Goal: Information Seeking & Learning: Learn about a topic

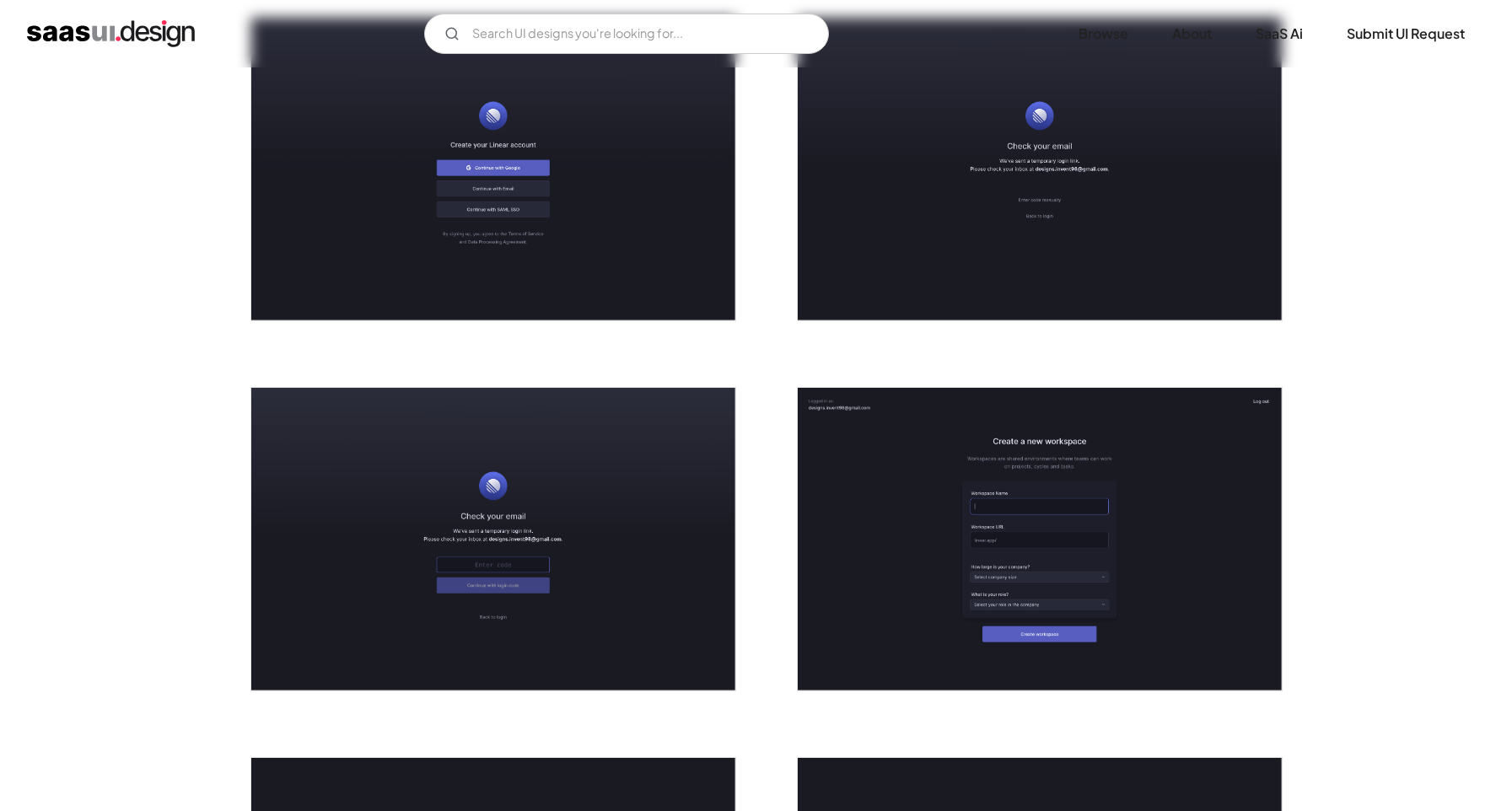
scroll to position [486, 0]
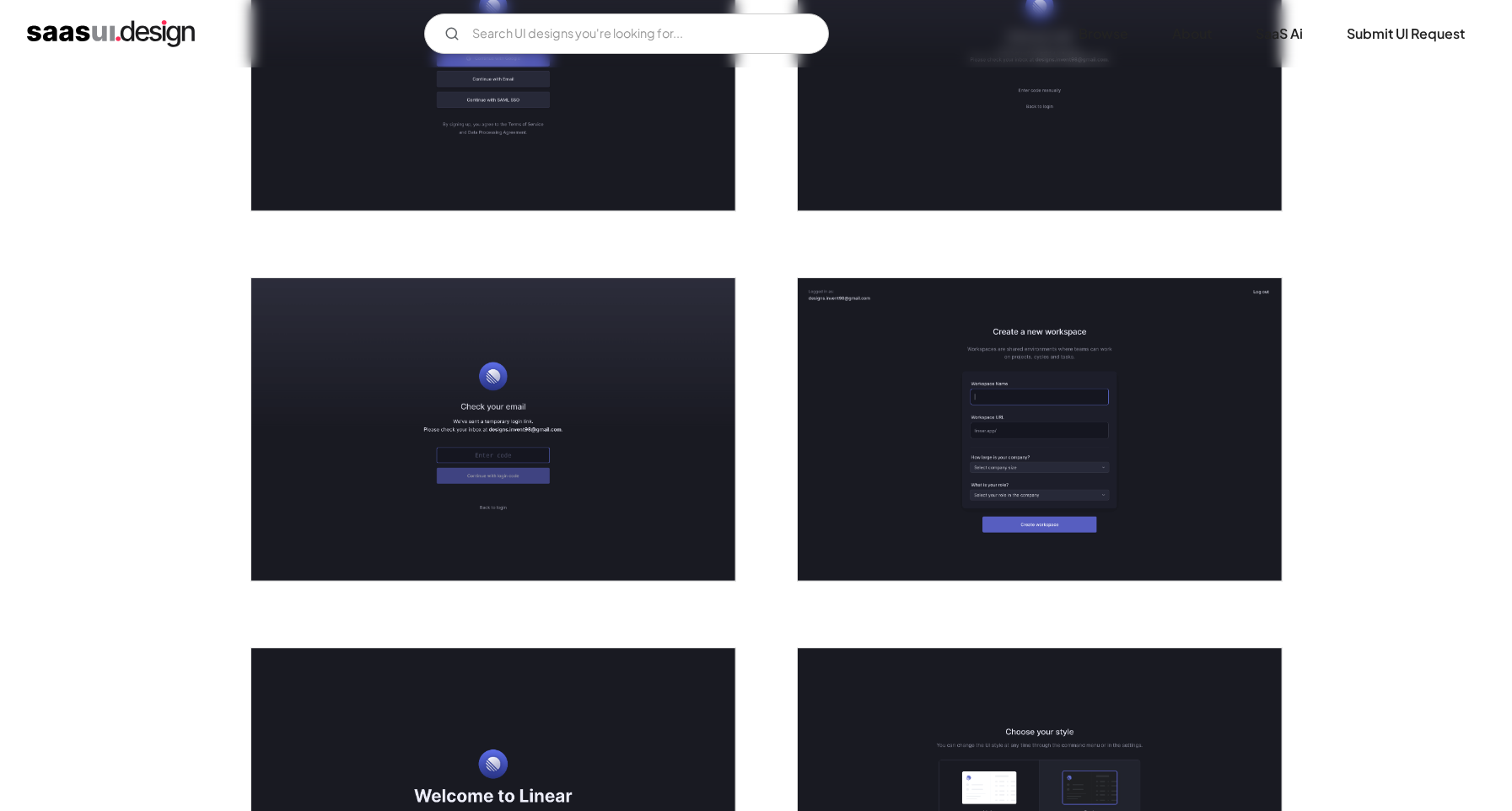
click at [645, 402] on img "open lightbox" at bounding box center [493, 429] width 484 height 302
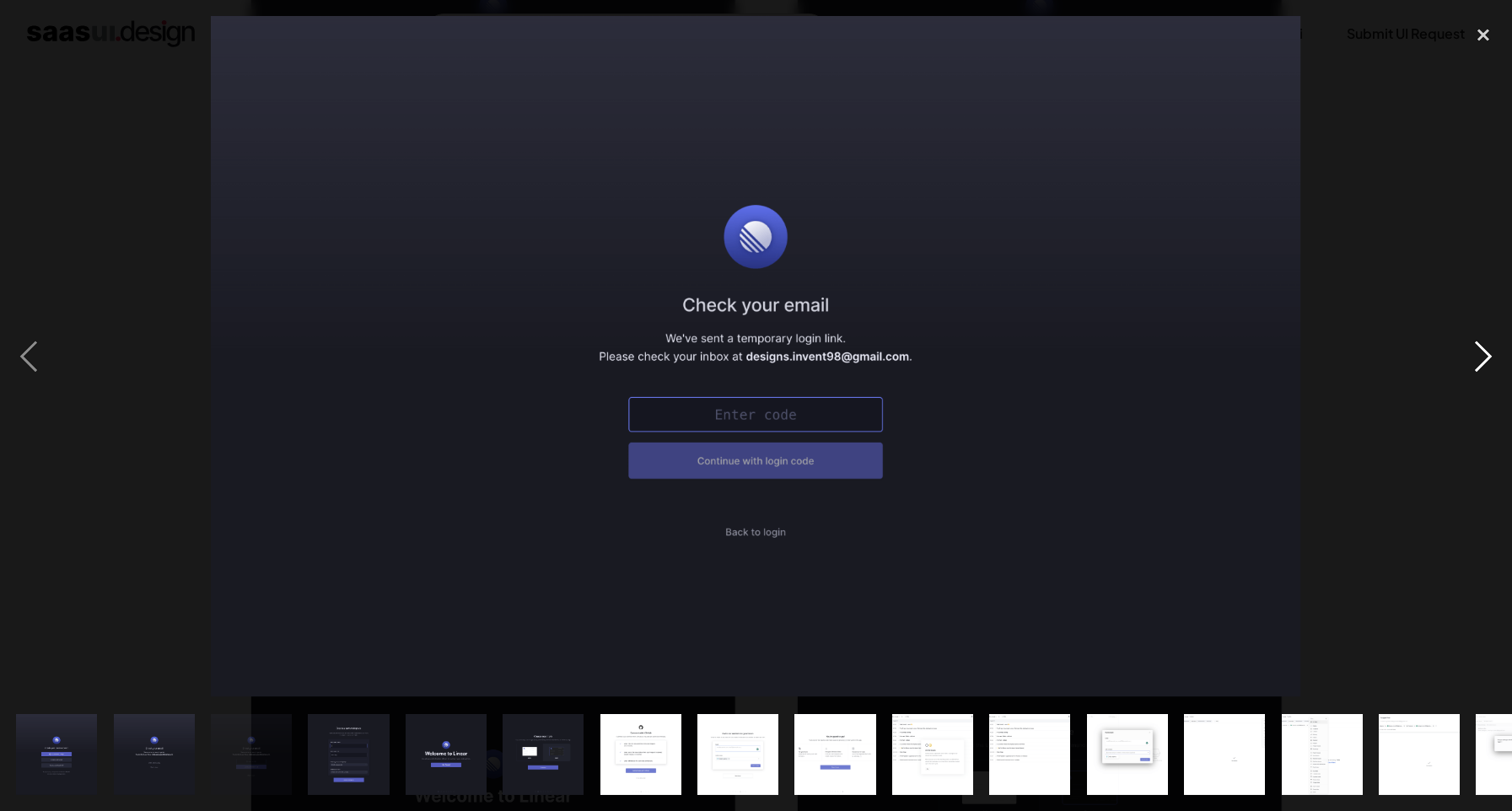
click at [1485, 362] on div "next image" at bounding box center [1483, 357] width 57 height 682
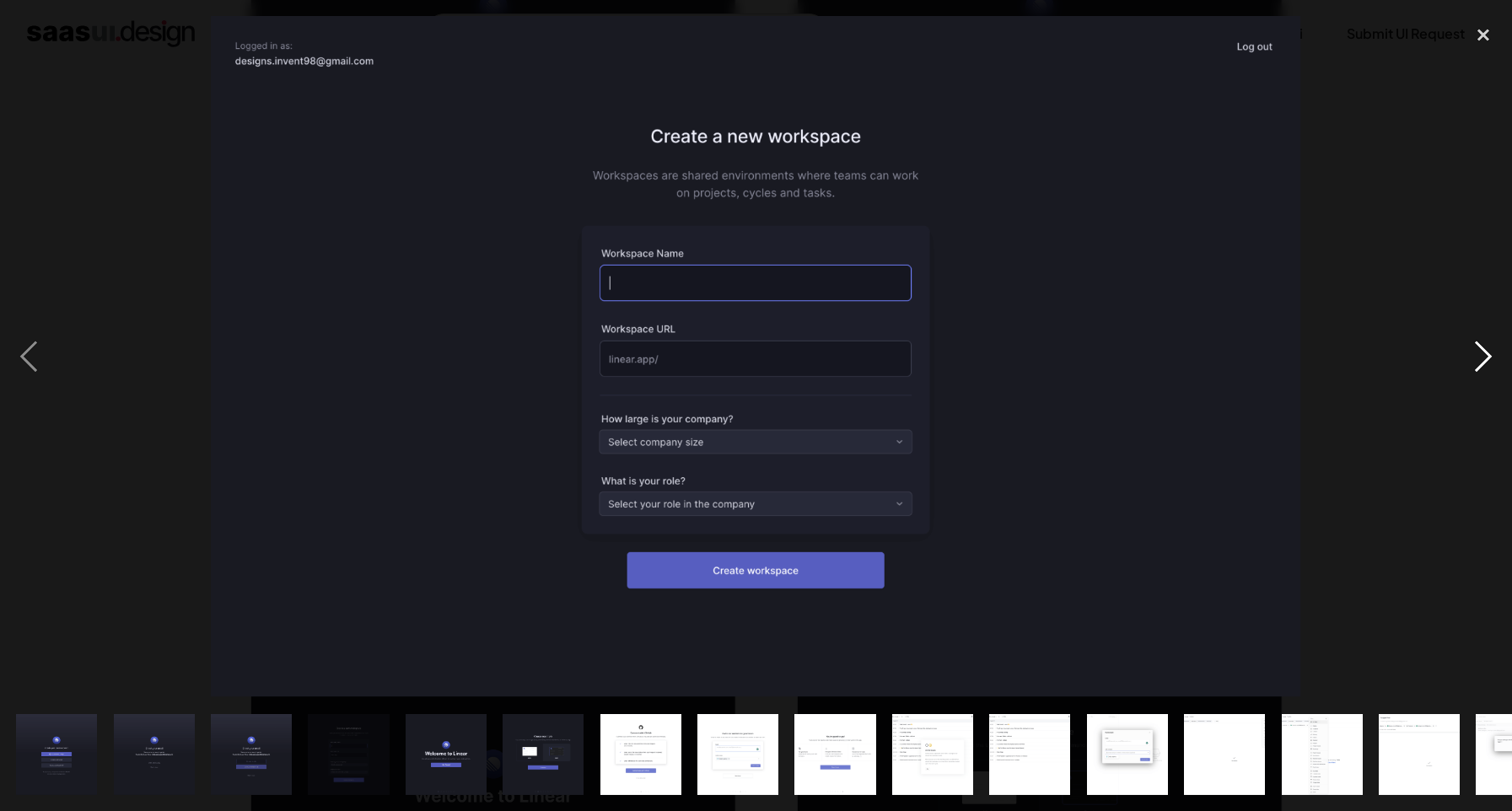
click at [1485, 362] on div "next image" at bounding box center [1483, 357] width 57 height 682
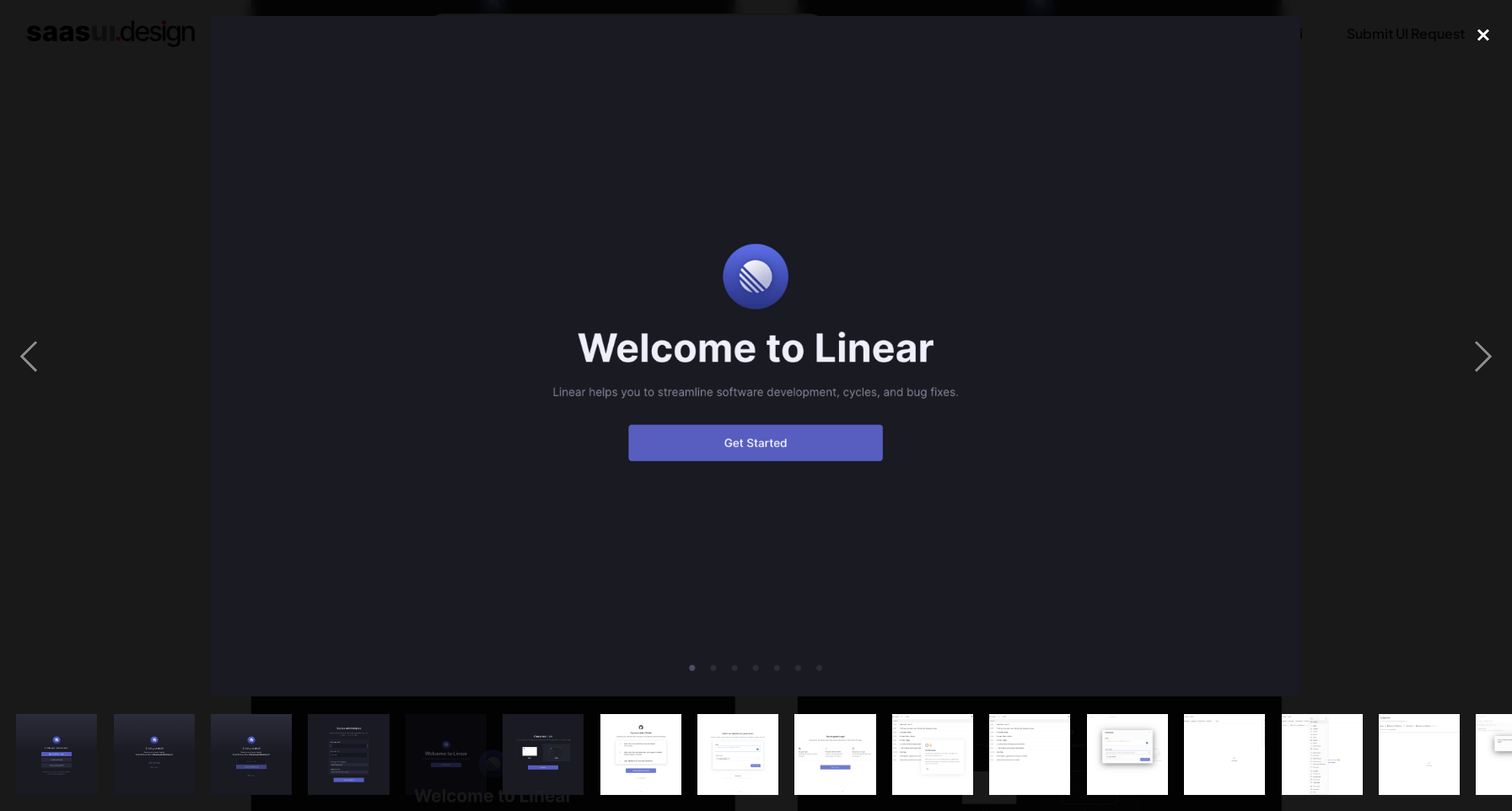
click at [1474, 32] on div "close lightbox" at bounding box center [1483, 35] width 57 height 37
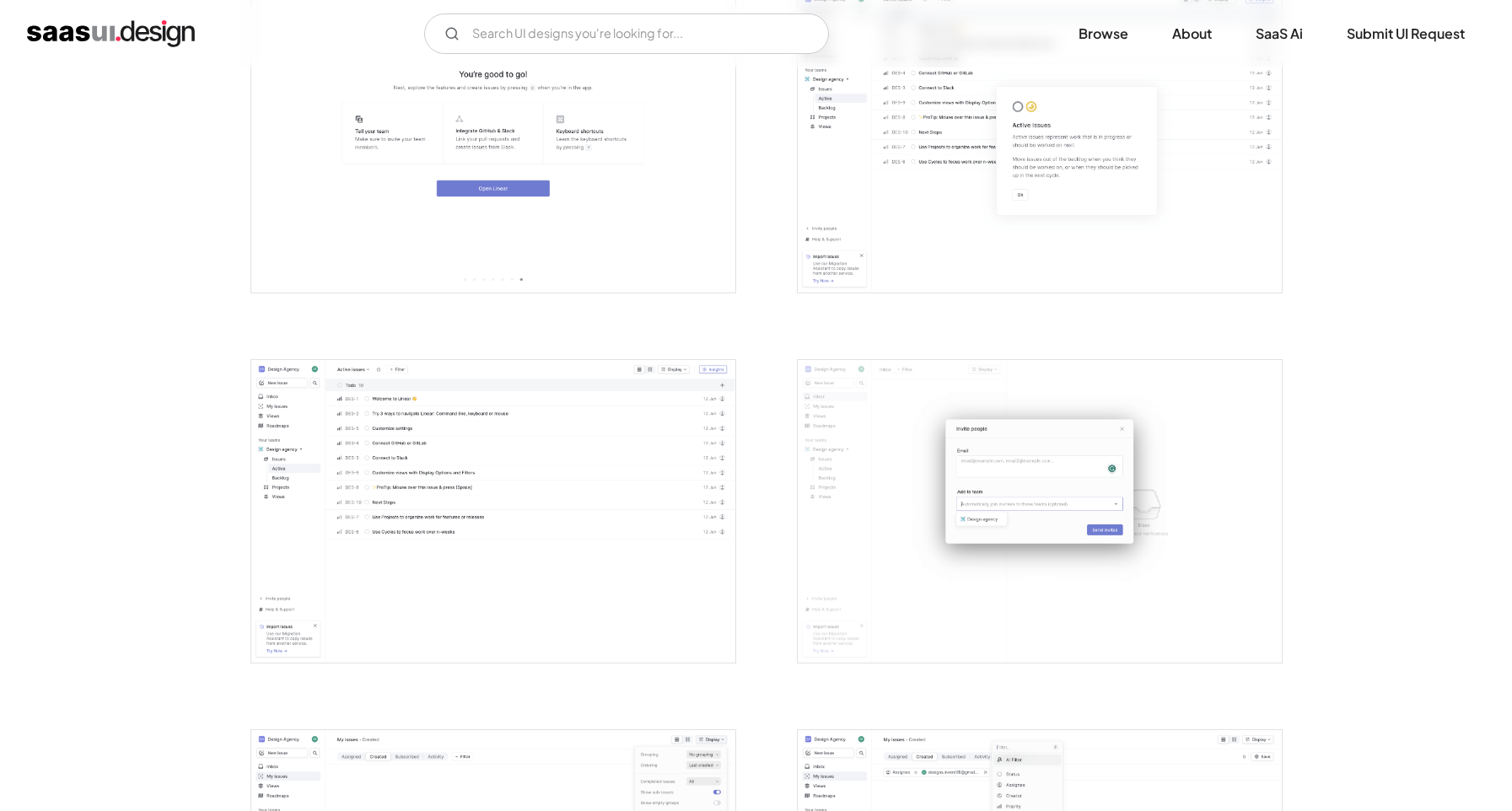
scroll to position [2064, 0]
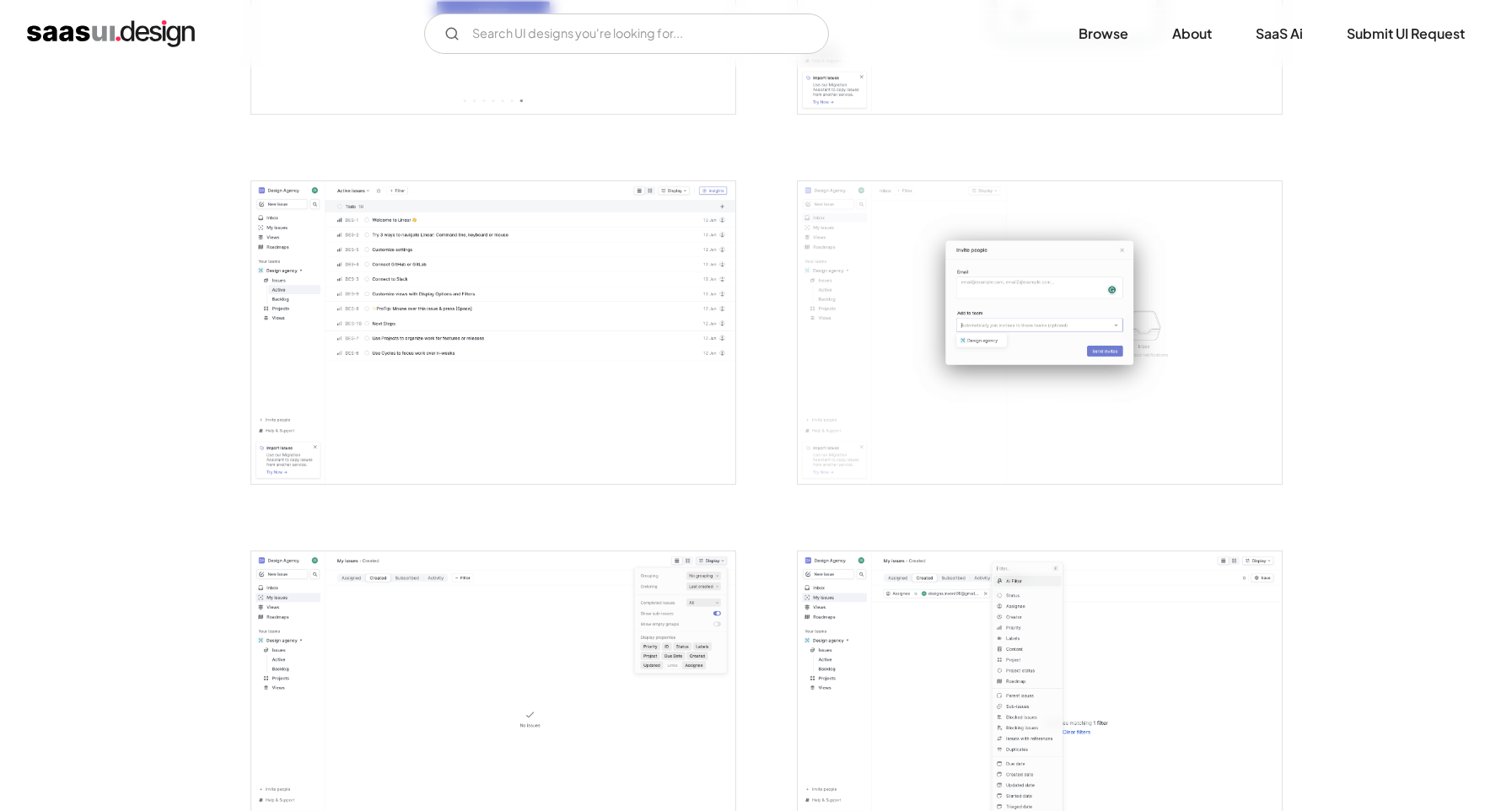
click at [517, 323] on img "open lightbox" at bounding box center [493, 332] width 484 height 302
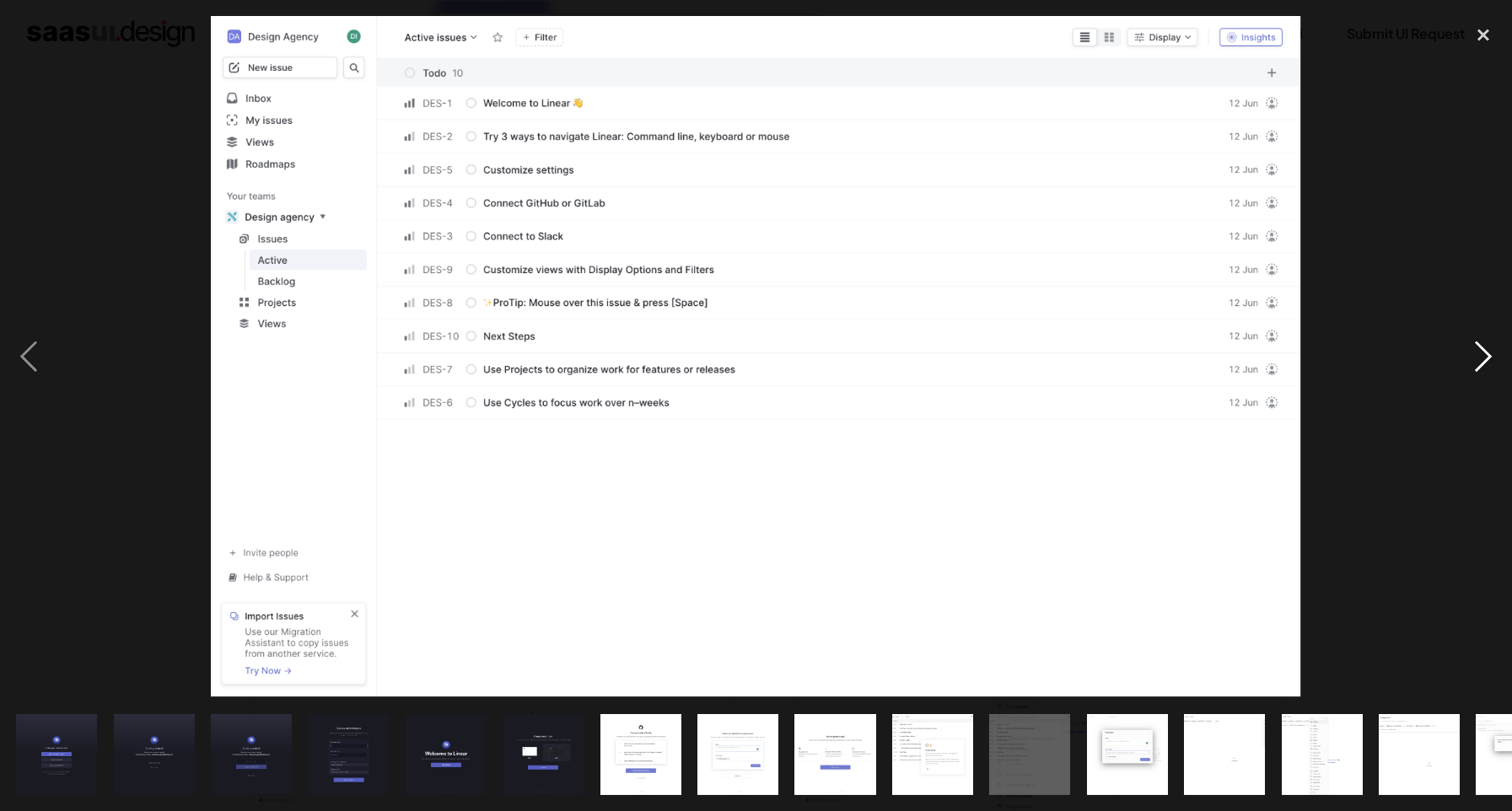
click at [1481, 367] on div "next image" at bounding box center [1483, 357] width 57 height 682
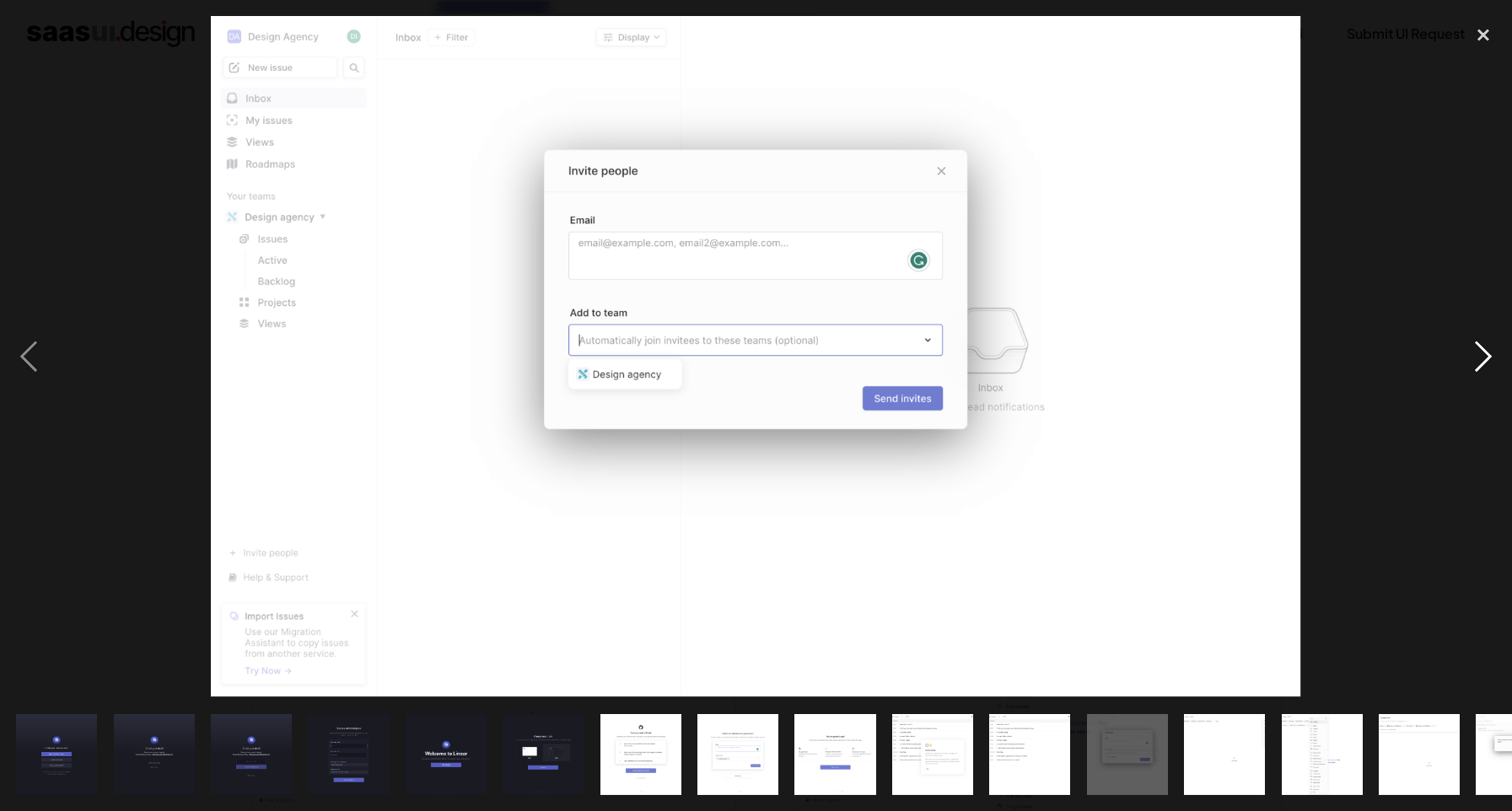
click at [1481, 367] on div "next image" at bounding box center [1483, 357] width 57 height 682
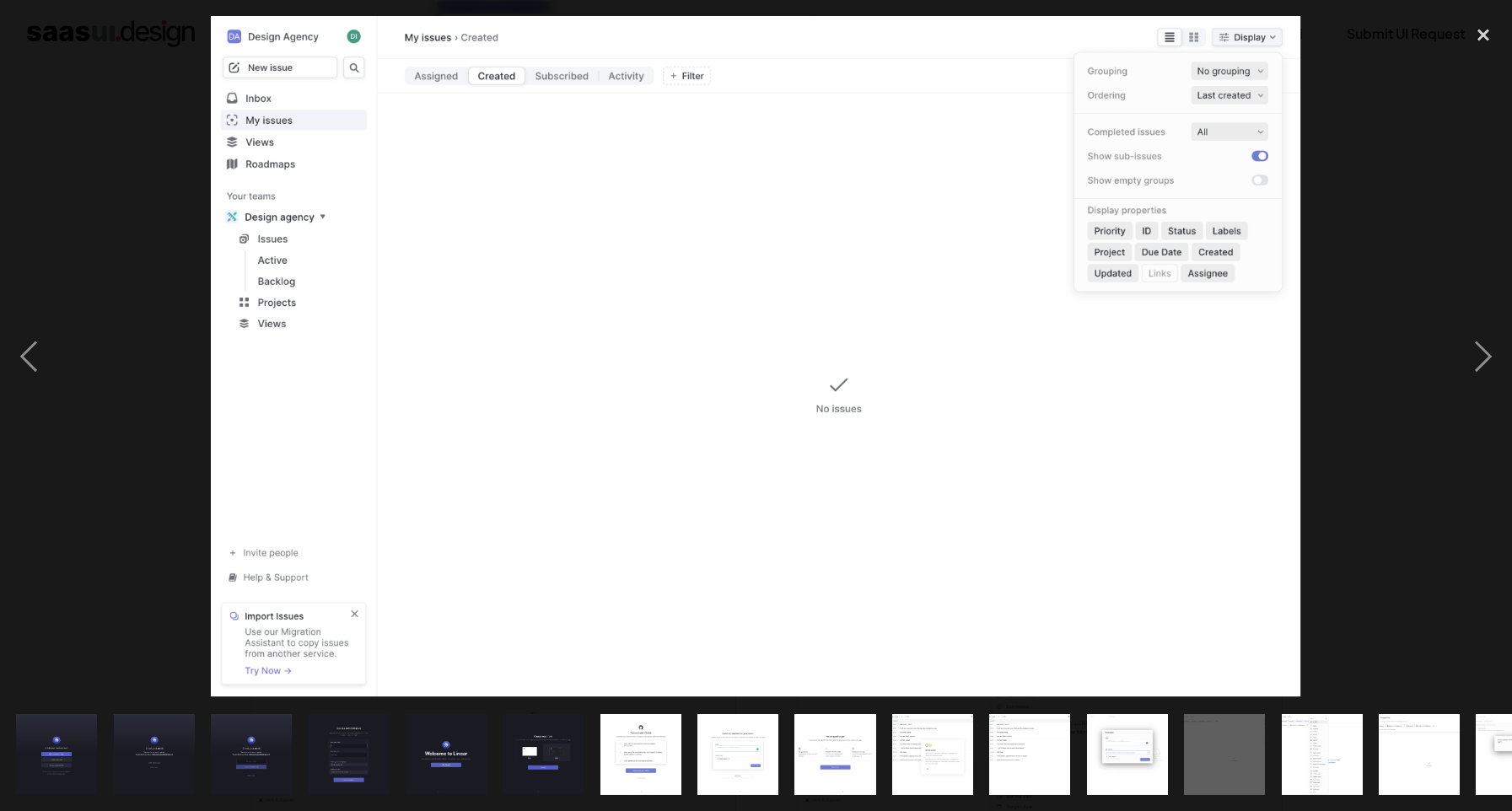
click at [1423, 365] on div at bounding box center [756, 357] width 1512 height 682
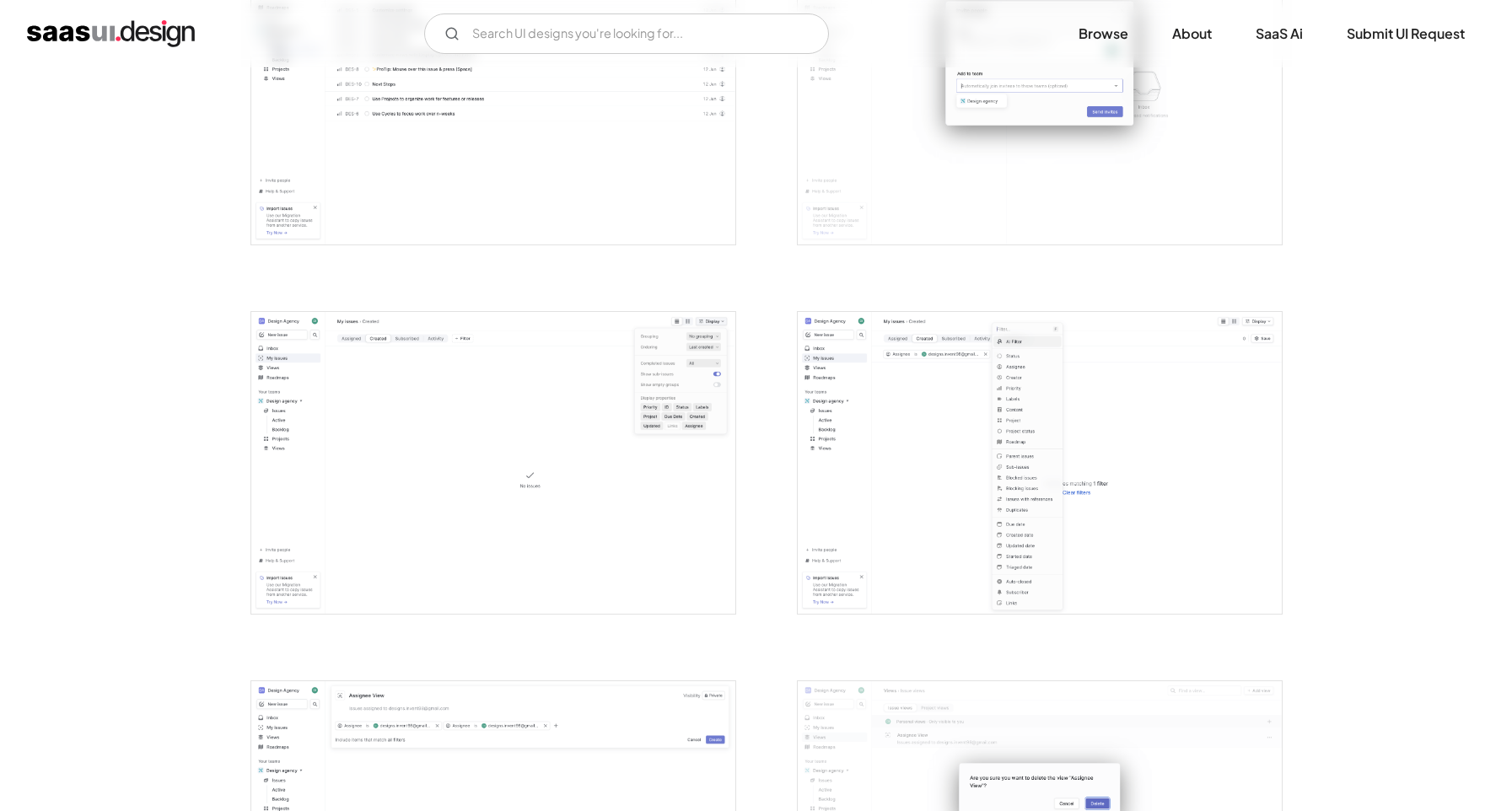
scroll to position [2457, 0]
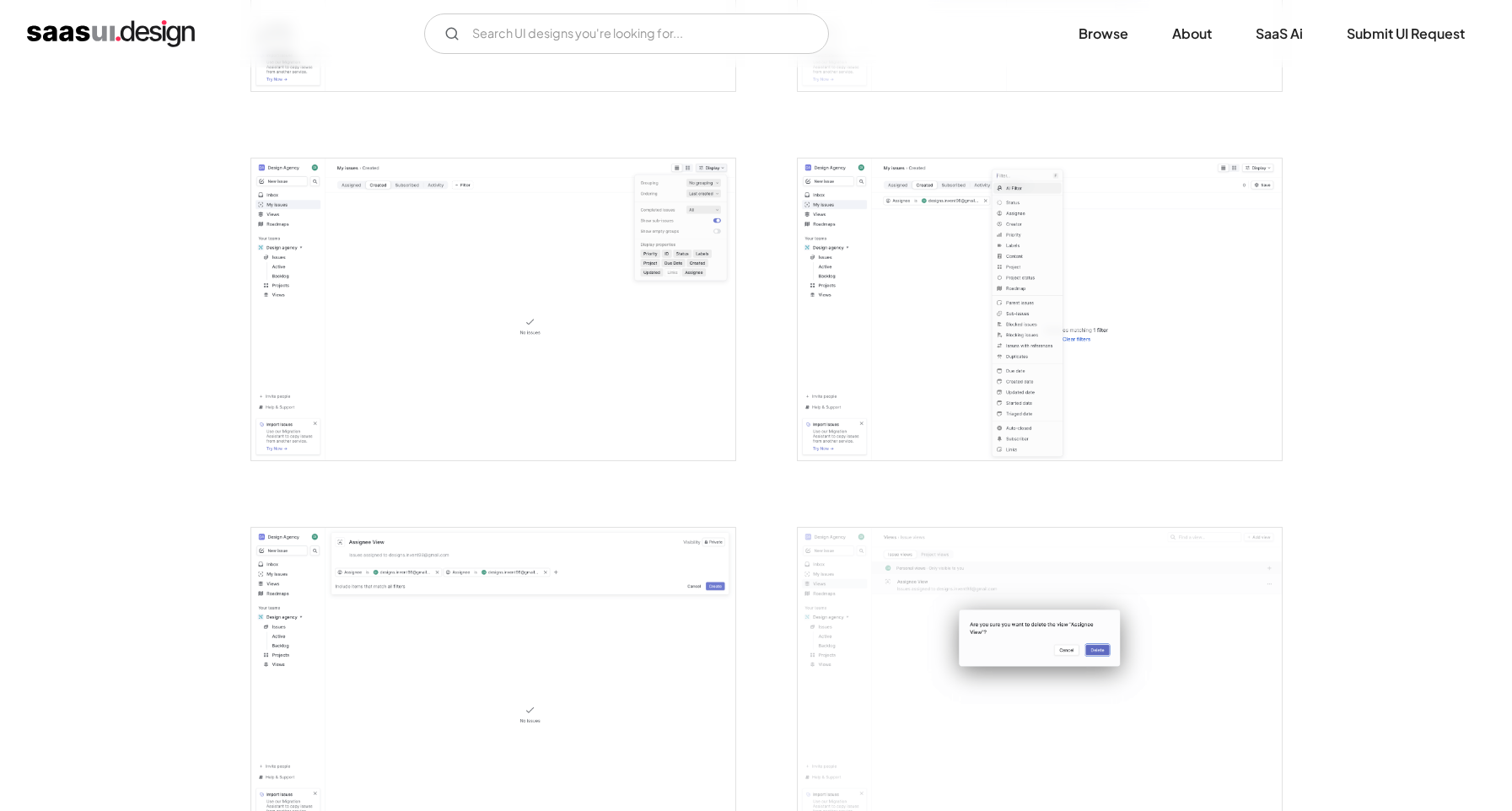
click at [1078, 302] on img "open lightbox" at bounding box center [1040, 309] width 484 height 302
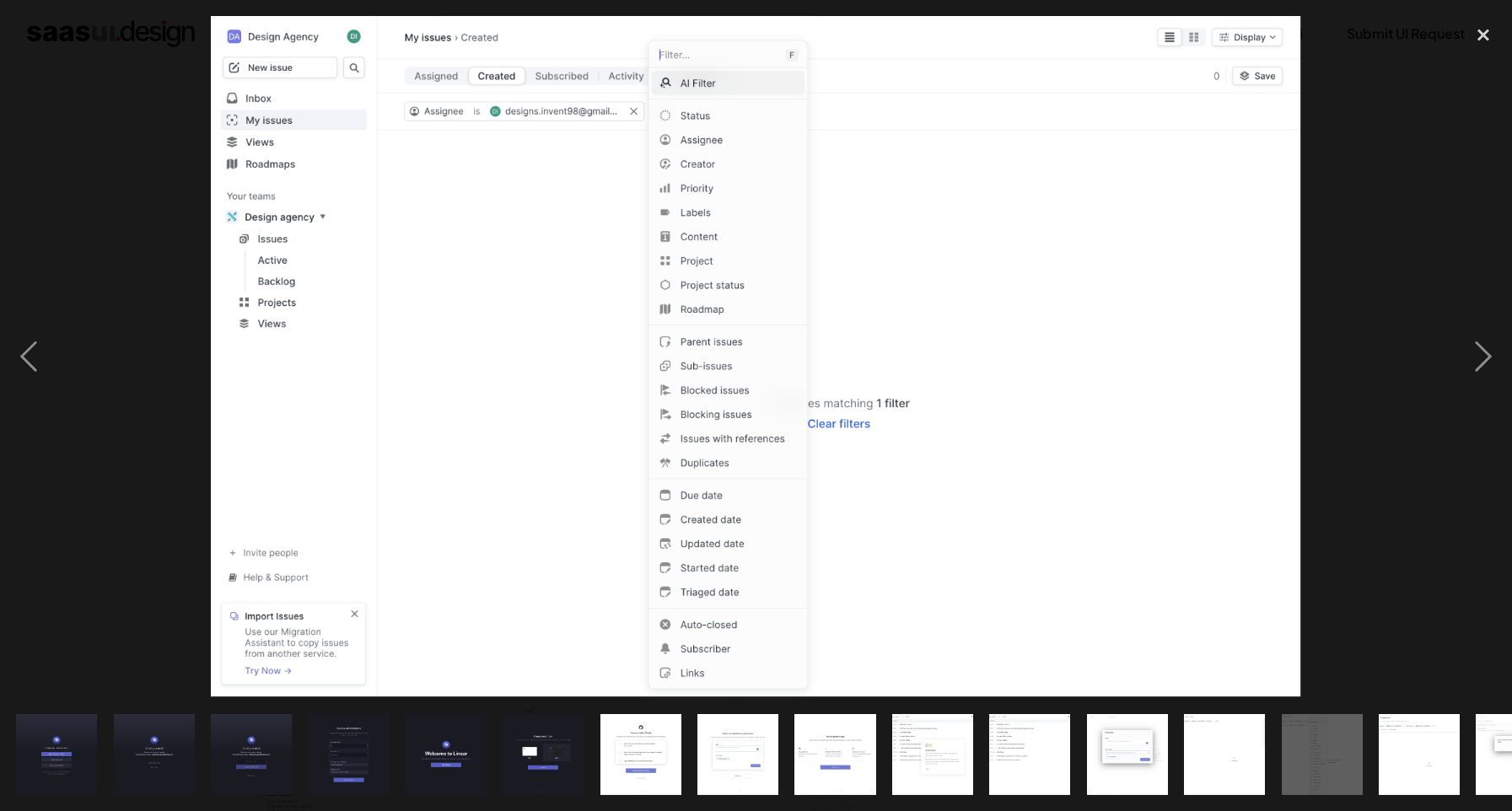
click at [1373, 218] on div at bounding box center [756, 357] width 1512 height 682
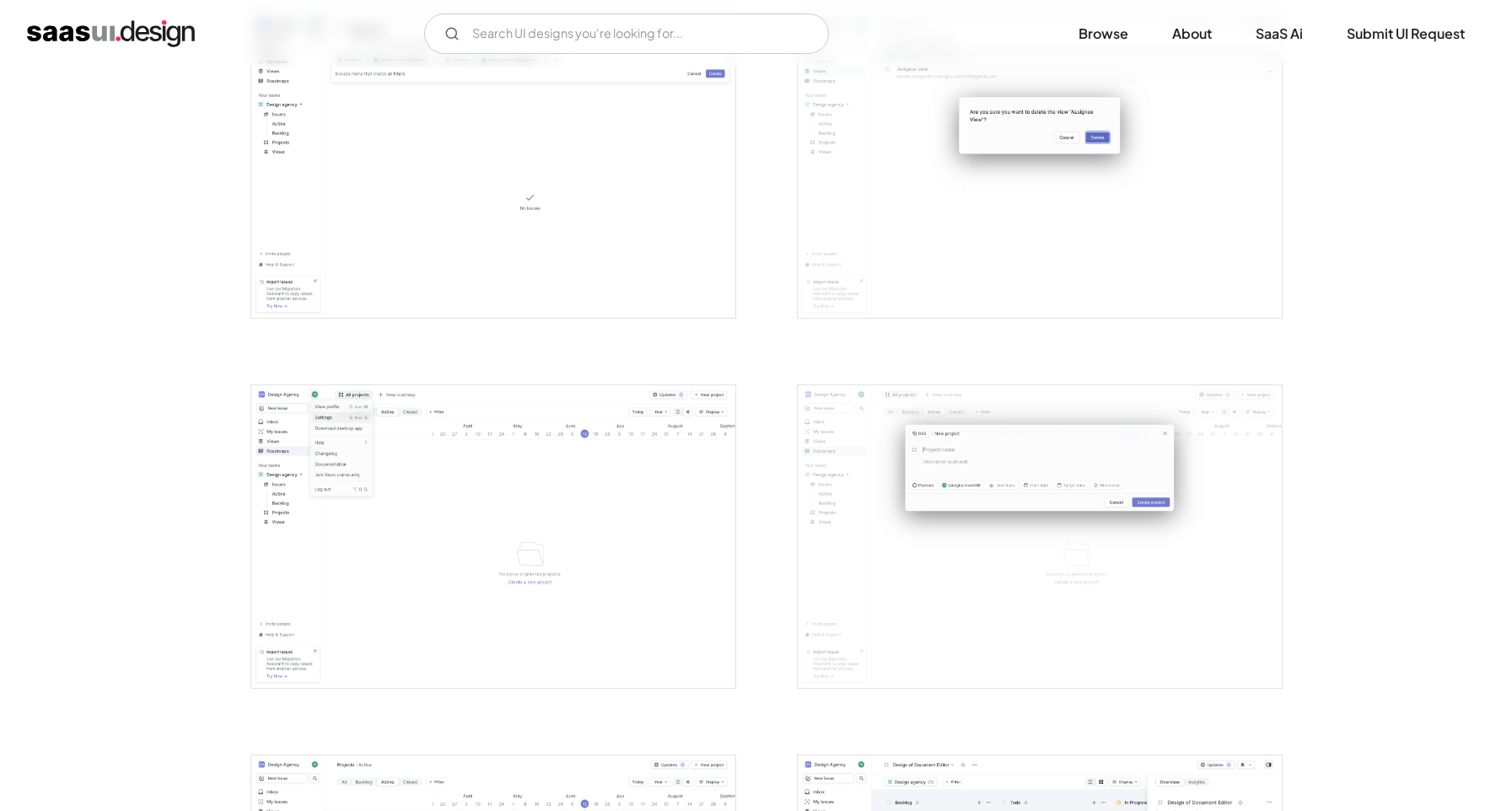
scroll to position [3497, 0]
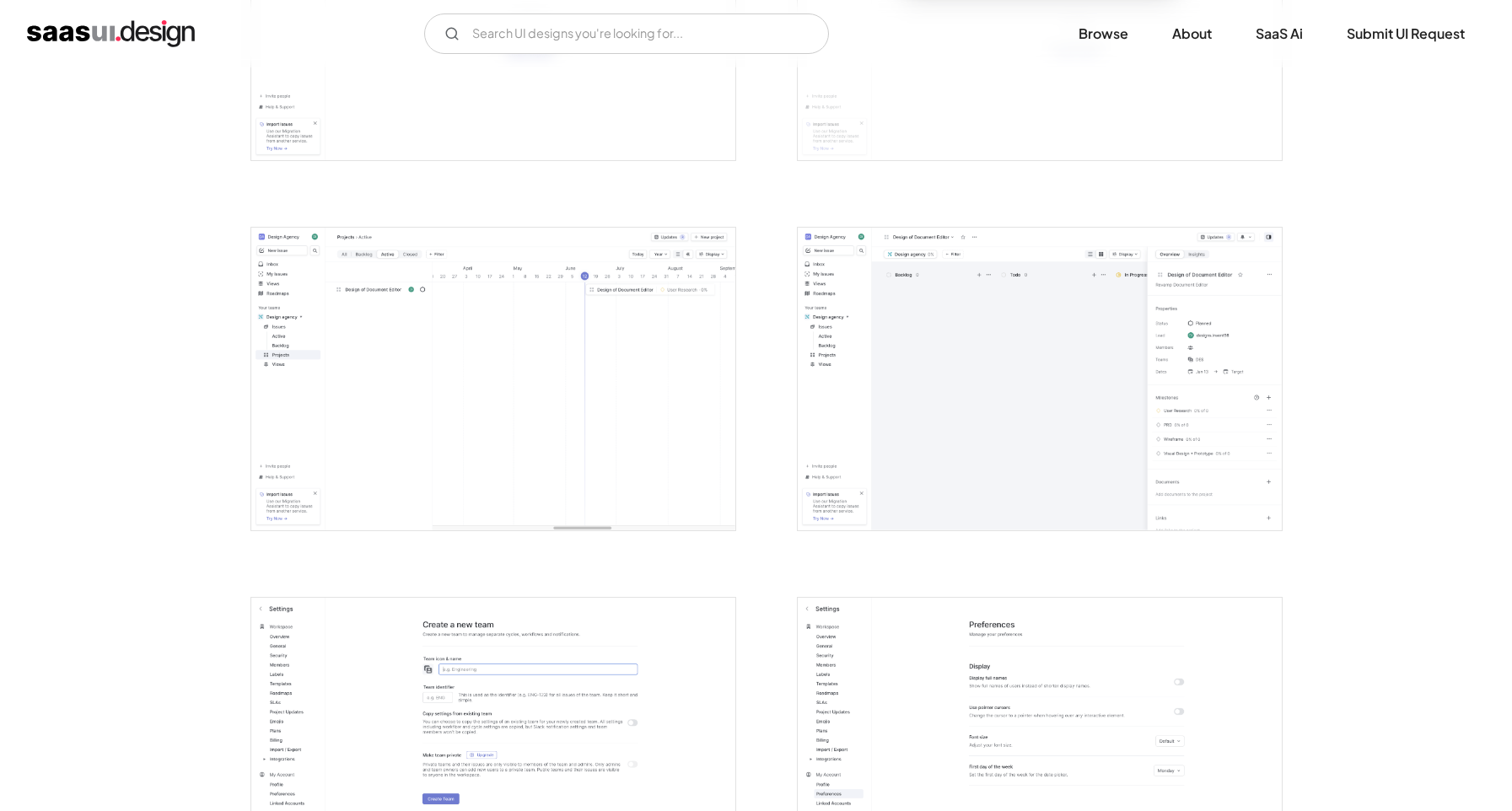
click at [609, 496] on img "open lightbox" at bounding box center [493, 378] width 484 height 302
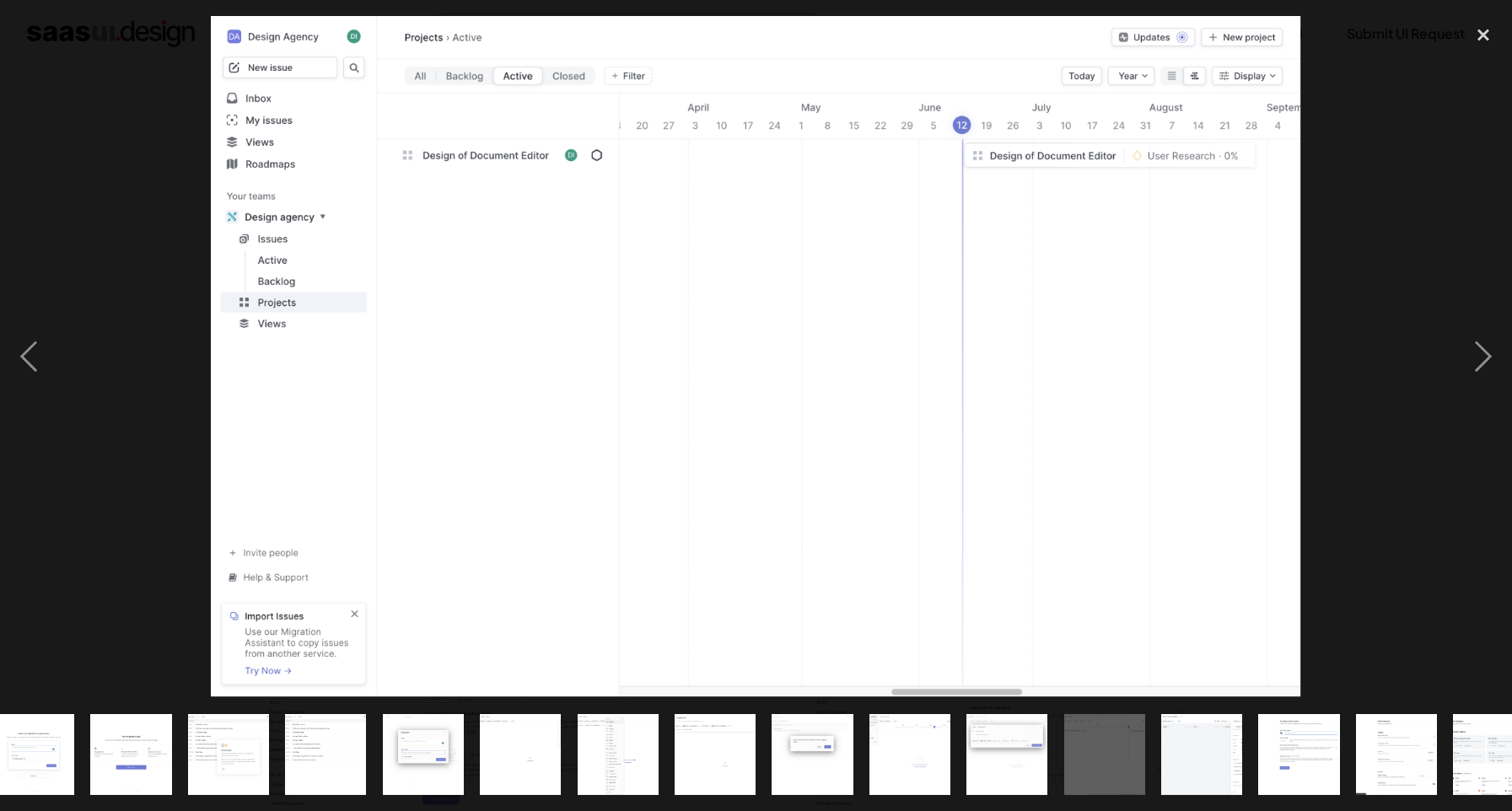
scroll to position [0, 743]
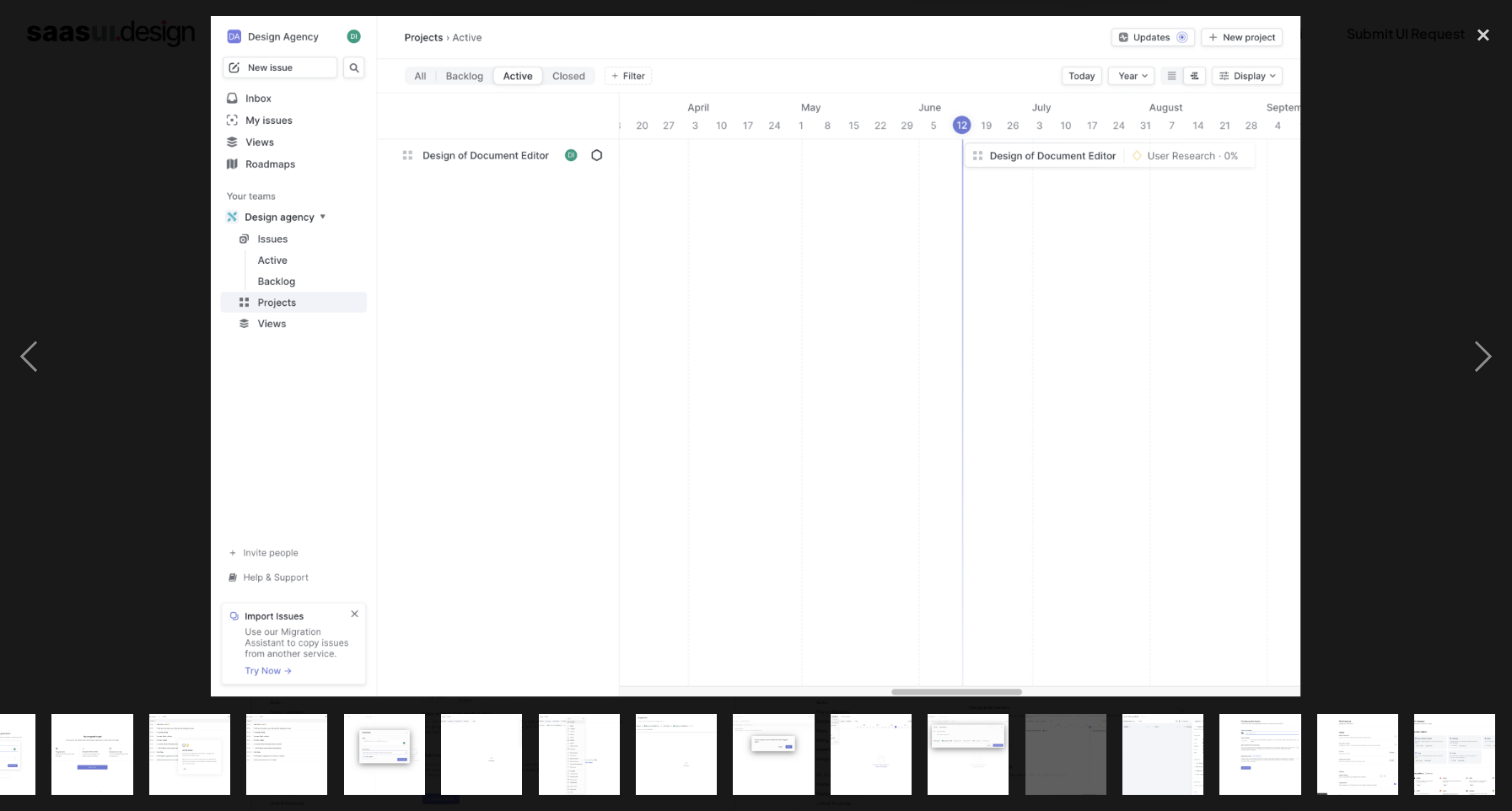
click at [1423, 218] on div at bounding box center [756, 357] width 1512 height 682
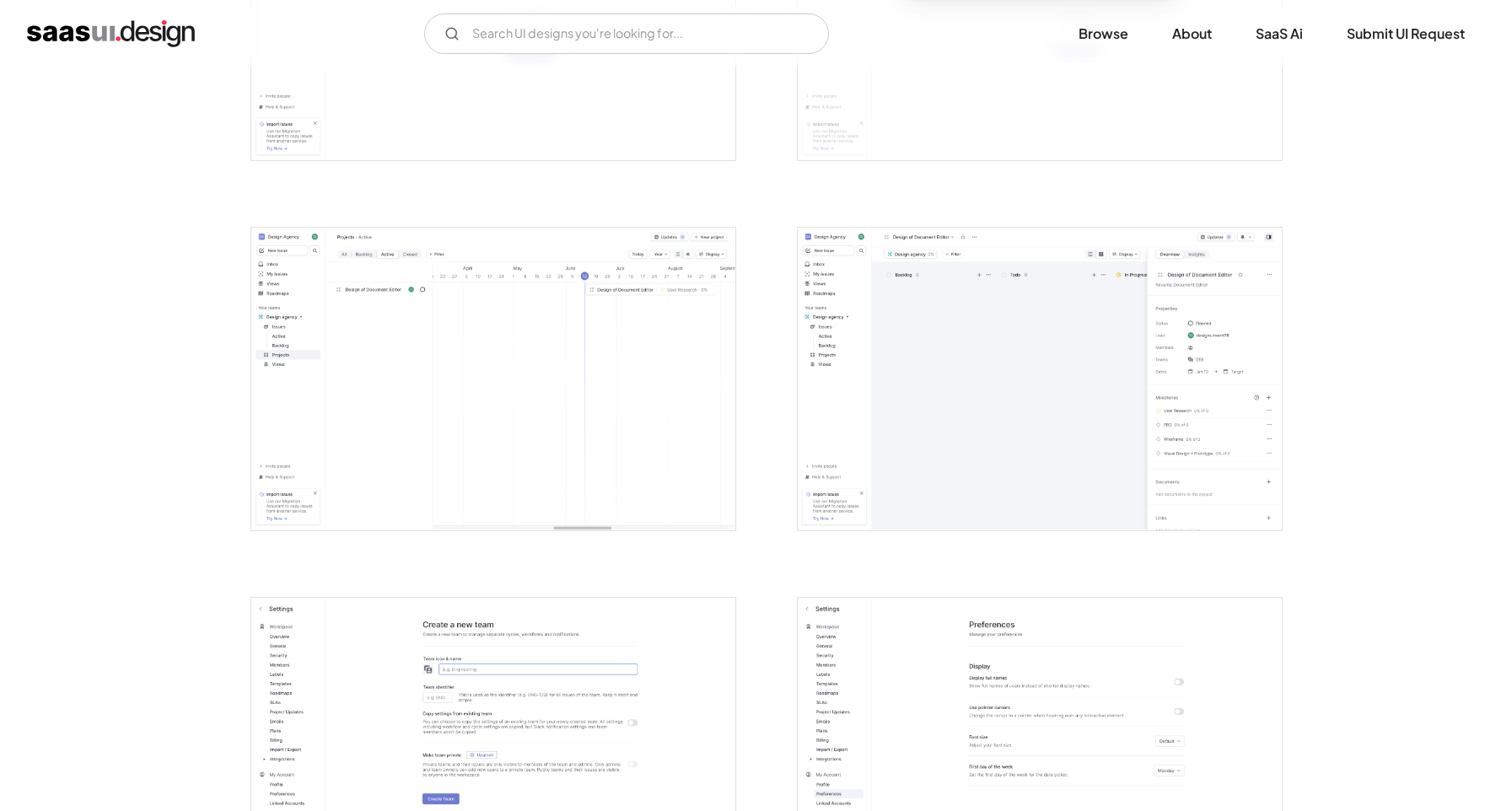
scroll to position [0, 0]
click at [1039, 359] on img "open lightbox" at bounding box center [1040, 378] width 484 height 302
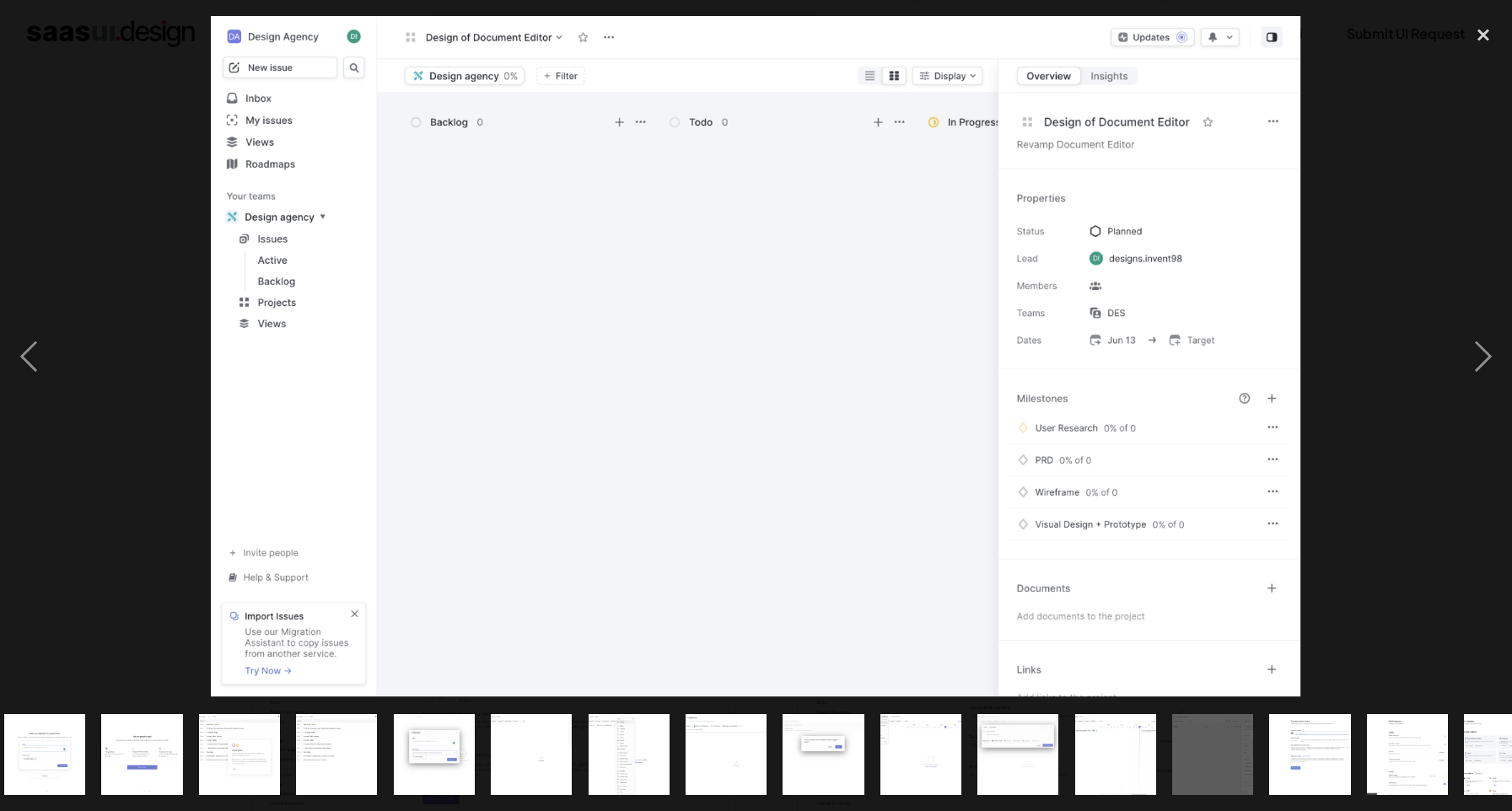
scroll to position [0, 743]
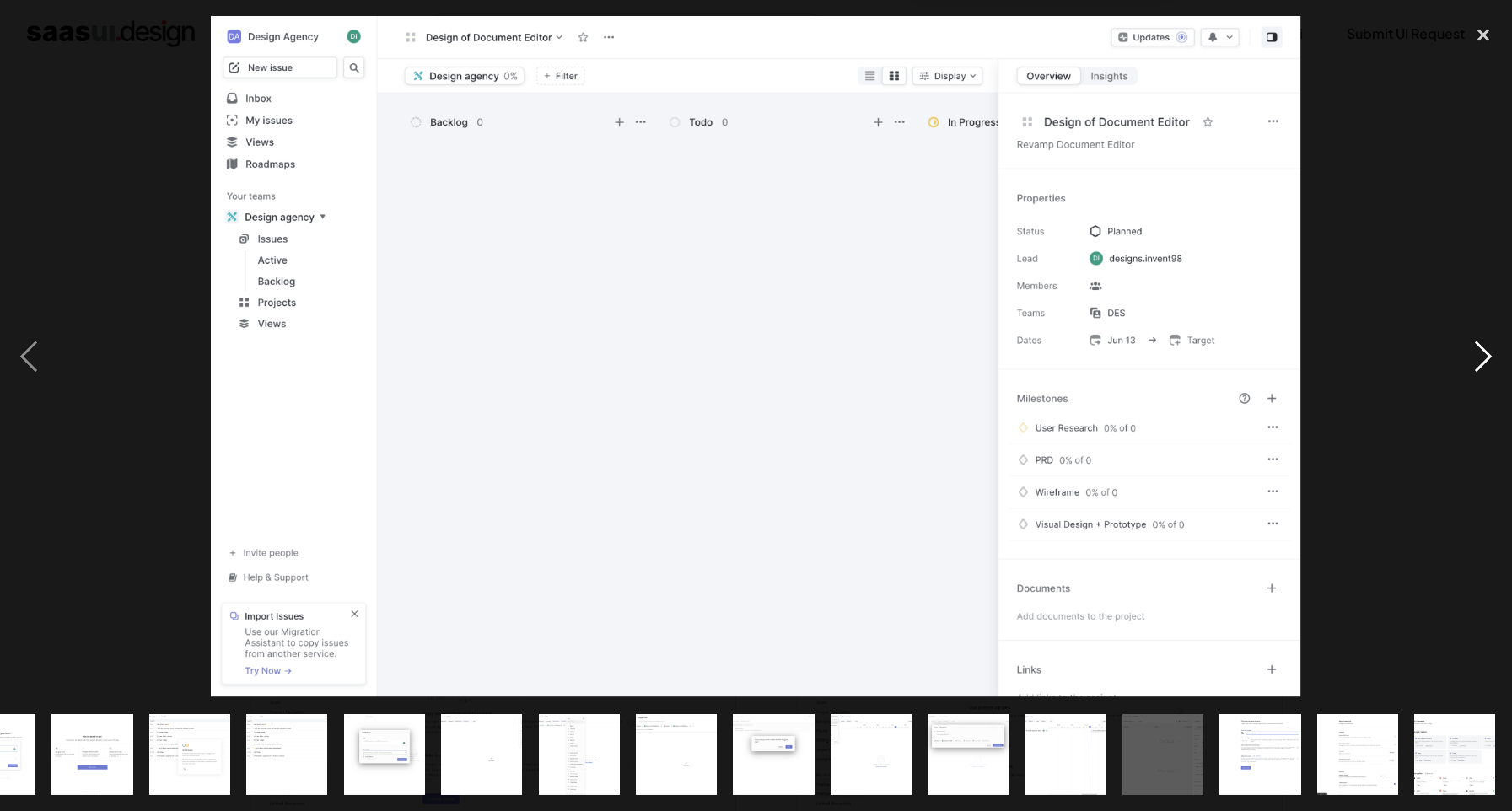
click at [1480, 346] on div "next image" at bounding box center [1483, 357] width 57 height 682
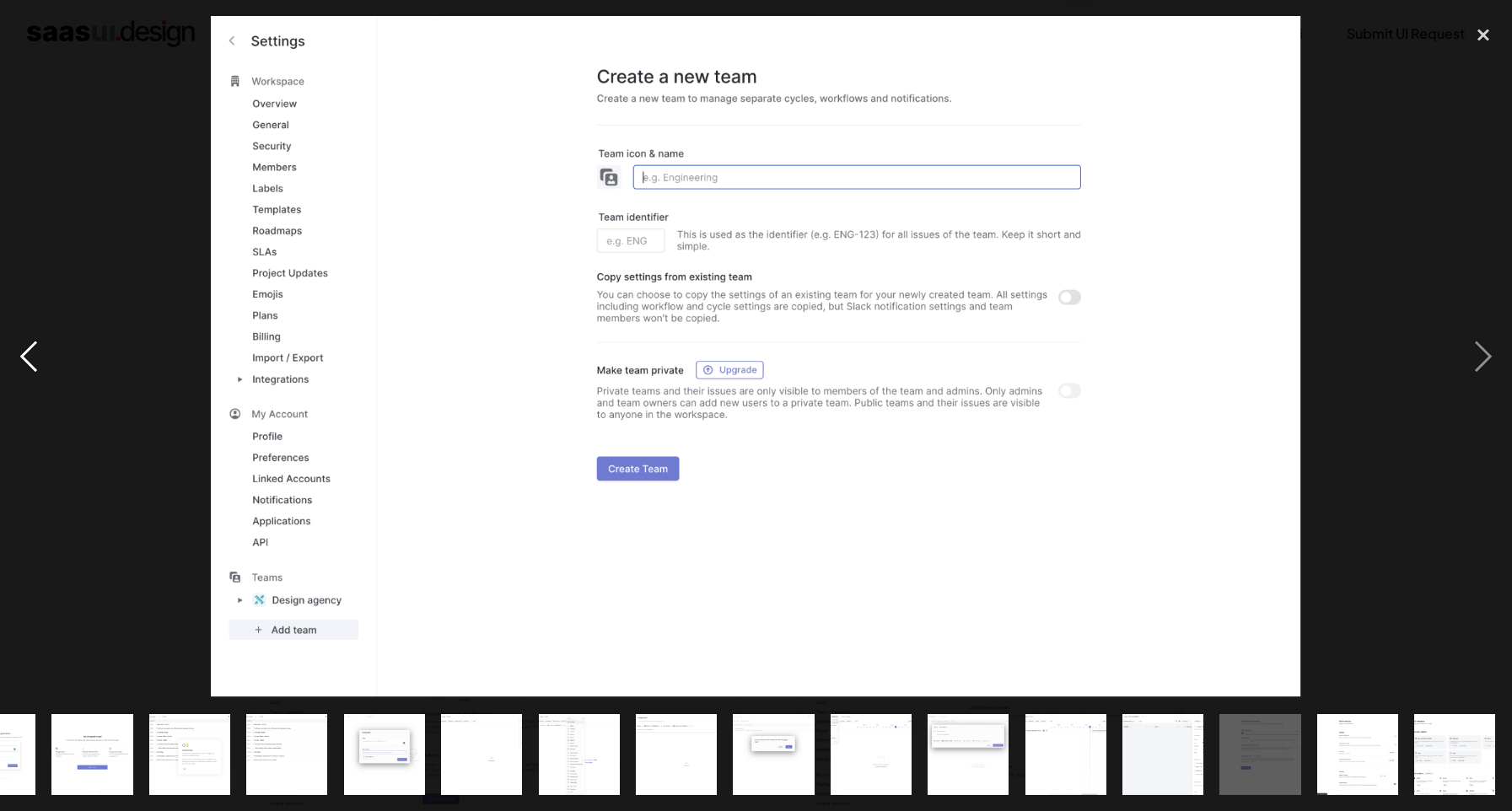
click at [20, 365] on div "previous image" at bounding box center [28, 357] width 57 height 682
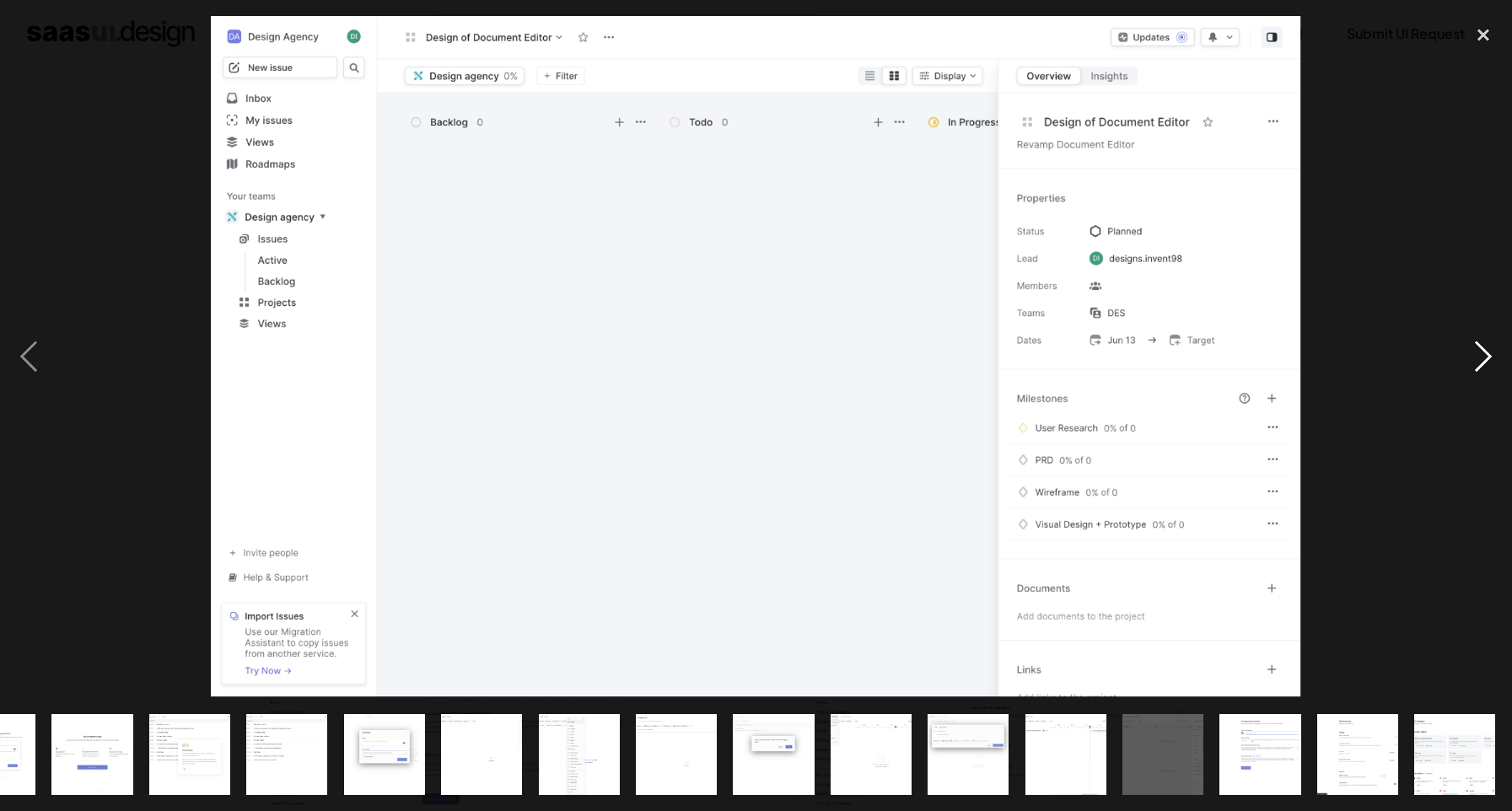
click at [1476, 366] on div "next image" at bounding box center [1483, 357] width 57 height 682
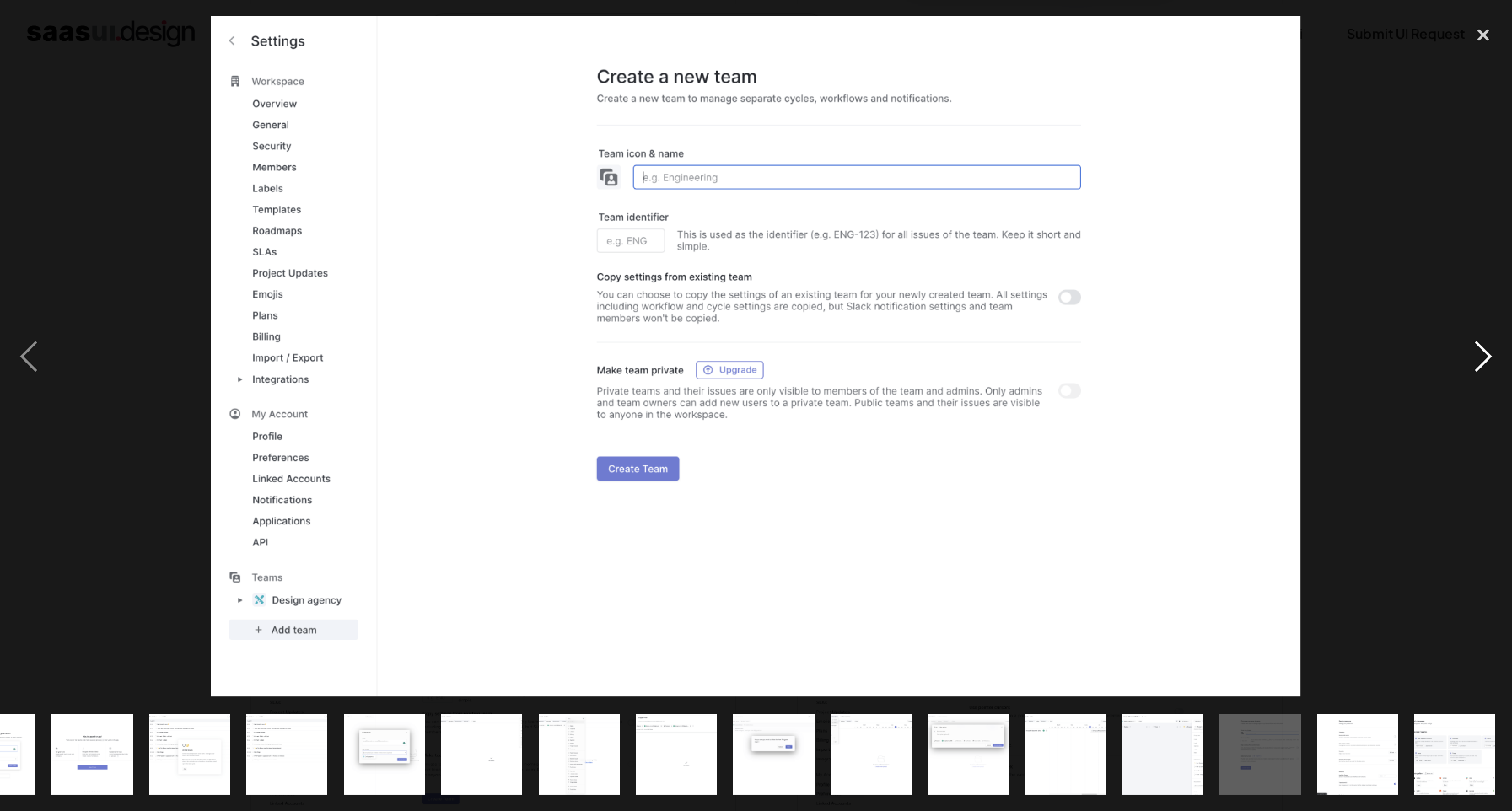
click at [1476, 366] on div "next image" at bounding box center [1483, 357] width 57 height 682
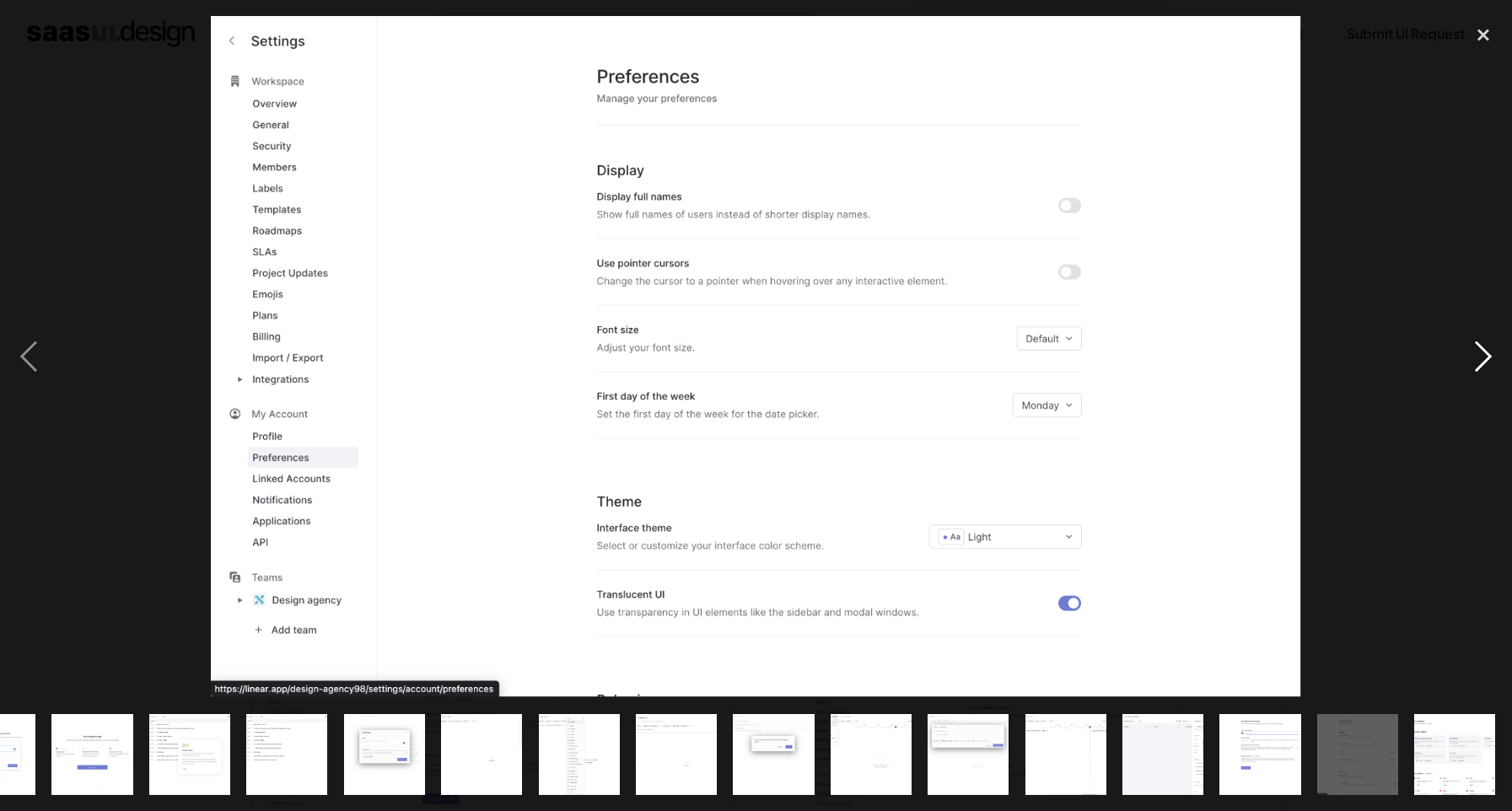
click at [1476, 366] on div "next image" at bounding box center [1483, 357] width 57 height 682
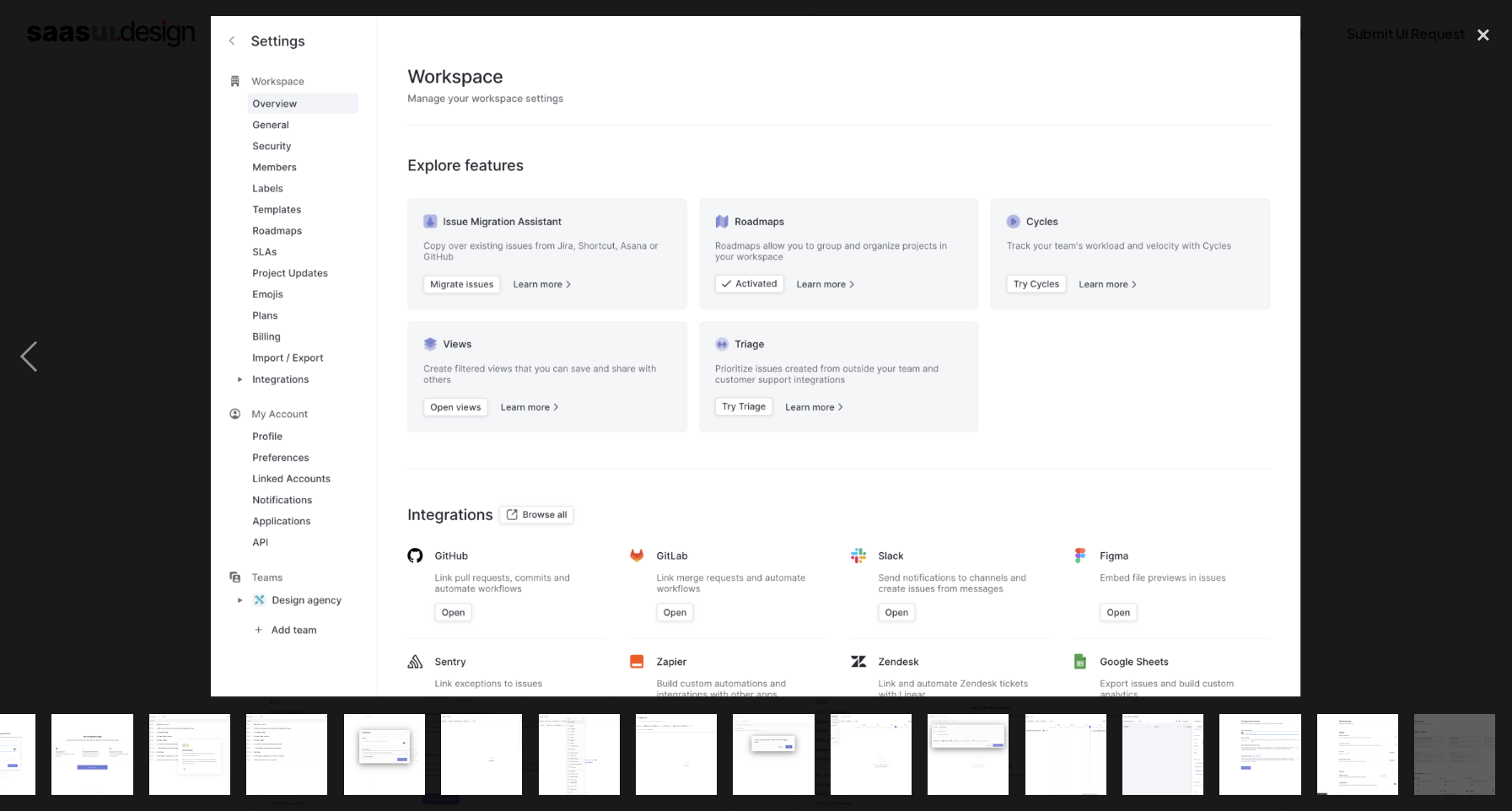
click at [1476, 366] on div "next image" at bounding box center [1483, 357] width 57 height 682
click at [1485, 33] on div "close lightbox" at bounding box center [1483, 35] width 57 height 37
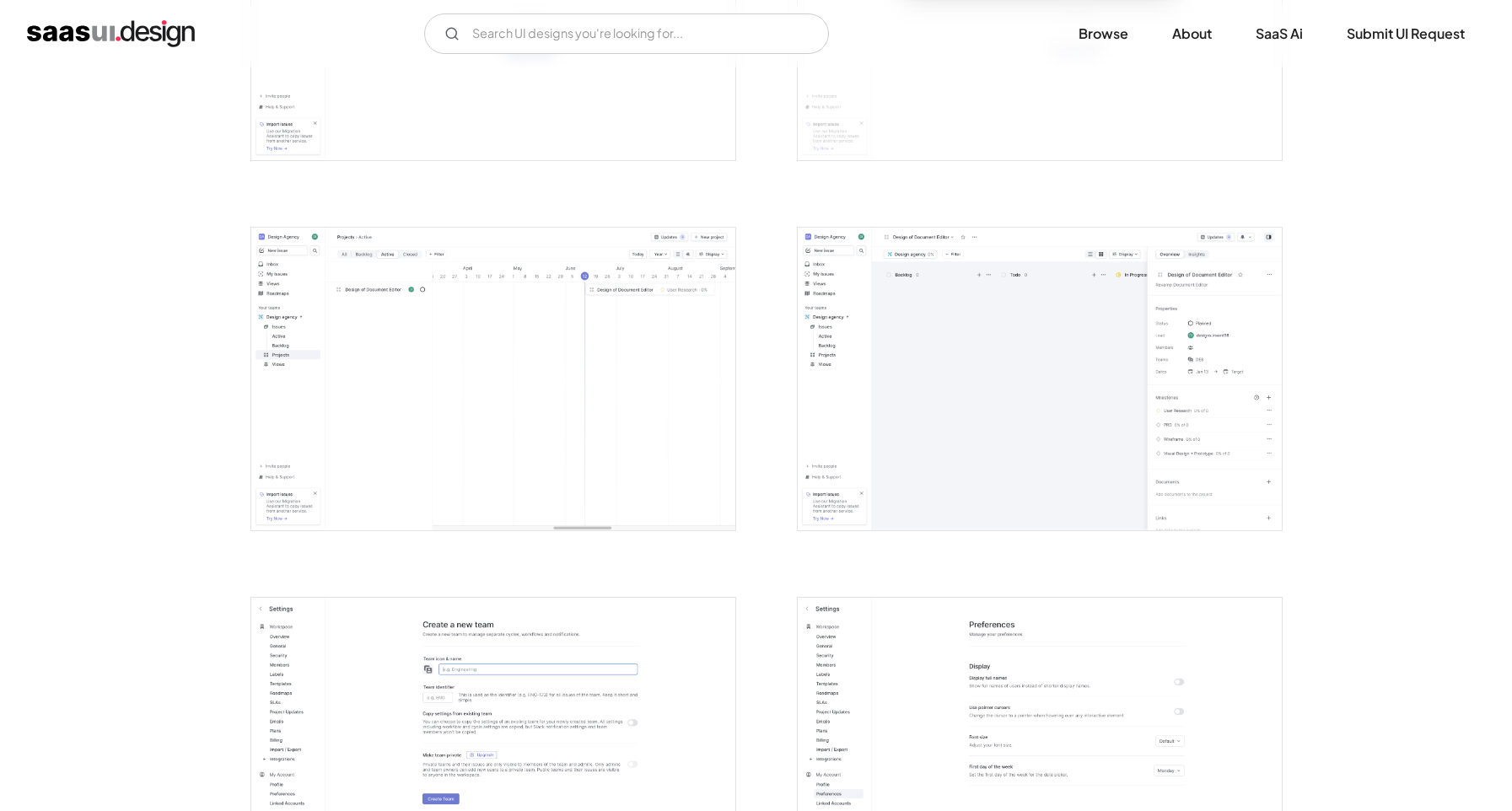
scroll to position [0, 0]
click at [99, 23] on img "home" at bounding box center [111, 34] width 168 height 27
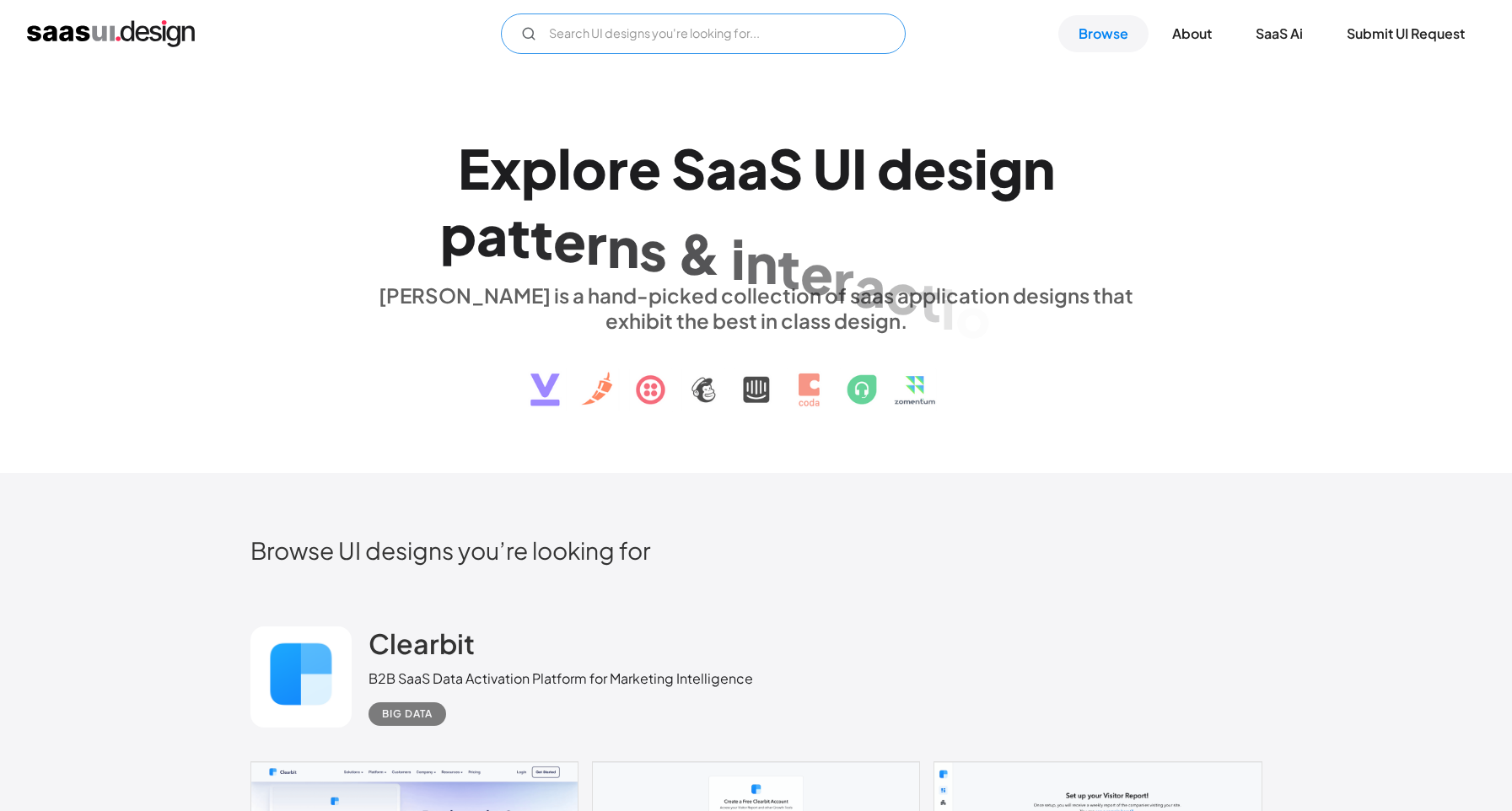
click at [659, 29] on input "Email Form" at bounding box center [703, 34] width 405 height 41
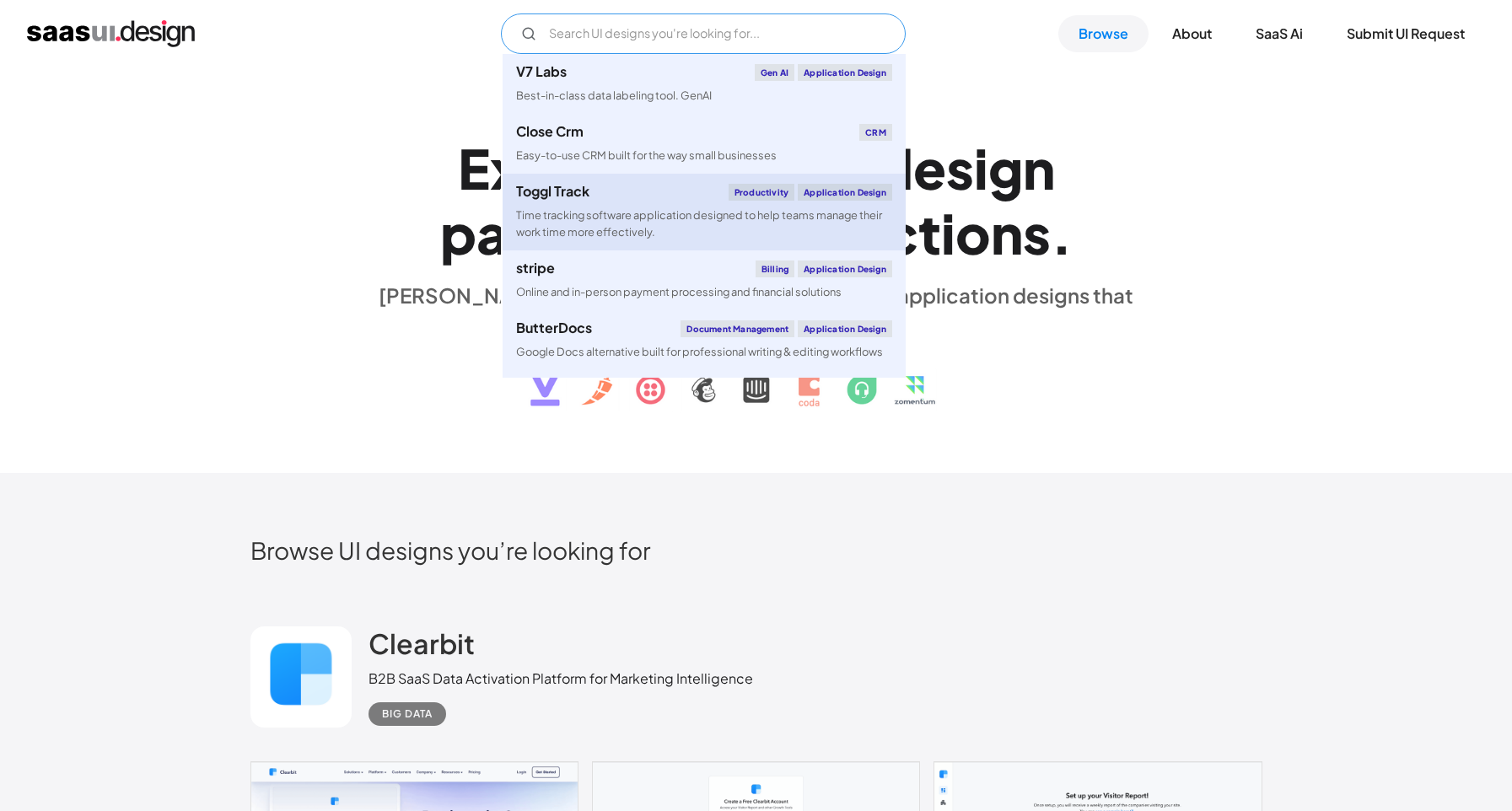
click at [668, 198] on div "Toggl Track Productivity Application Design" at bounding box center [704, 193] width 376 height 17
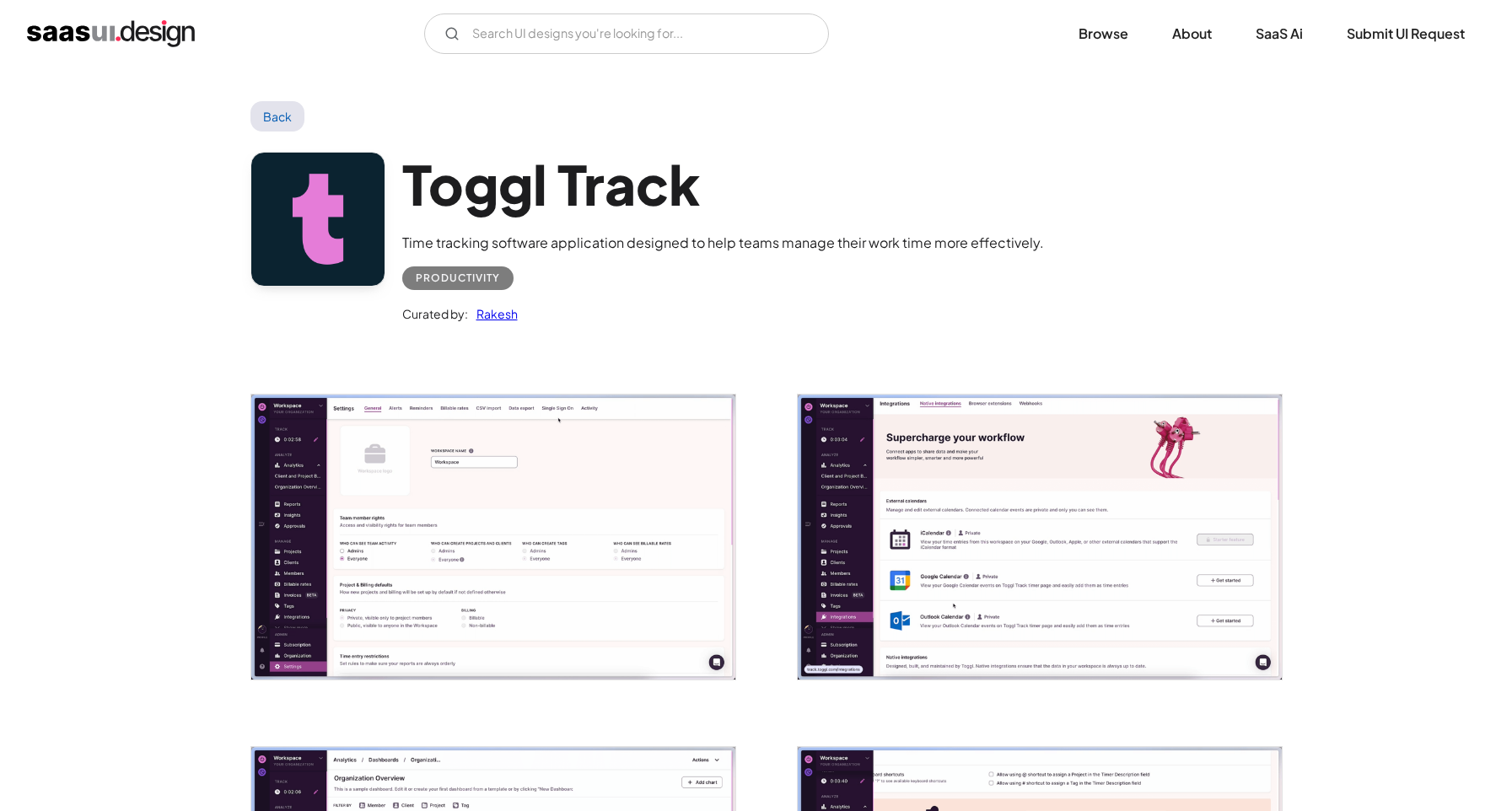
click at [519, 615] on img "open lightbox" at bounding box center [493, 537] width 484 height 285
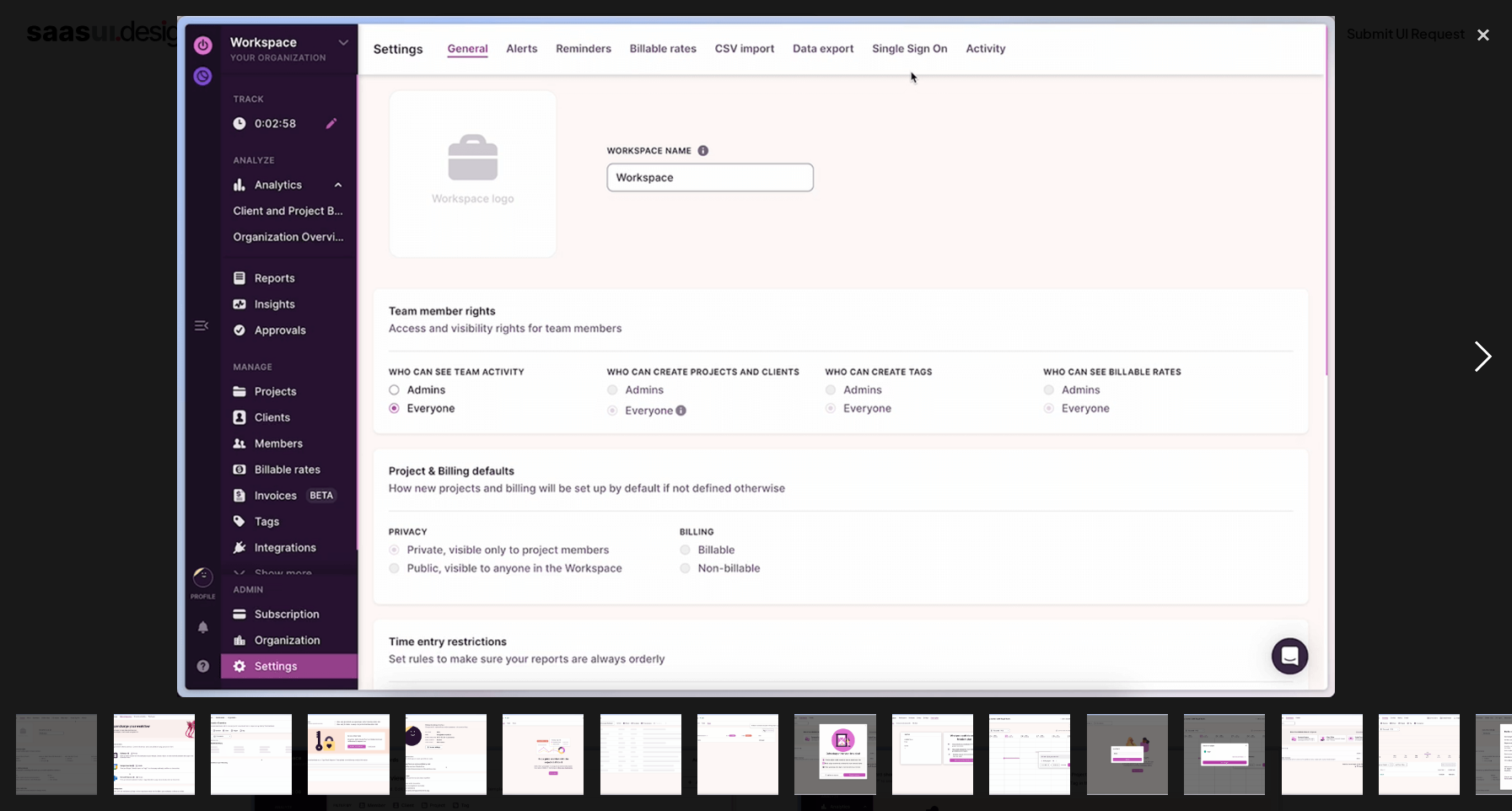
click at [1485, 354] on div "next image" at bounding box center [1483, 357] width 57 height 682
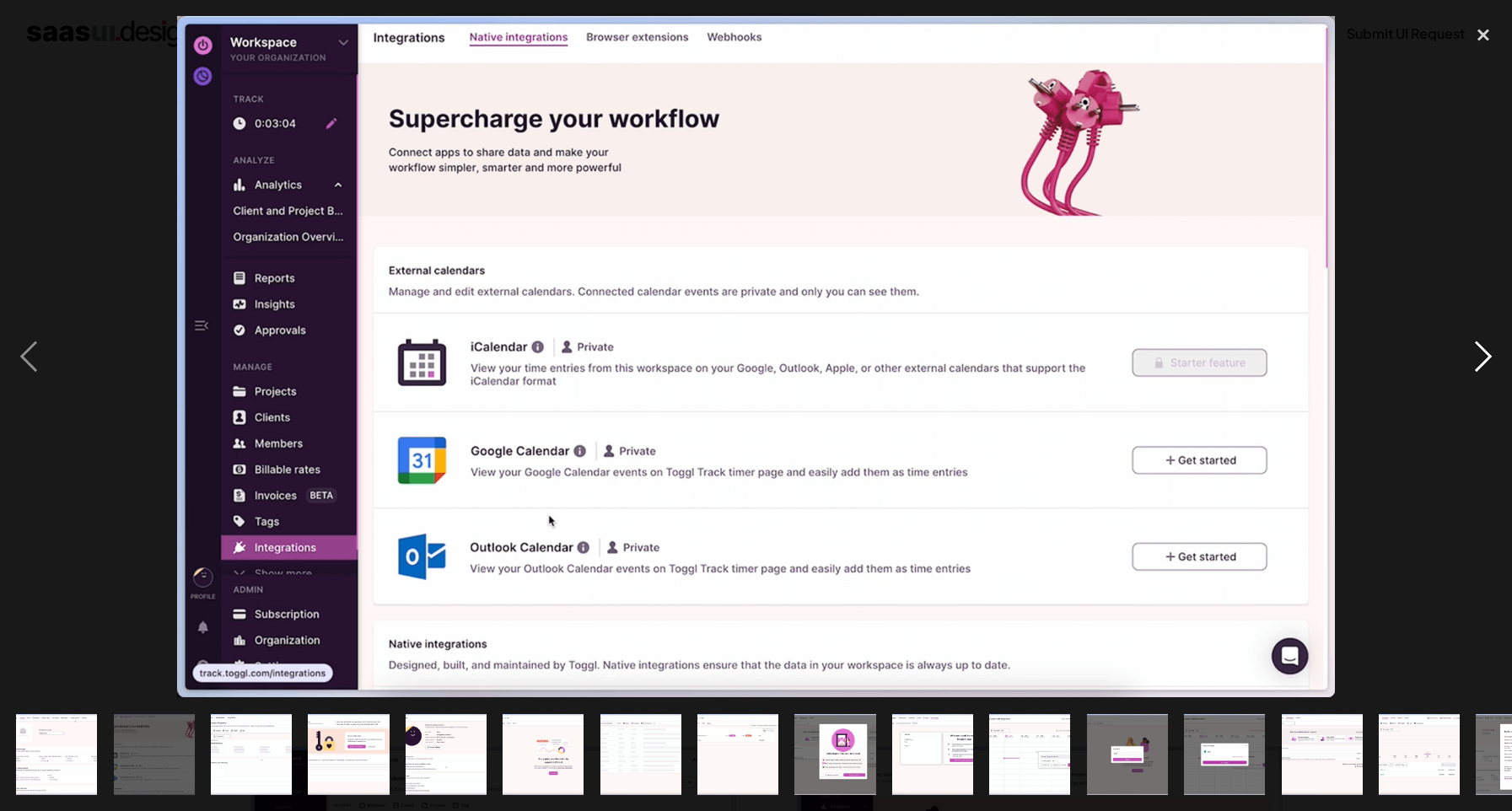
click at [1485, 354] on div "next image" at bounding box center [1483, 357] width 57 height 682
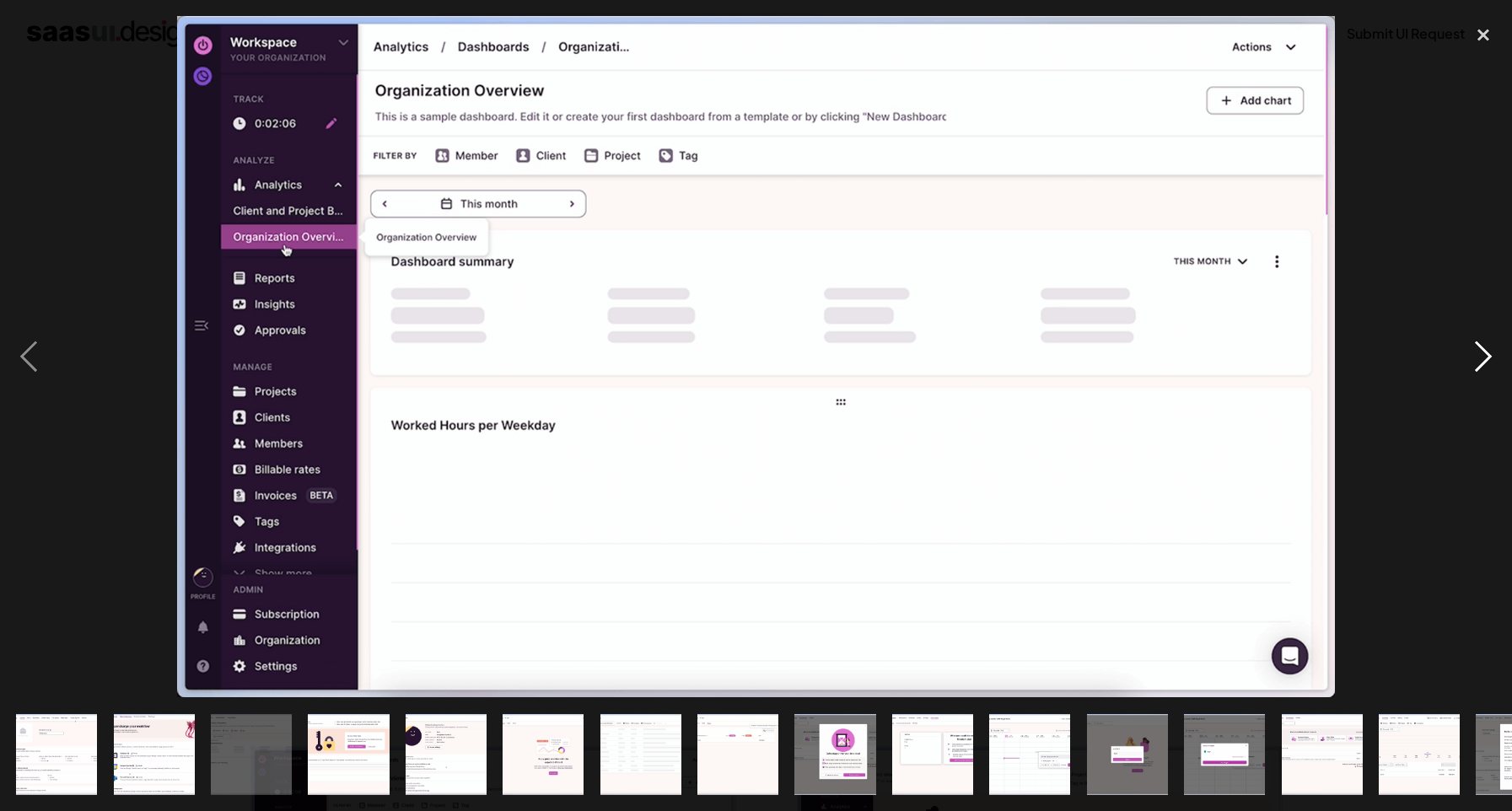
click at [1485, 354] on div "next image" at bounding box center [1483, 357] width 57 height 682
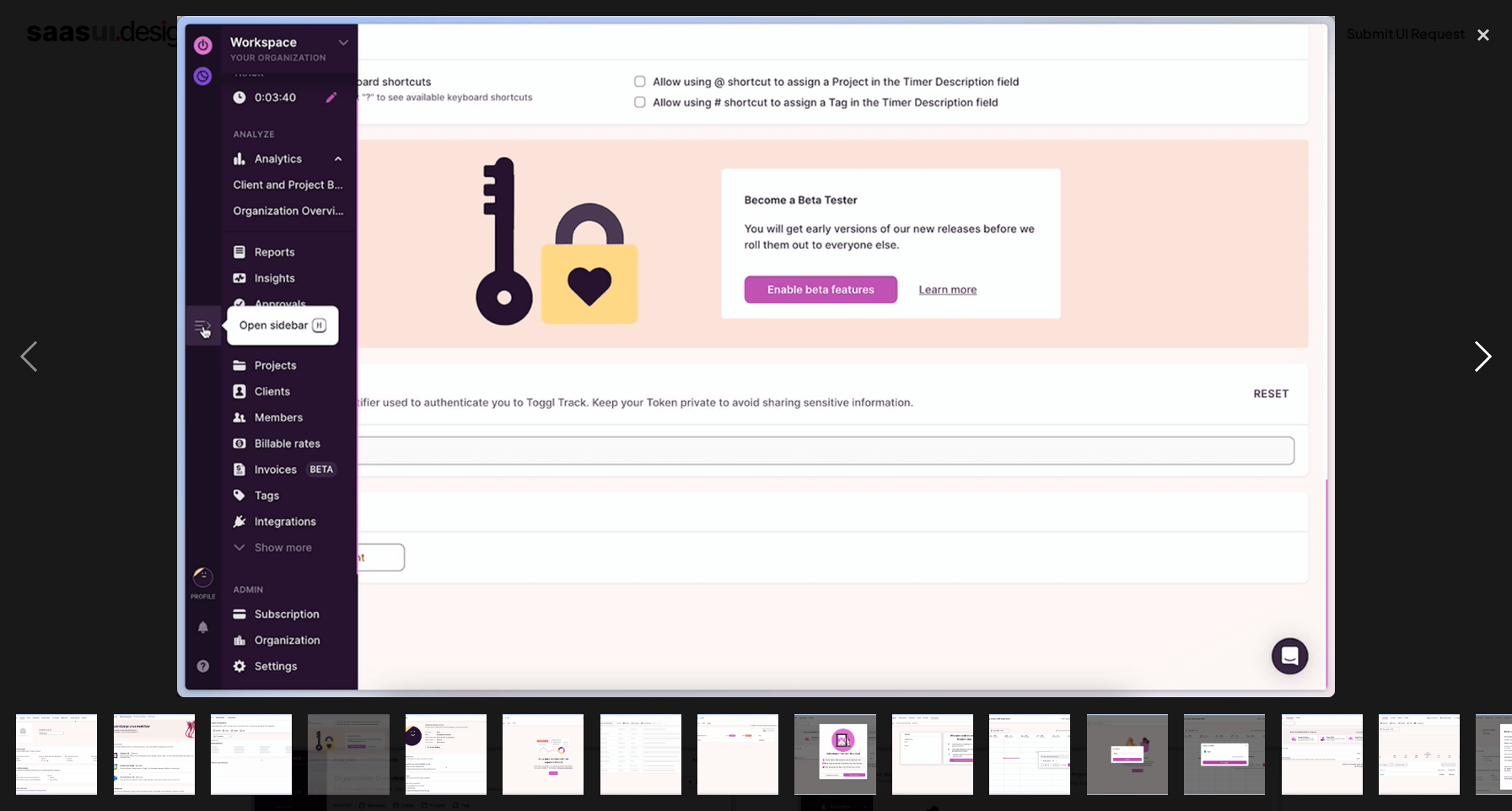
click at [1485, 354] on div "next image" at bounding box center [1483, 357] width 57 height 682
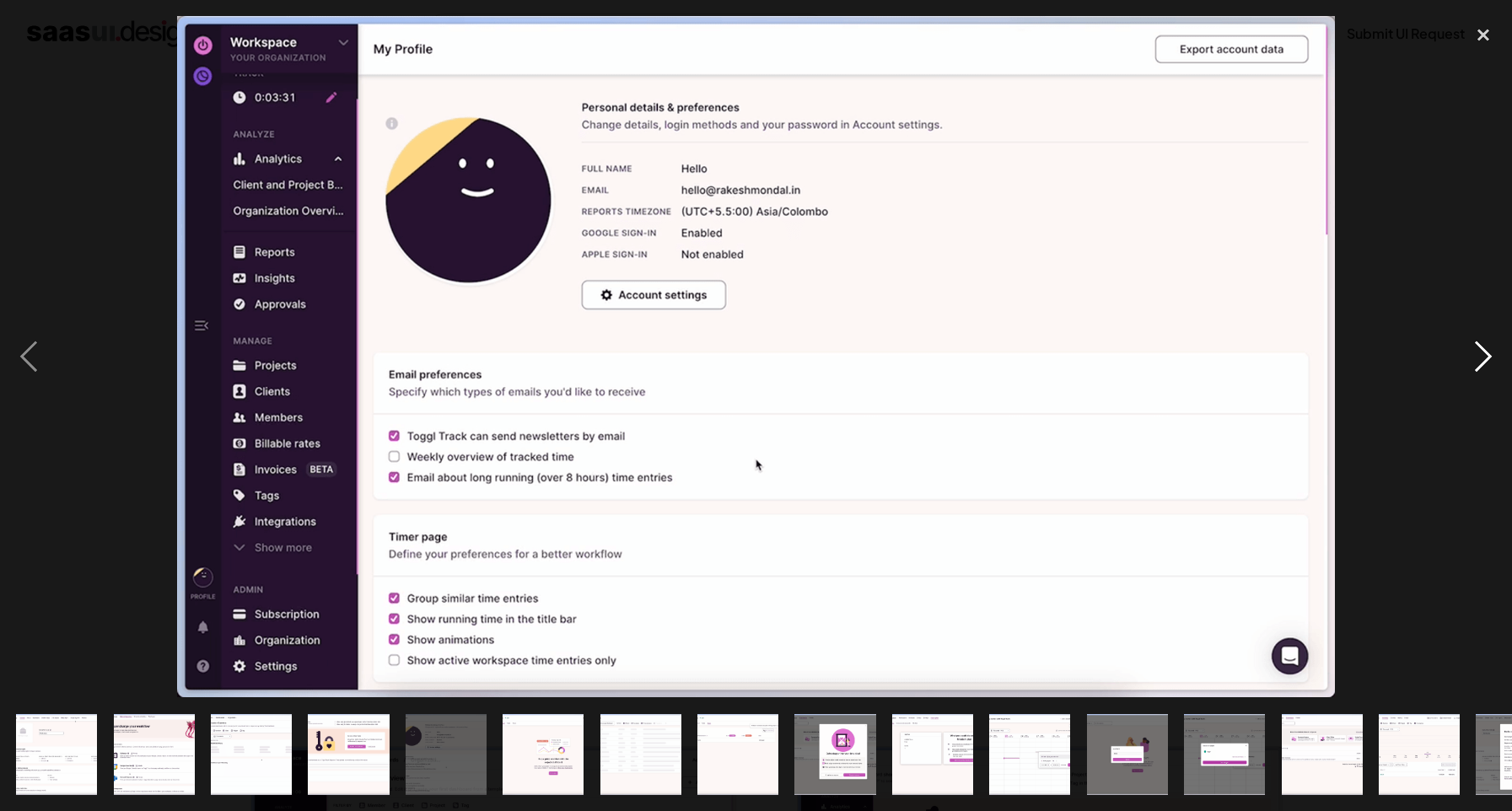
click at [1485, 354] on div "next image" at bounding box center [1483, 357] width 57 height 682
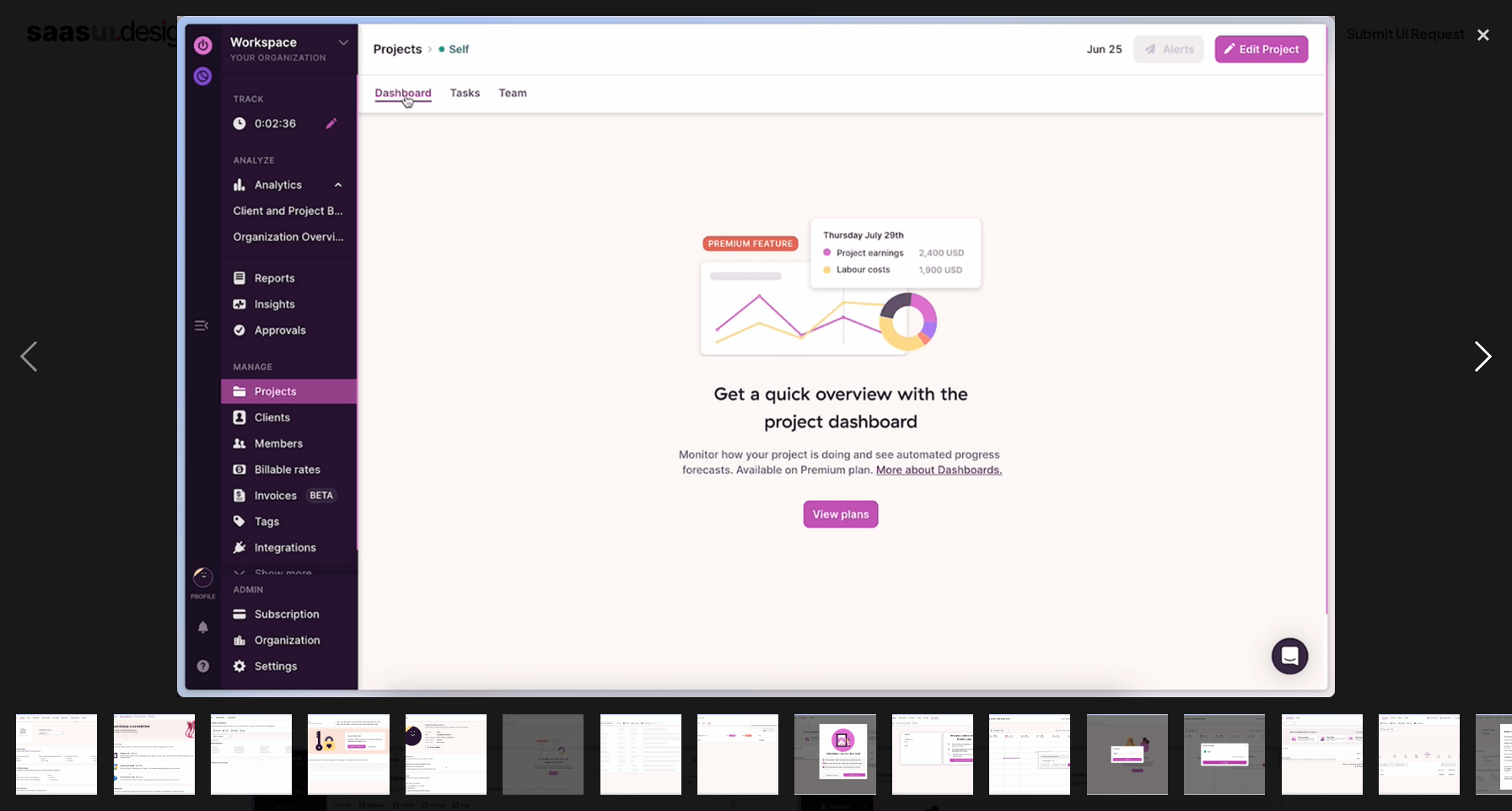
click at [1485, 354] on div "next image" at bounding box center [1483, 357] width 57 height 682
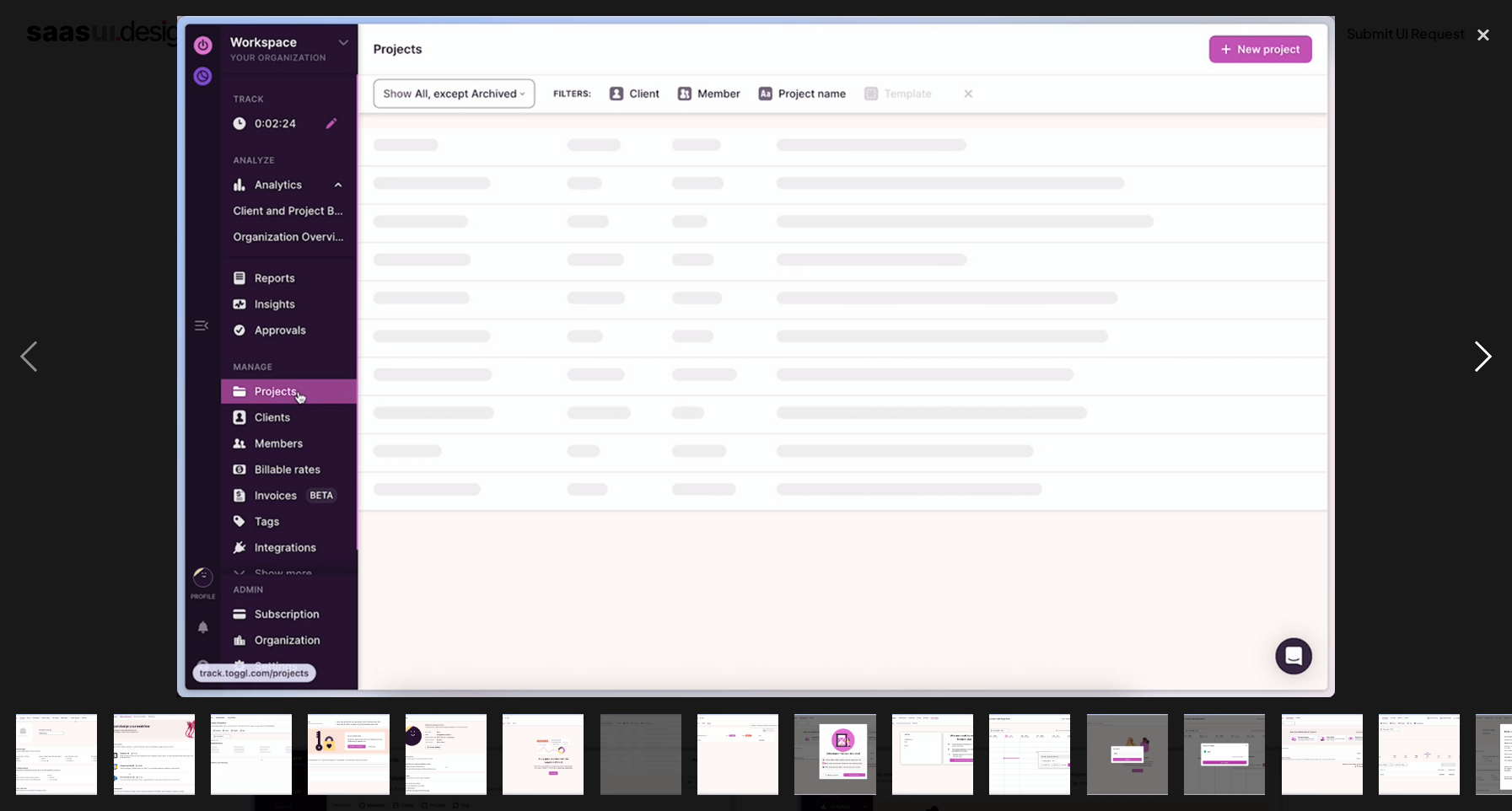
click at [1485, 354] on div "next image" at bounding box center [1483, 357] width 57 height 682
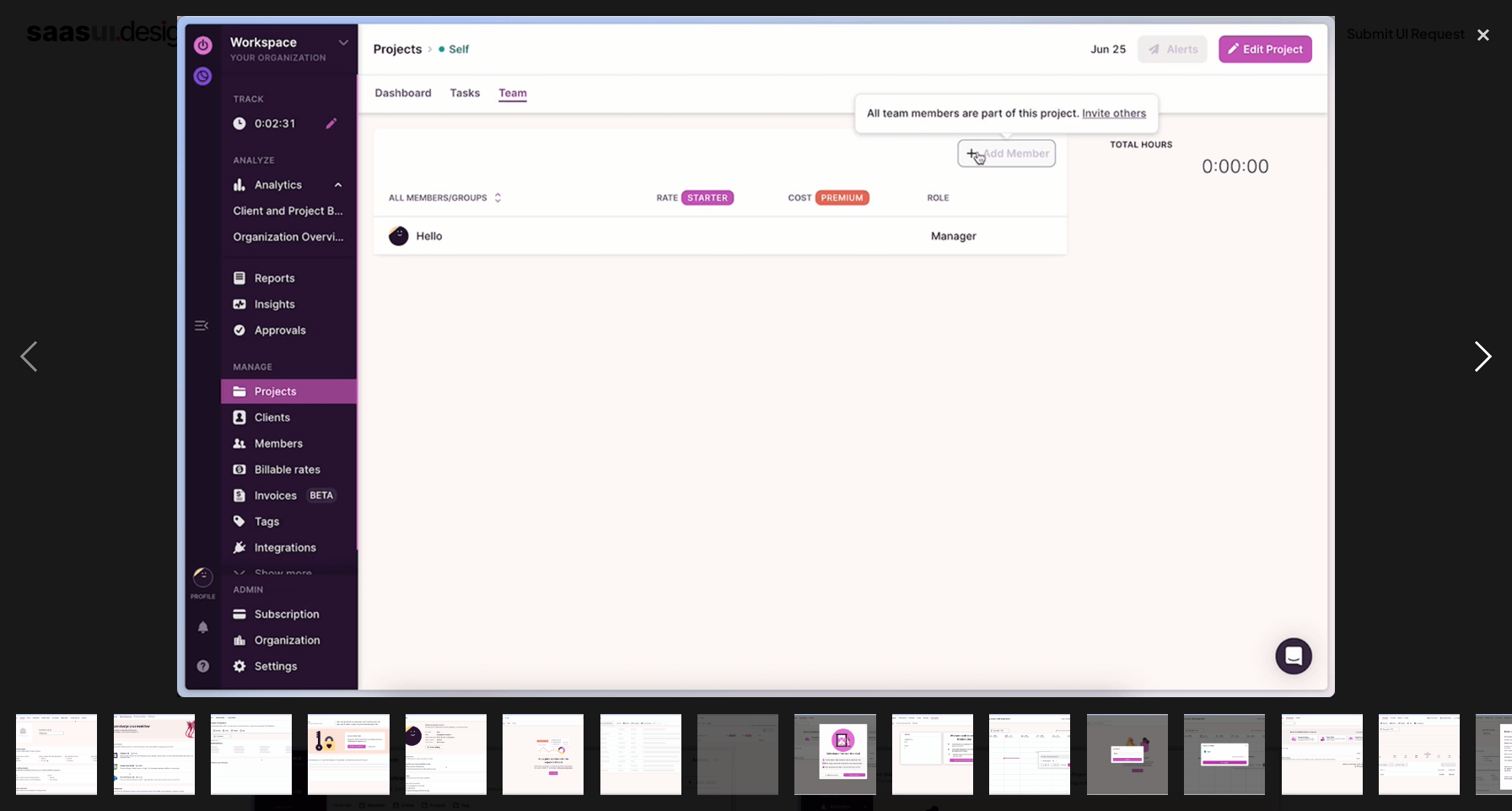
click at [1485, 354] on div "next image" at bounding box center [1483, 357] width 57 height 682
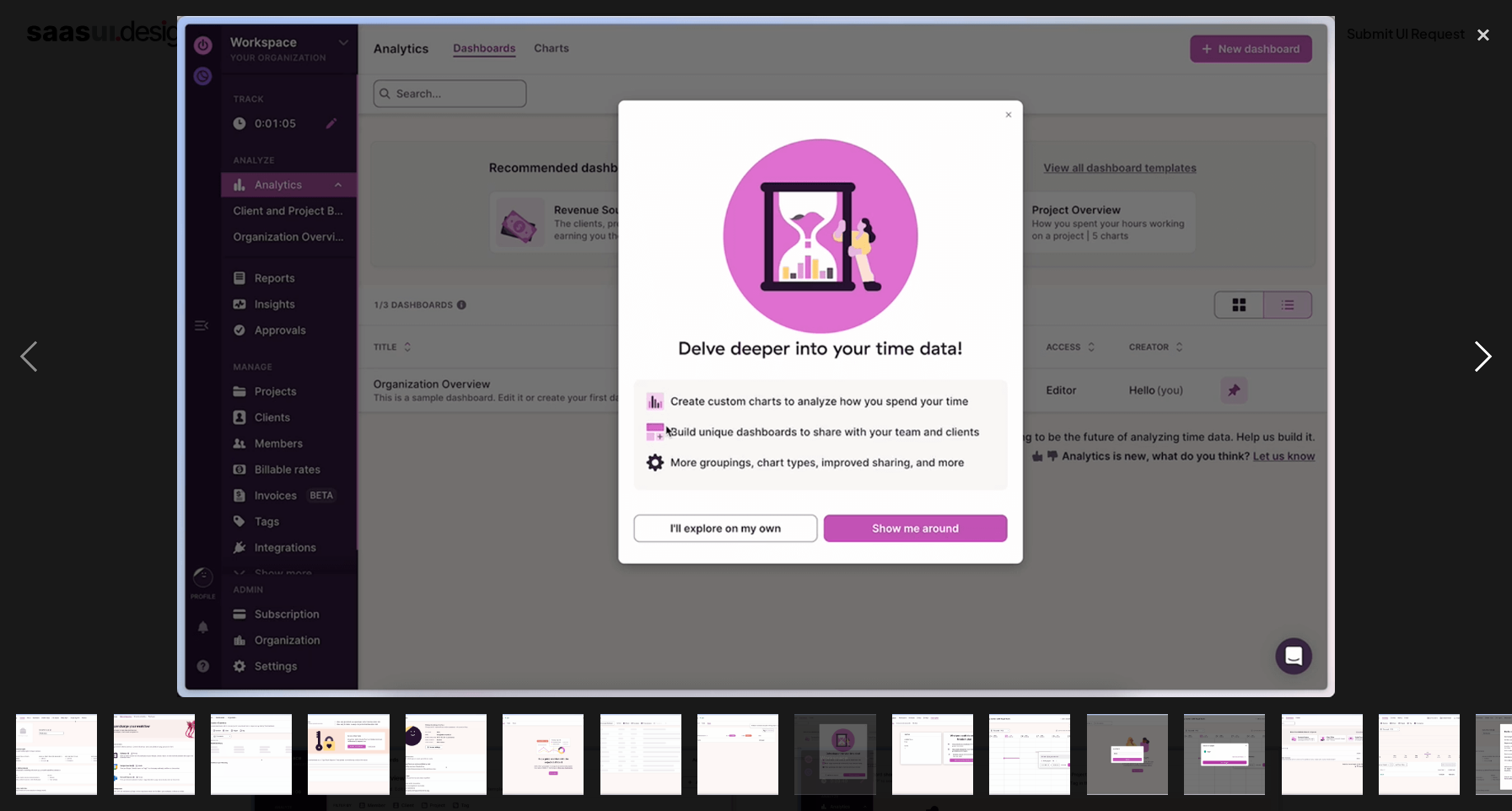
click at [1485, 354] on div "next image" at bounding box center [1483, 357] width 57 height 682
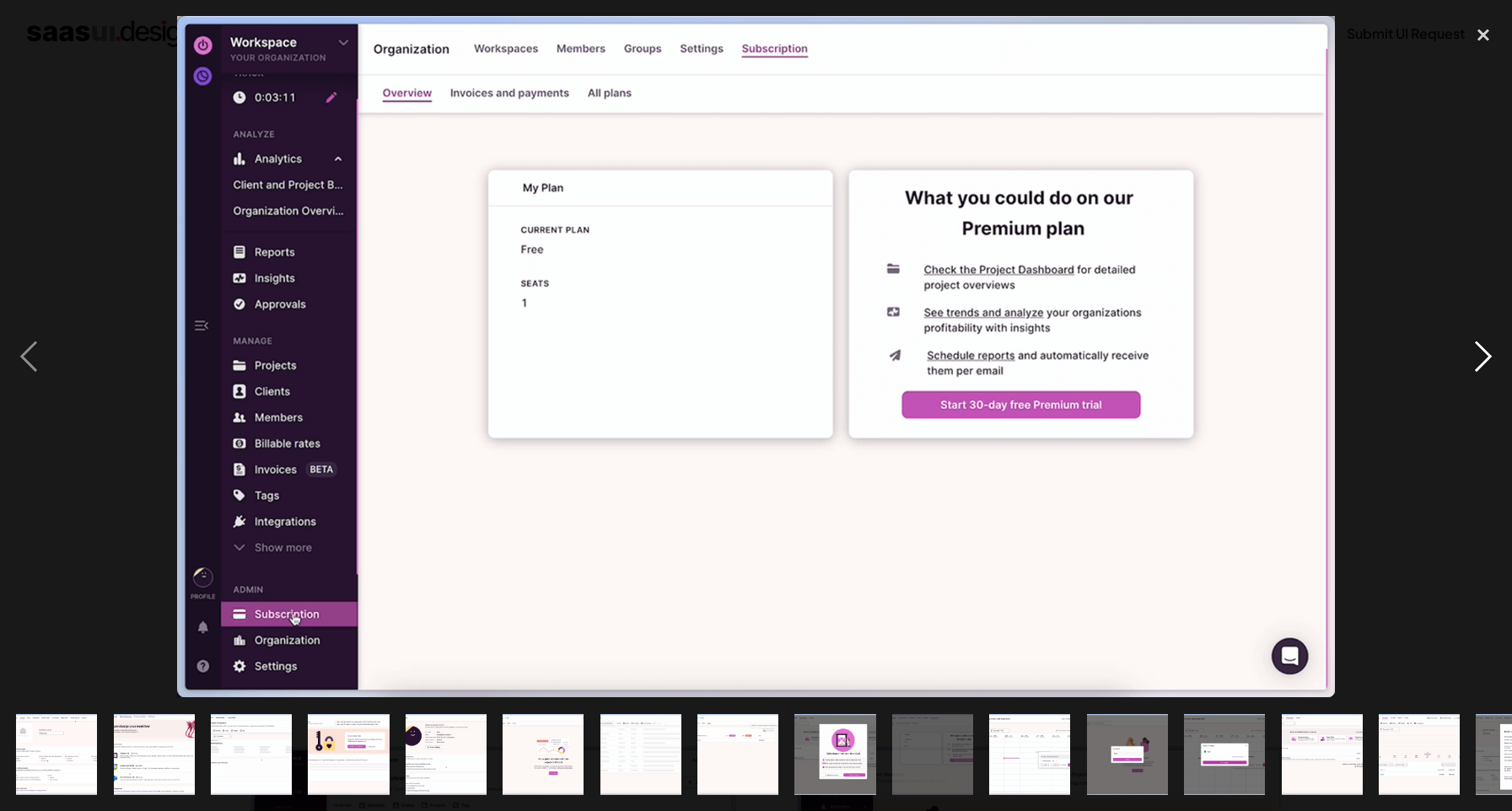
click at [1485, 354] on div "next image" at bounding box center [1483, 357] width 57 height 682
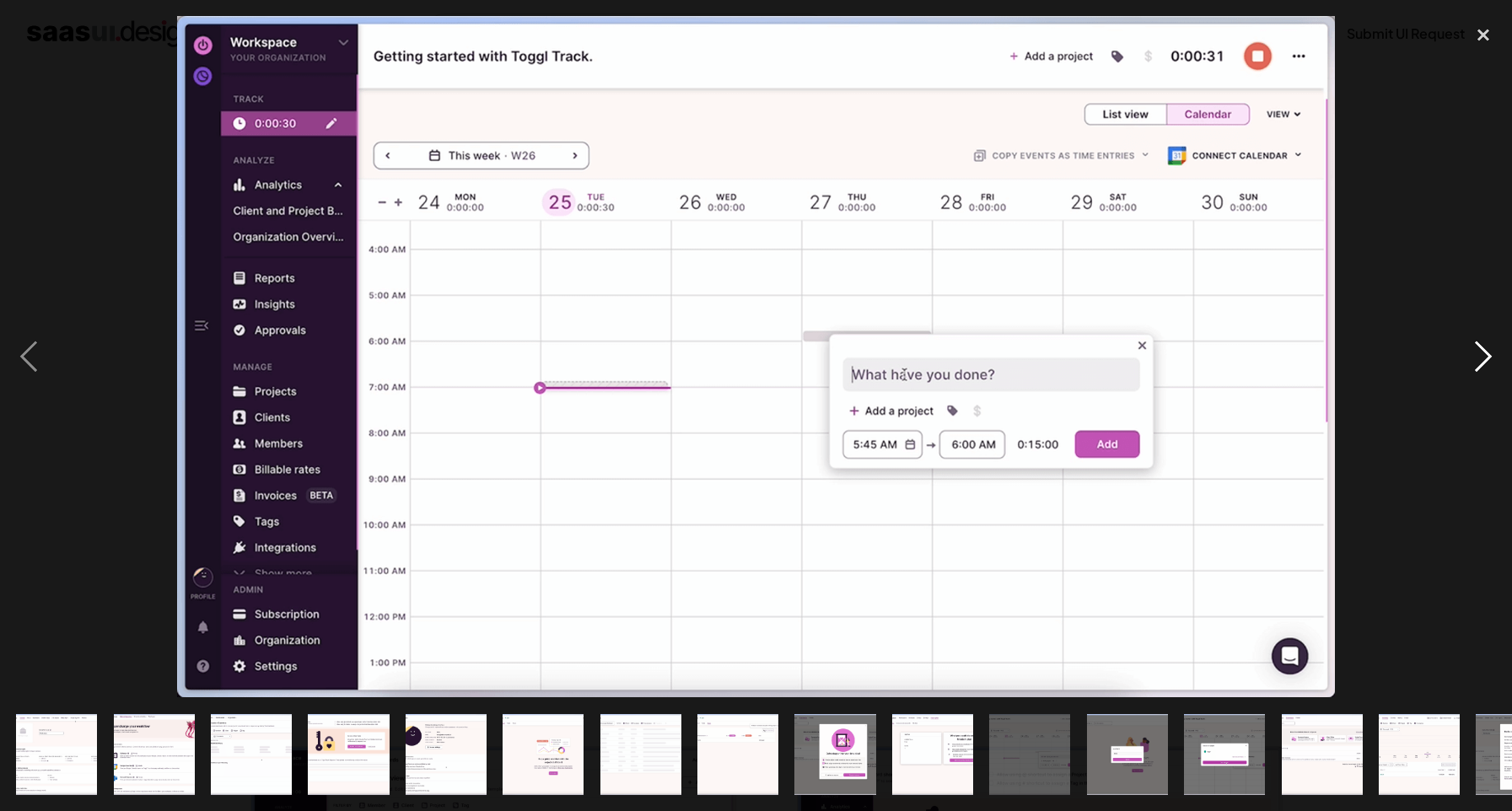
click at [1485, 354] on div "next image" at bounding box center [1483, 357] width 57 height 682
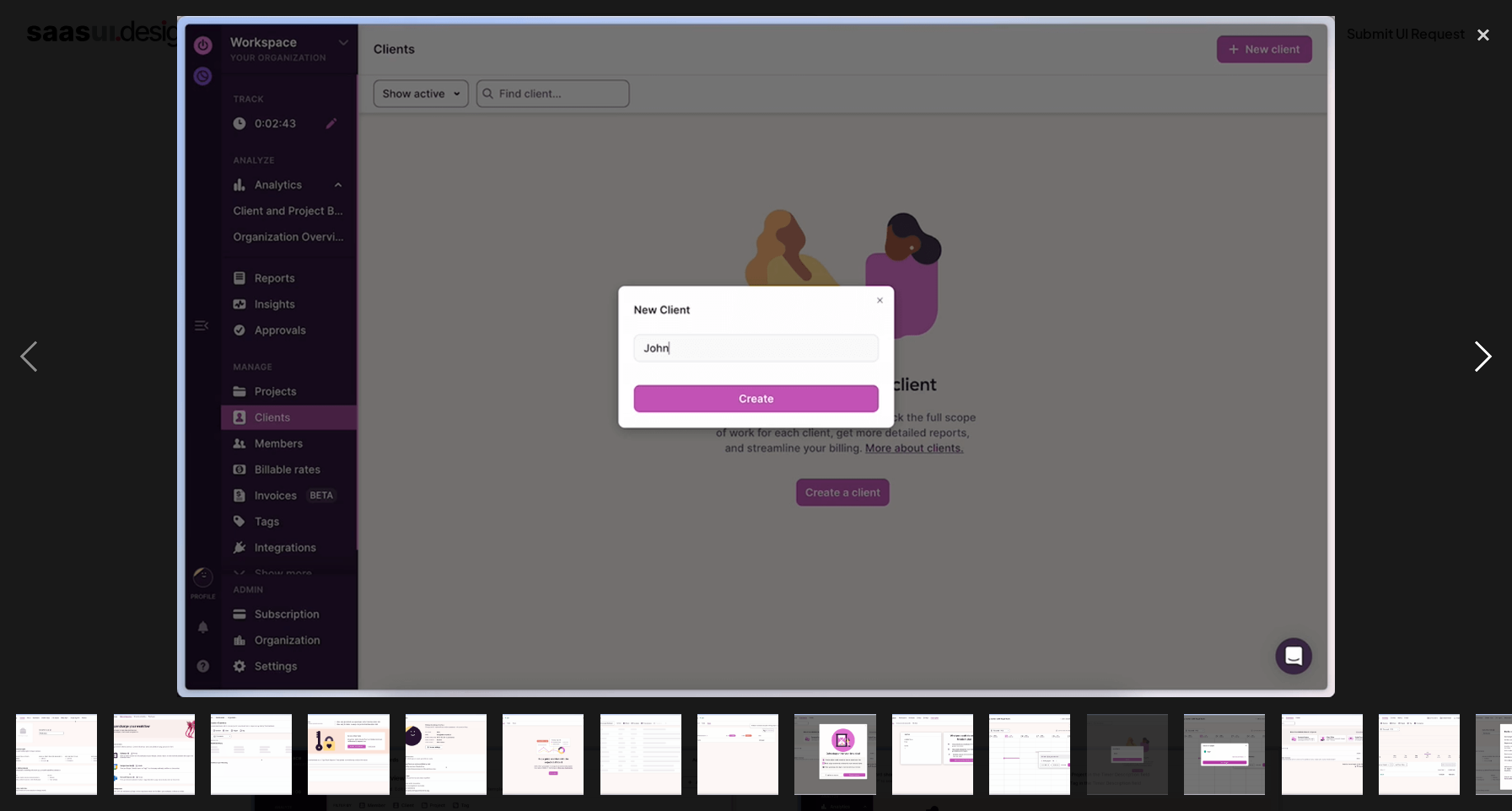
click at [1485, 354] on div "next image" at bounding box center [1483, 357] width 57 height 682
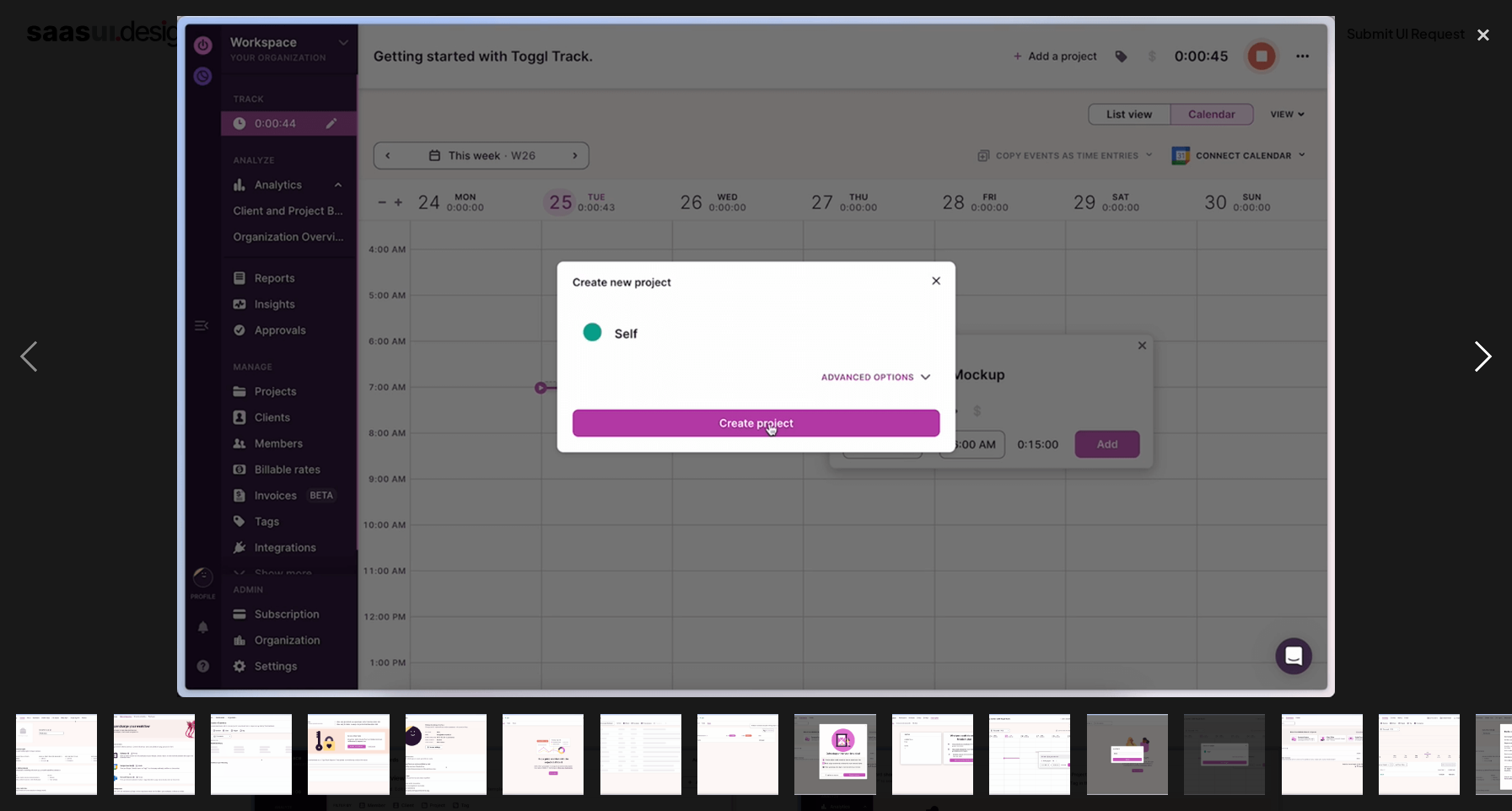
click at [1485, 354] on div "next image" at bounding box center [1483, 357] width 57 height 682
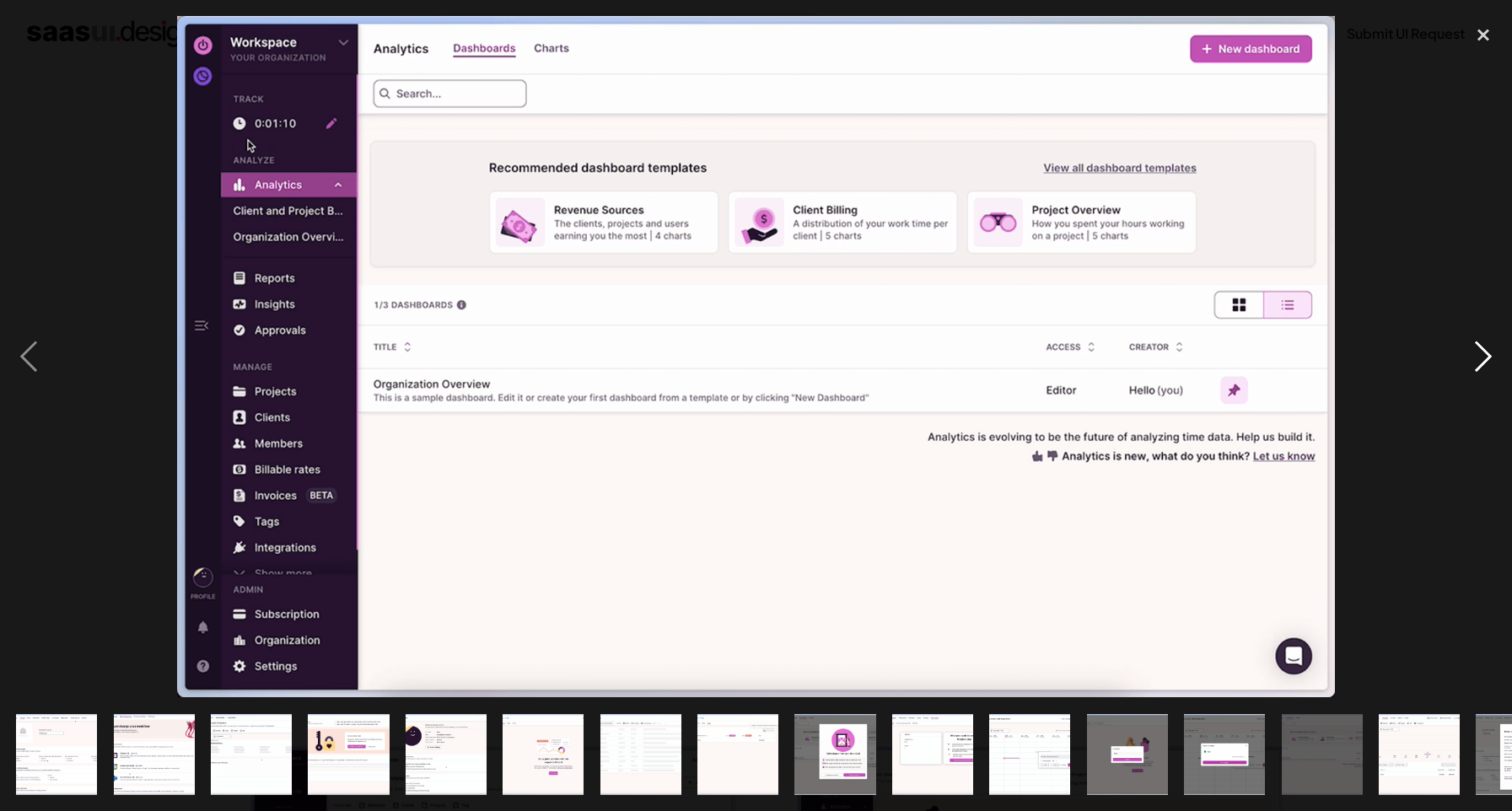
click at [1485, 354] on div "next image" at bounding box center [1483, 357] width 57 height 682
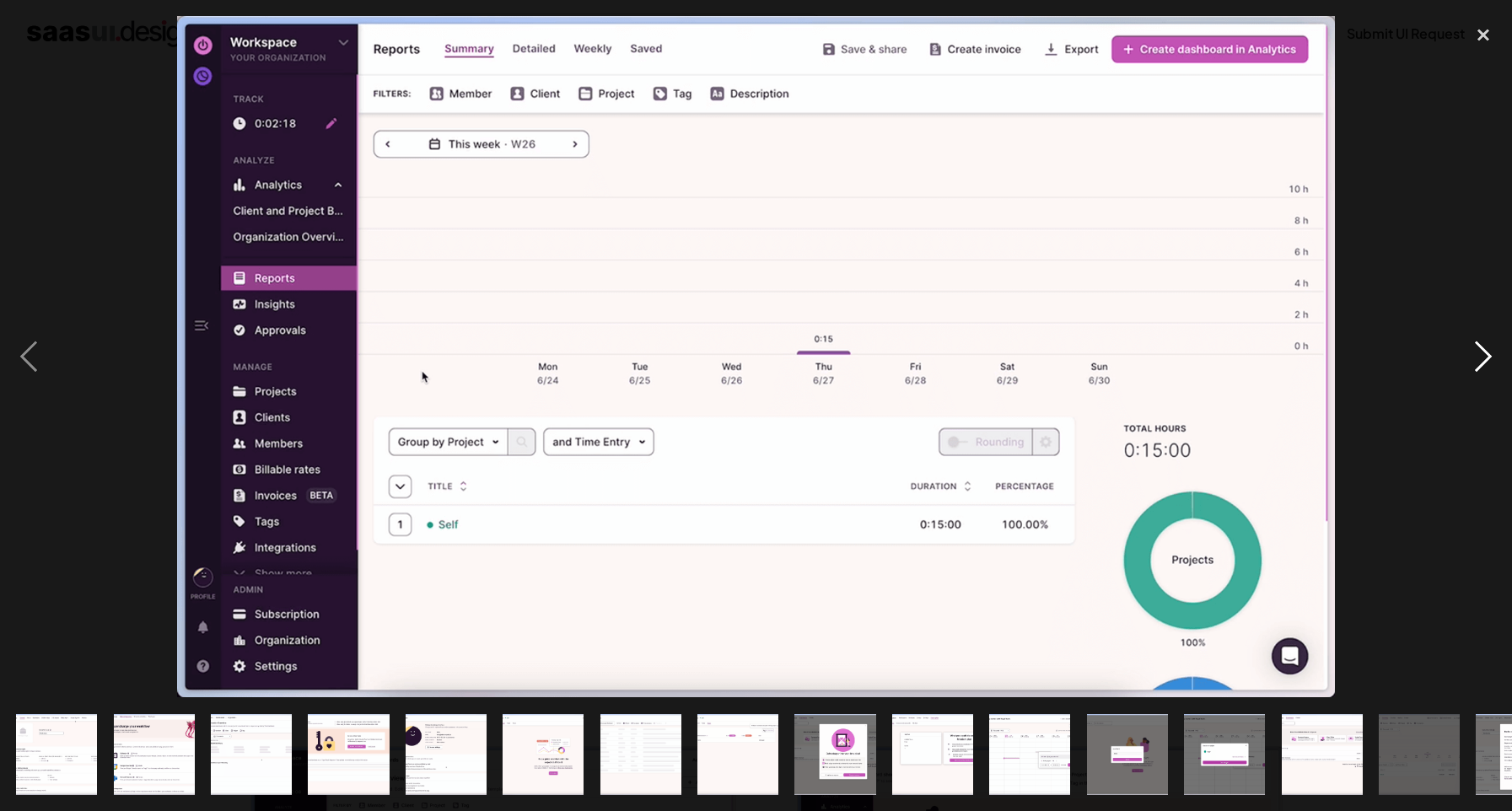
click at [1485, 354] on div "next image" at bounding box center [1483, 357] width 57 height 682
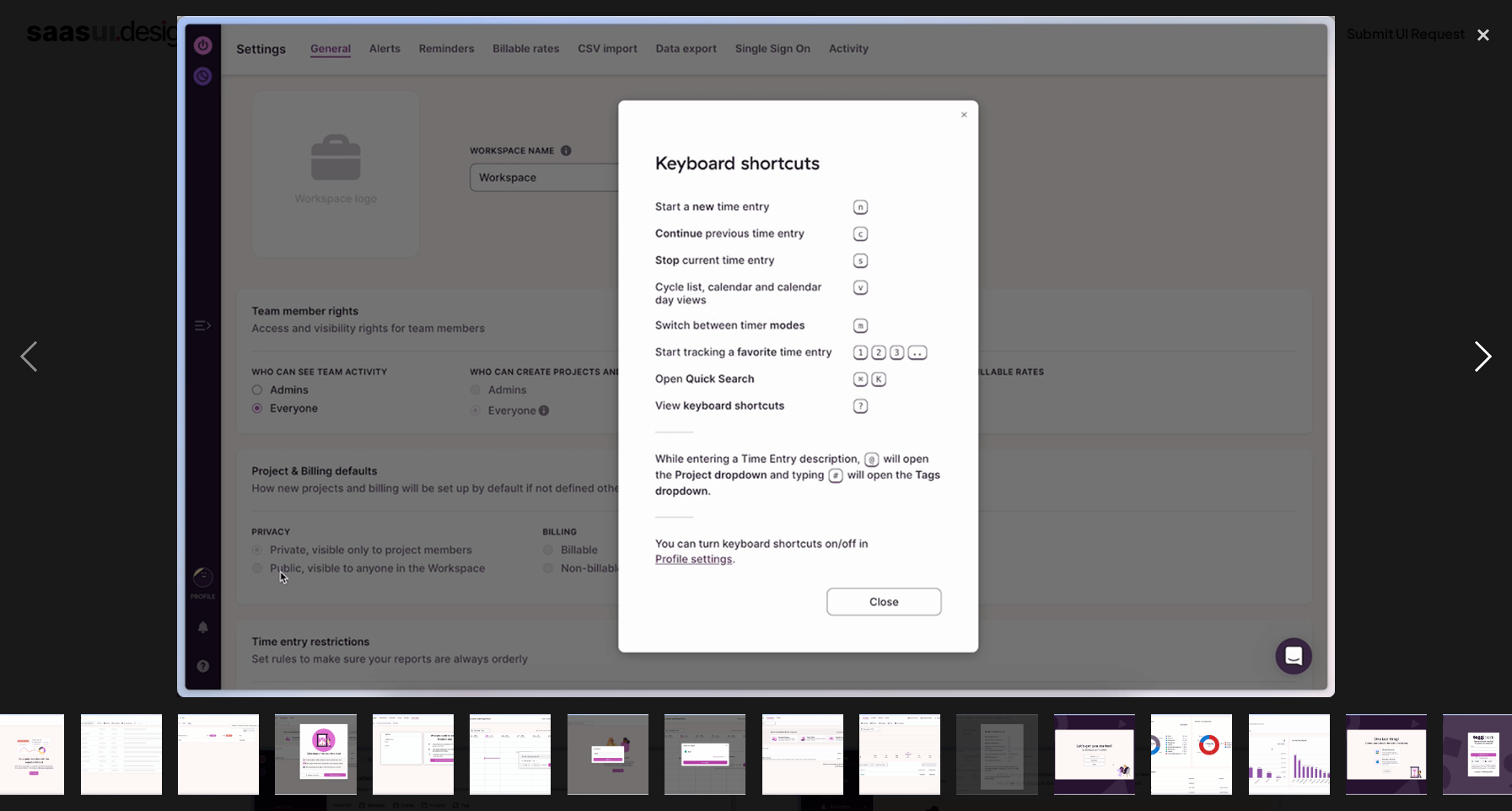
scroll to position [0, 548]
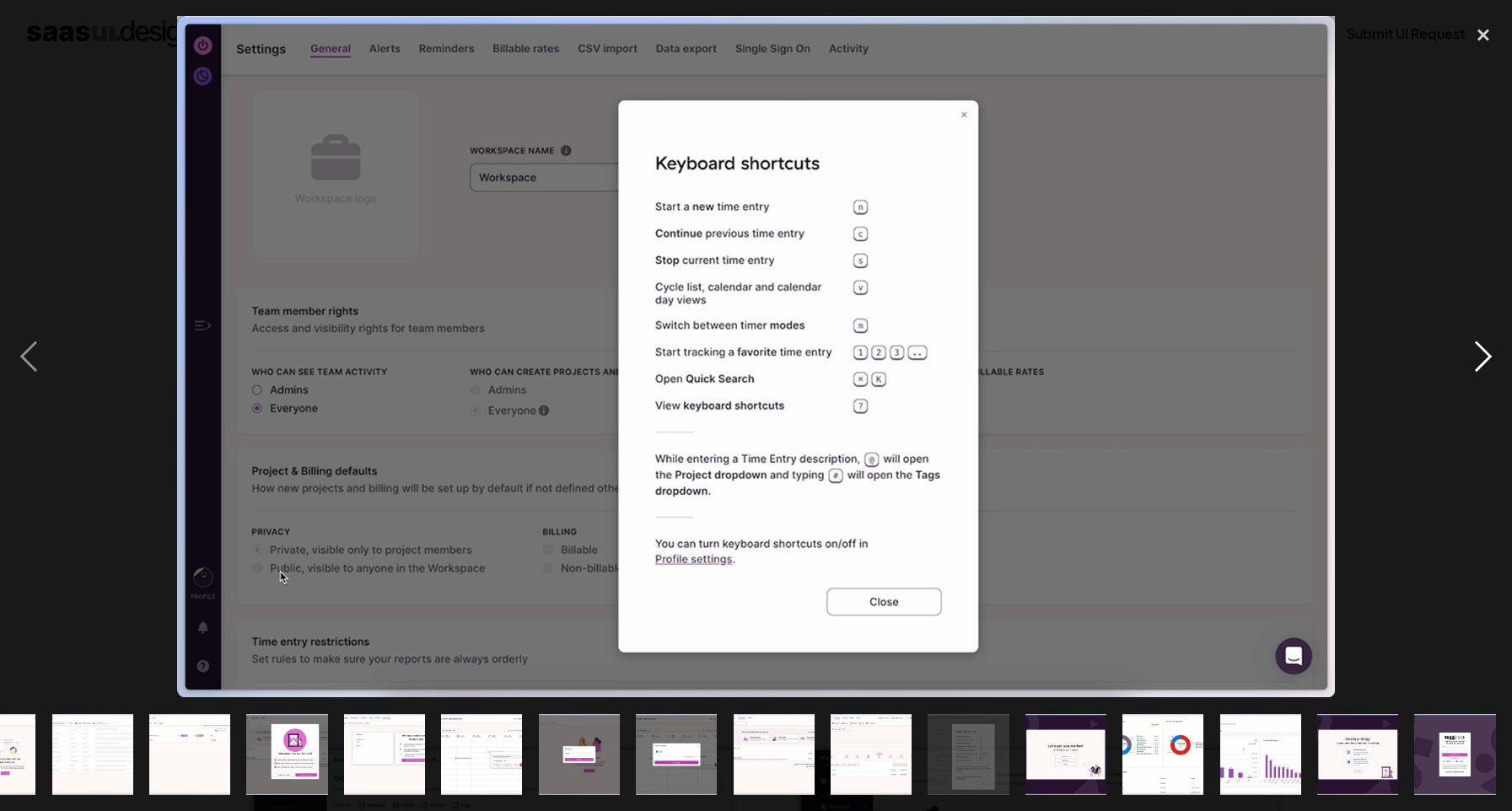
click at [1485, 354] on div "next image" at bounding box center [1483, 357] width 57 height 682
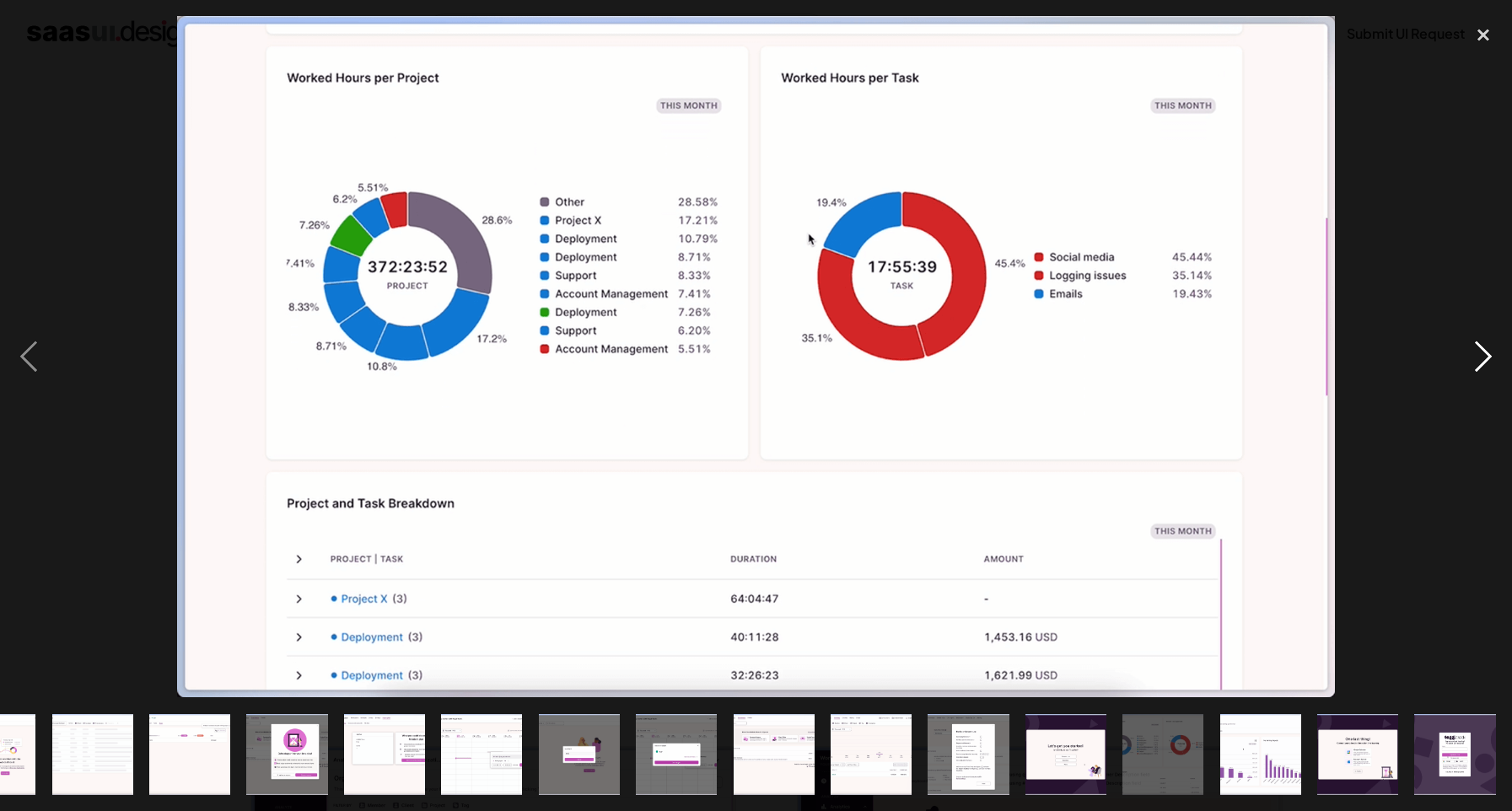
click at [1485, 354] on div "next image" at bounding box center [1483, 357] width 57 height 682
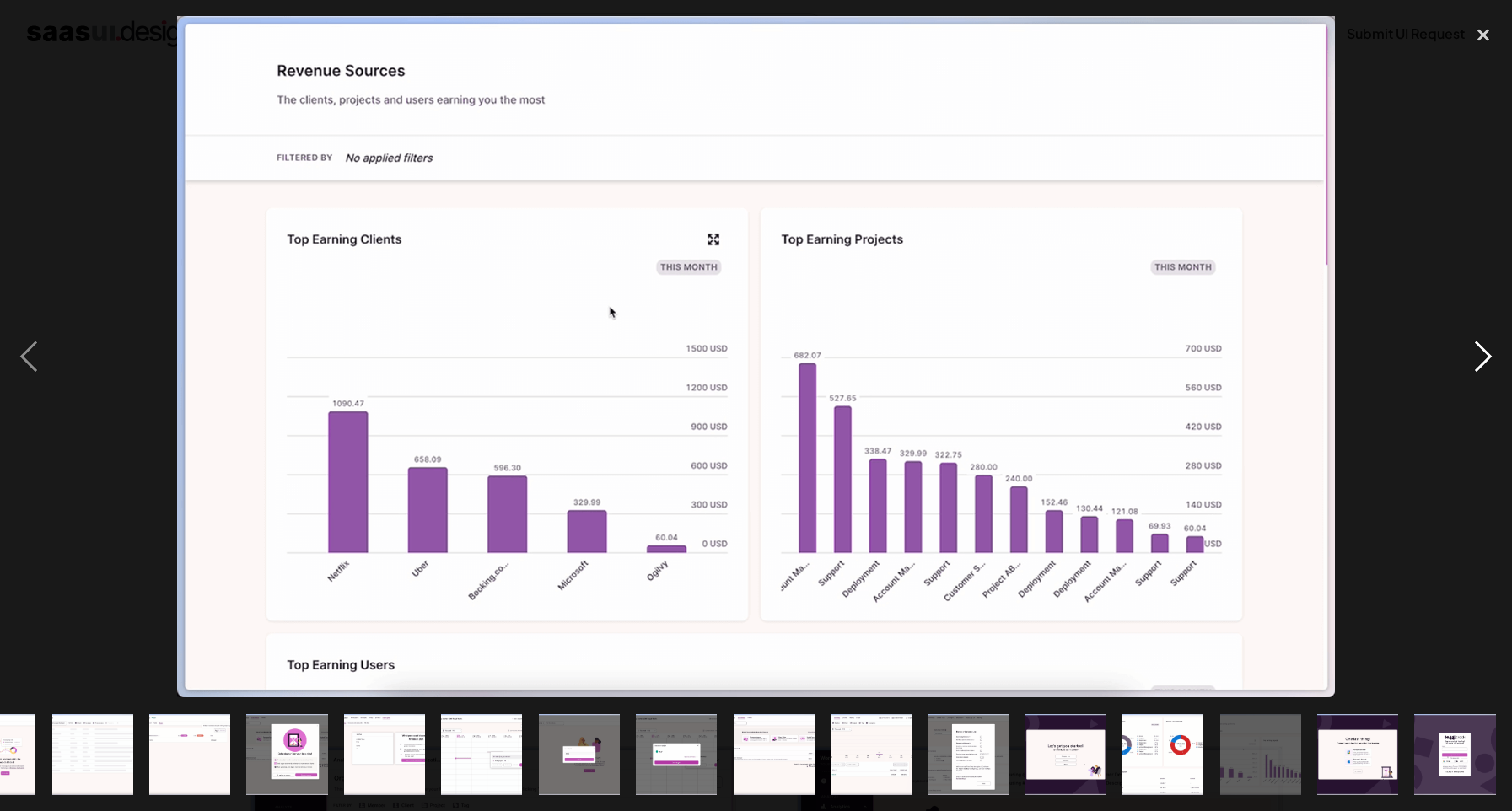
click at [1485, 354] on div "next image" at bounding box center [1483, 357] width 57 height 682
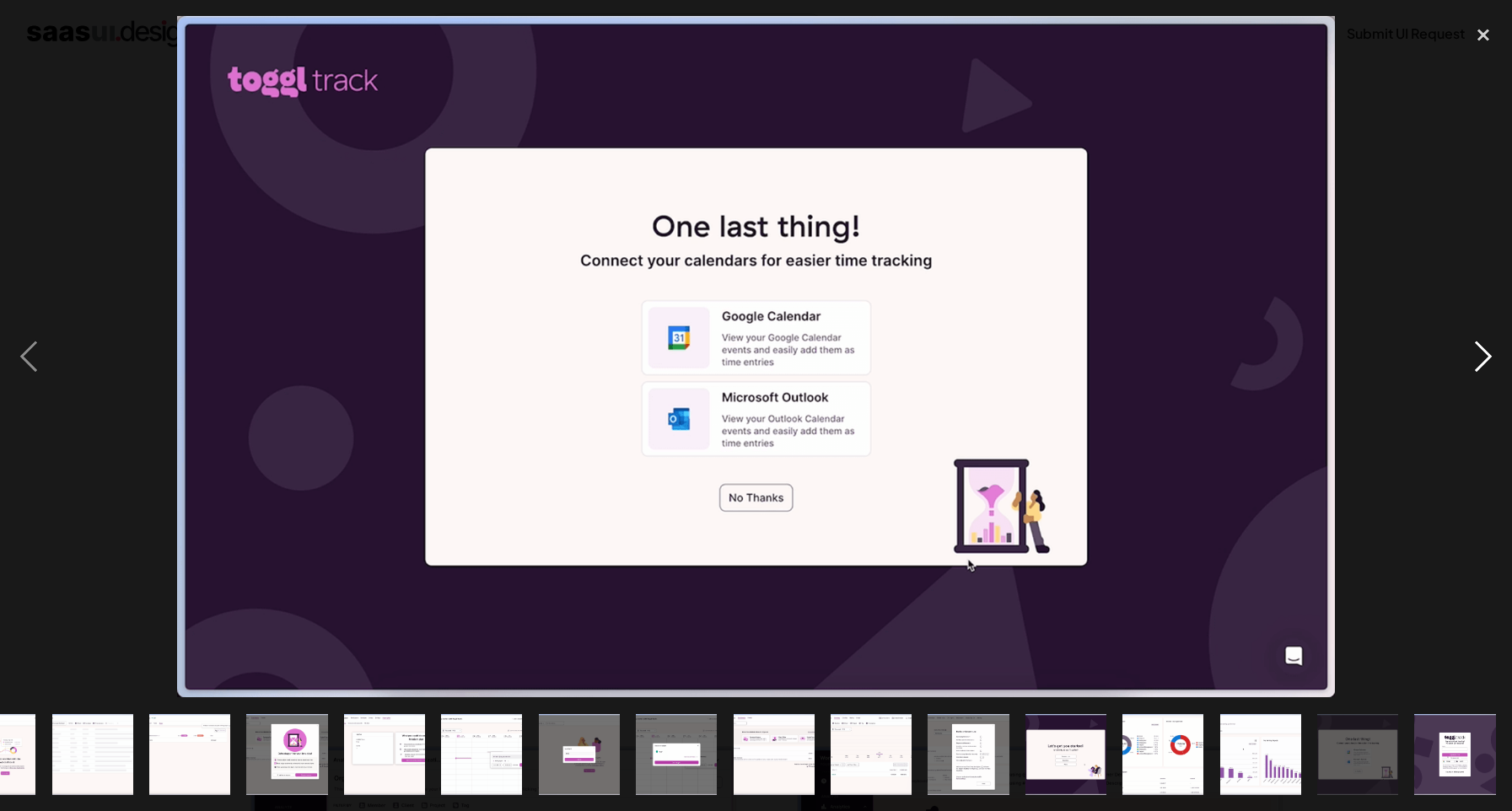
click at [1485, 354] on div "next image" at bounding box center [1483, 357] width 57 height 682
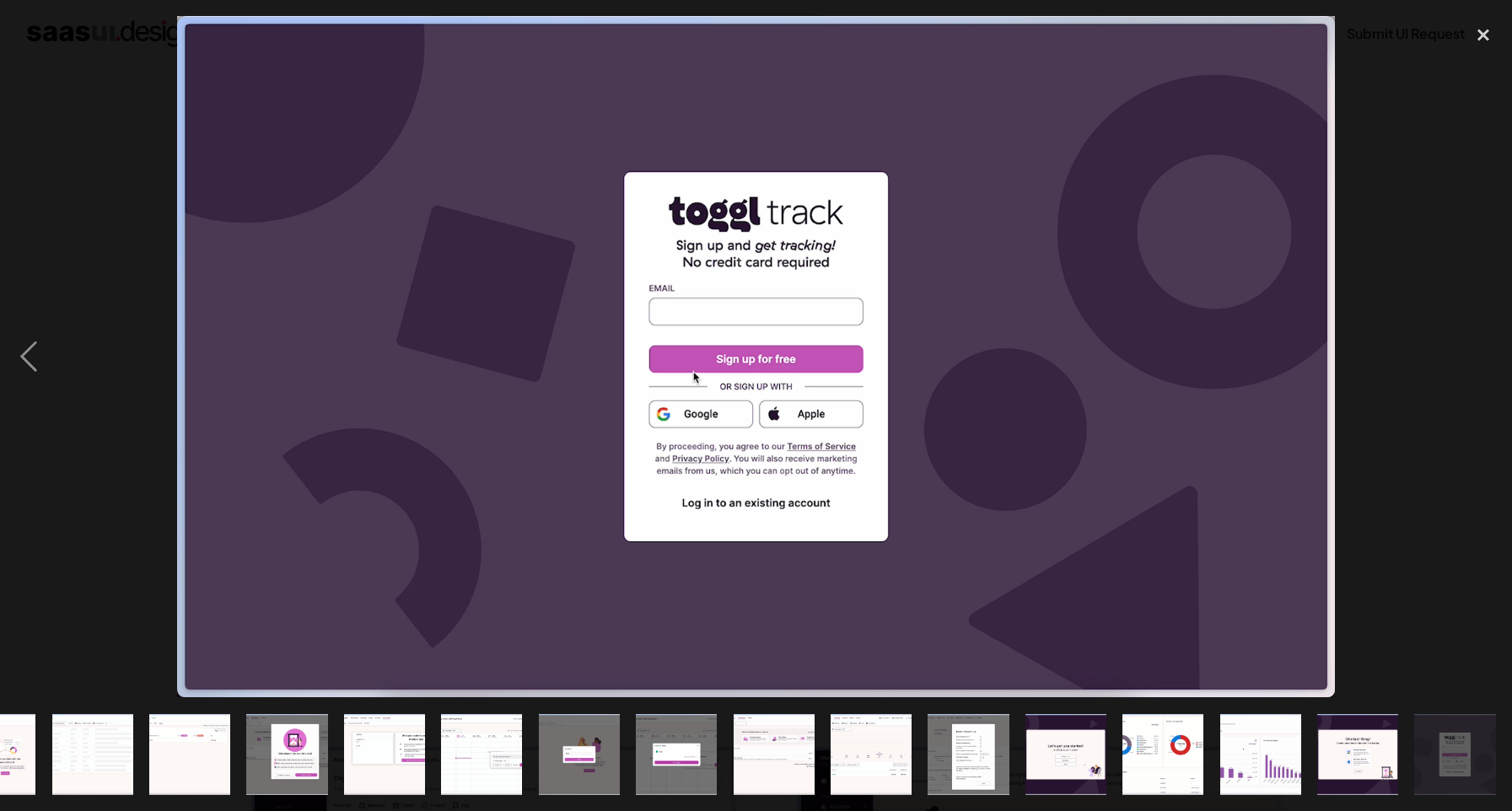
click at [1485, 354] on div "next image" at bounding box center [1483, 357] width 57 height 682
click at [1485, 30] on div "close lightbox" at bounding box center [1483, 35] width 57 height 37
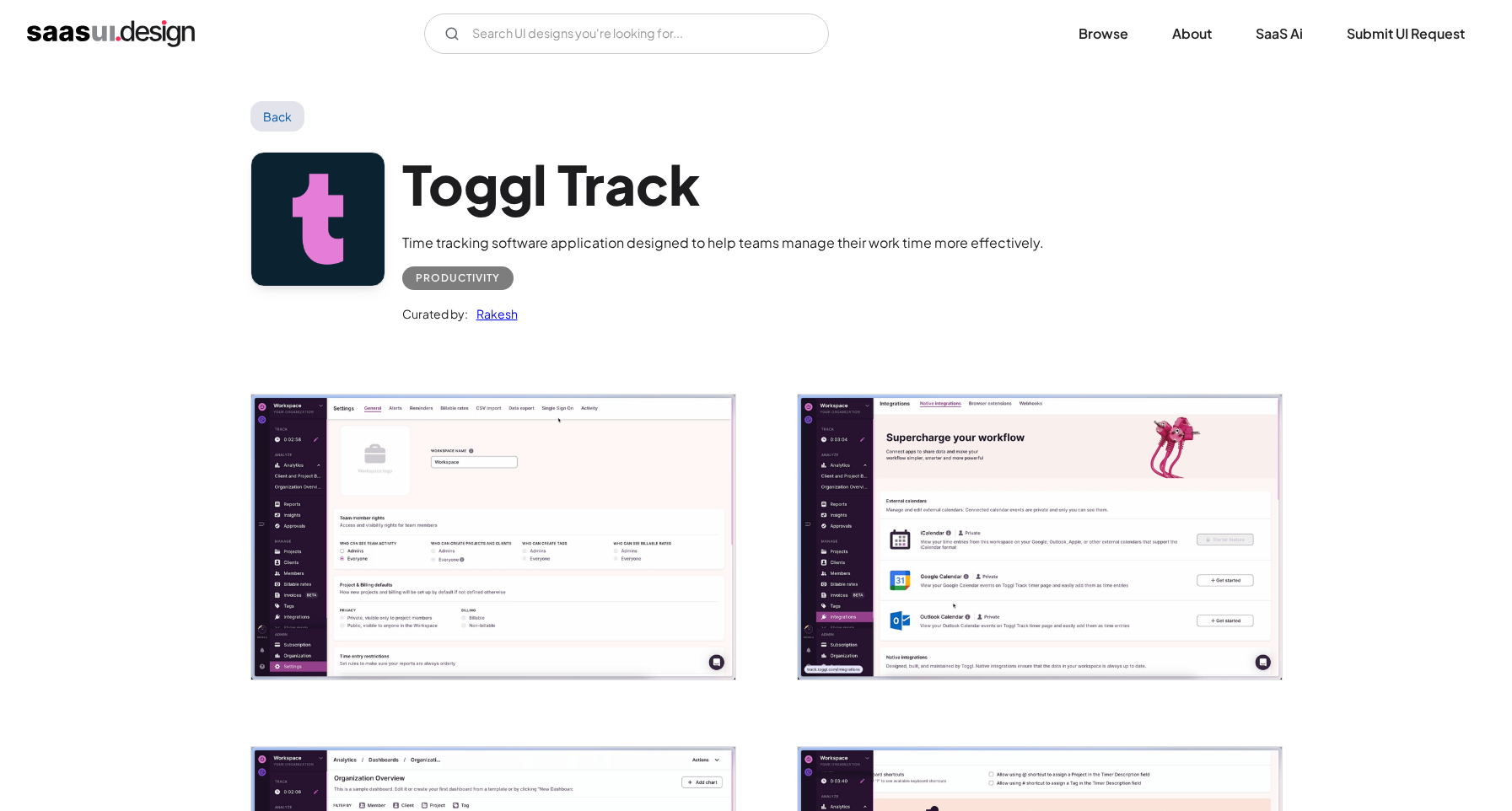
scroll to position [0, 0]
click at [763, 24] on input "Email Form" at bounding box center [626, 34] width 405 height 41
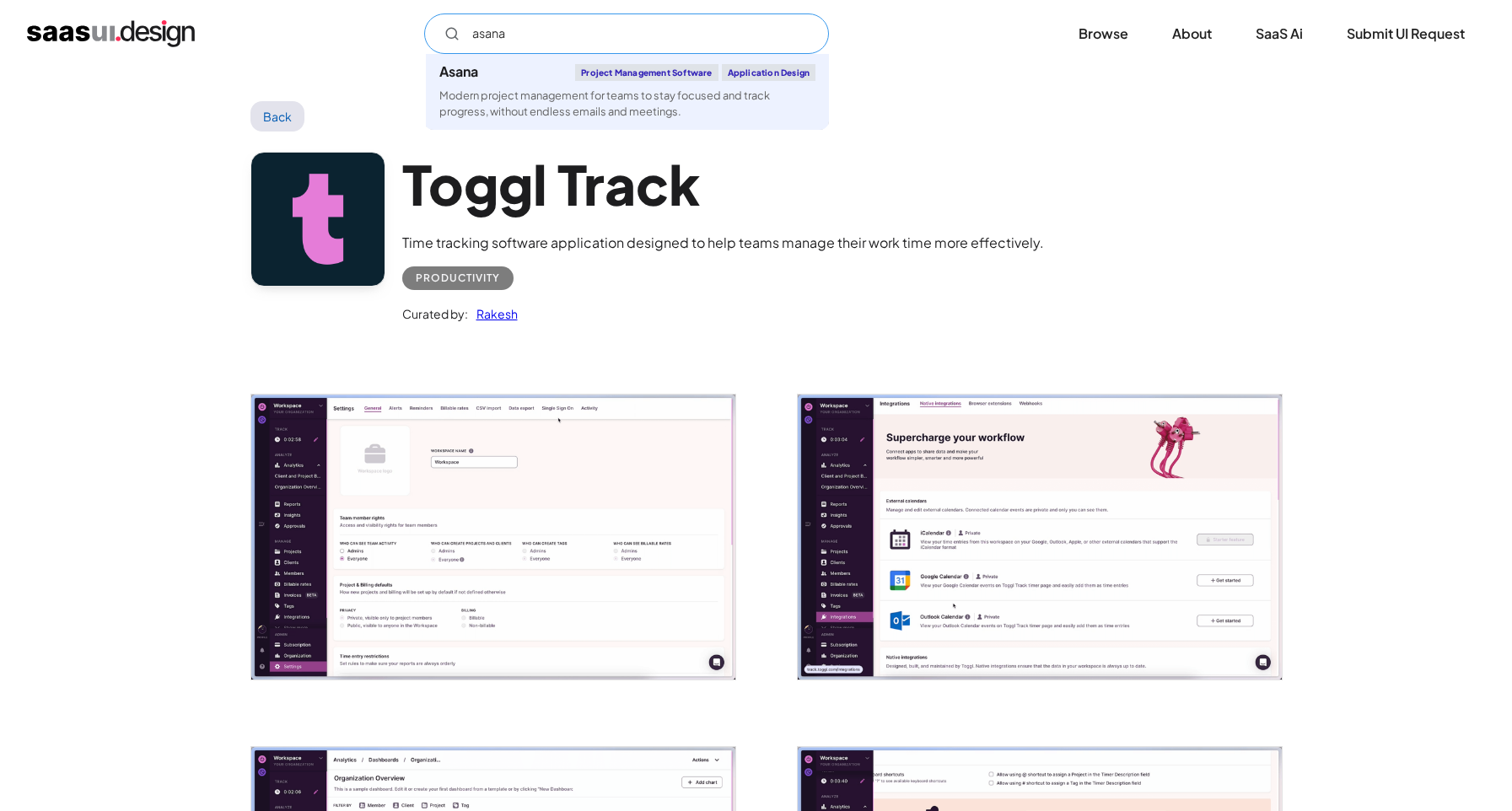
type input "asana"
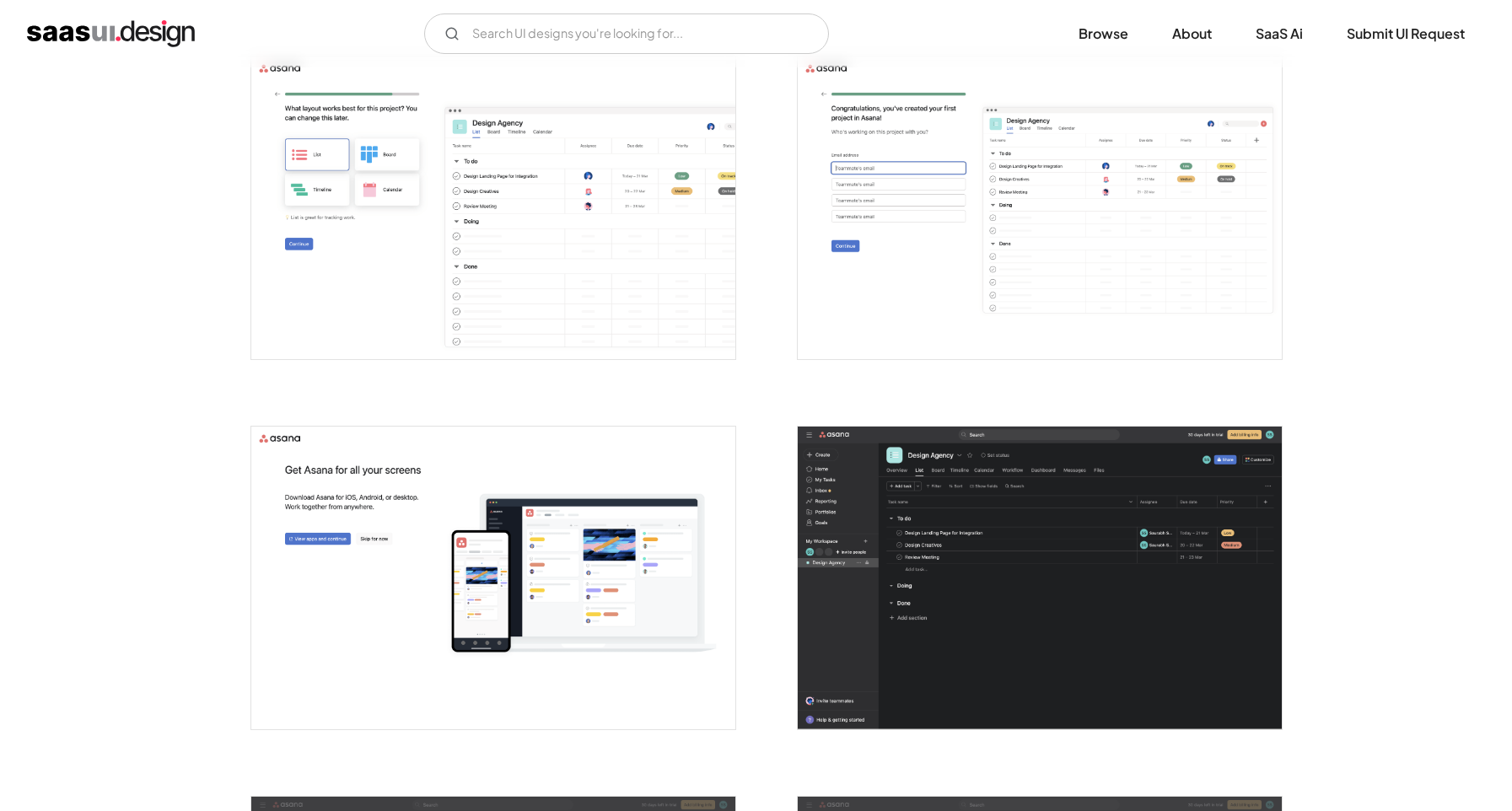
scroll to position [1816, 0]
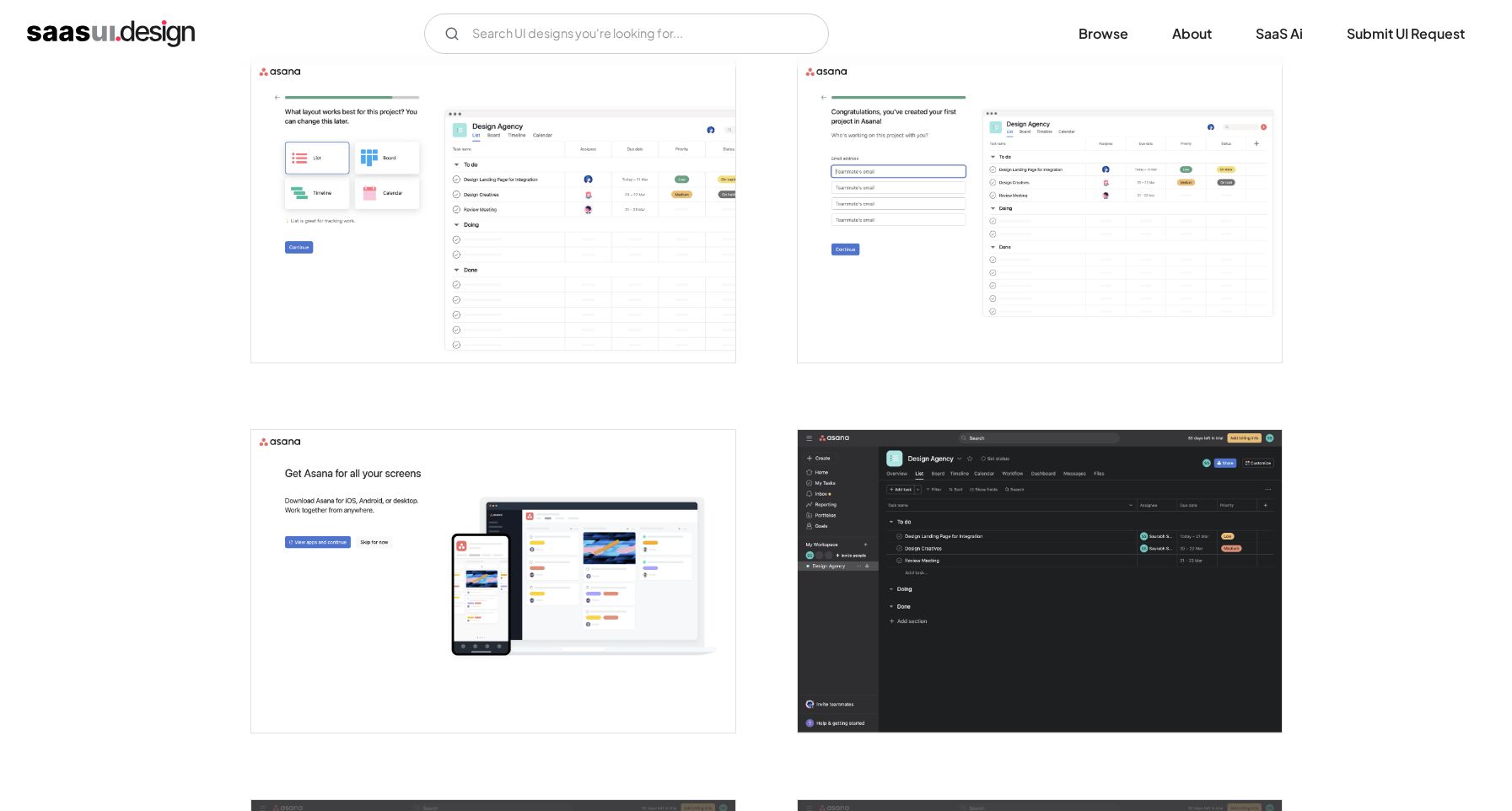
click at [970, 634] on img "open lightbox" at bounding box center [1040, 581] width 484 height 302
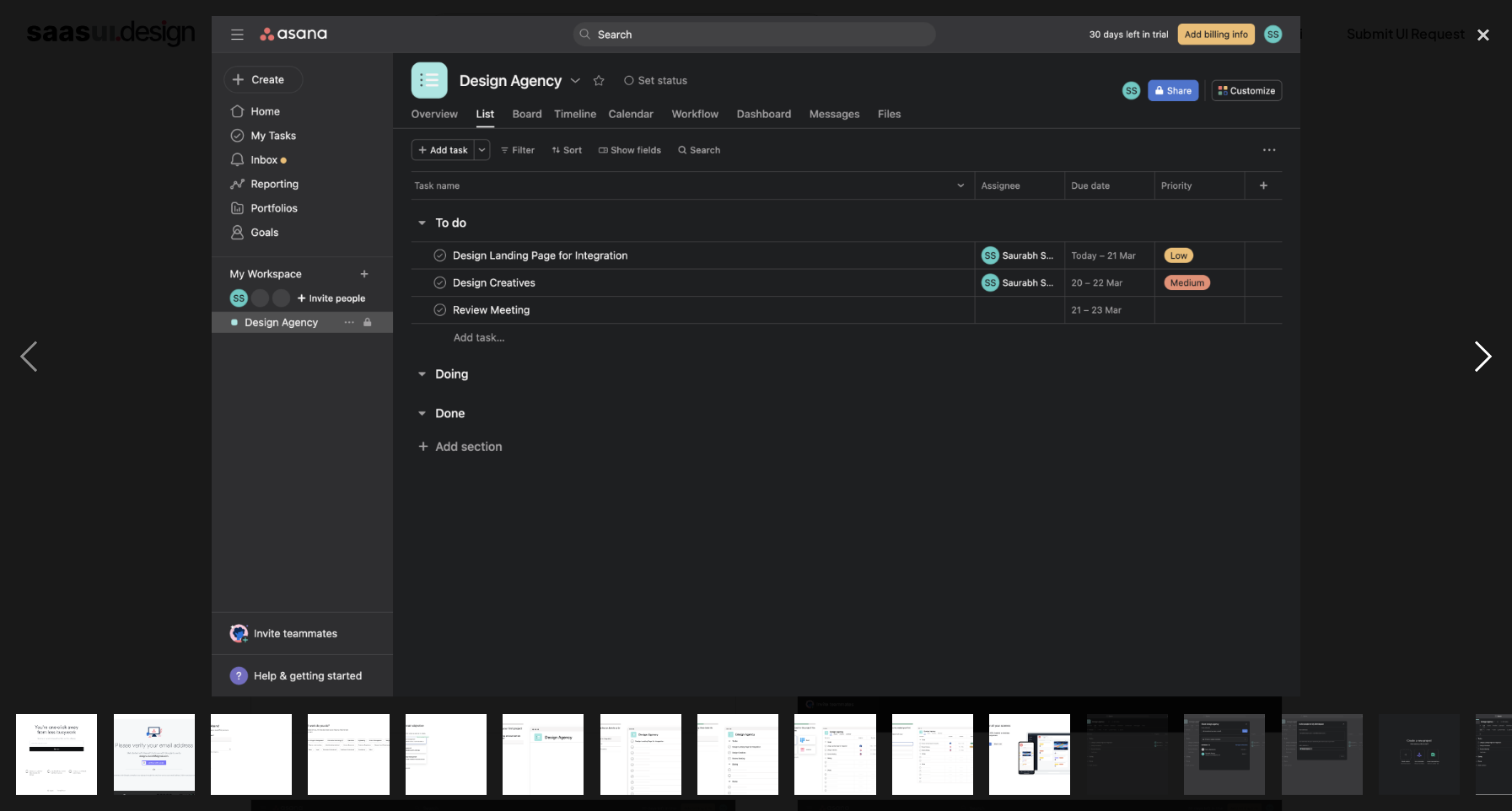
click at [1470, 363] on div "next image" at bounding box center [1483, 357] width 57 height 682
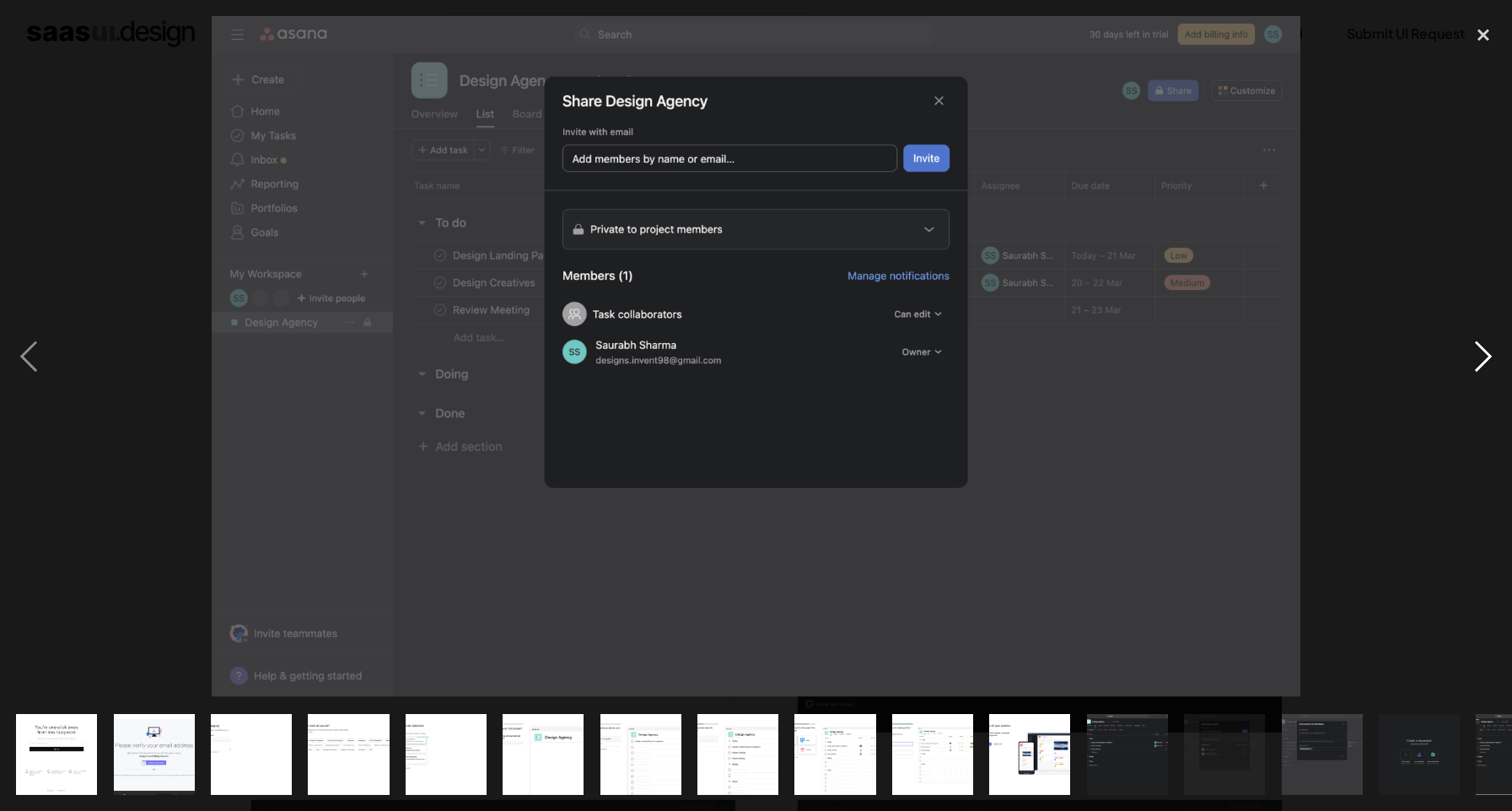
click at [1470, 363] on div "next image" at bounding box center [1483, 357] width 57 height 682
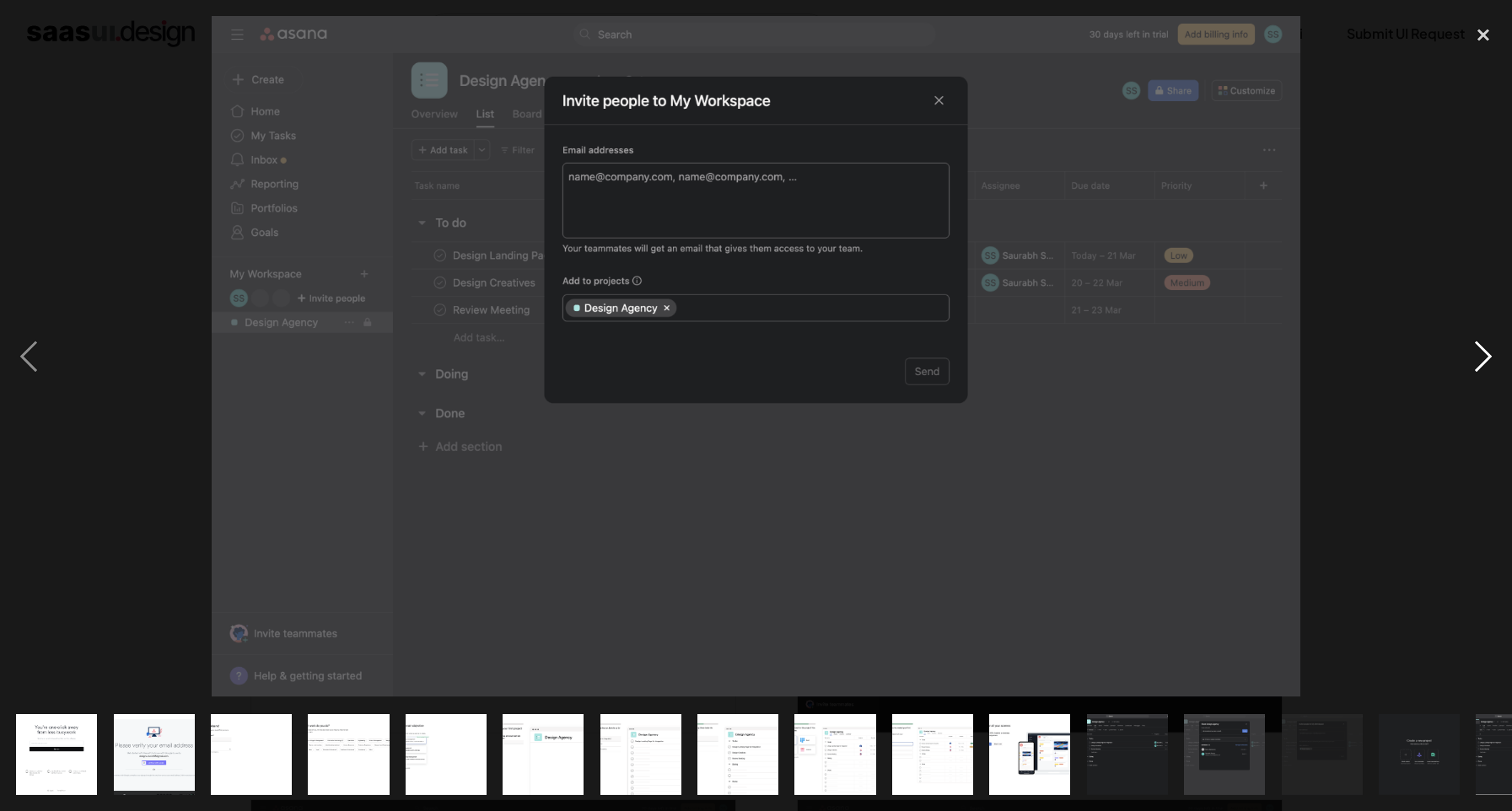
click at [1470, 363] on div "next image" at bounding box center [1483, 357] width 57 height 682
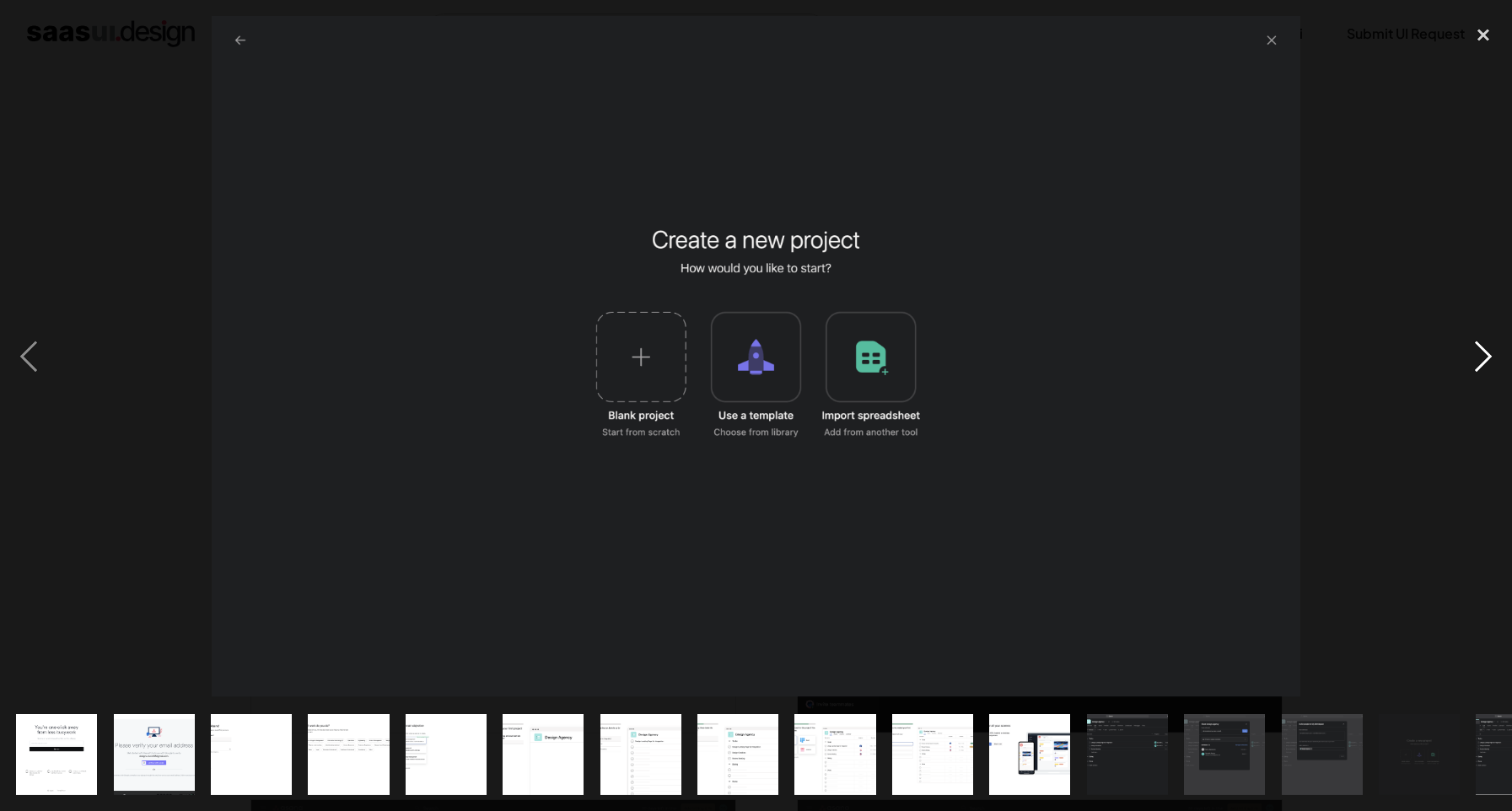
click at [1470, 363] on div "next image" at bounding box center [1483, 357] width 57 height 682
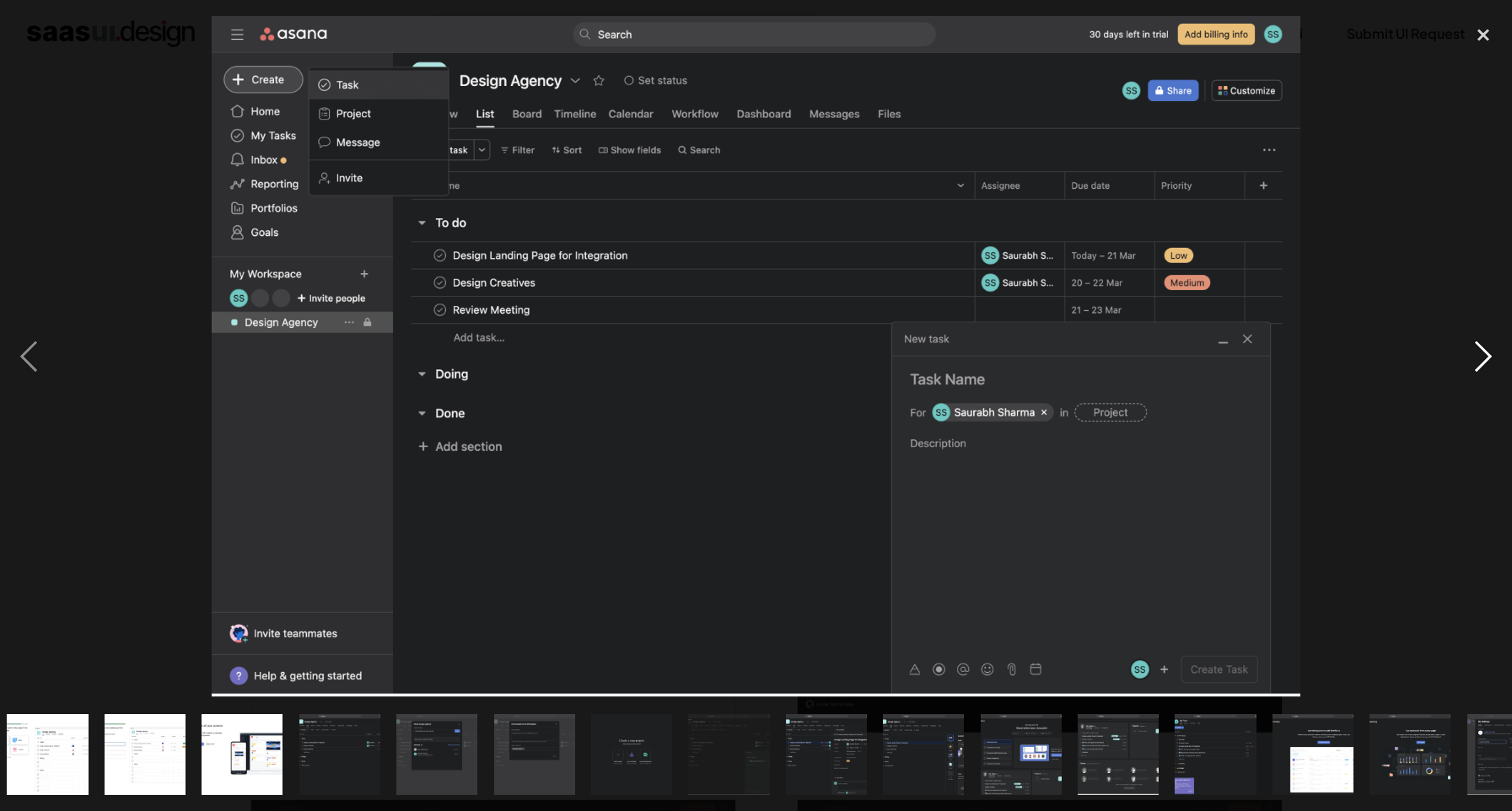
scroll to position [0, 840]
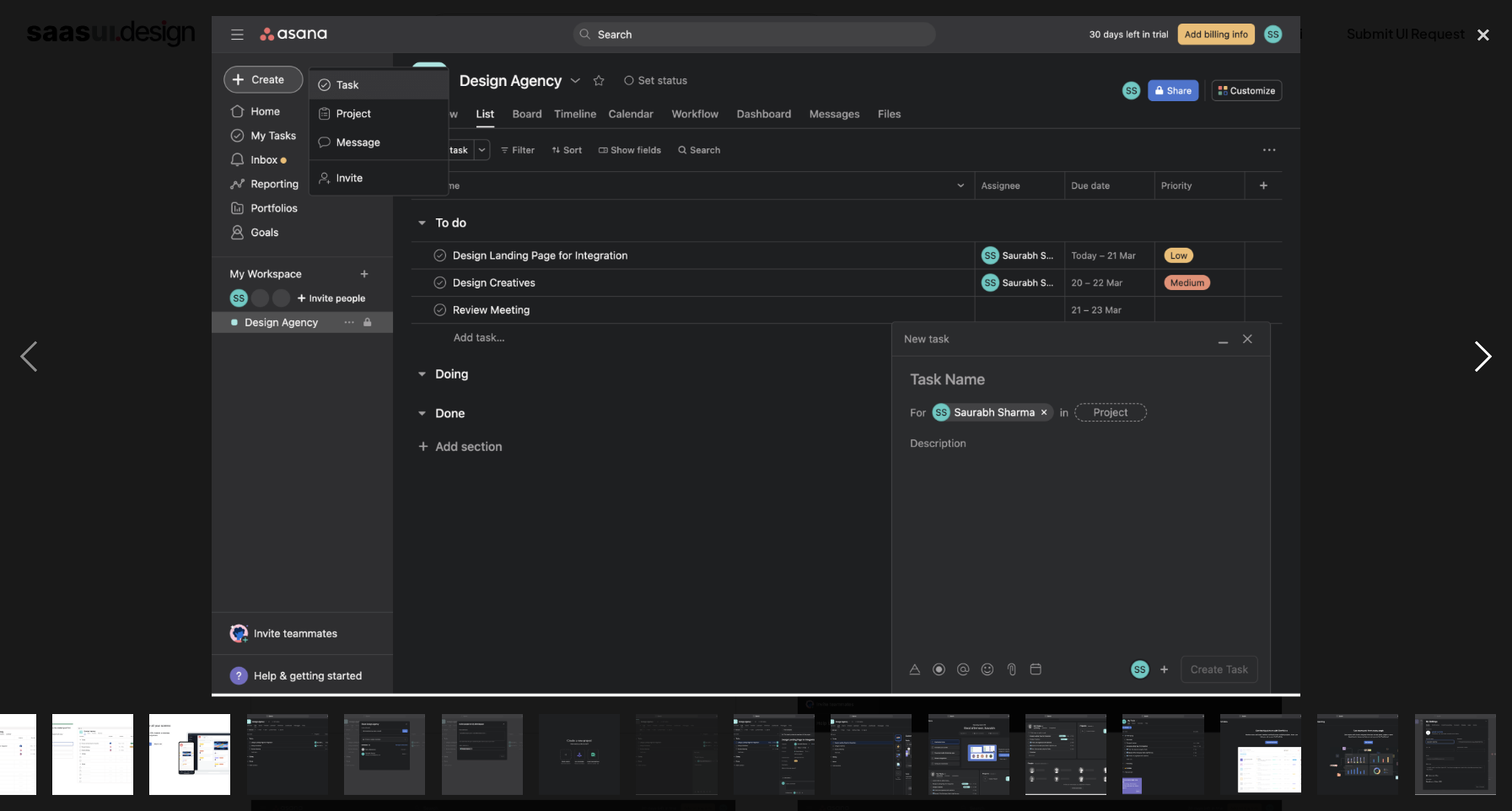
click at [1470, 363] on div "next image" at bounding box center [1483, 357] width 57 height 682
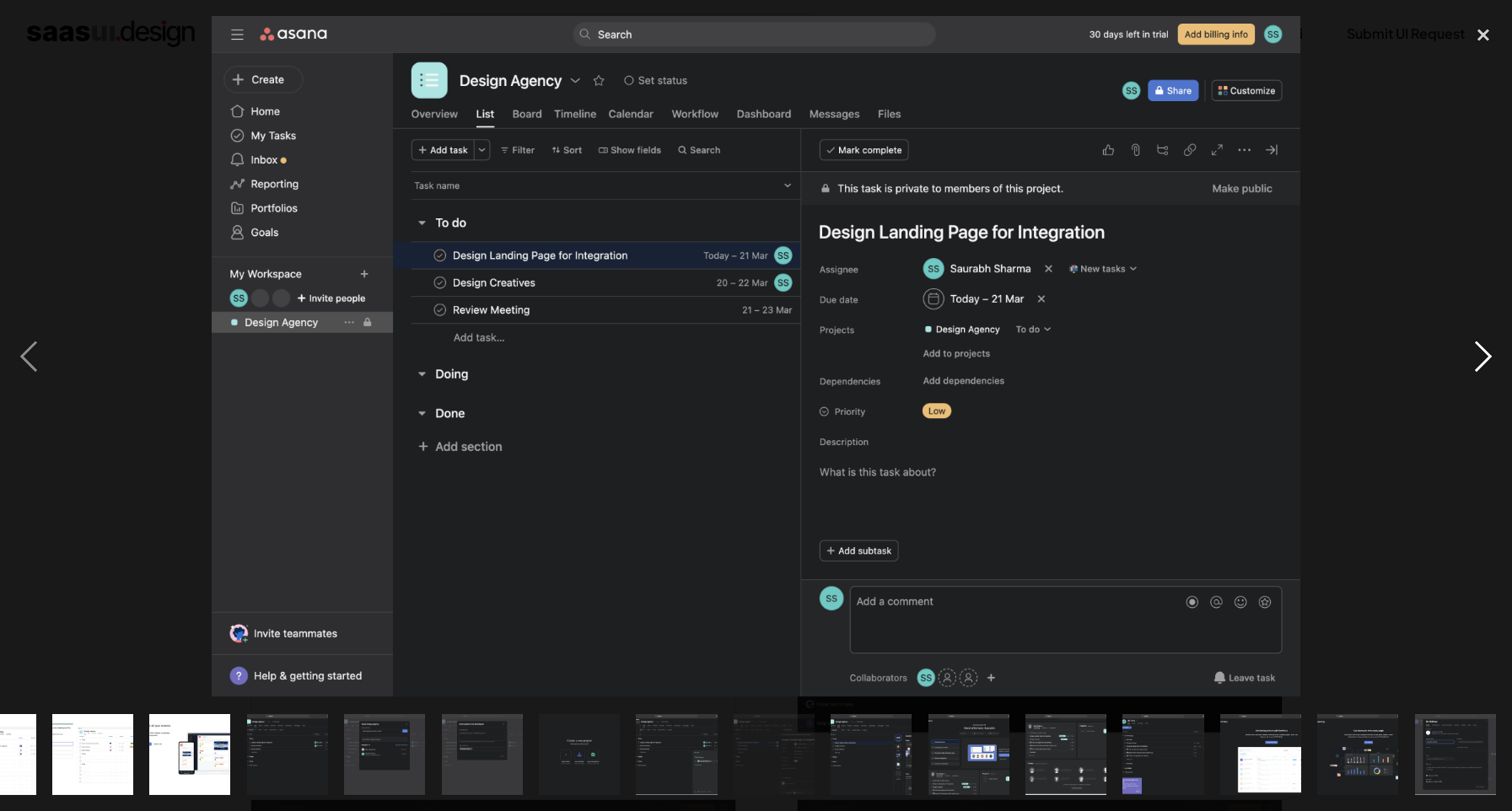
click at [1470, 363] on div "next image" at bounding box center [1483, 357] width 57 height 682
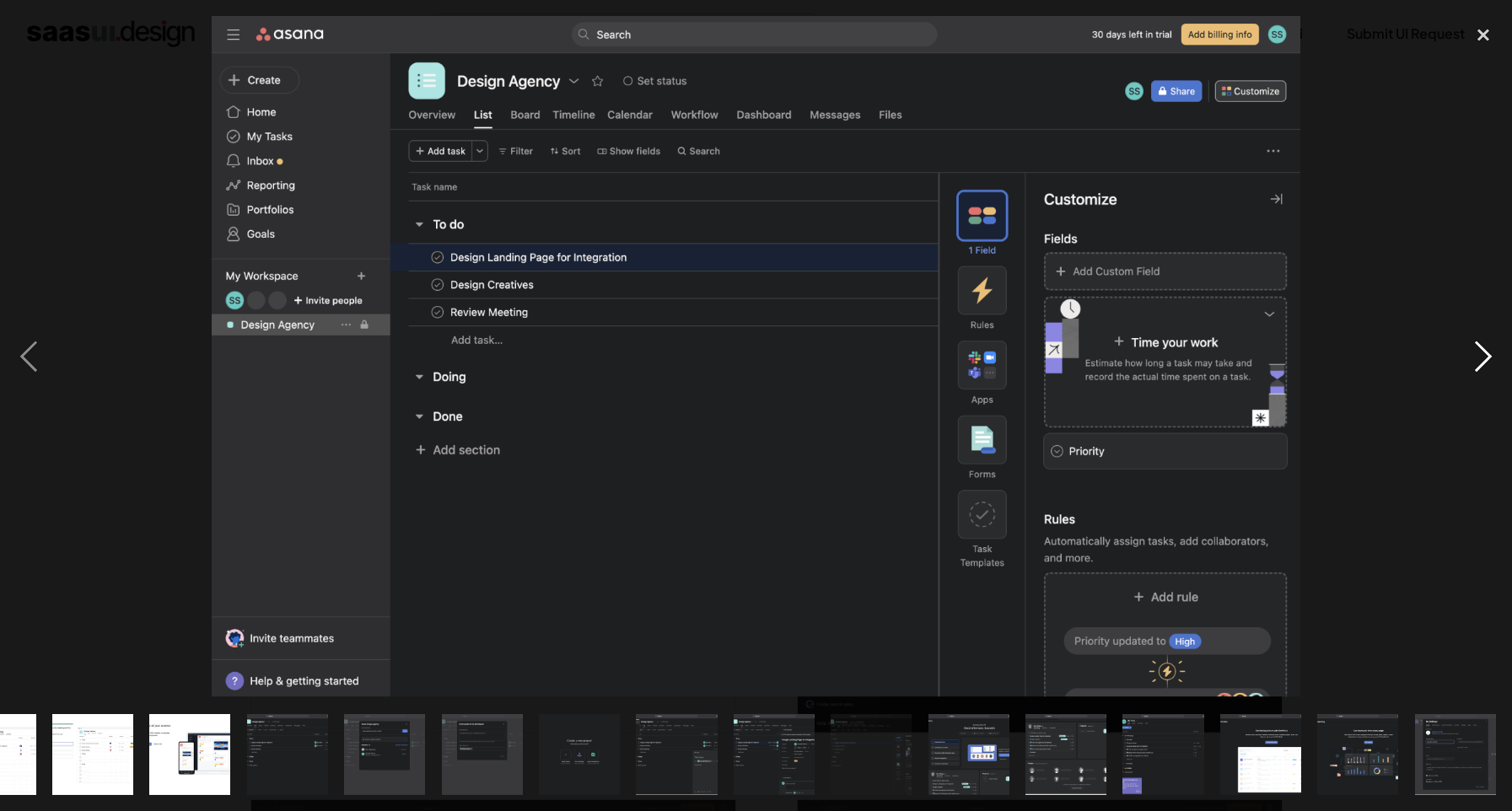
click at [1470, 363] on div "next image" at bounding box center [1483, 357] width 57 height 682
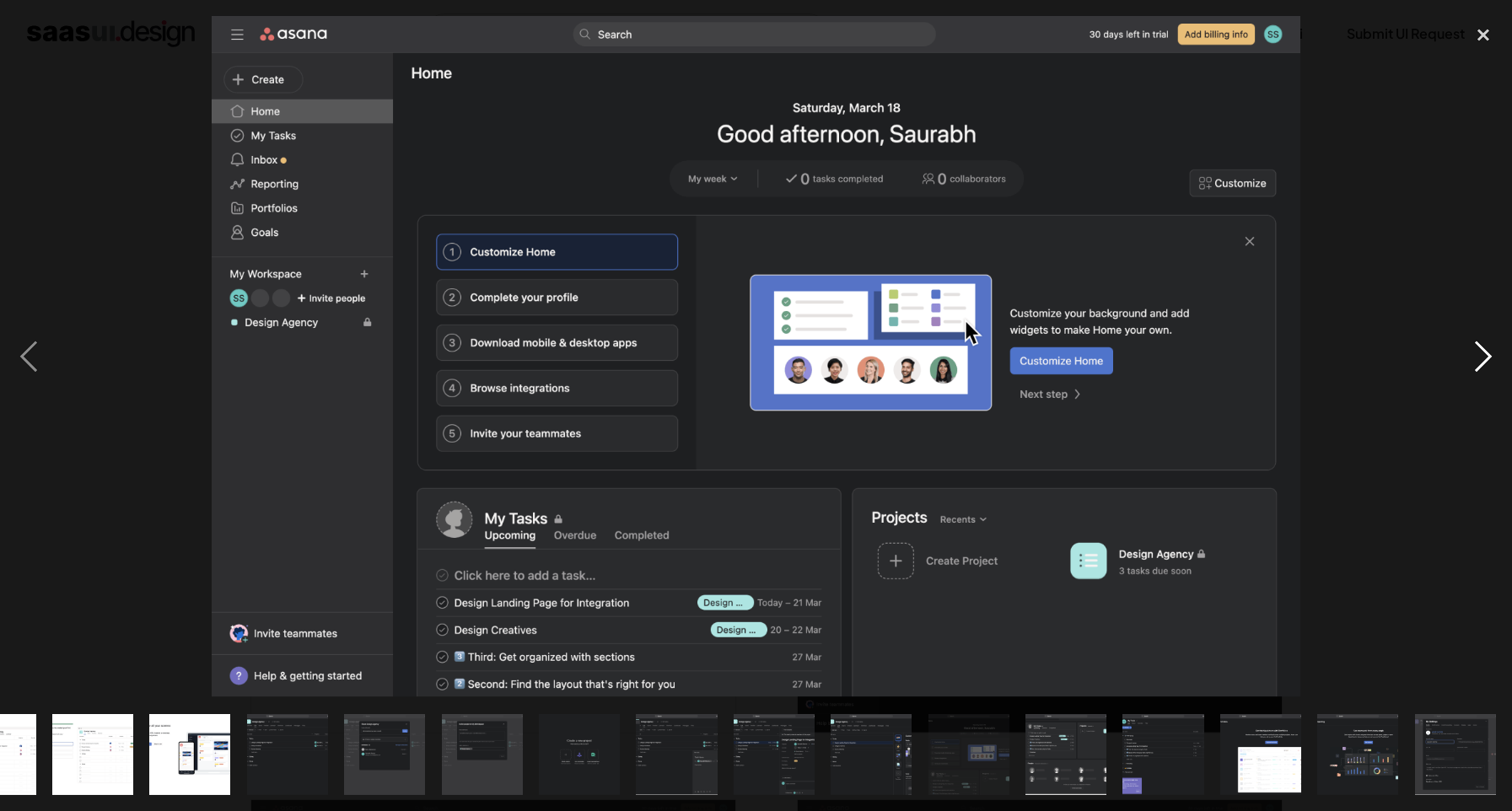
click at [1470, 363] on div "next image" at bounding box center [1483, 357] width 57 height 682
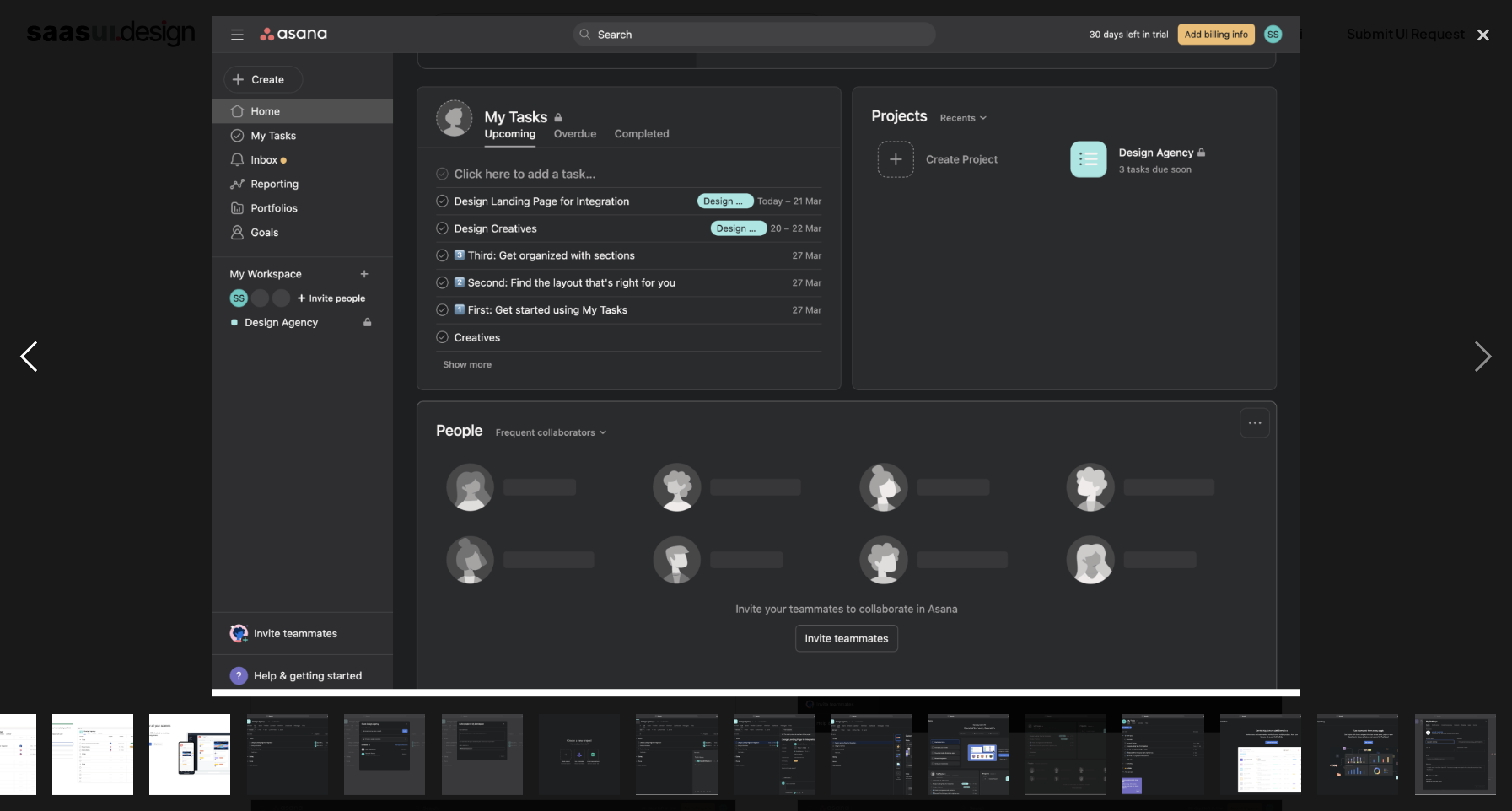
click at [28, 346] on div "previous image" at bounding box center [28, 357] width 57 height 682
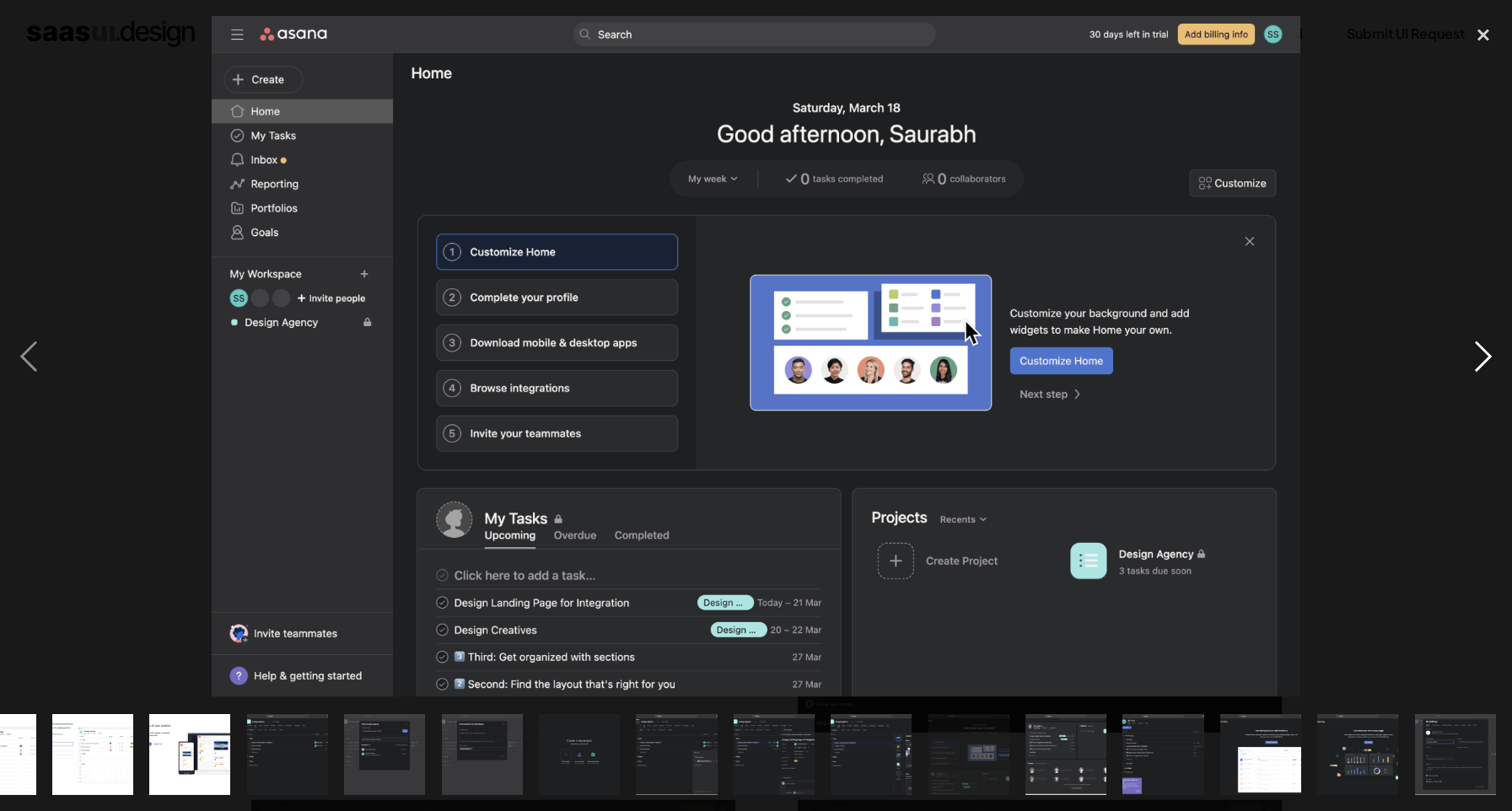
click at [1490, 363] on div "next image" at bounding box center [1483, 357] width 57 height 682
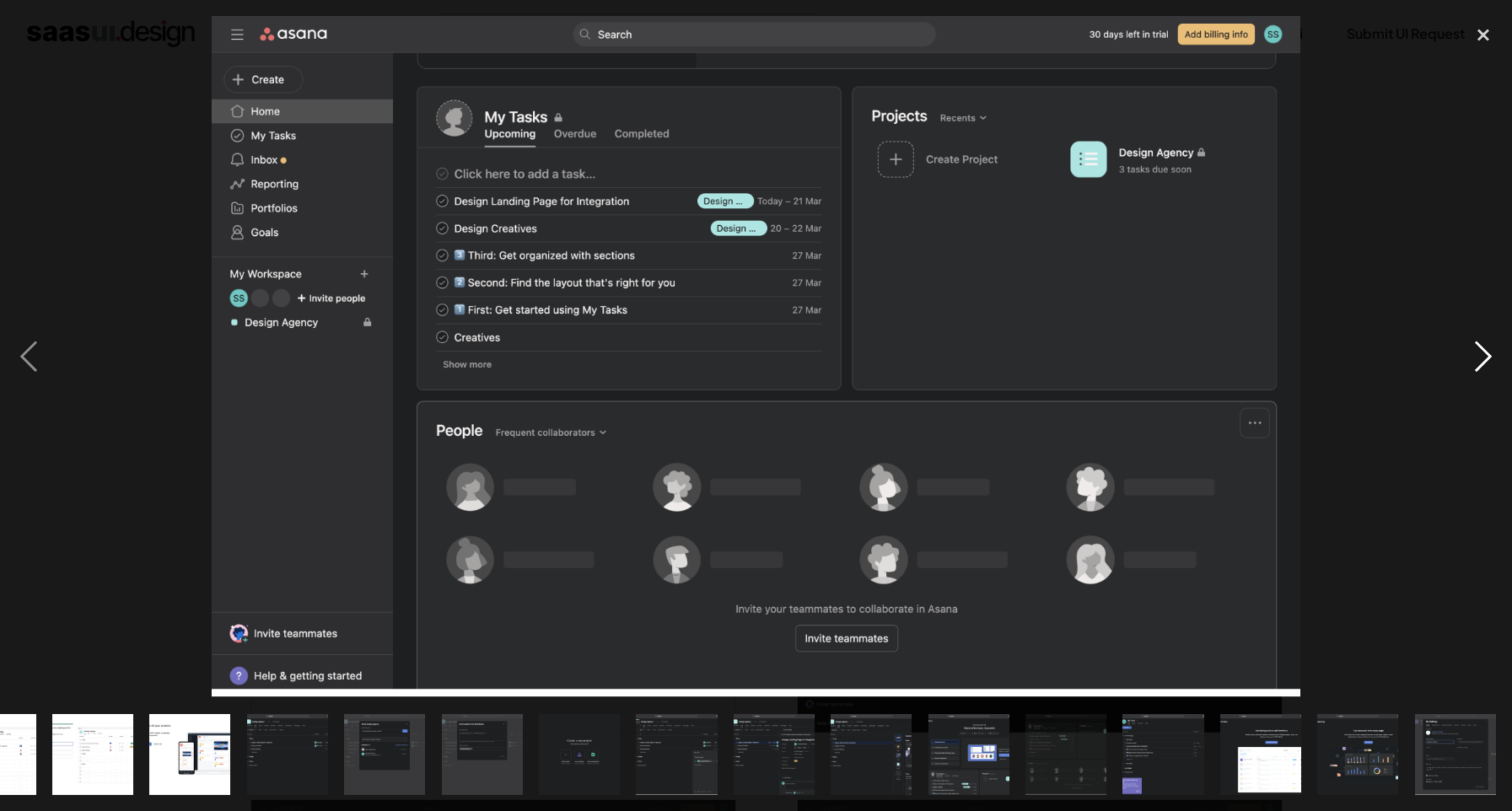
click at [1490, 363] on div "next image" at bounding box center [1483, 357] width 57 height 682
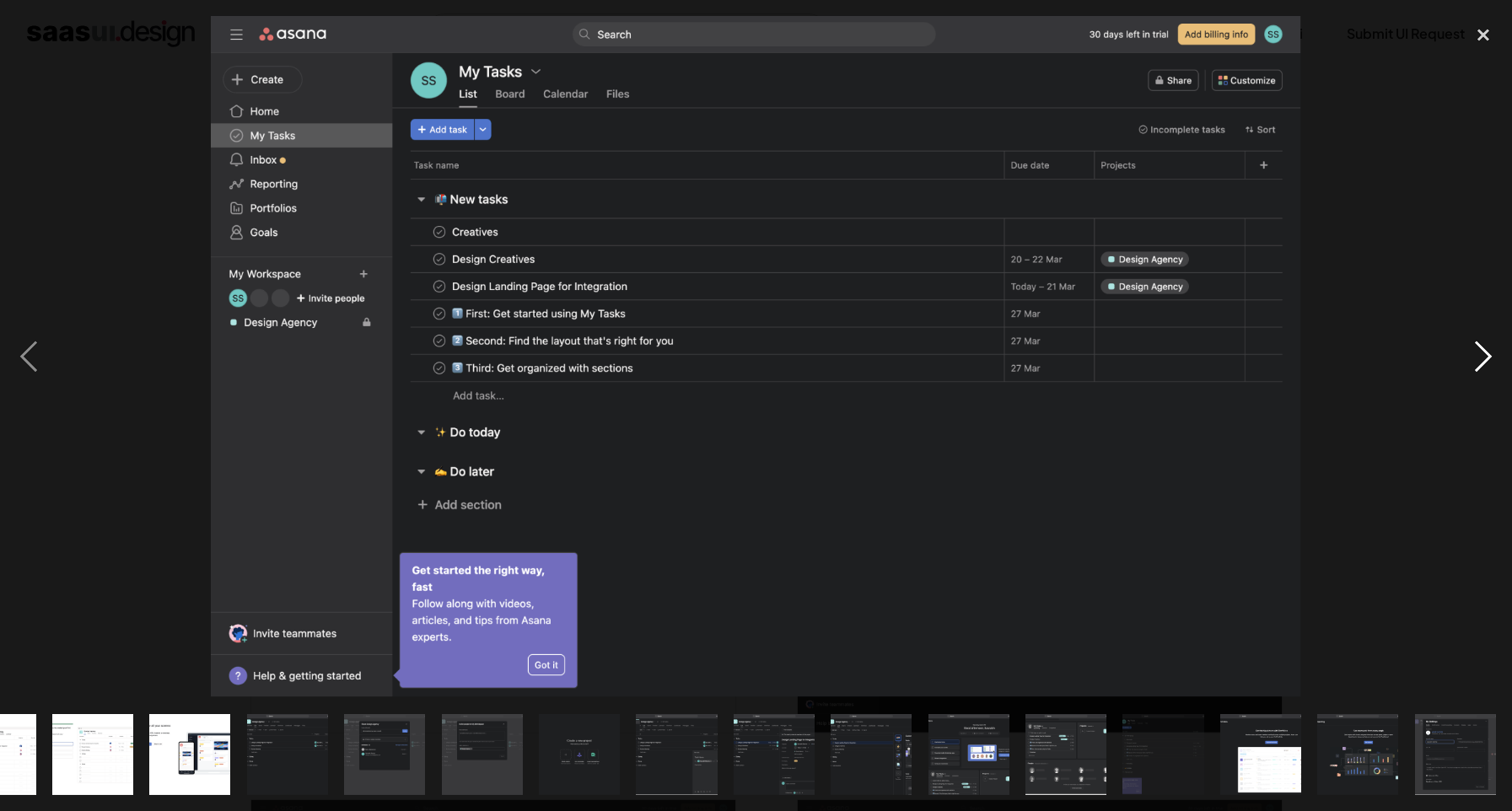
click at [1490, 363] on div "next image" at bounding box center [1483, 357] width 57 height 682
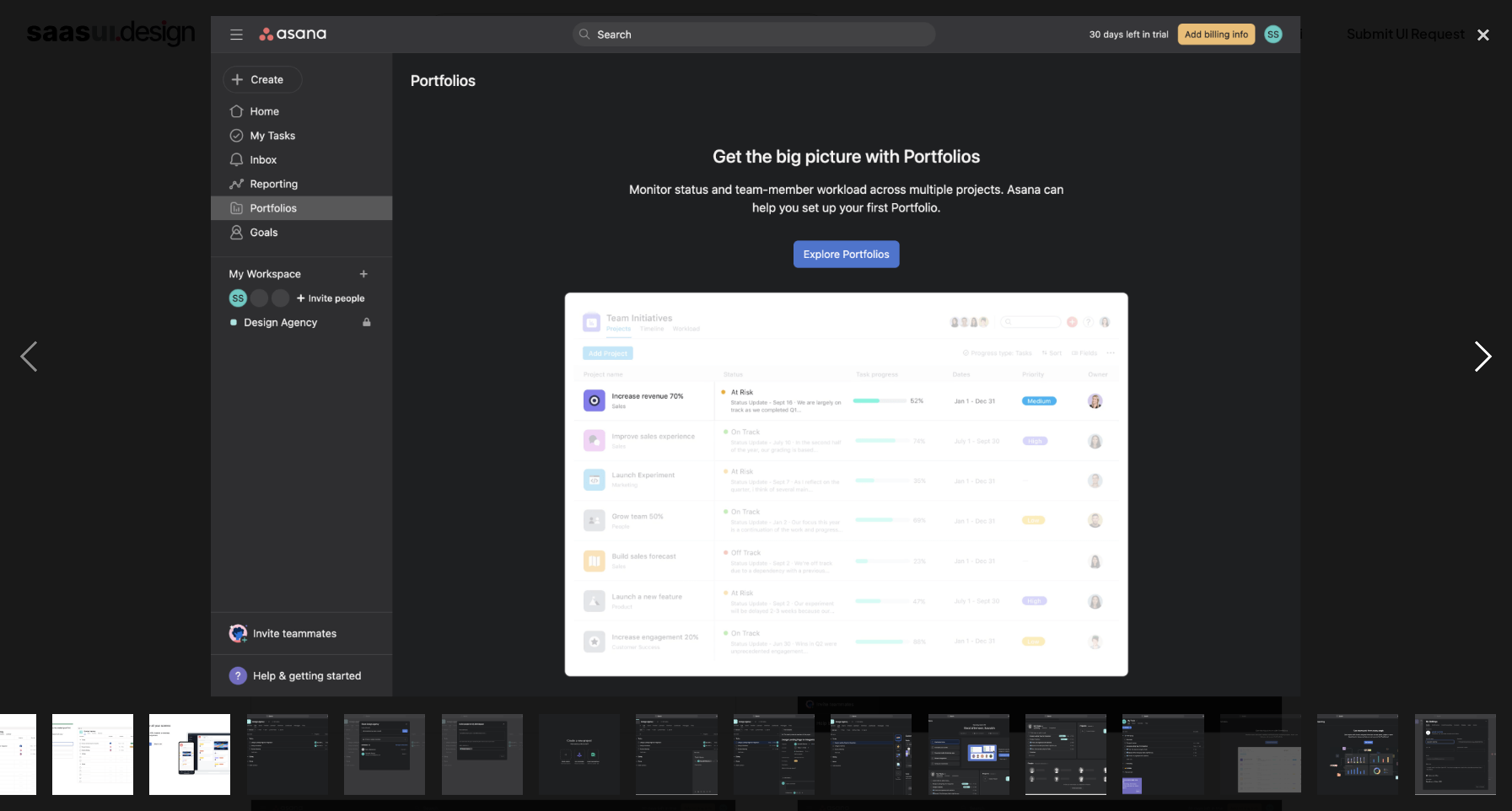
click at [1490, 363] on div "next image" at bounding box center [1483, 357] width 57 height 682
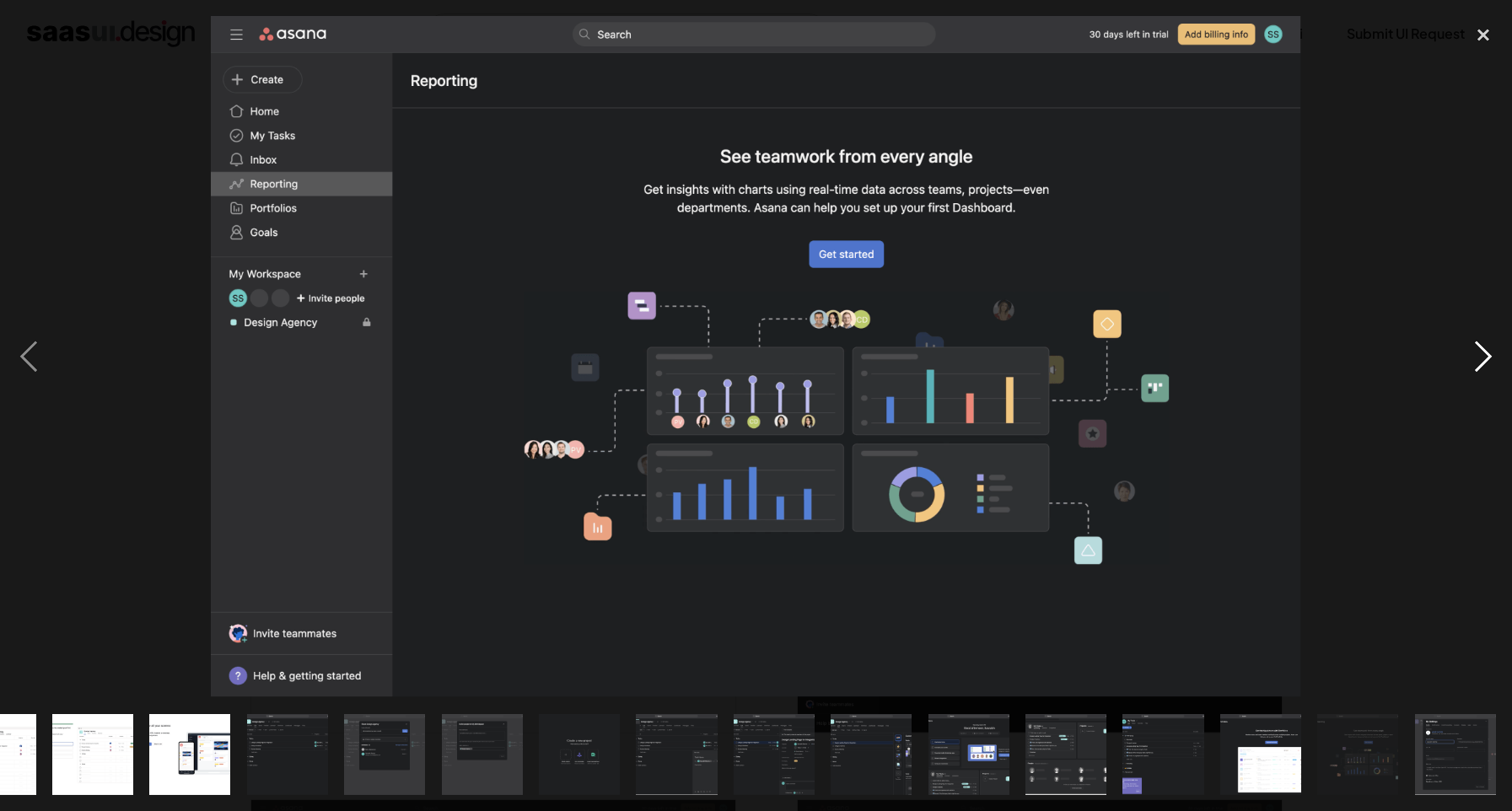
click at [1490, 363] on div "next image" at bounding box center [1483, 357] width 57 height 682
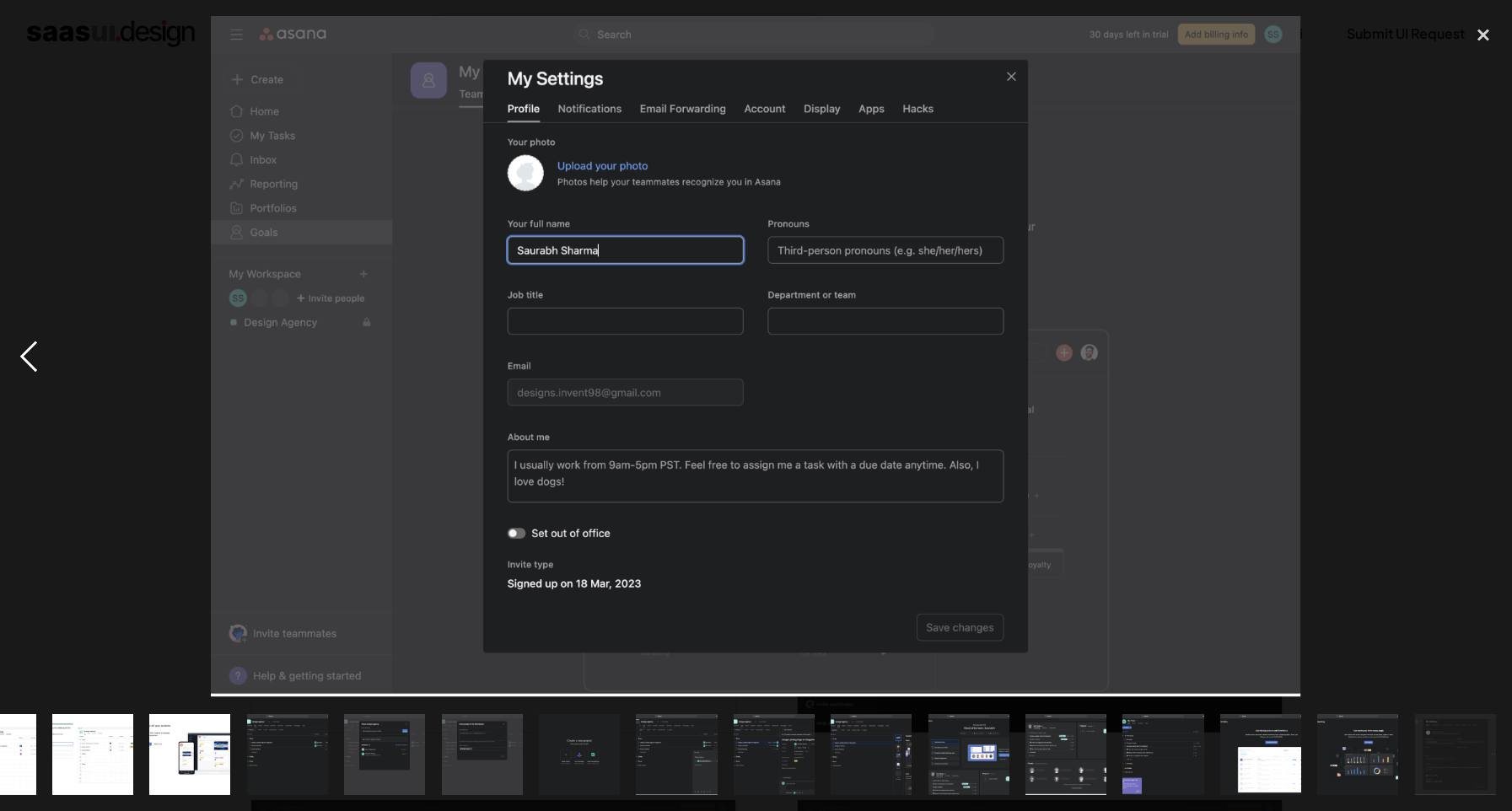
click at [26, 355] on div "previous image" at bounding box center [28, 357] width 57 height 682
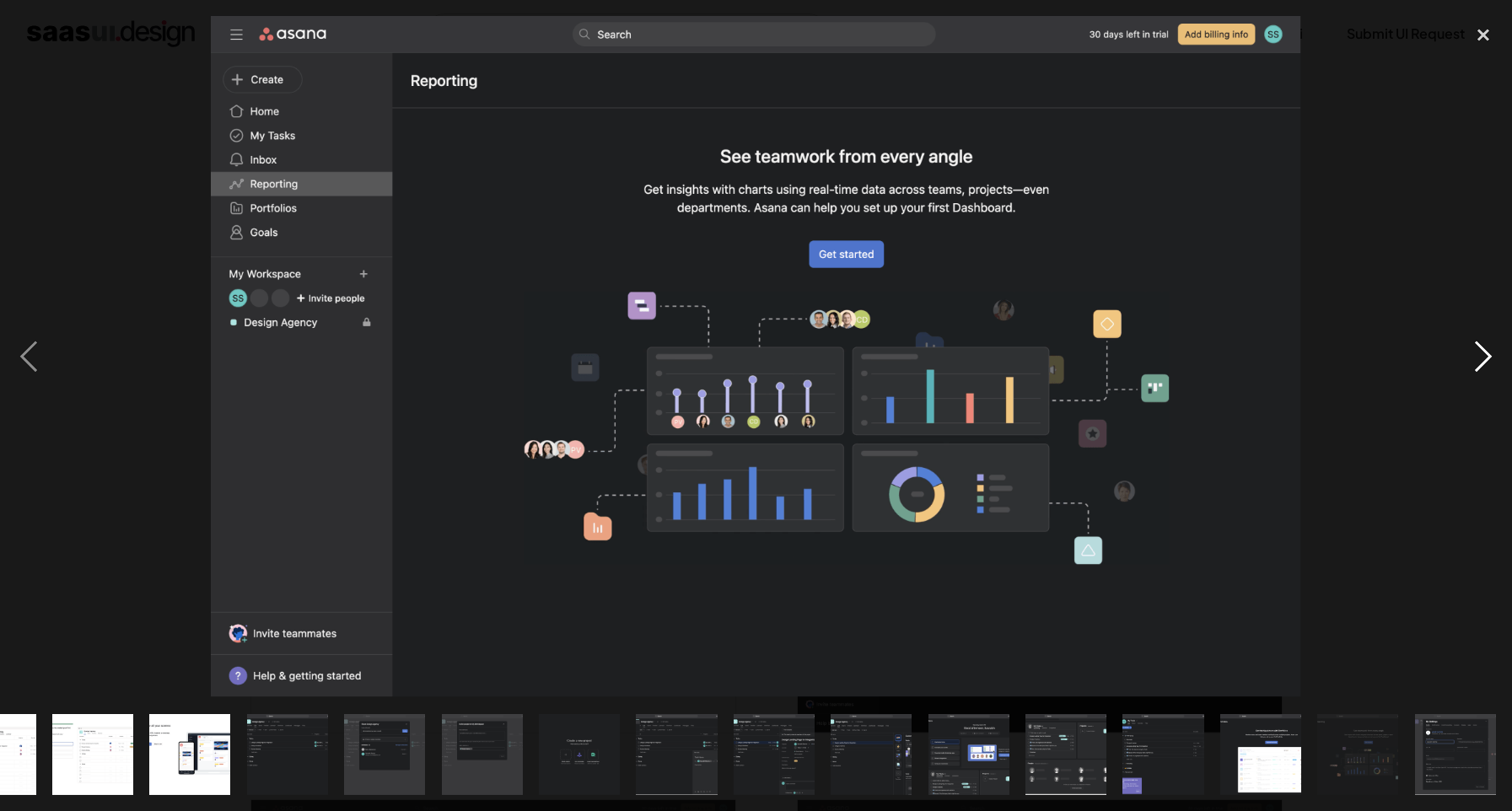
click at [1477, 351] on div "next image" at bounding box center [1483, 357] width 57 height 682
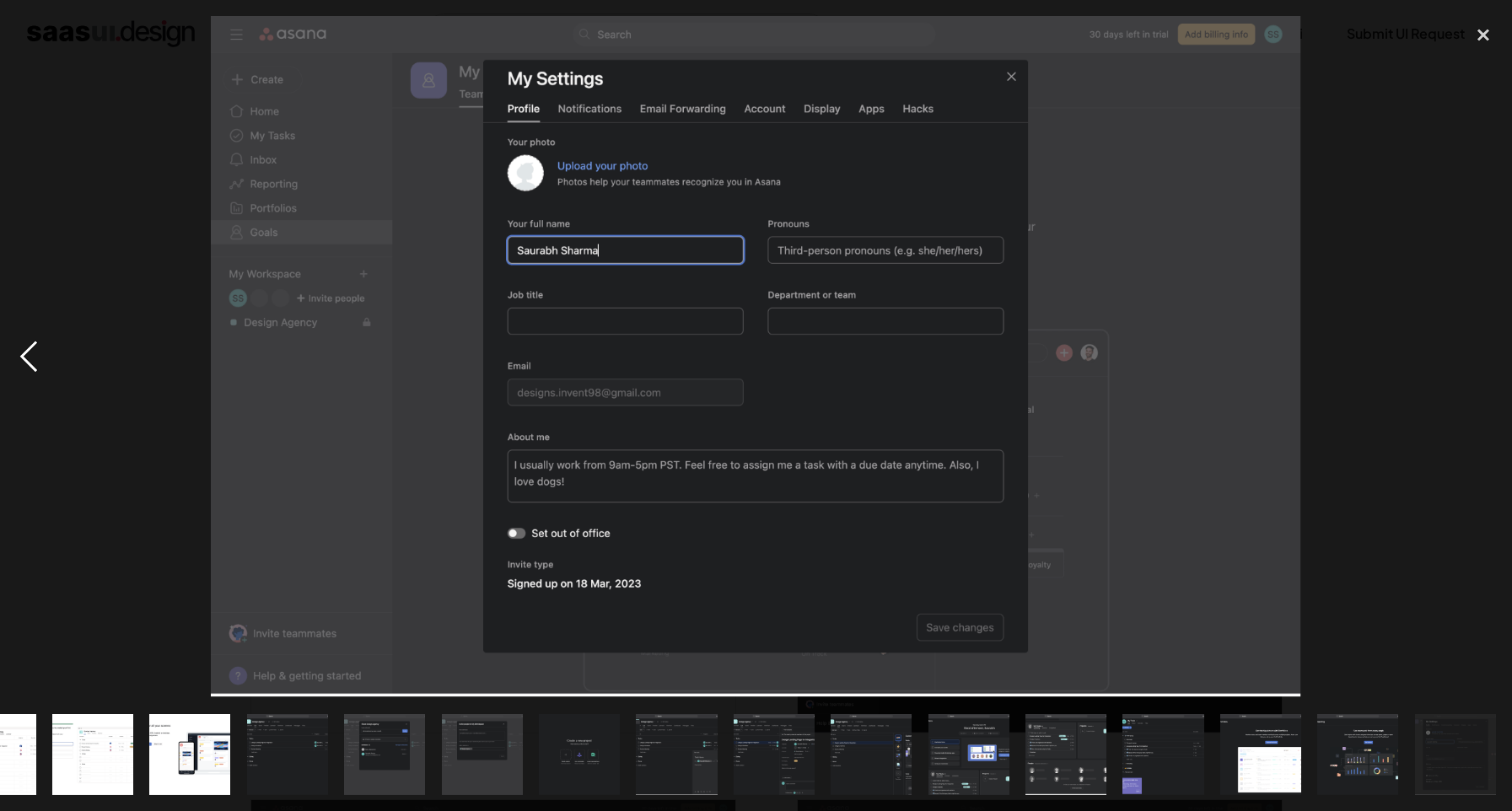
click at [51, 352] on div "previous image" at bounding box center [28, 357] width 57 height 682
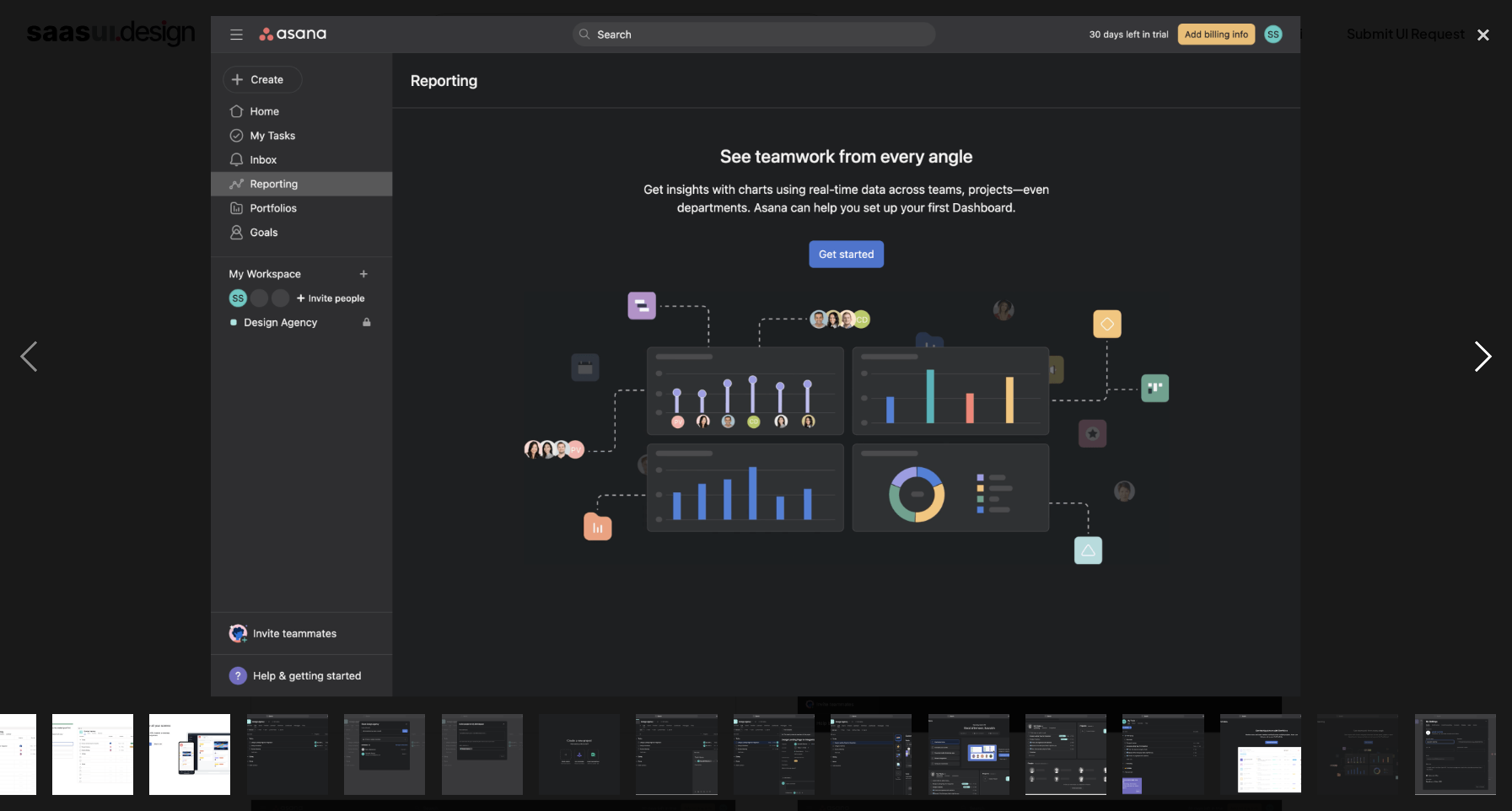
click at [1502, 353] on div "next image" at bounding box center [1483, 357] width 57 height 682
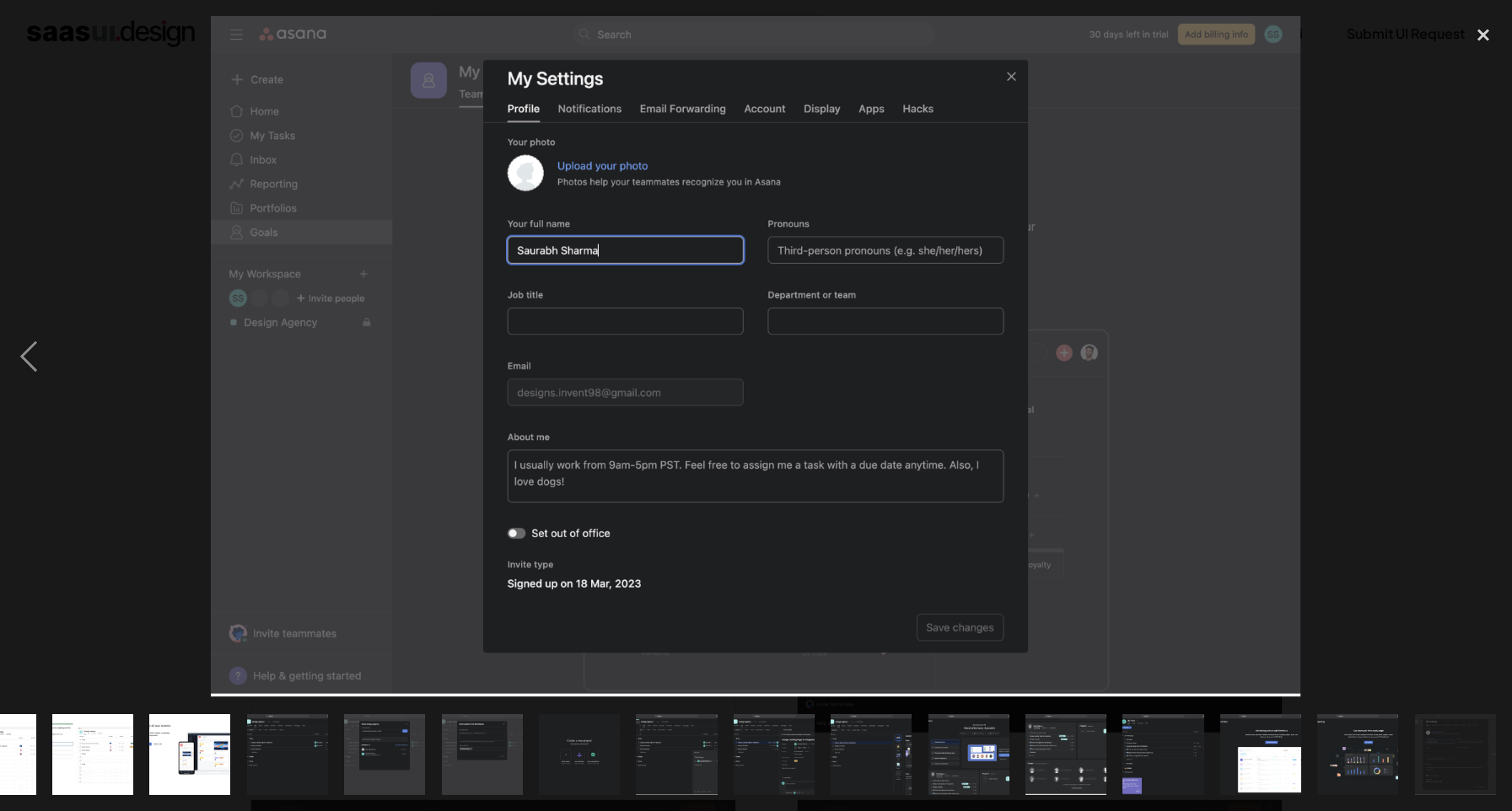
click at [1502, 353] on div "next image" at bounding box center [1483, 357] width 57 height 682
click at [1405, 361] on div at bounding box center [756, 357] width 1512 height 682
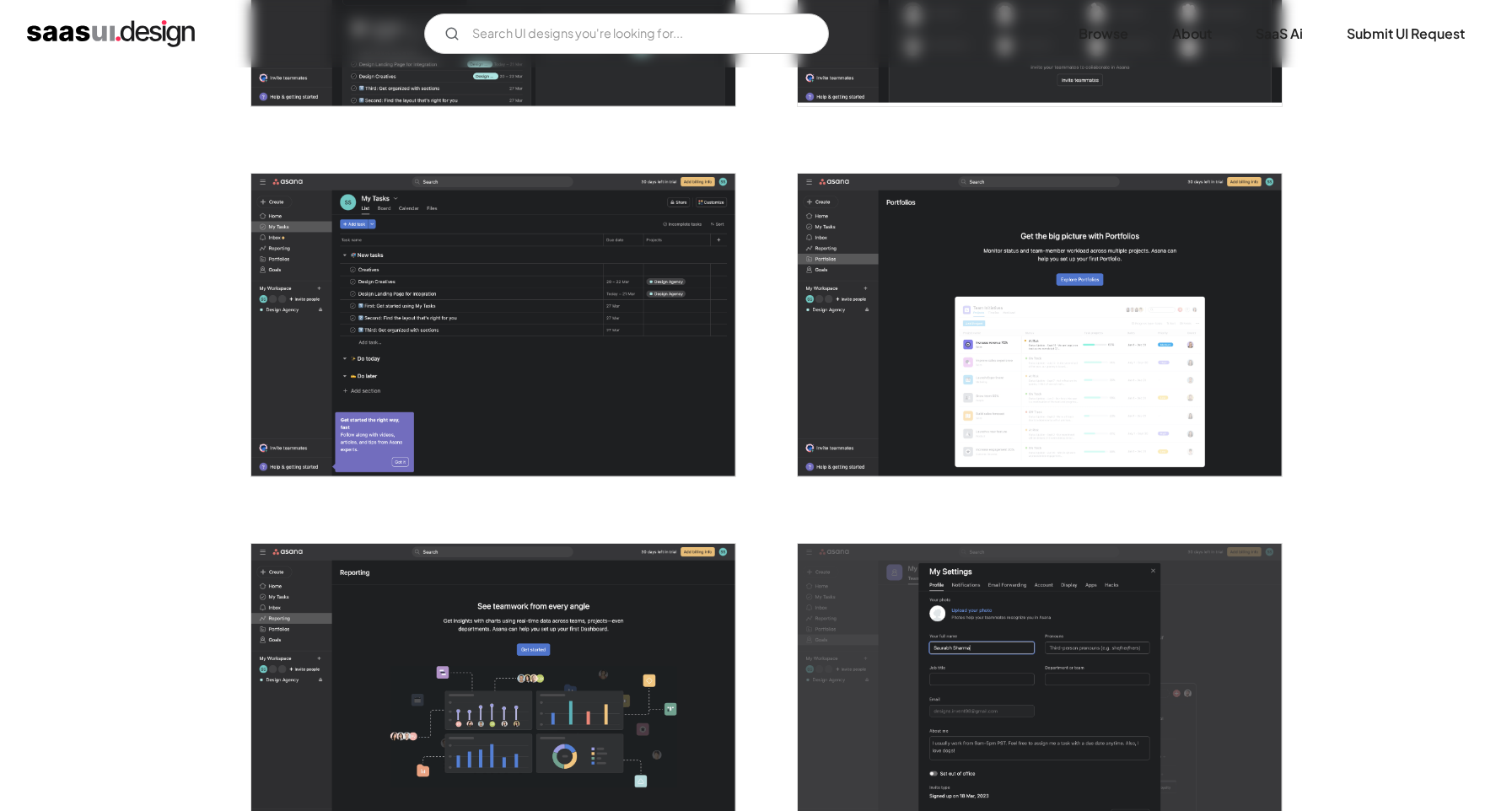
scroll to position [3877, 0]
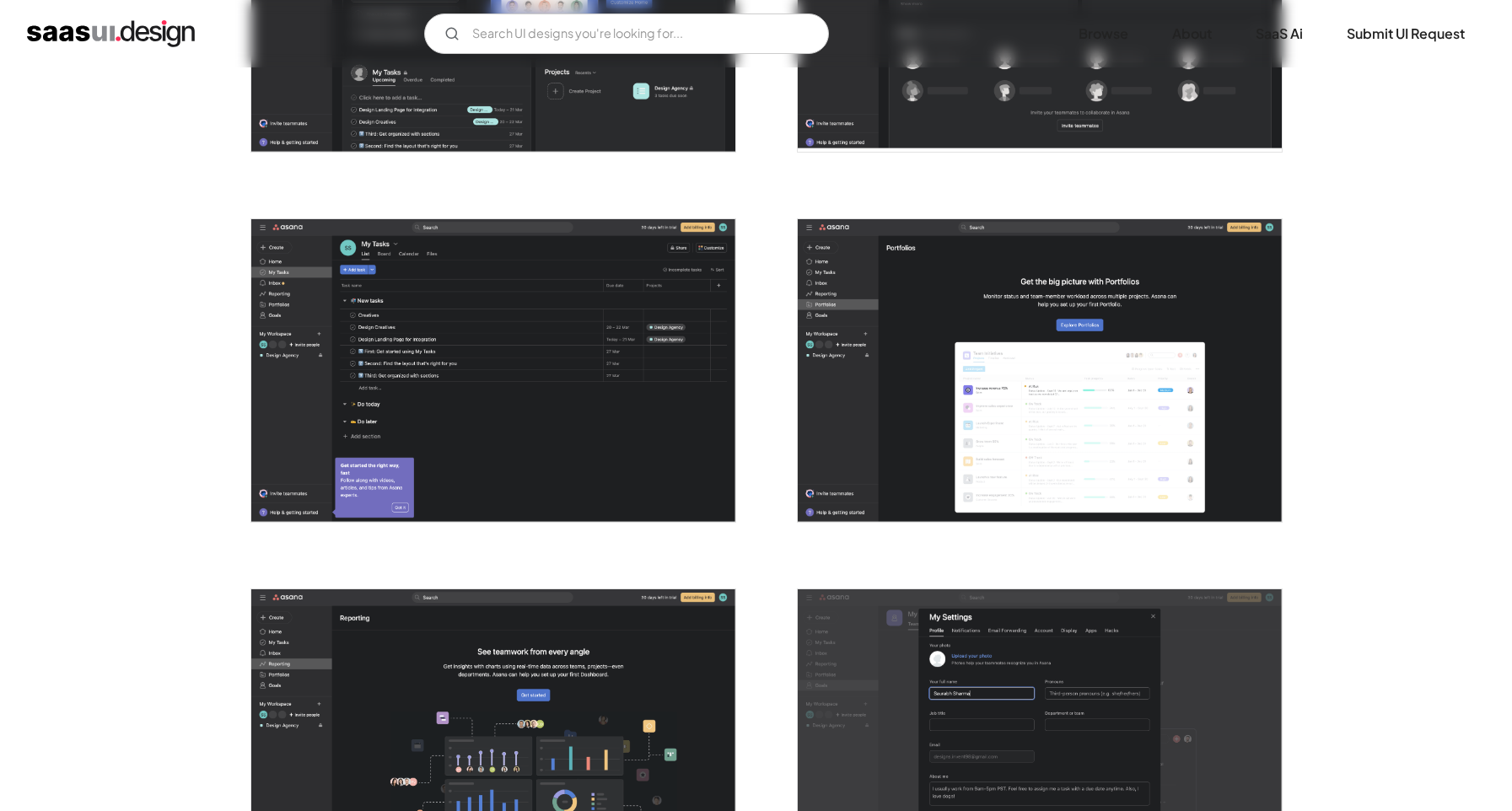
click at [638, 427] on img "open lightbox" at bounding box center [493, 370] width 484 height 302
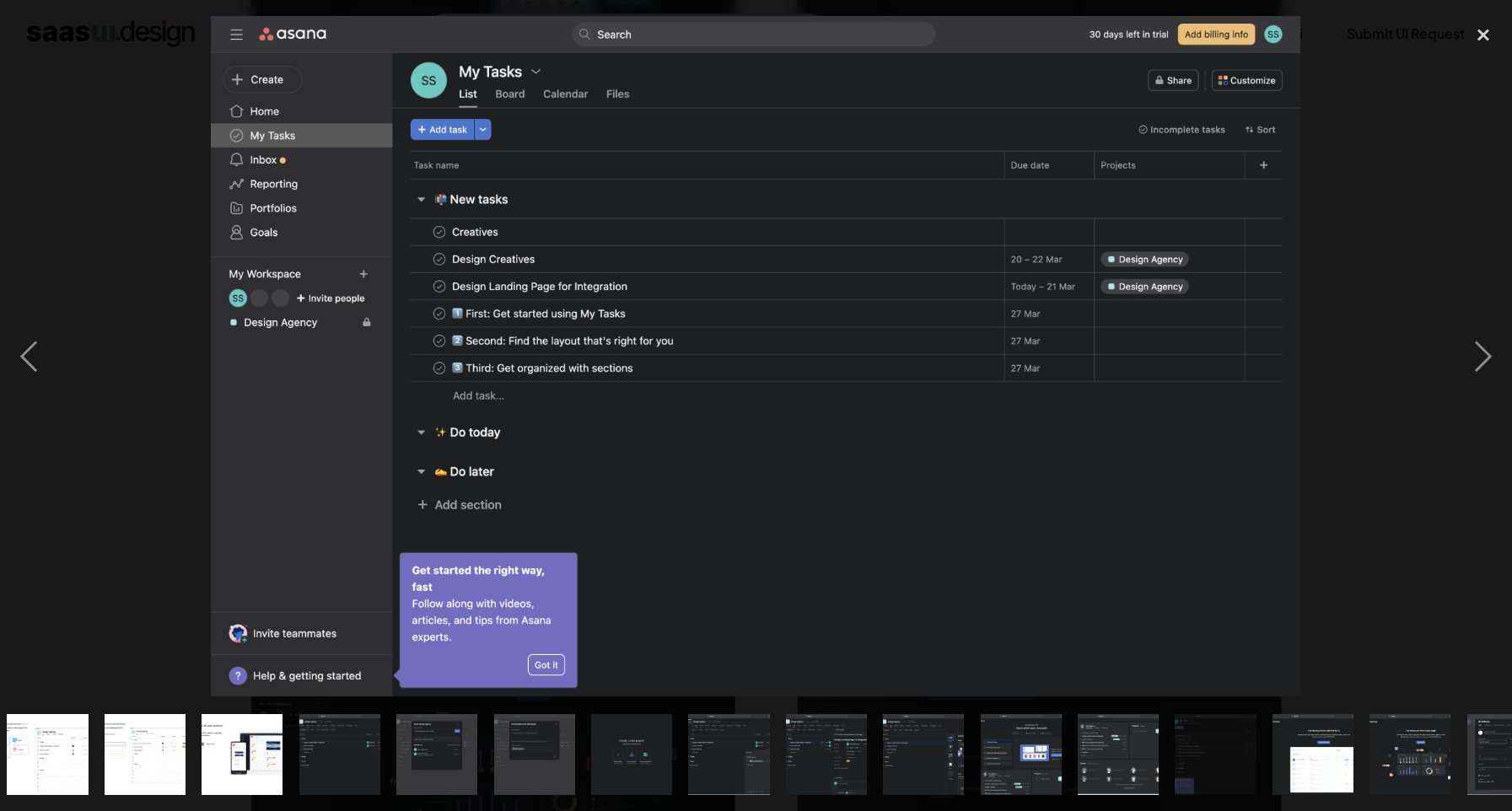
scroll to position [0, 840]
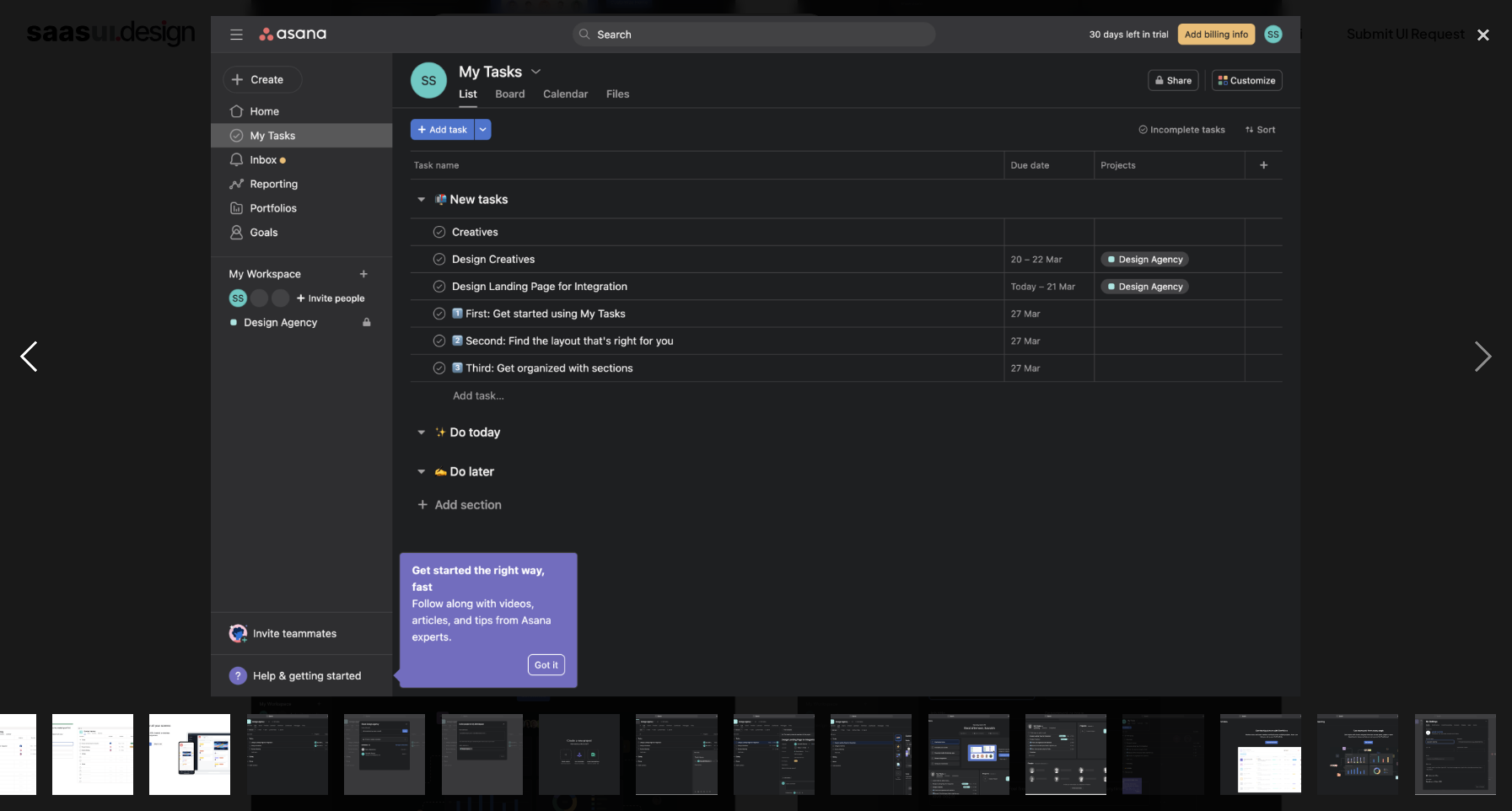
click at [16, 341] on div "previous image" at bounding box center [28, 357] width 57 height 682
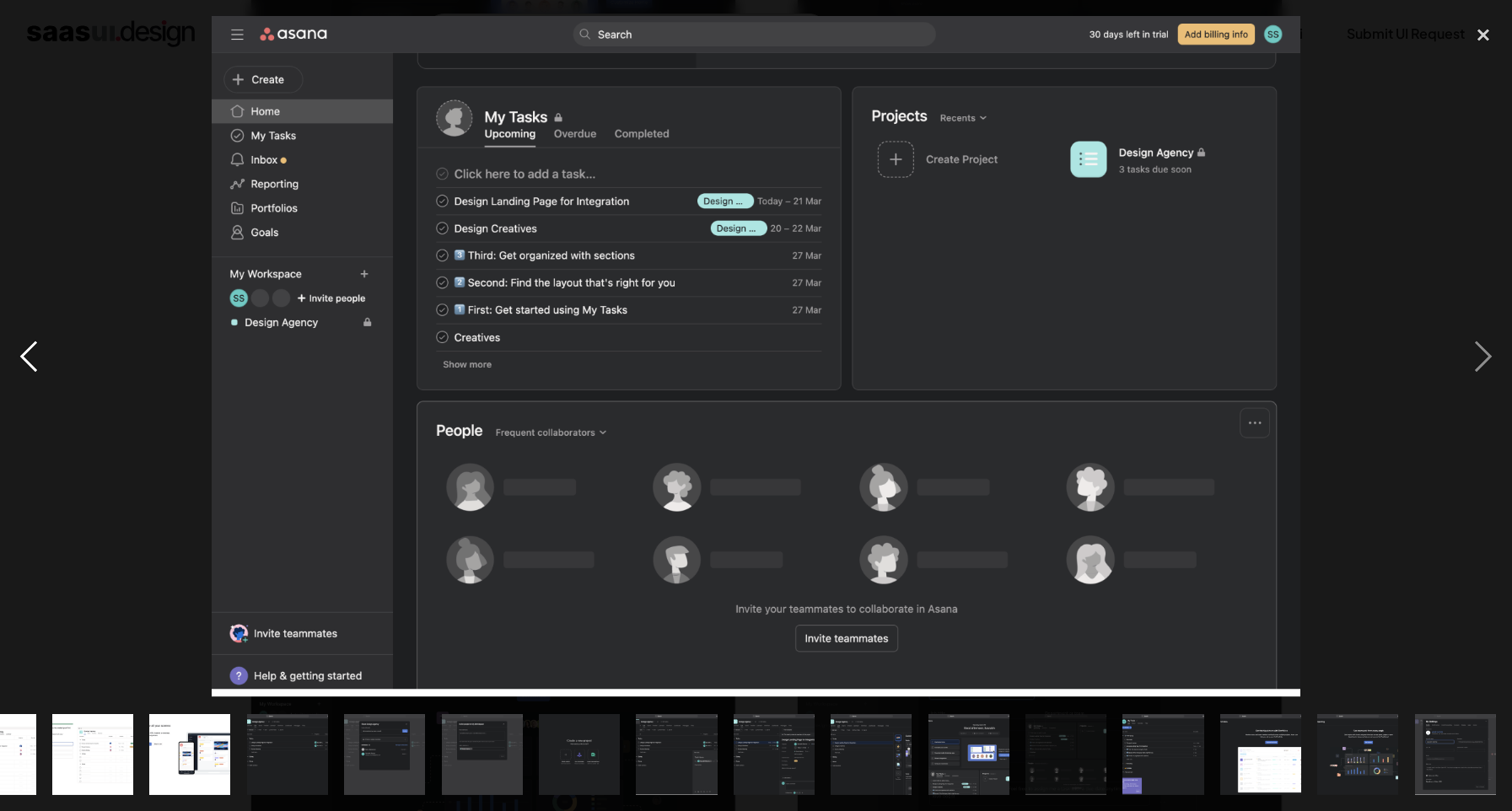
click at [49, 358] on div "previous image" at bounding box center [28, 357] width 57 height 682
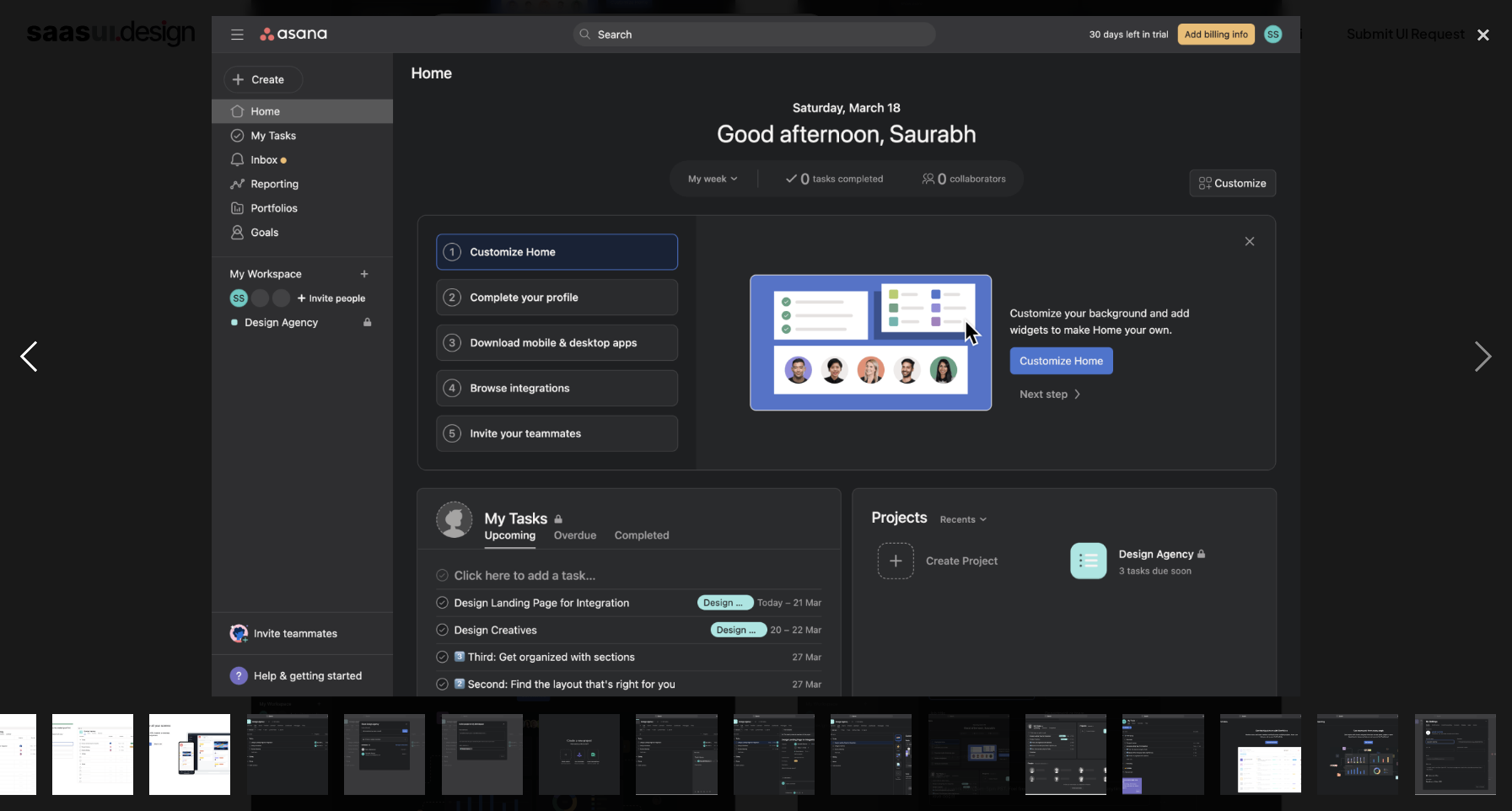
click at [37, 341] on div "previous image" at bounding box center [28, 357] width 57 height 682
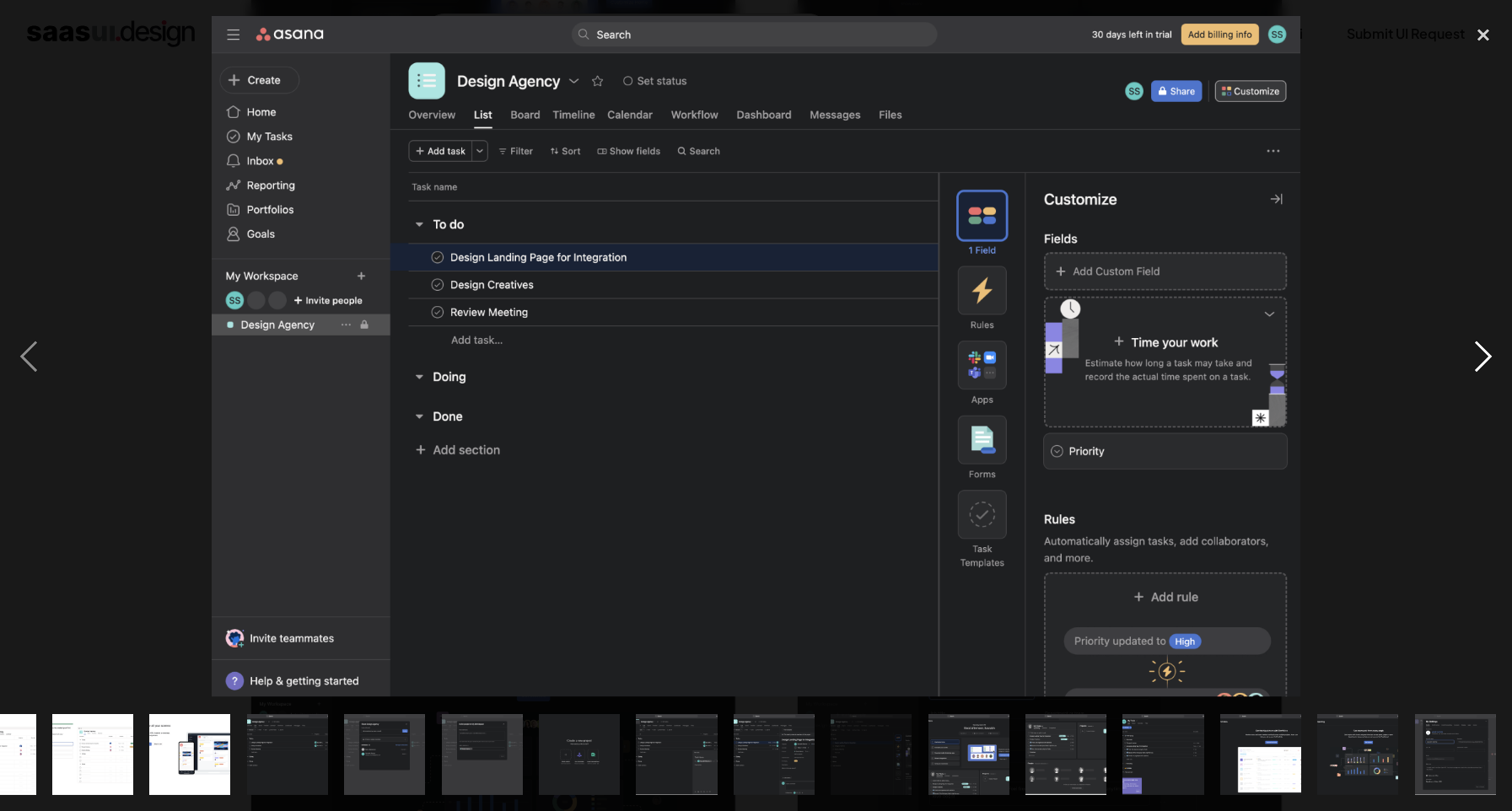
click at [1484, 367] on div "next image" at bounding box center [1483, 357] width 57 height 682
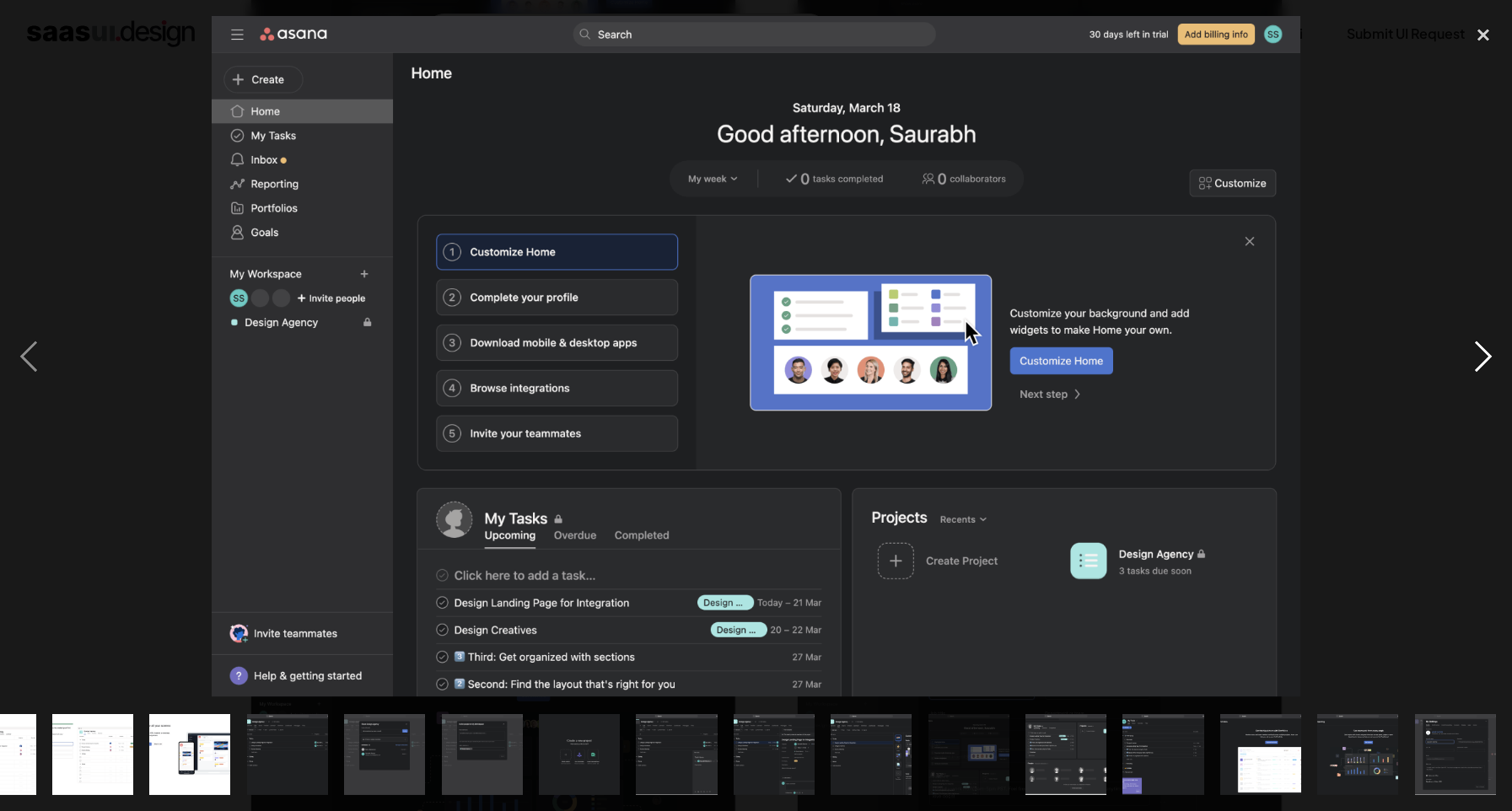
click at [1479, 363] on div "next image" at bounding box center [1483, 357] width 57 height 682
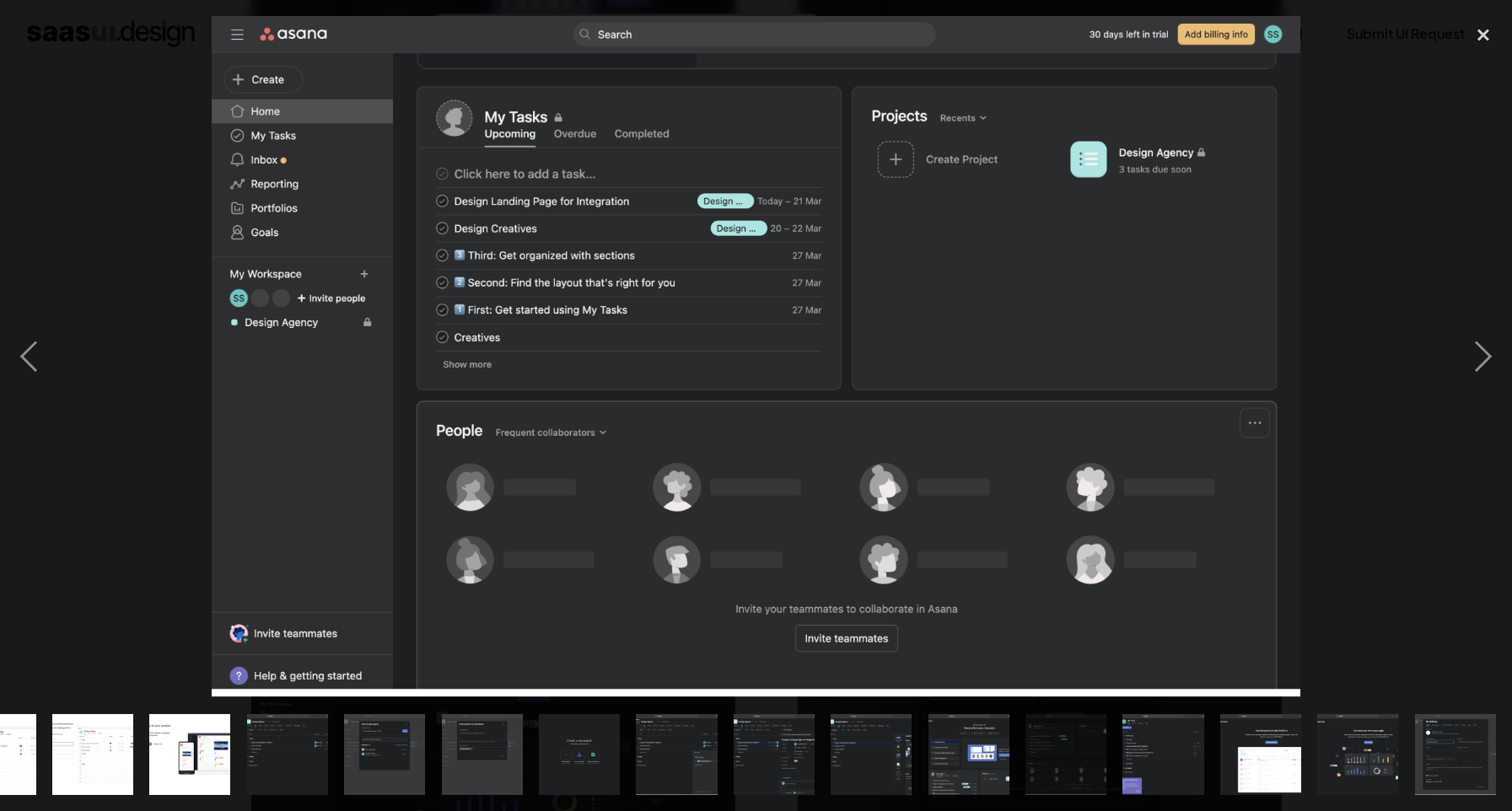
click at [1405, 162] on div at bounding box center [756, 357] width 1512 height 682
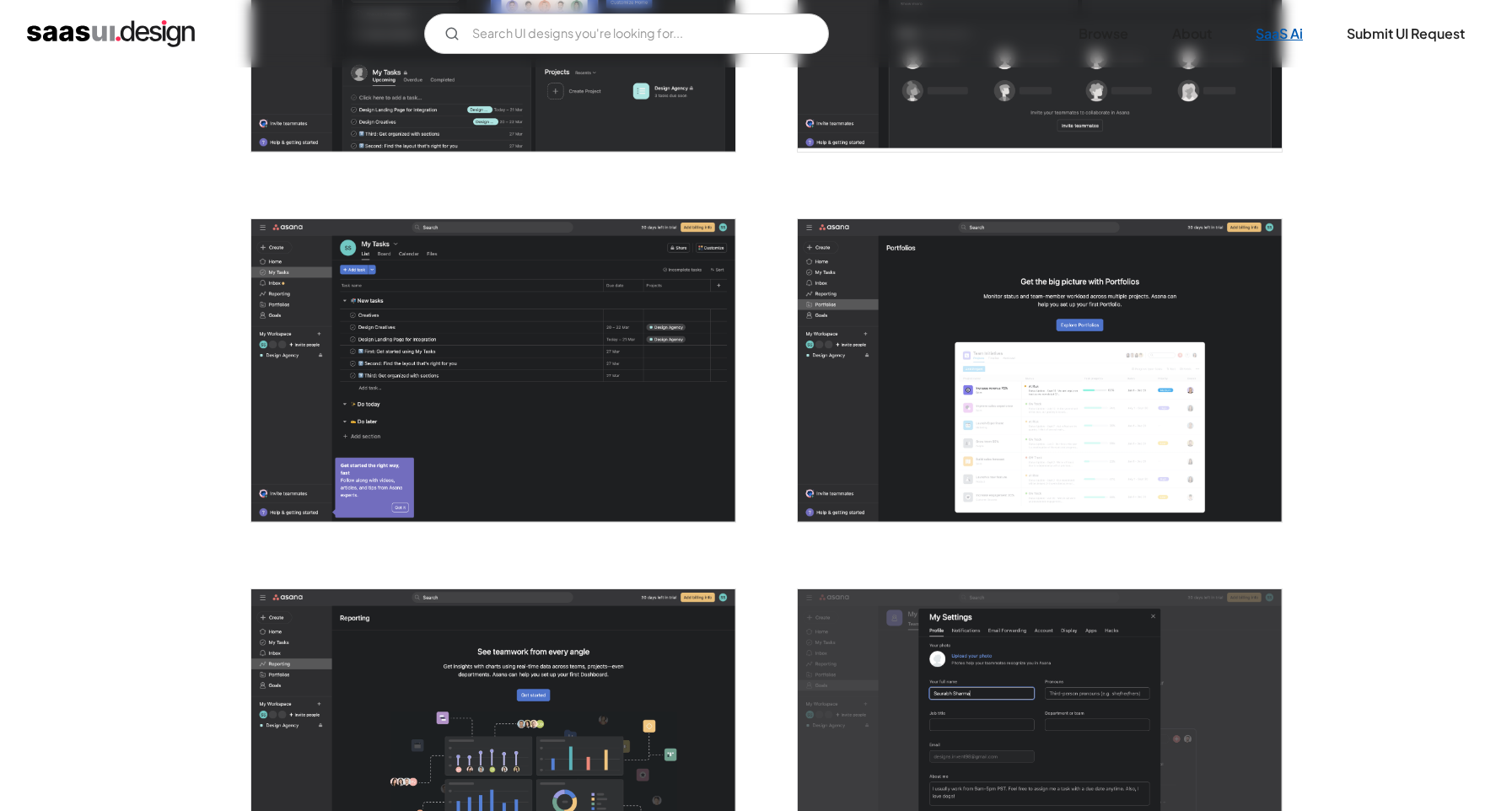
scroll to position [0, 0]
click at [170, 44] on img "home" at bounding box center [111, 34] width 168 height 27
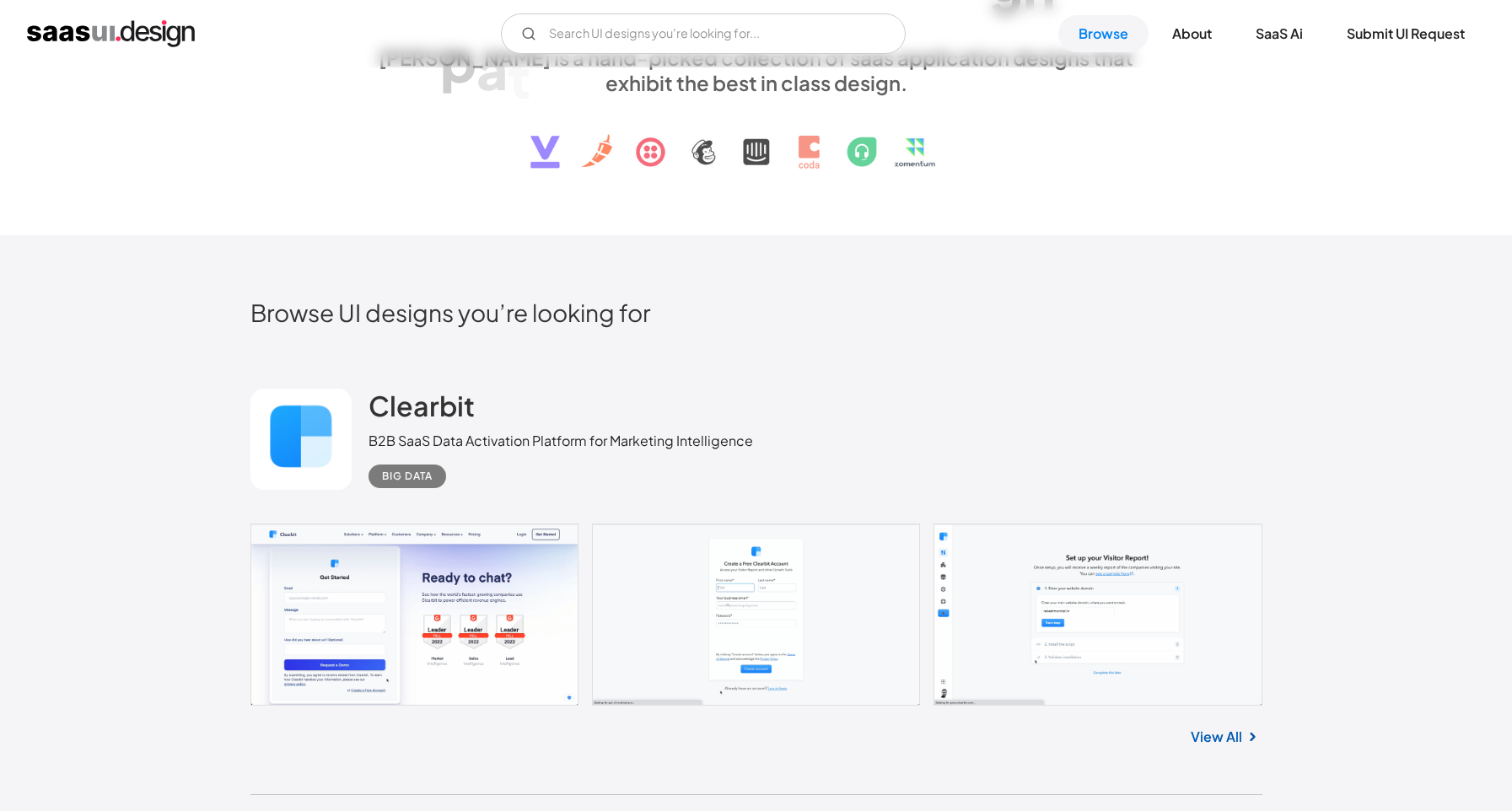
scroll to position [278, 0]
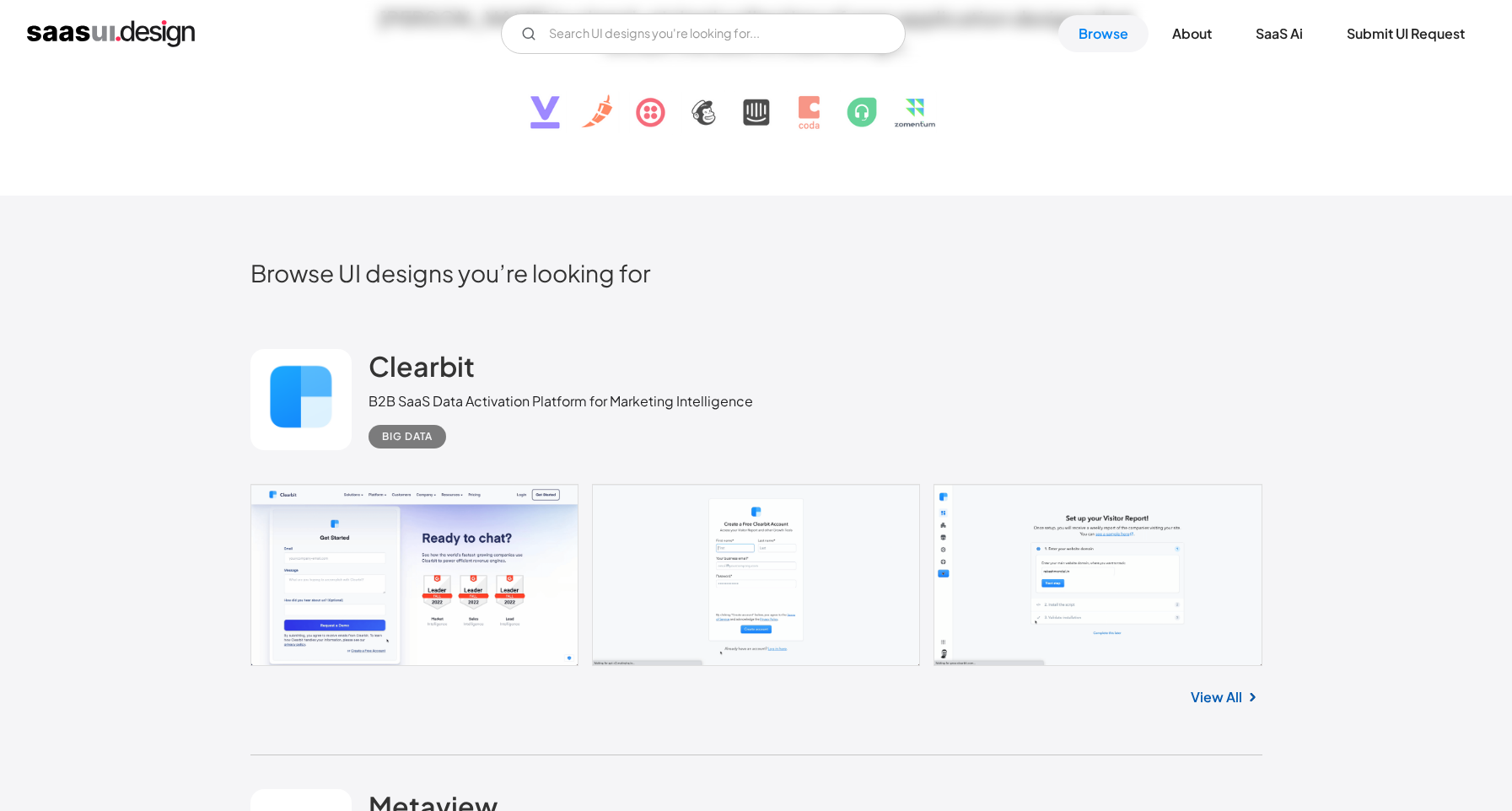
click at [1232, 699] on link "View All" at bounding box center [1216, 698] width 51 height 20
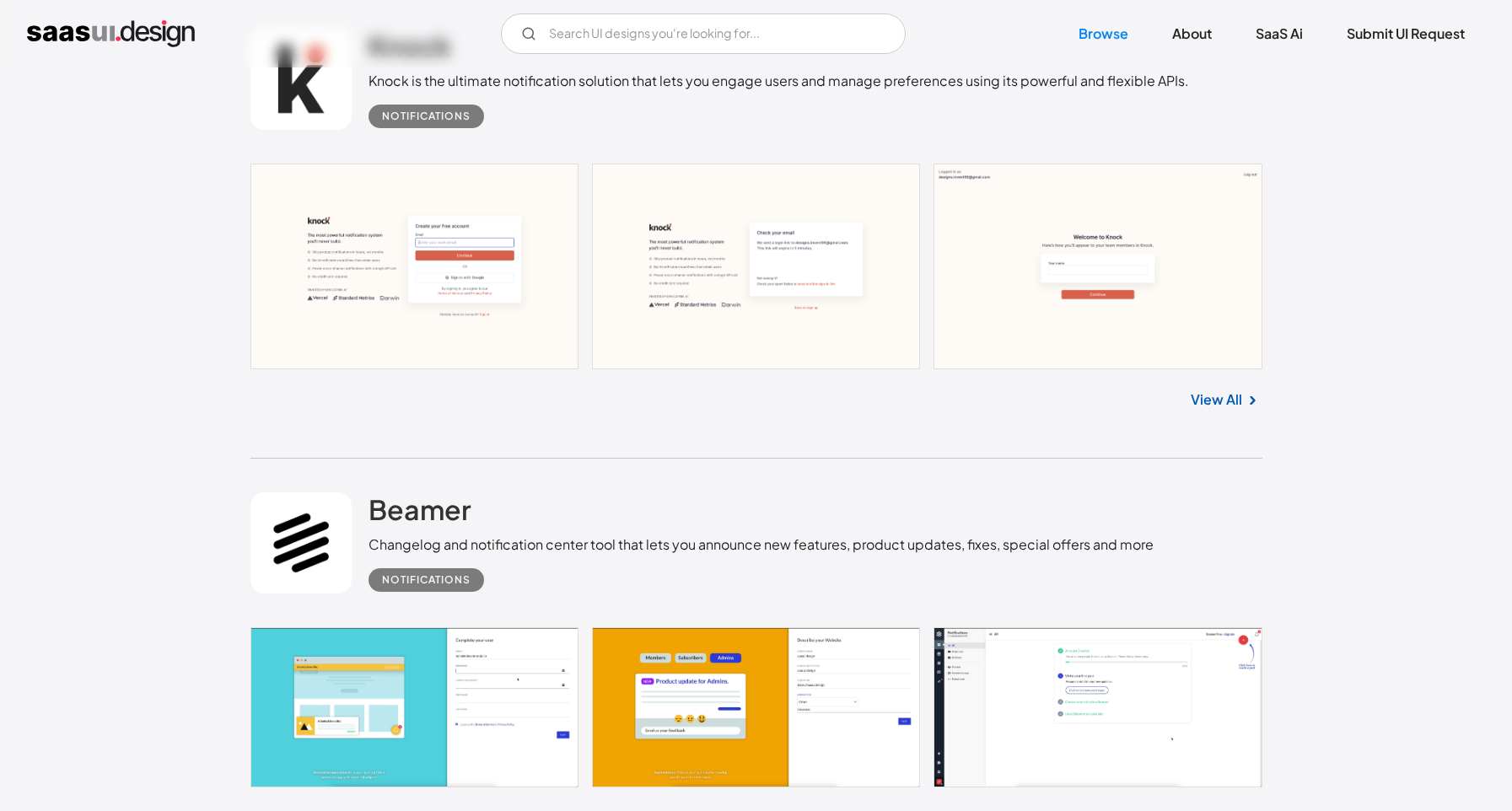
scroll to position [1514, 0]
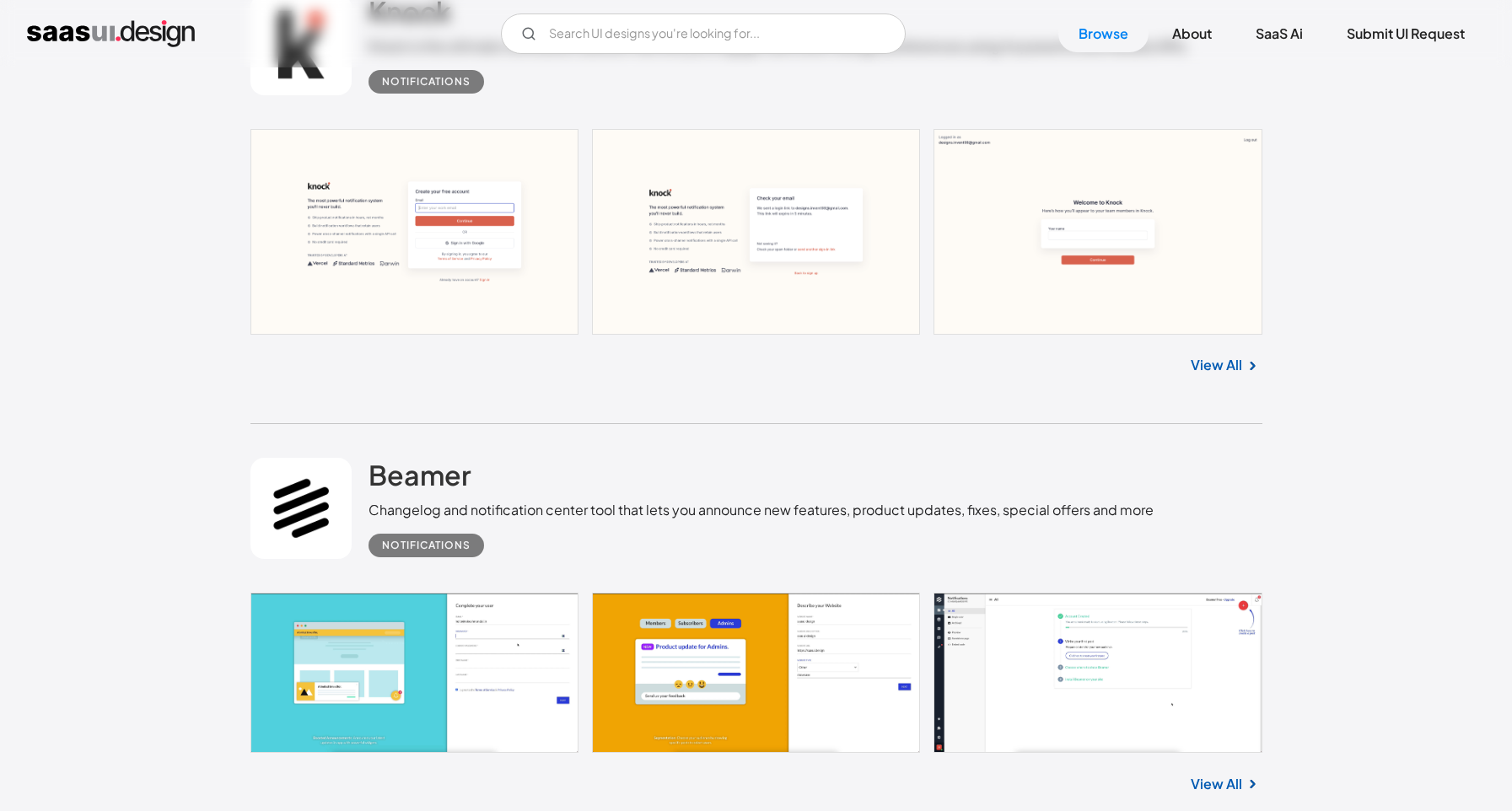
click at [494, 638] on link at bounding box center [757, 672] width 1013 height 159
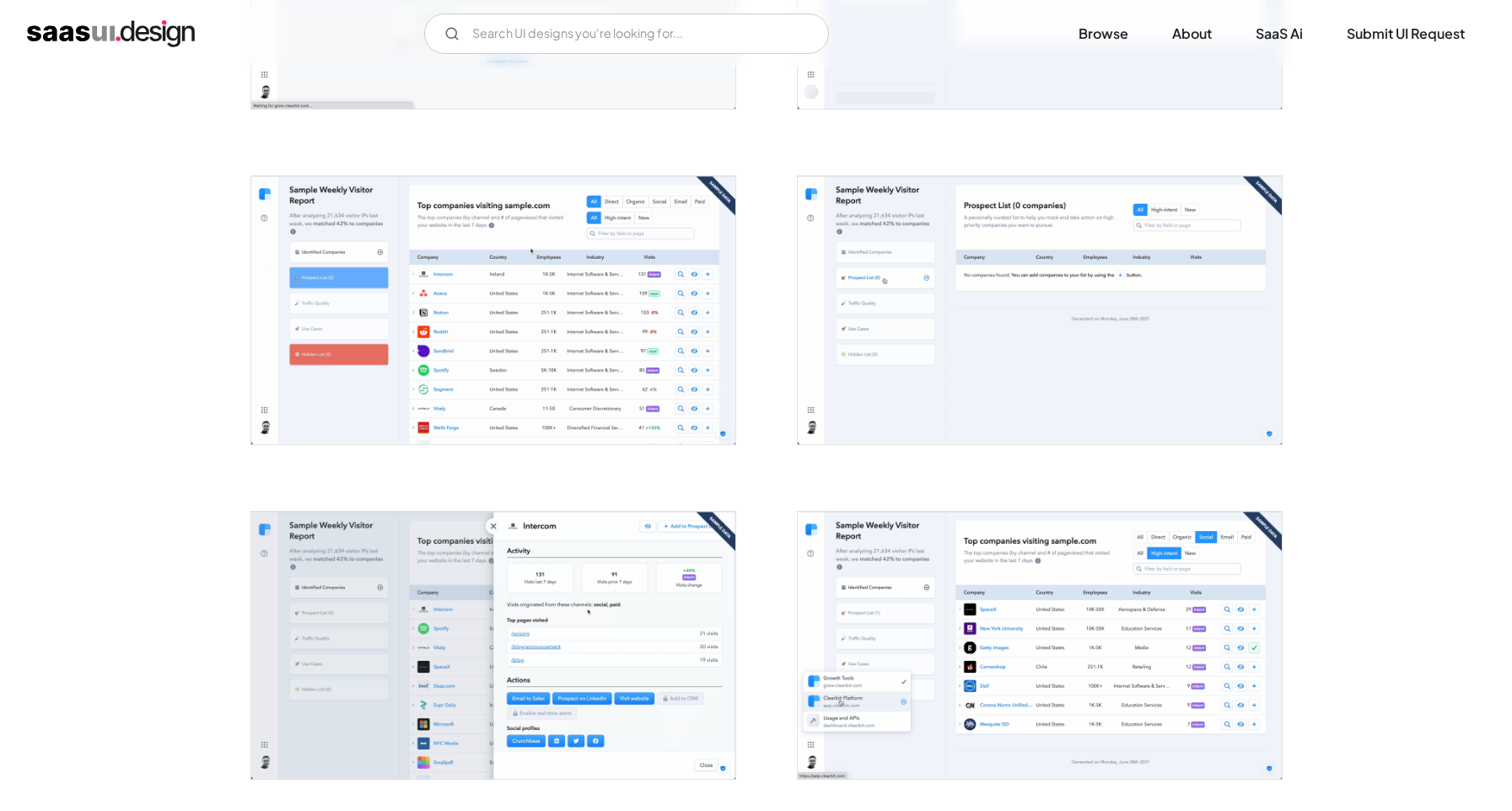
scroll to position [893, 0]
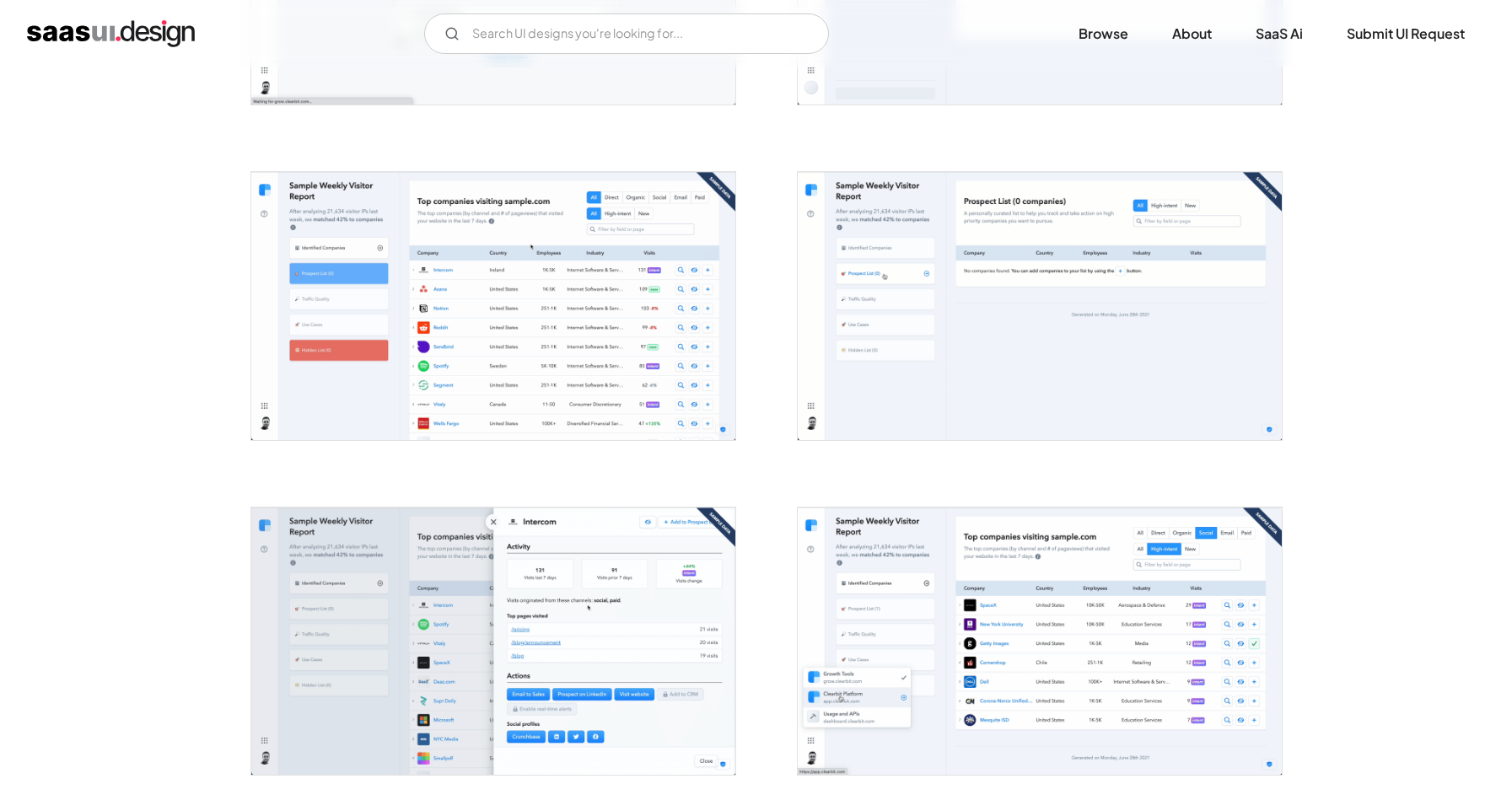
click at [1111, 678] on img "open lightbox" at bounding box center [1040, 641] width 484 height 267
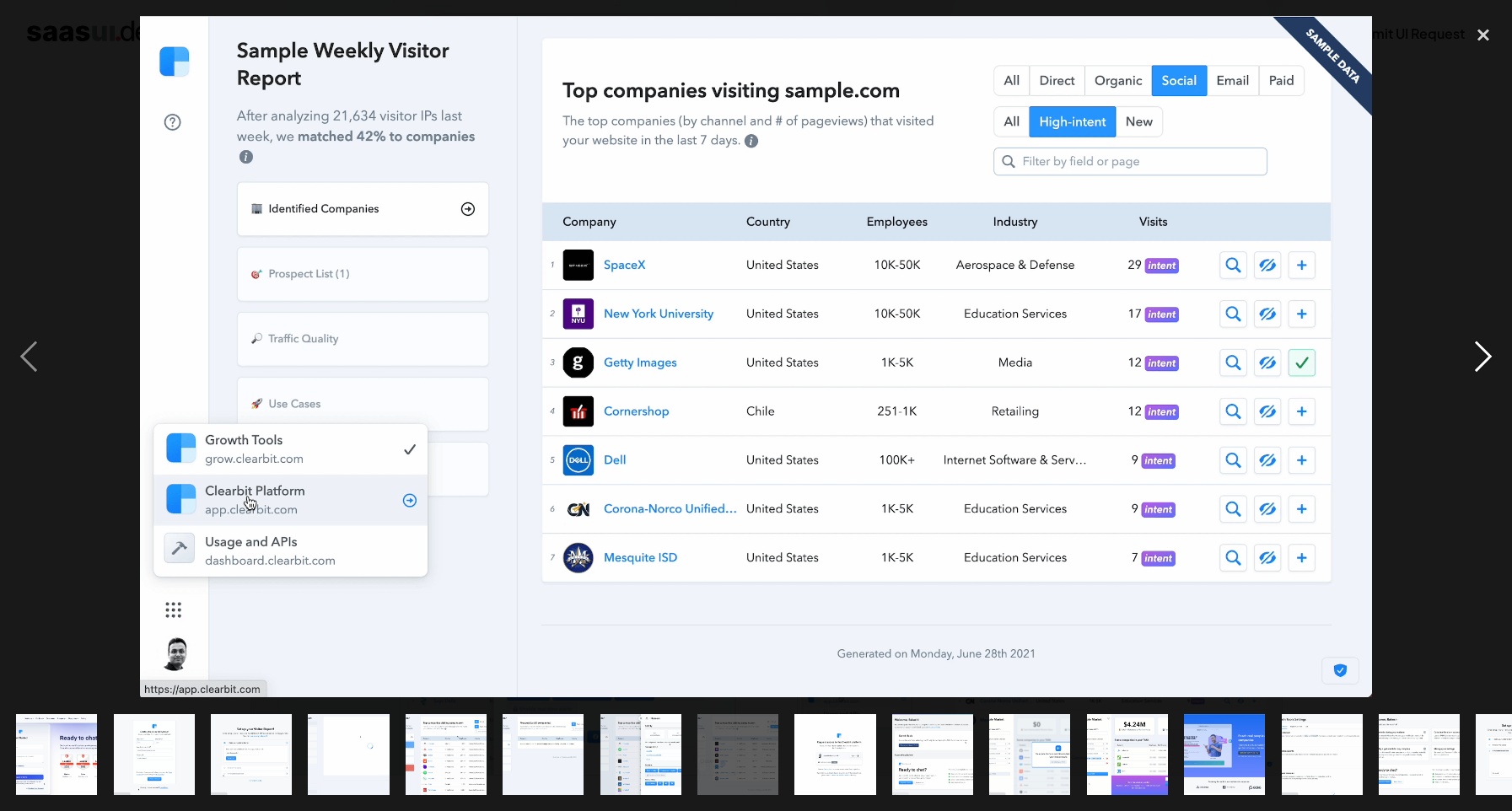
click at [1477, 364] on div "next image" at bounding box center [1483, 357] width 57 height 682
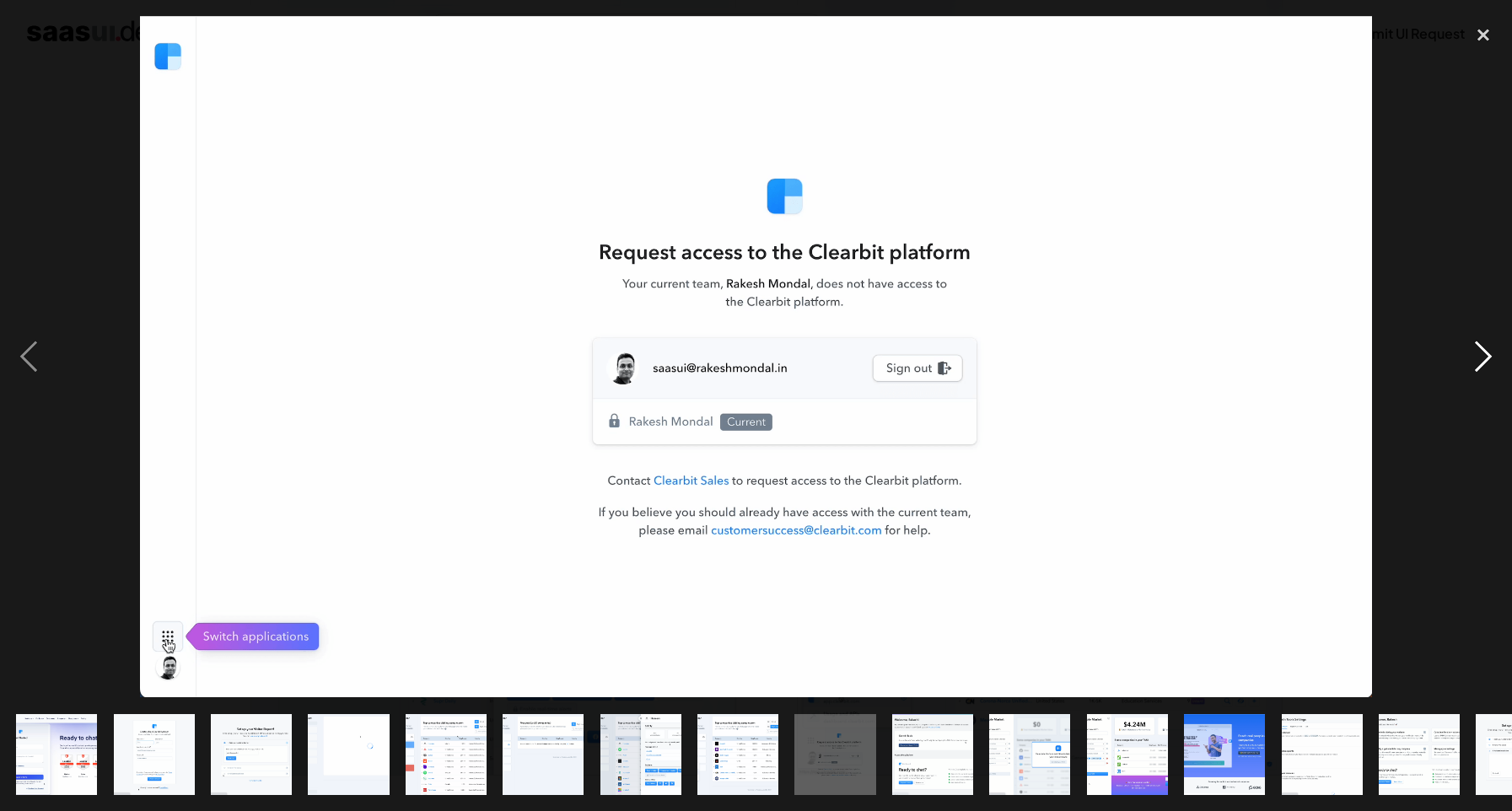
click at [1477, 364] on div "next image" at bounding box center [1483, 357] width 57 height 682
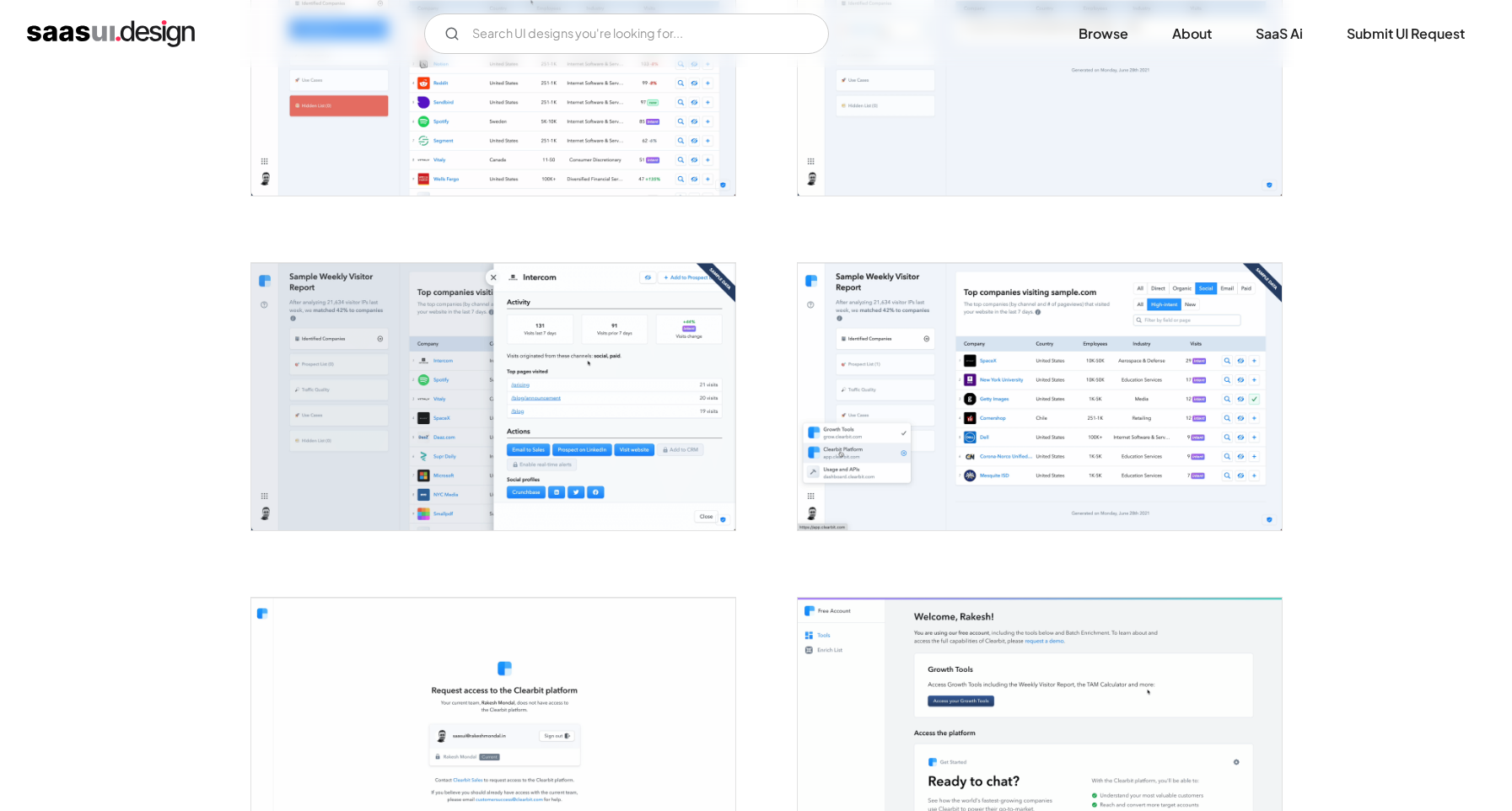
scroll to position [1116, 0]
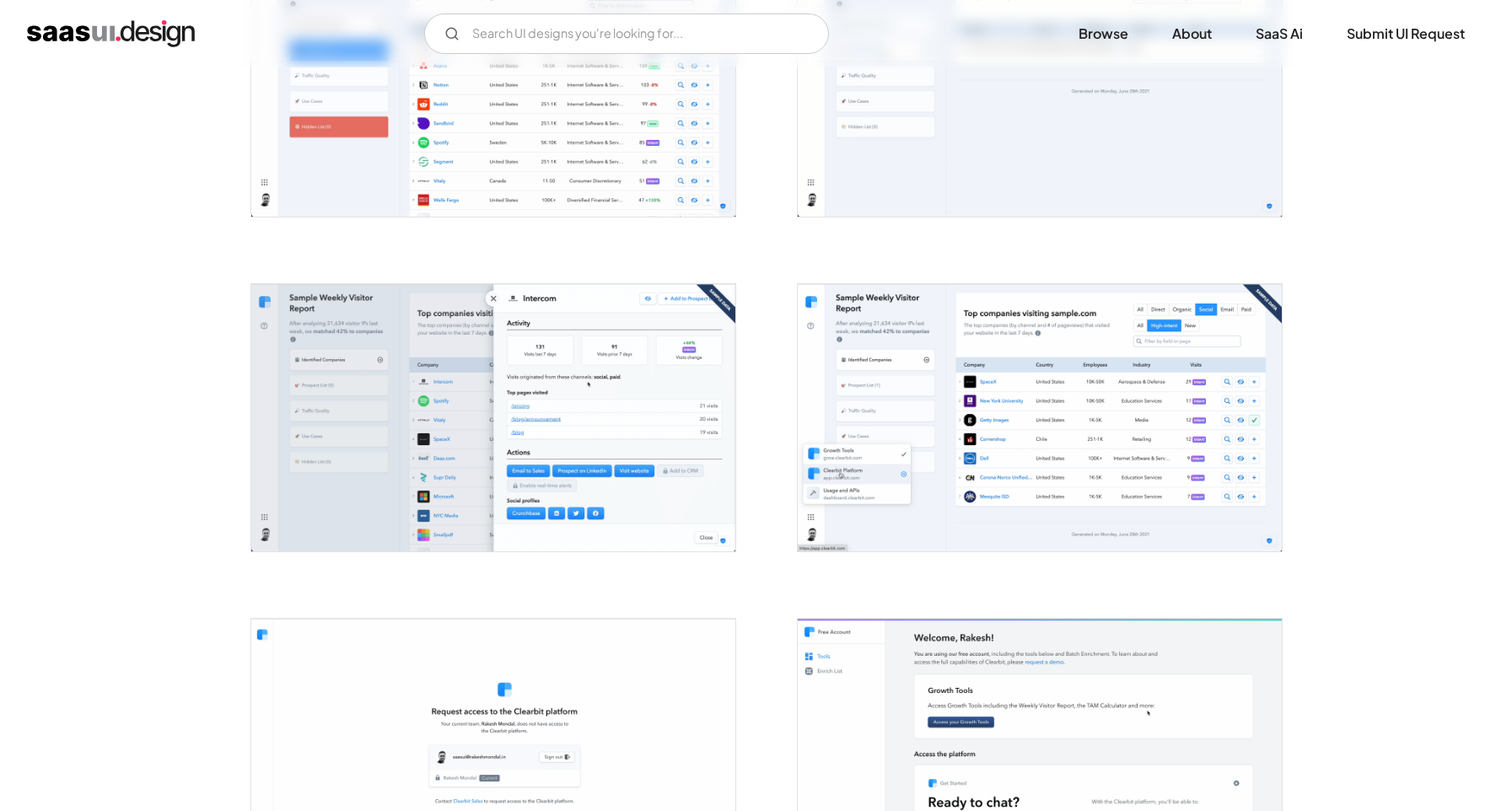
click at [612, 443] on img "open lightbox" at bounding box center [493, 418] width 484 height 267
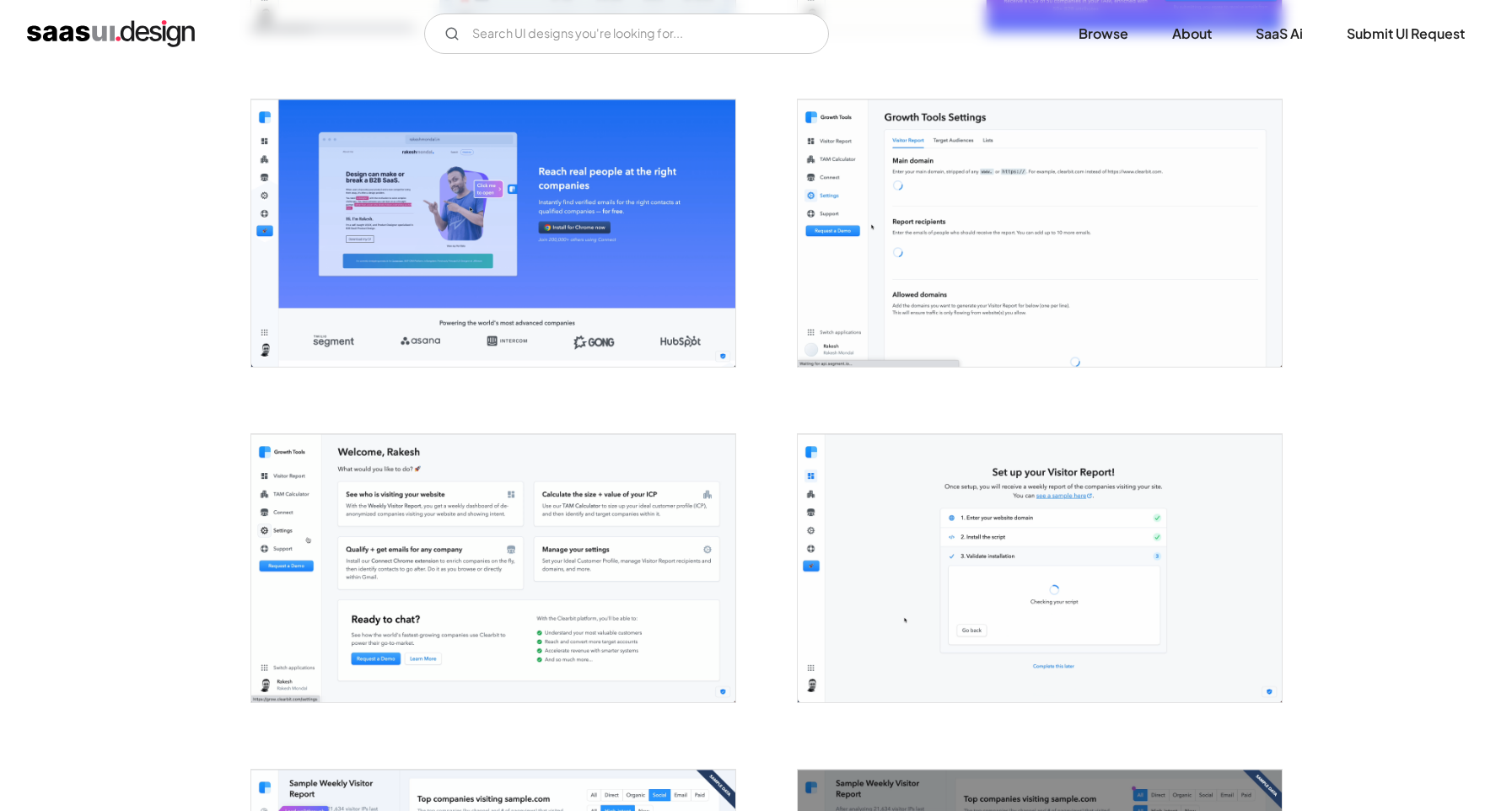
scroll to position [2447, 0]
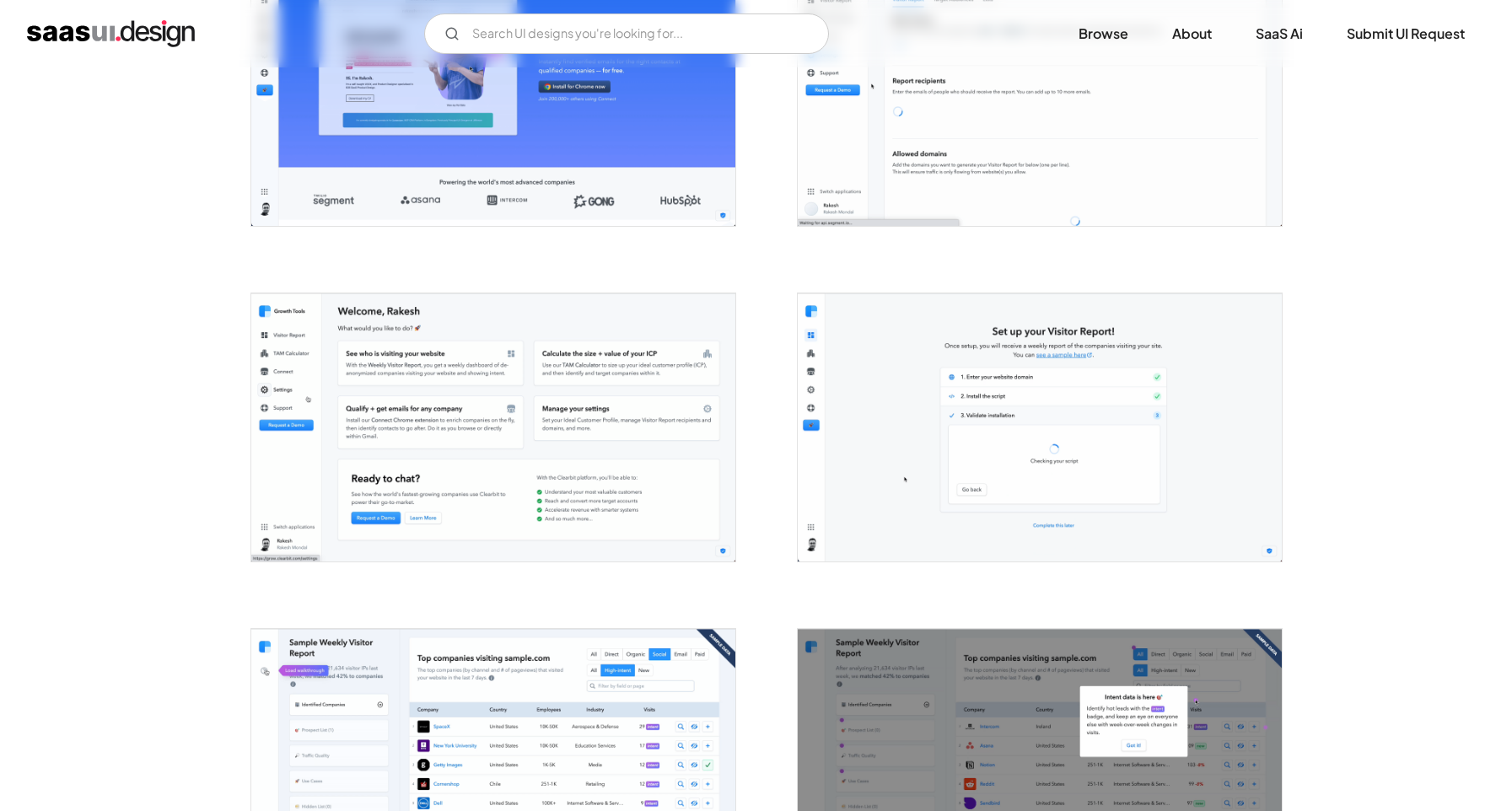
click at [1059, 407] on img "open lightbox" at bounding box center [1040, 427] width 484 height 267
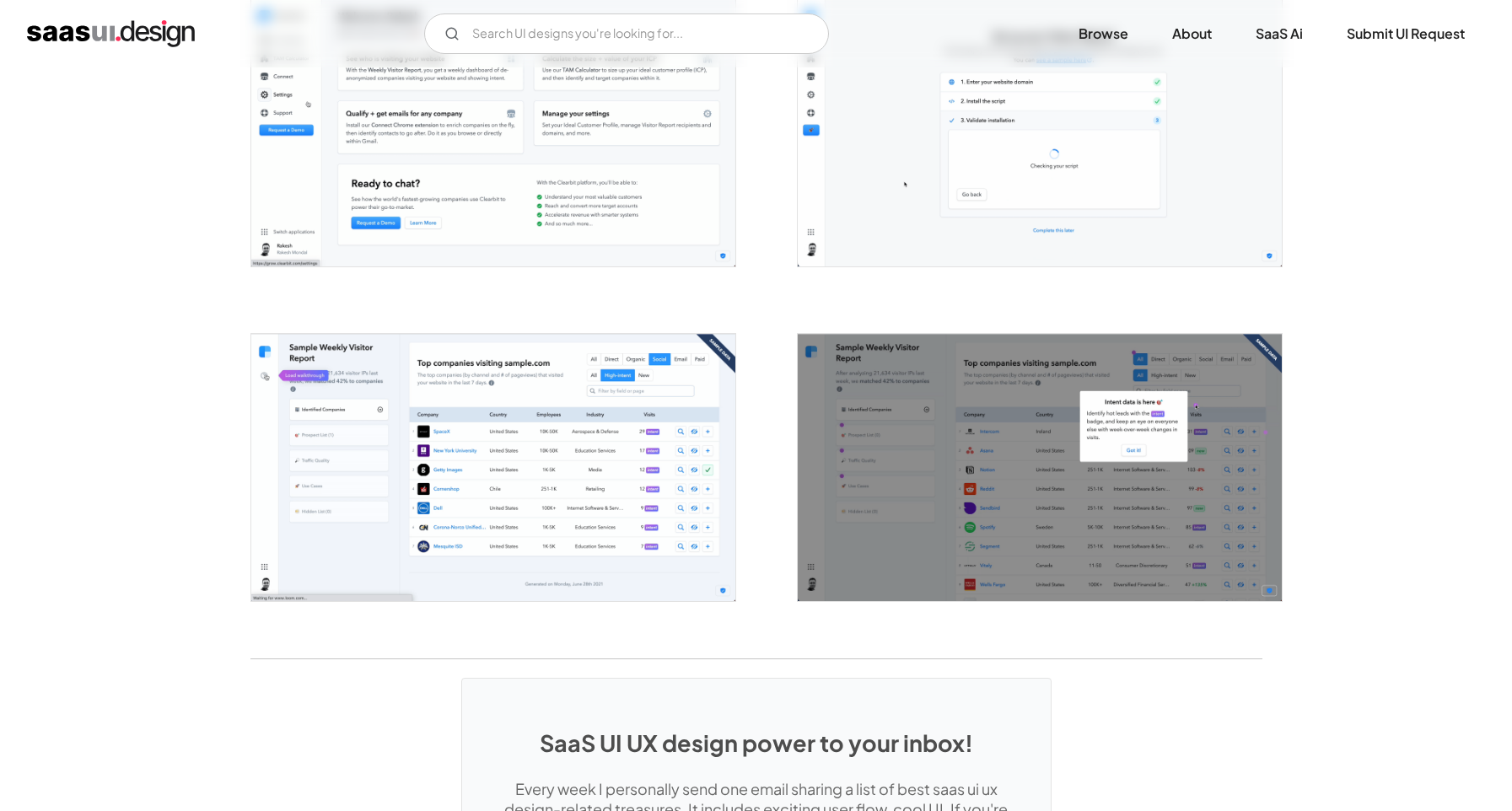
scroll to position [2783, 0]
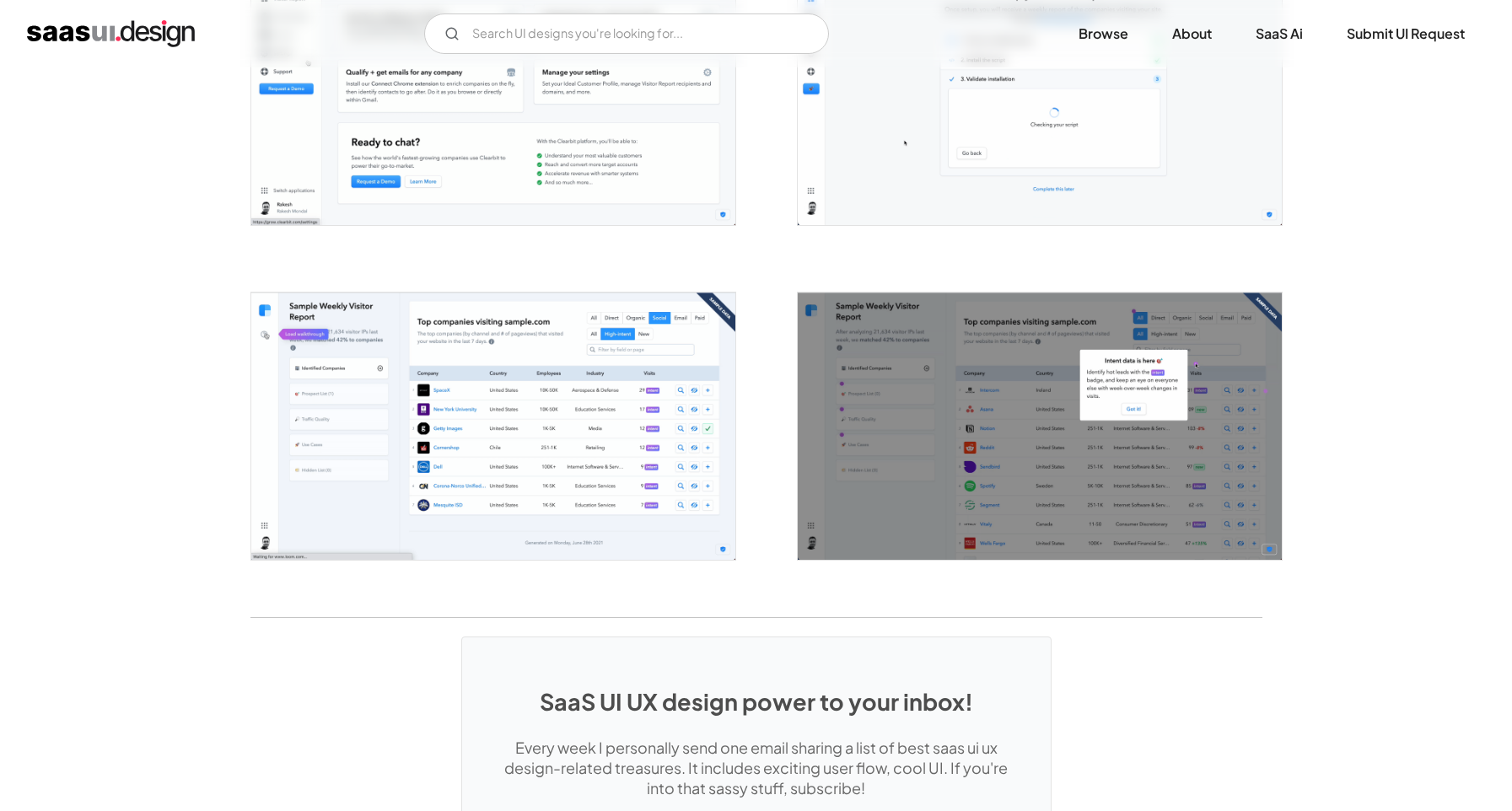
click at [647, 462] on img "open lightbox" at bounding box center [493, 426] width 484 height 267
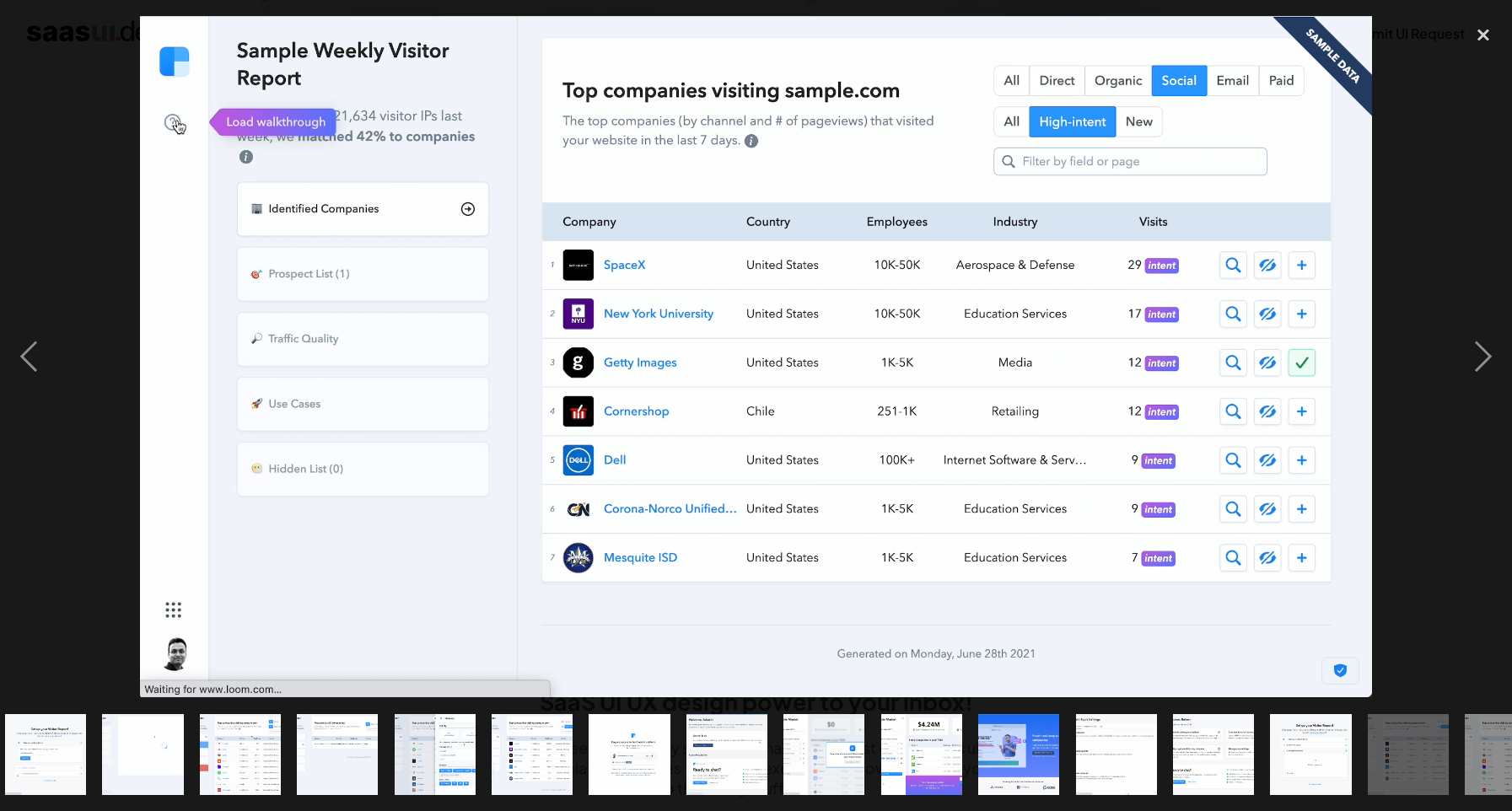
click at [647, 462] on img at bounding box center [756, 357] width 1232 height 682
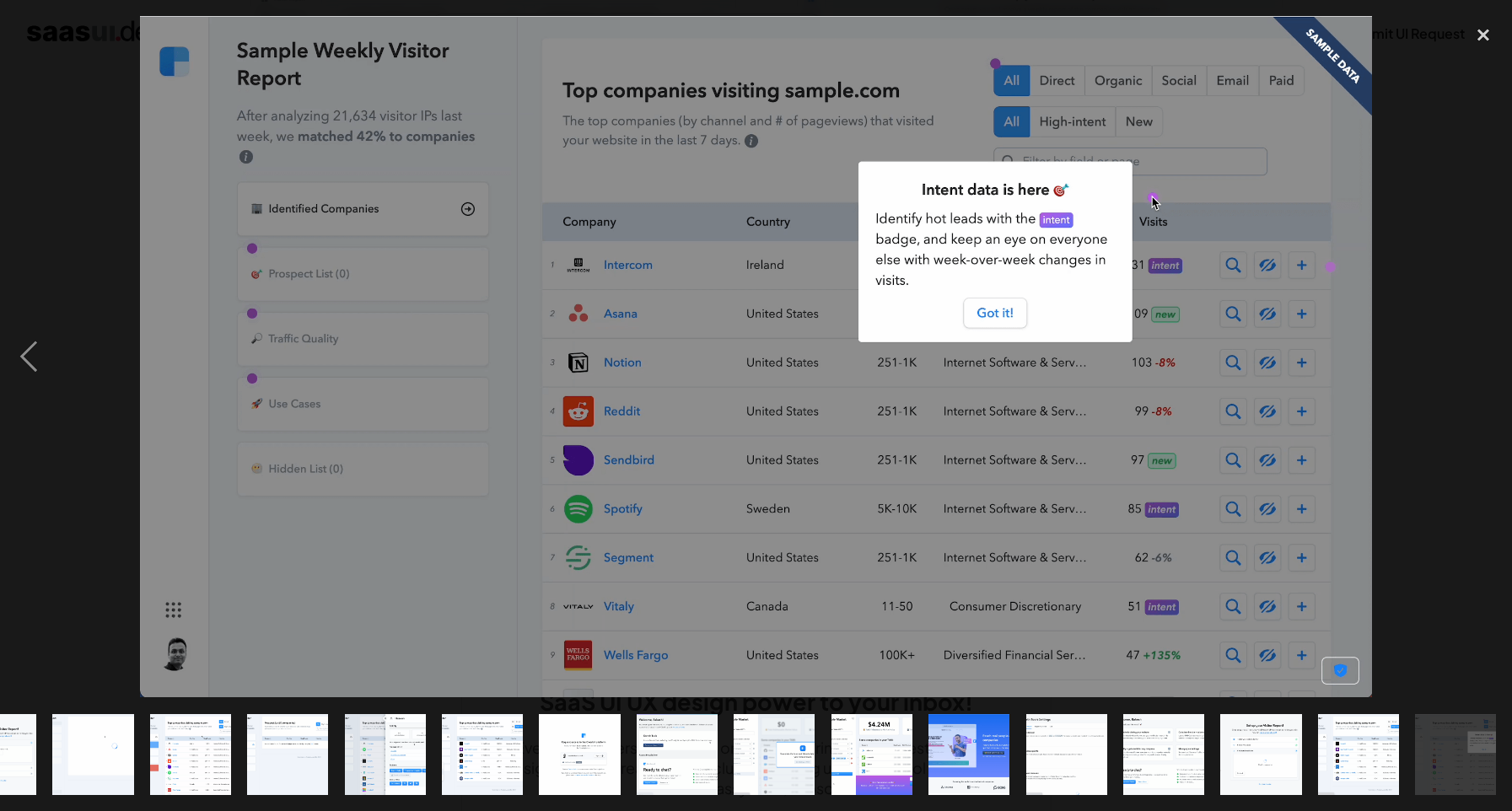
scroll to position [0, 257]
click at [15, 370] on div "previous image" at bounding box center [28, 357] width 57 height 682
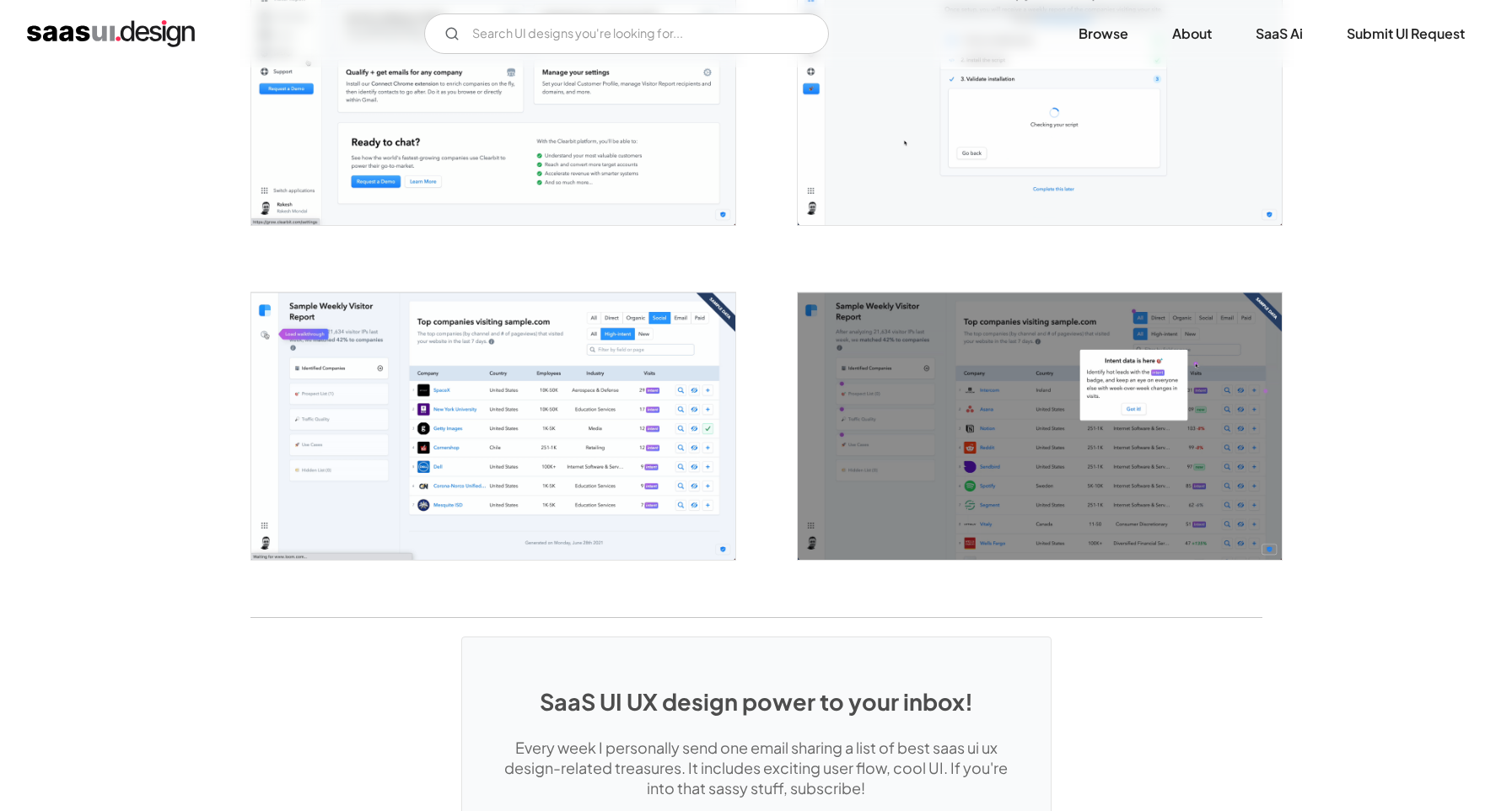
scroll to position [0, 0]
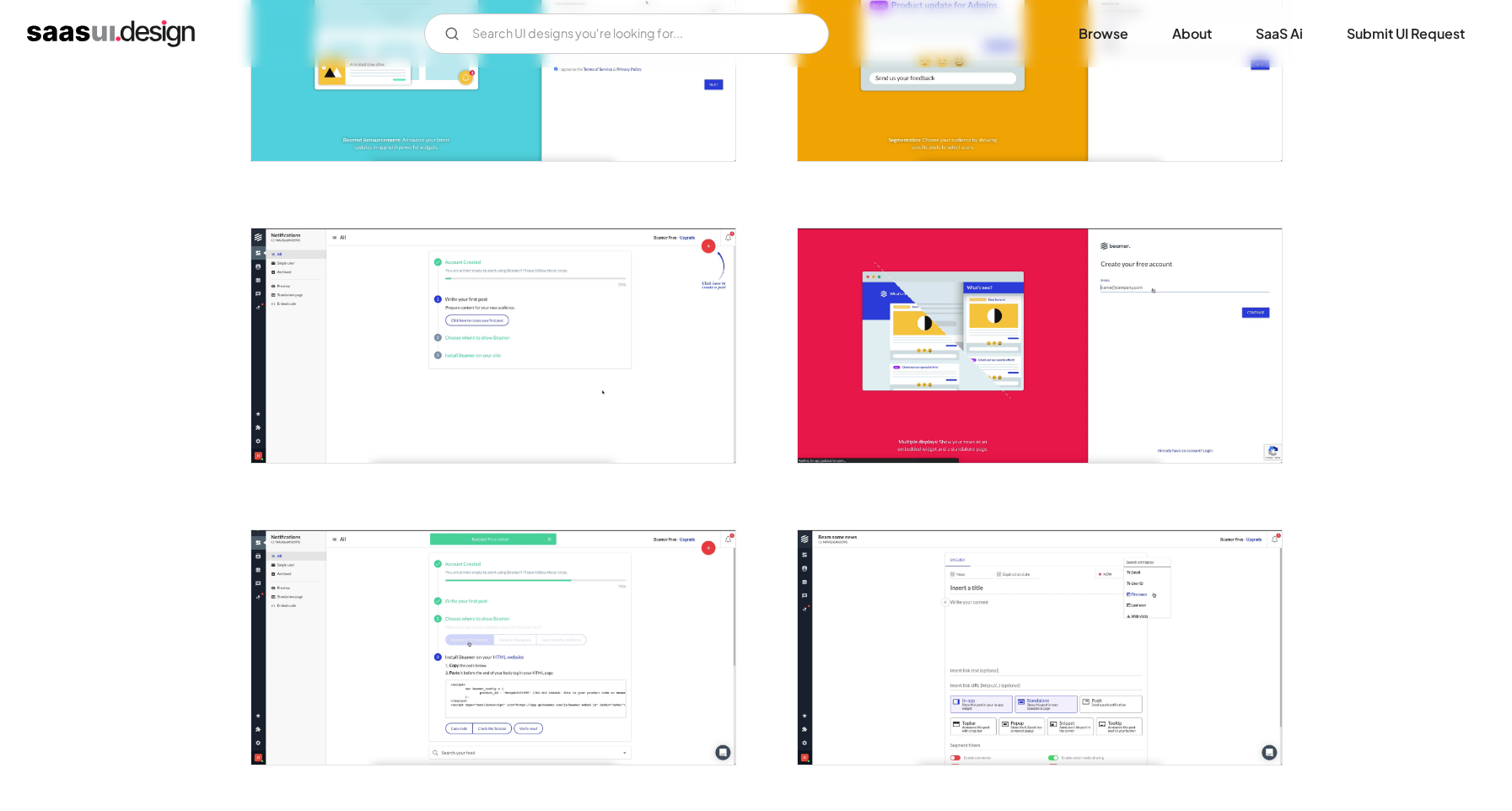
scroll to position [693, 0]
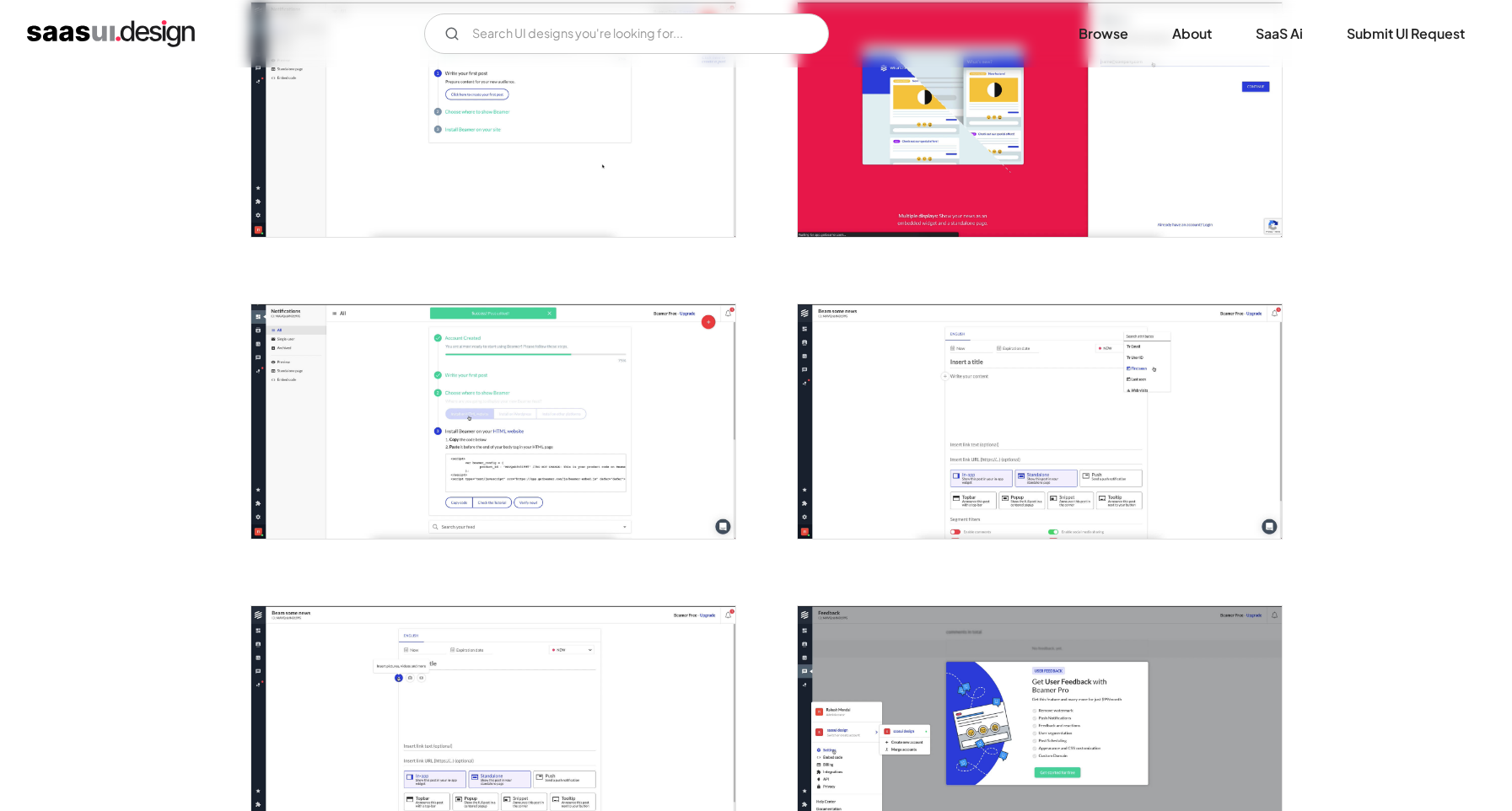
click at [586, 448] on img "open lightbox" at bounding box center [493, 421] width 484 height 234
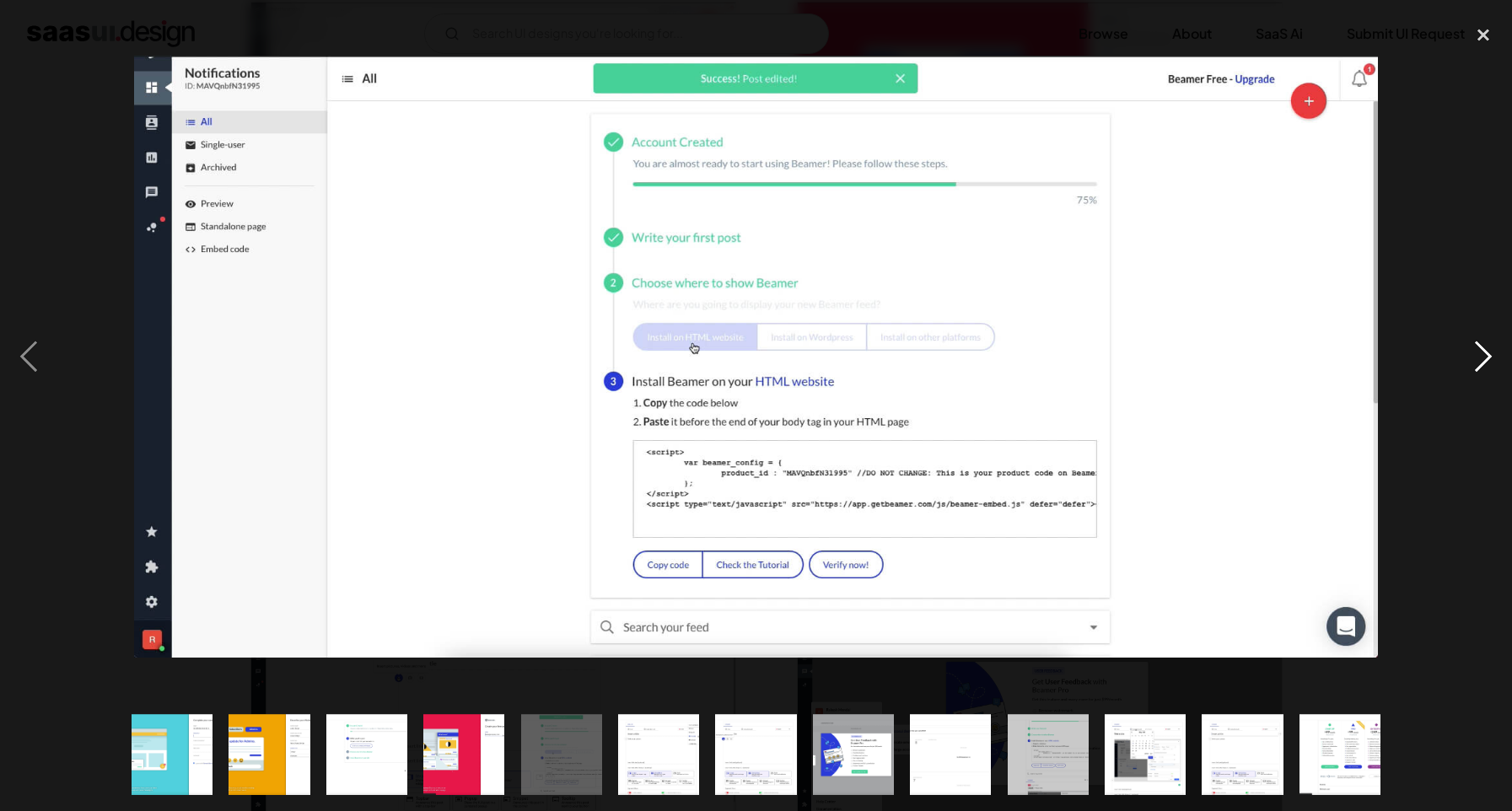
click at [1474, 366] on div "next image" at bounding box center [1483, 357] width 57 height 682
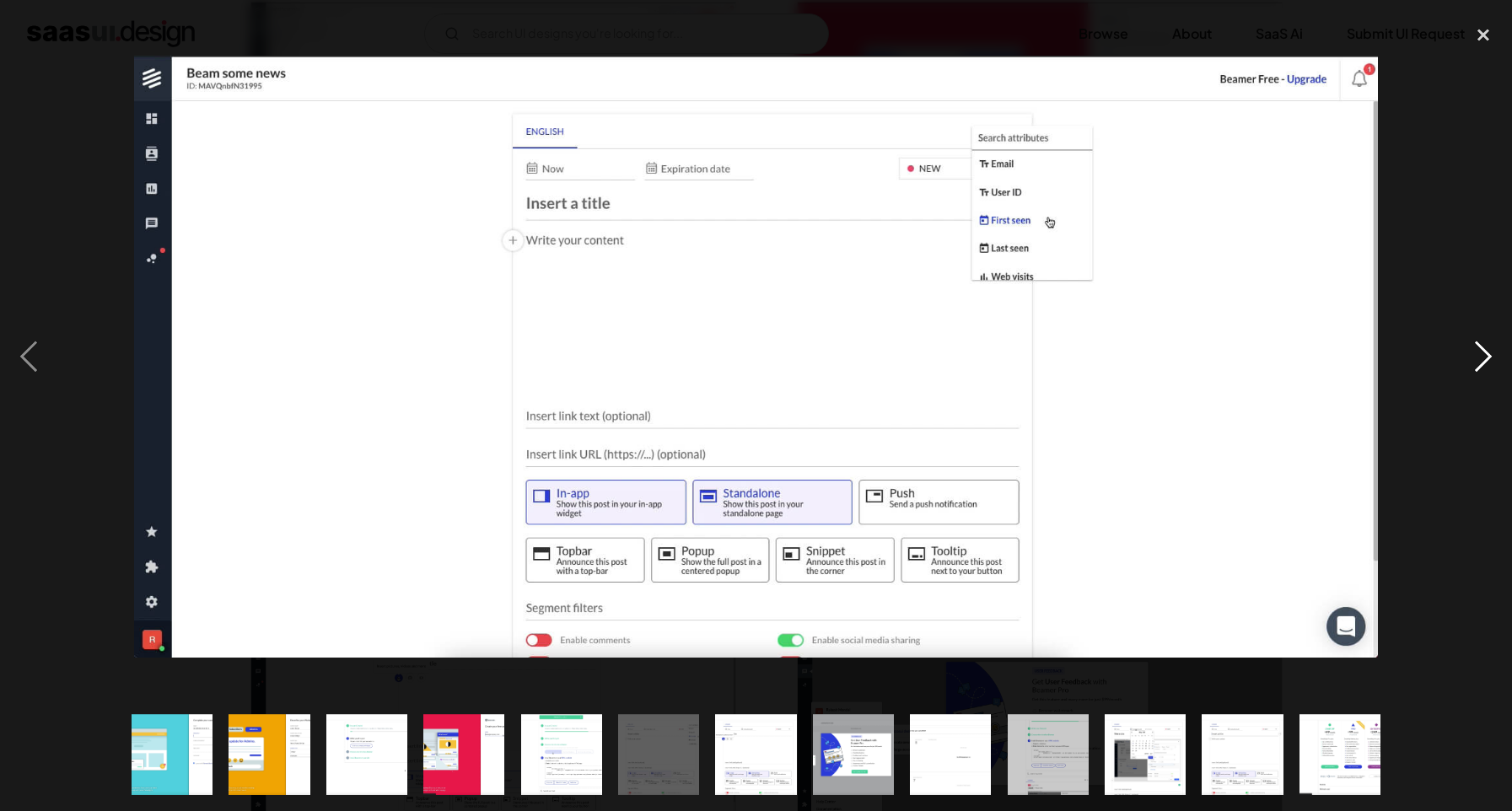
click at [1474, 366] on div "next image" at bounding box center [1483, 357] width 57 height 682
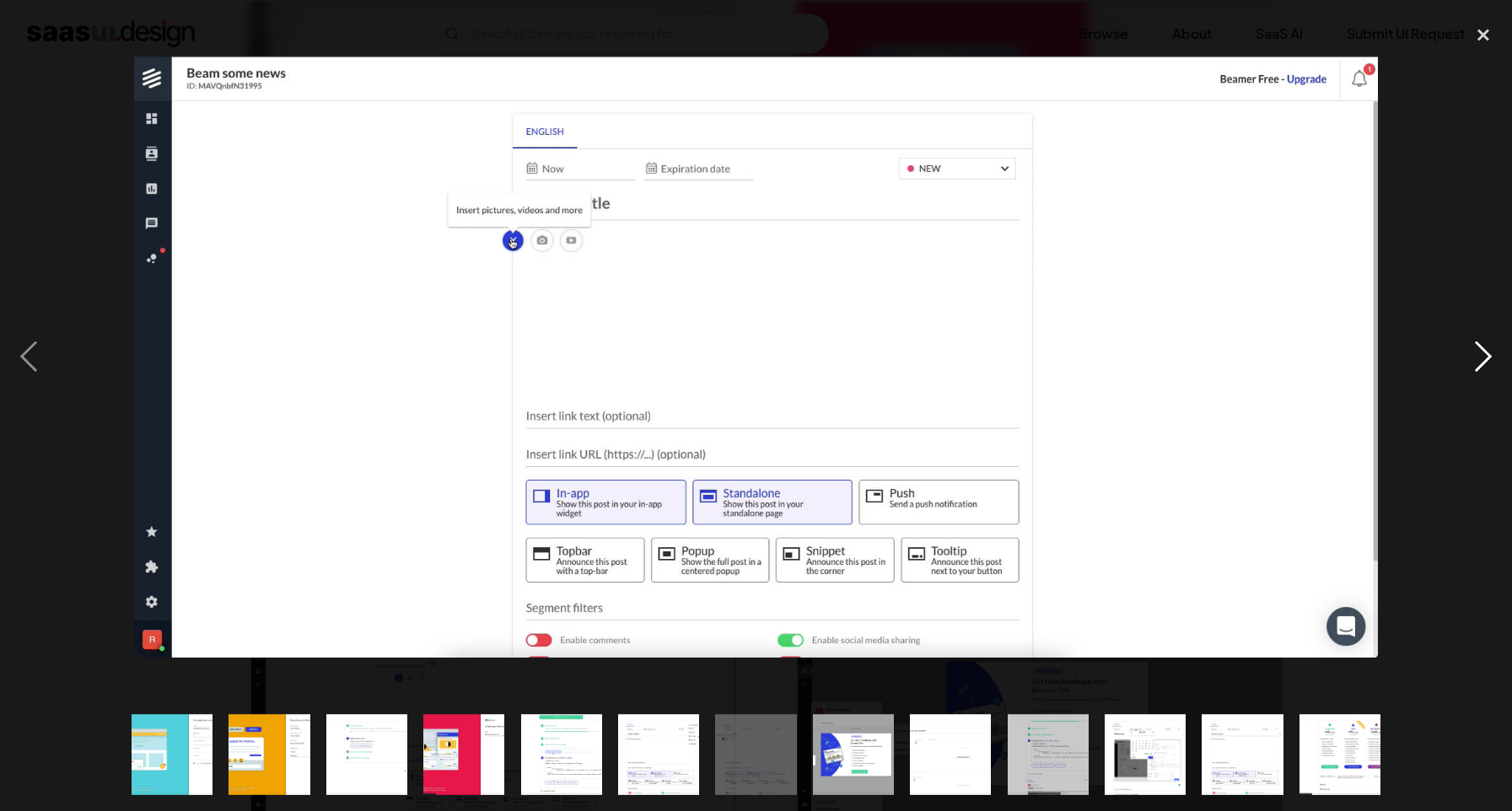
click at [1474, 366] on div "next image" at bounding box center [1483, 357] width 57 height 682
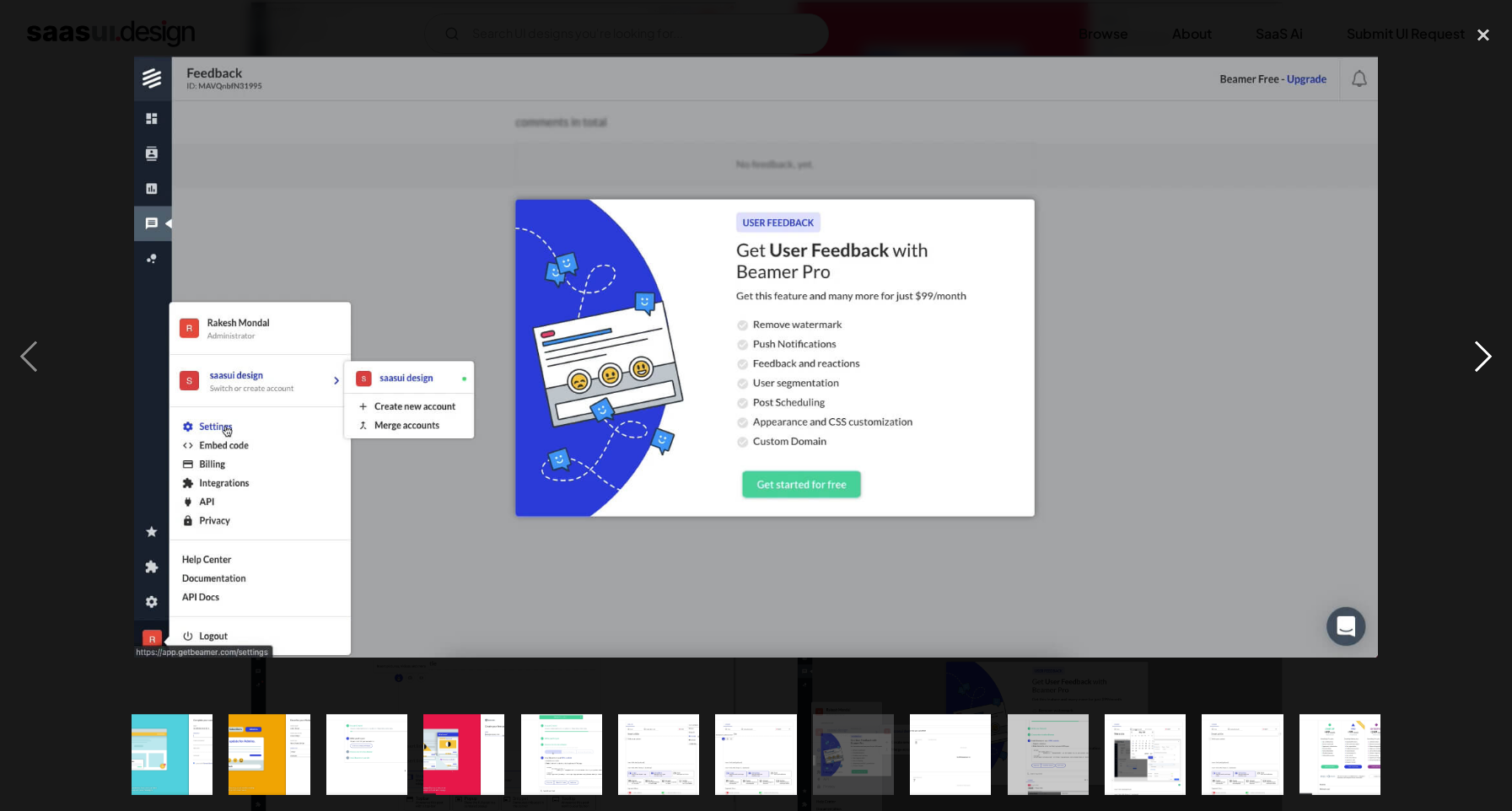
click at [1474, 366] on div "next image" at bounding box center [1483, 357] width 57 height 682
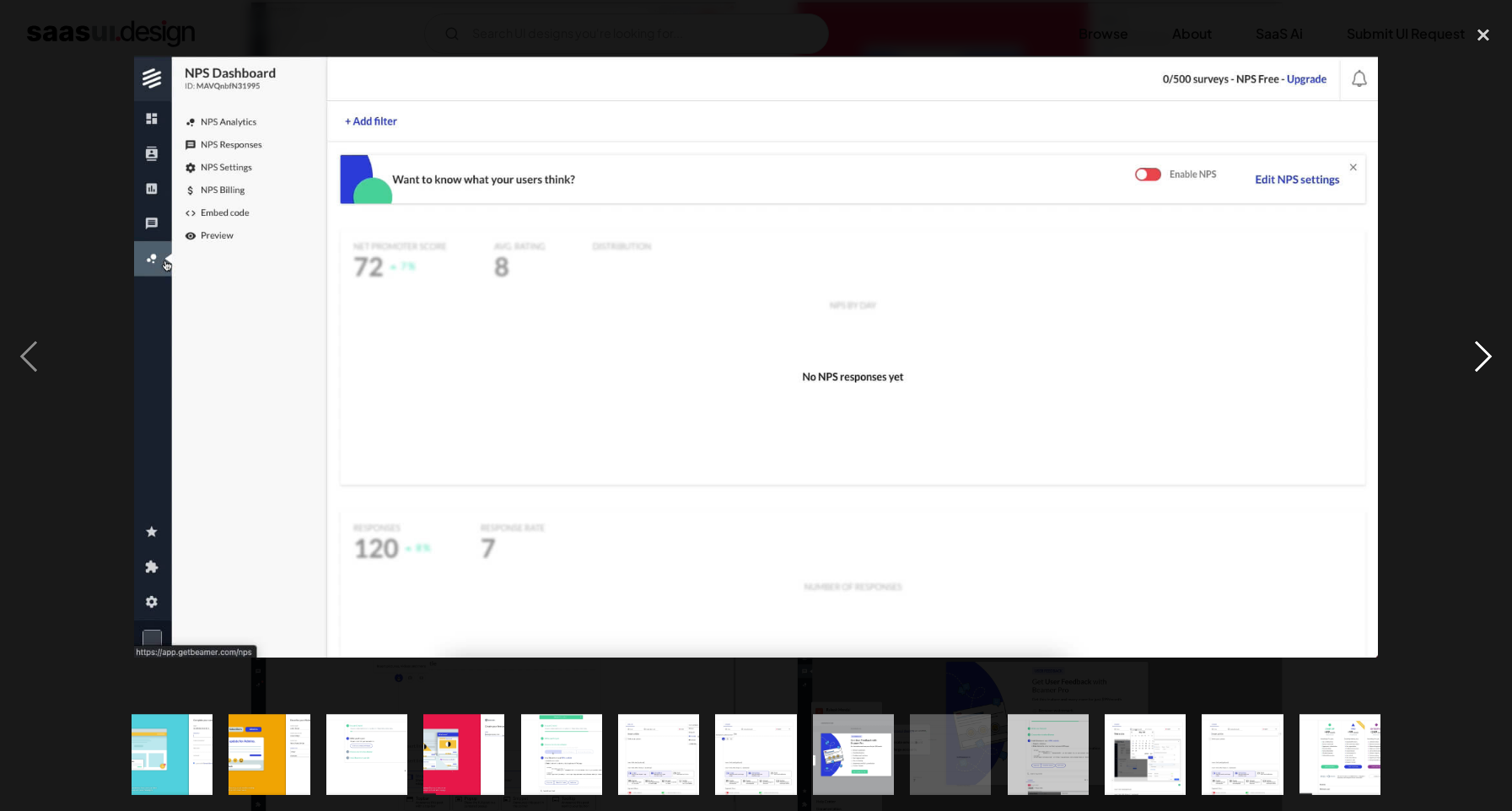
click at [1474, 366] on div "next image" at bounding box center [1483, 357] width 57 height 682
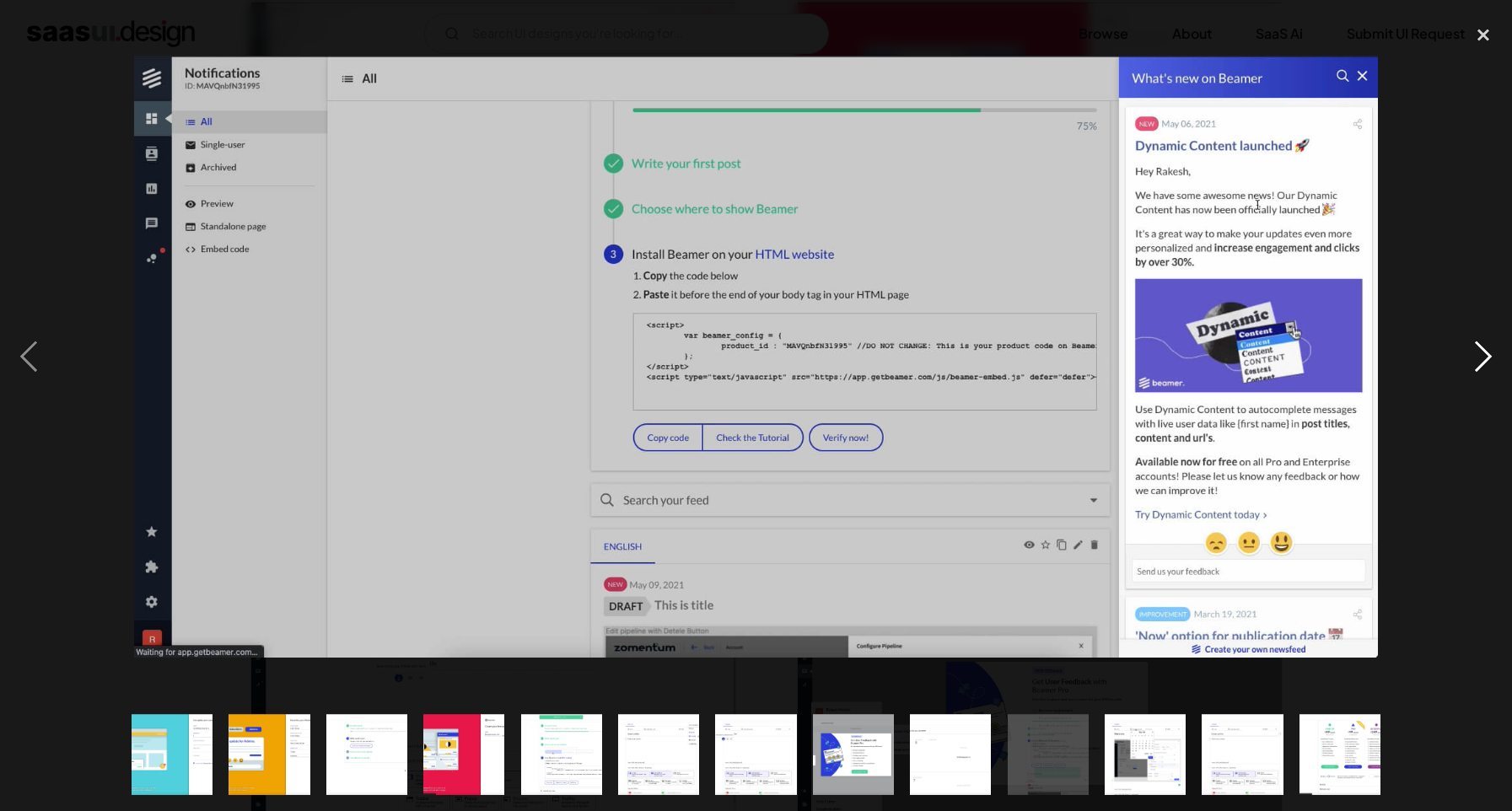
click at [1474, 366] on div "next image" at bounding box center [1483, 357] width 57 height 682
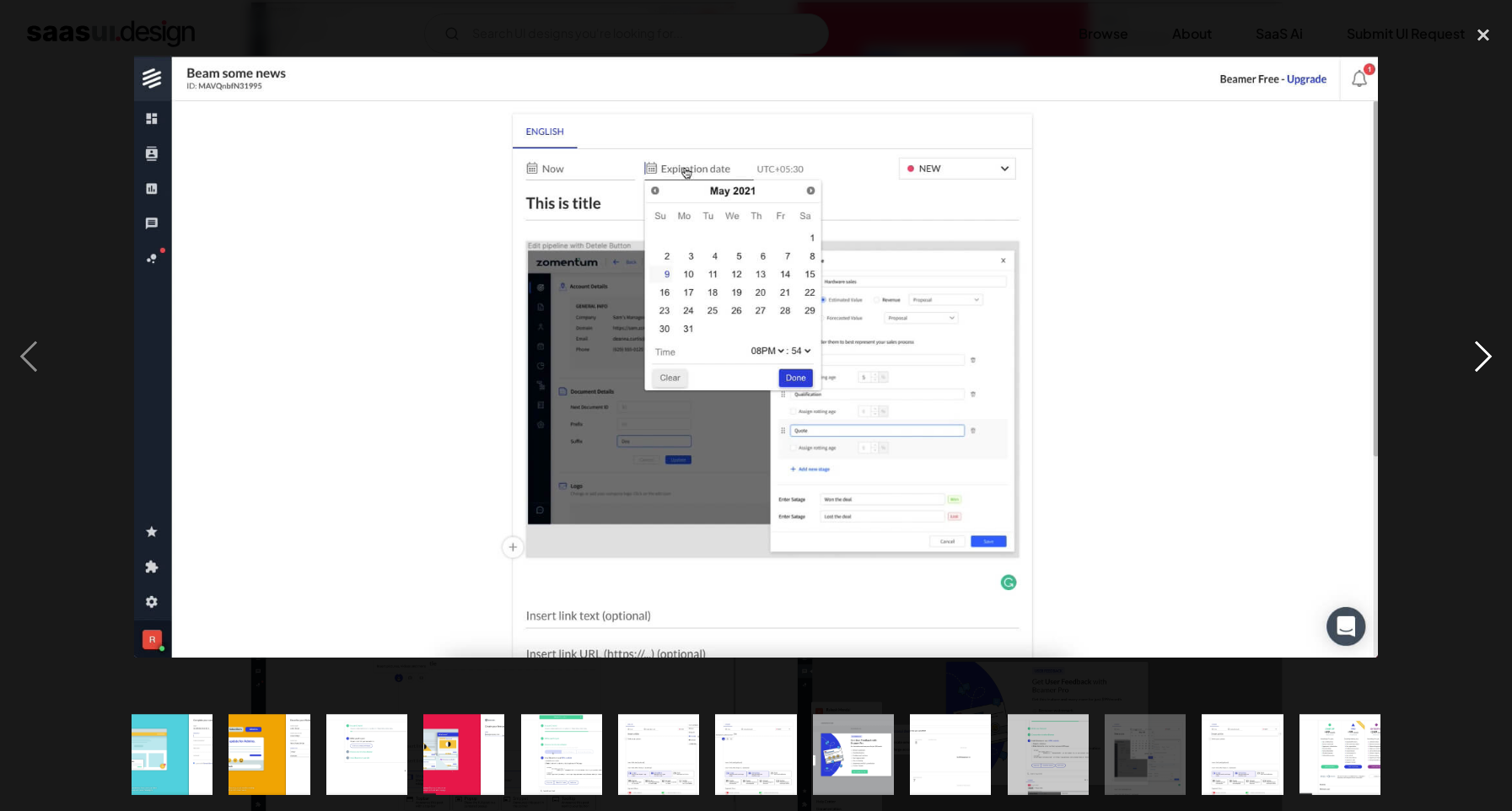
click at [1474, 366] on div "next image" at bounding box center [1483, 357] width 57 height 682
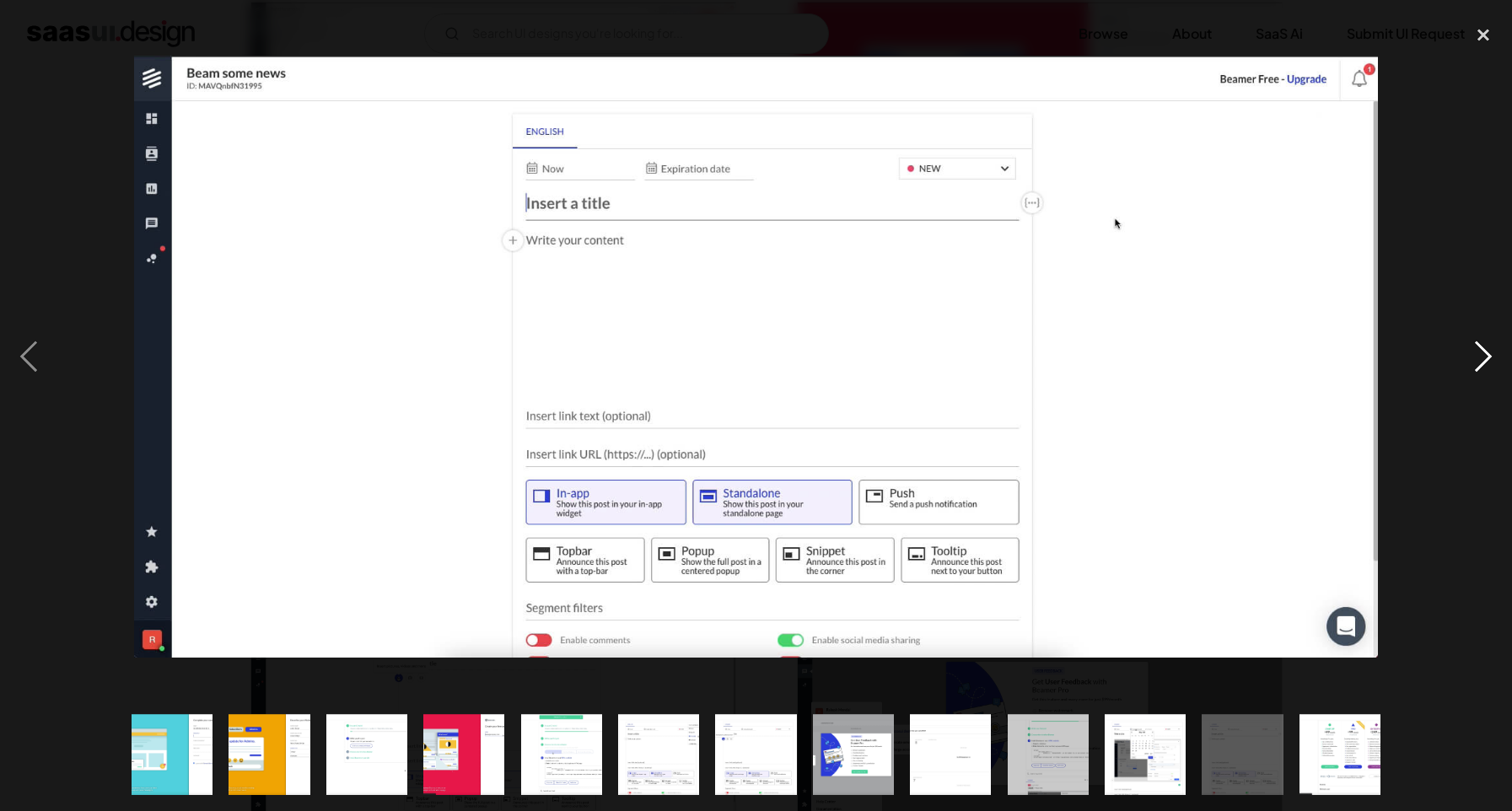
click at [1474, 366] on div "next image" at bounding box center [1483, 357] width 57 height 682
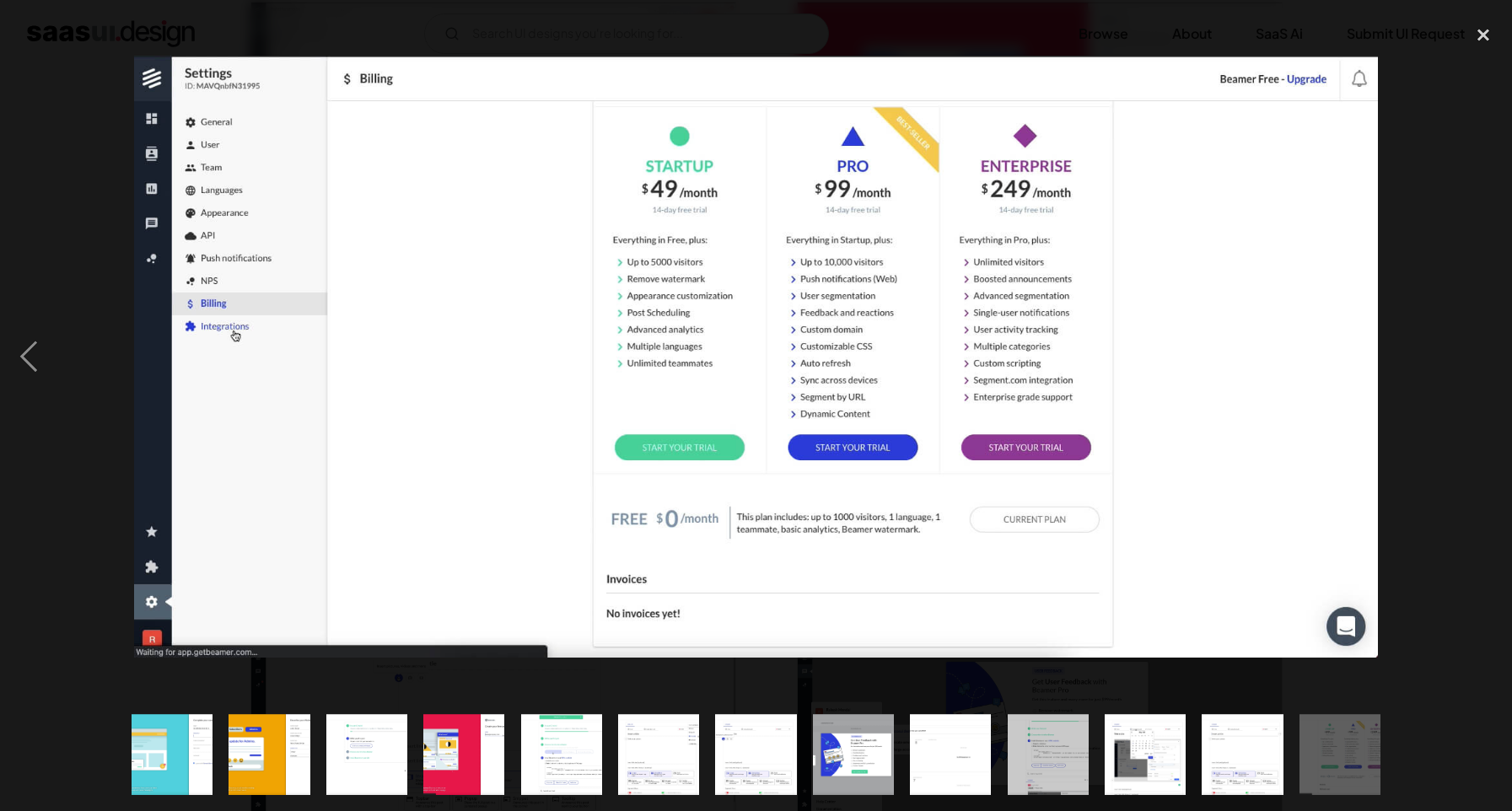
click at [1474, 366] on div "next image" at bounding box center [1483, 357] width 57 height 682
click at [1412, 198] on div at bounding box center [756, 357] width 1512 height 682
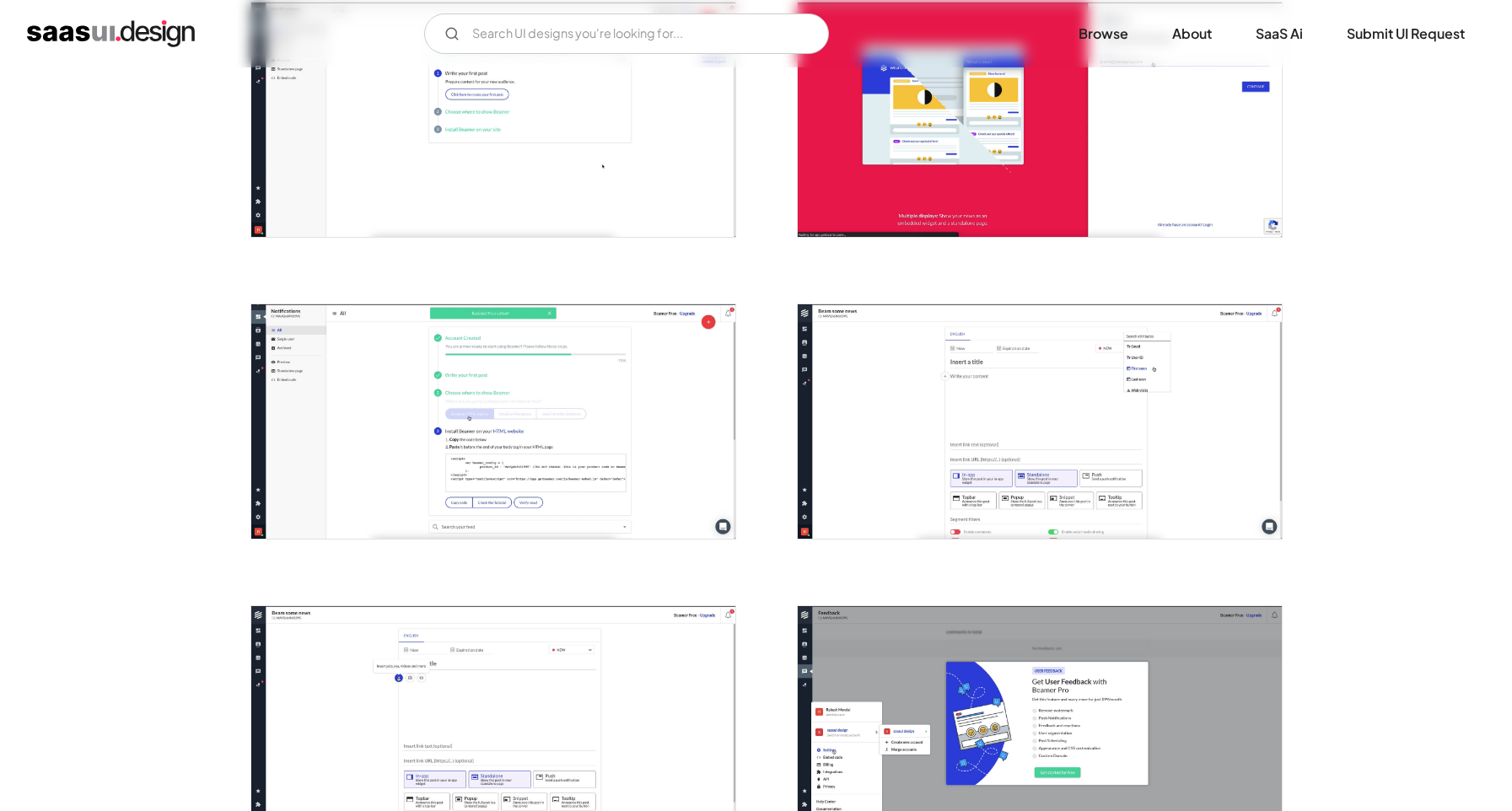
click at [122, 31] on img "home" at bounding box center [111, 34] width 168 height 27
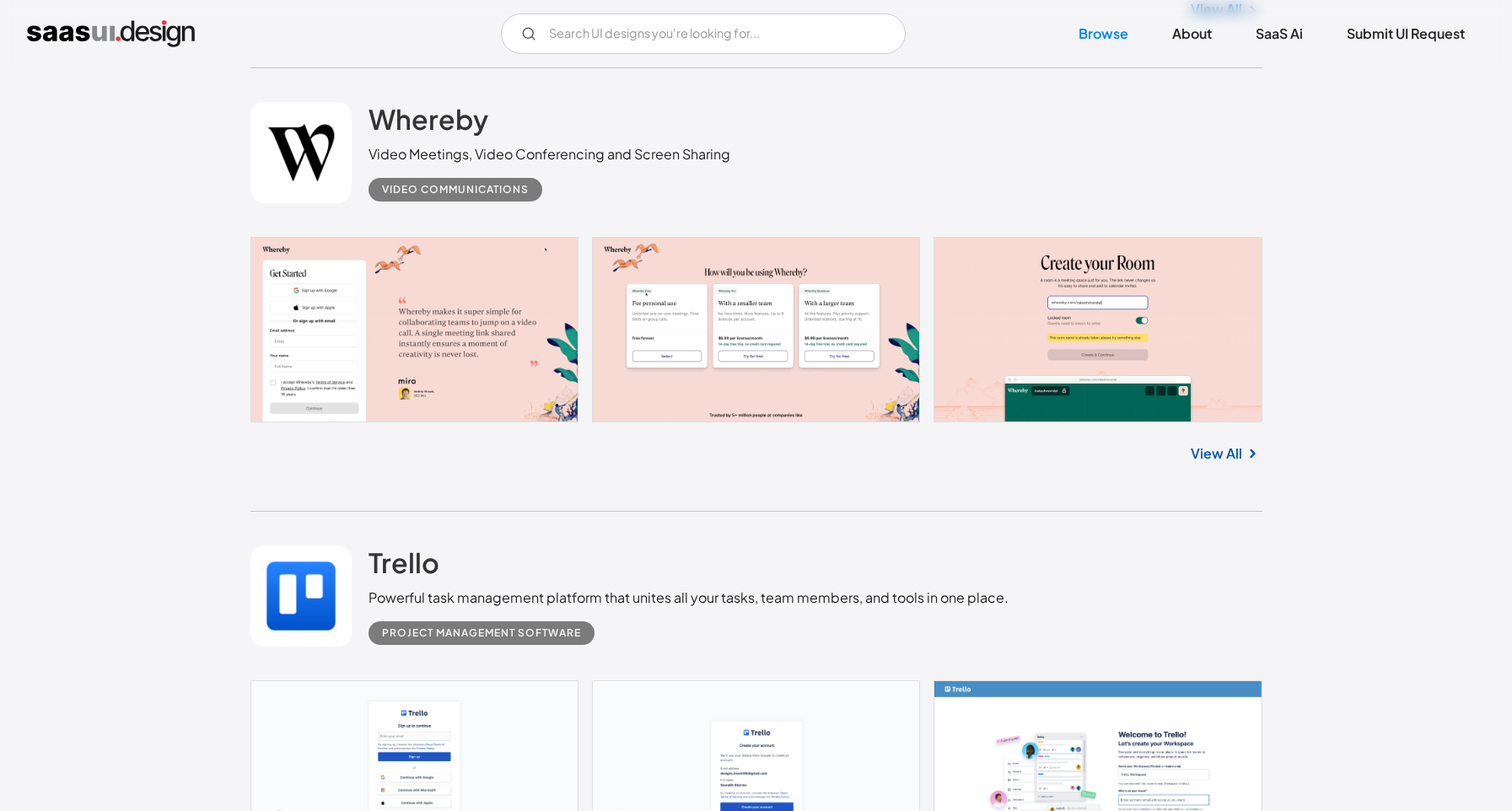
scroll to position [3845, 0]
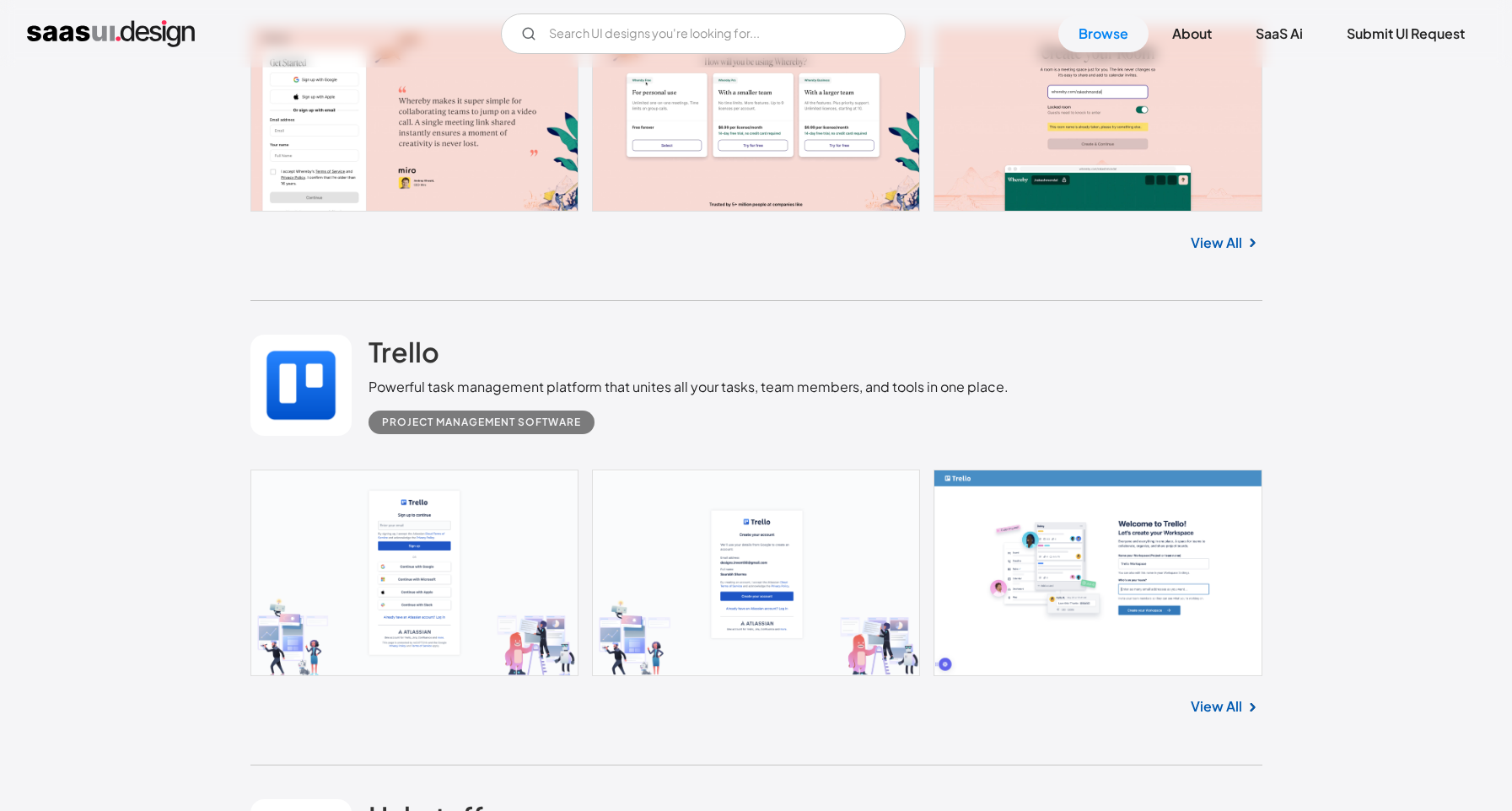
click at [1236, 245] on link "View All" at bounding box center [1216, 243] width 51 height 20
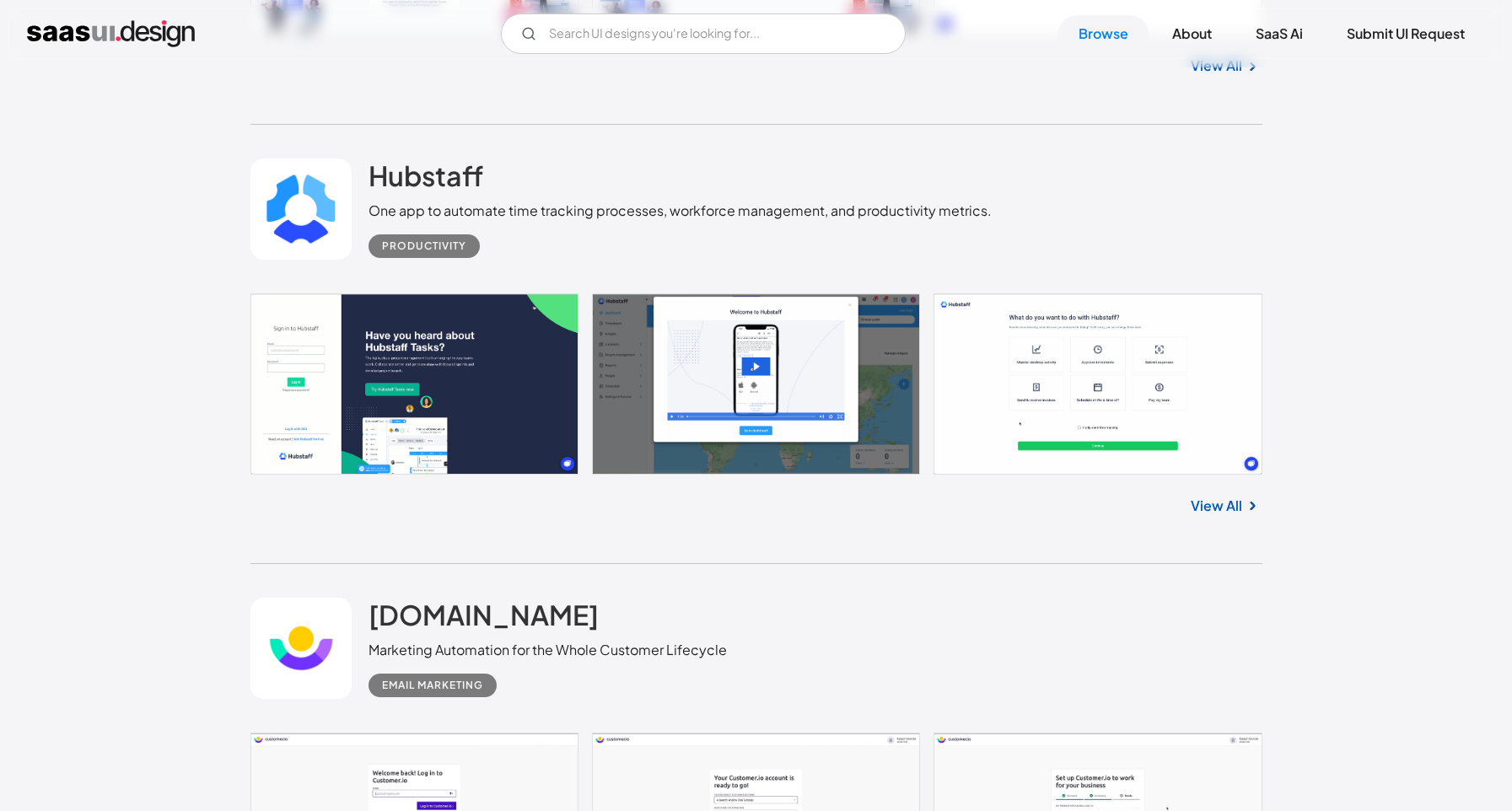
scroll to position [4728, 0]
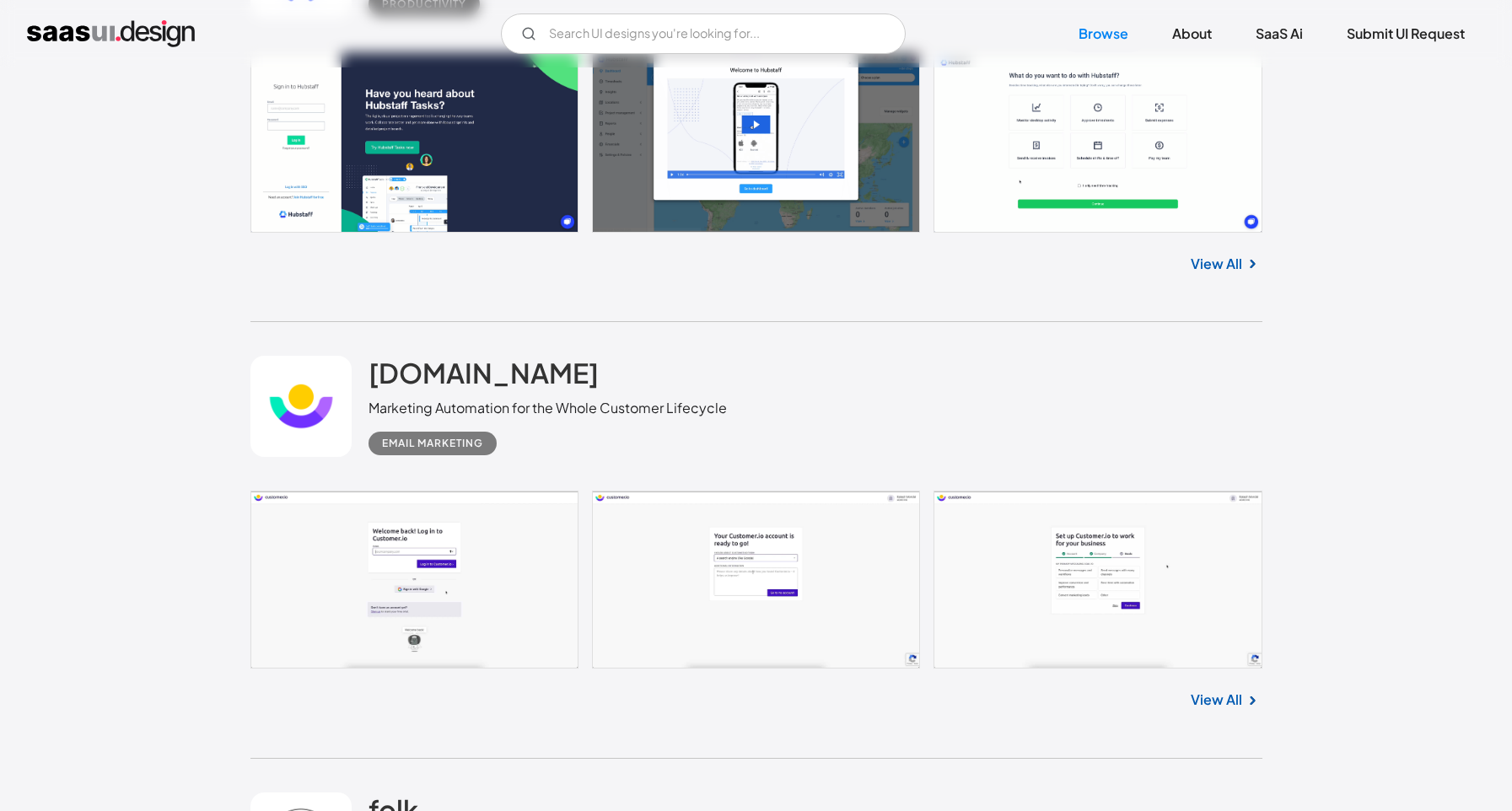
click at [1228, 699] on link "View All" at bounding box center [1216, 700] width 51 height 20
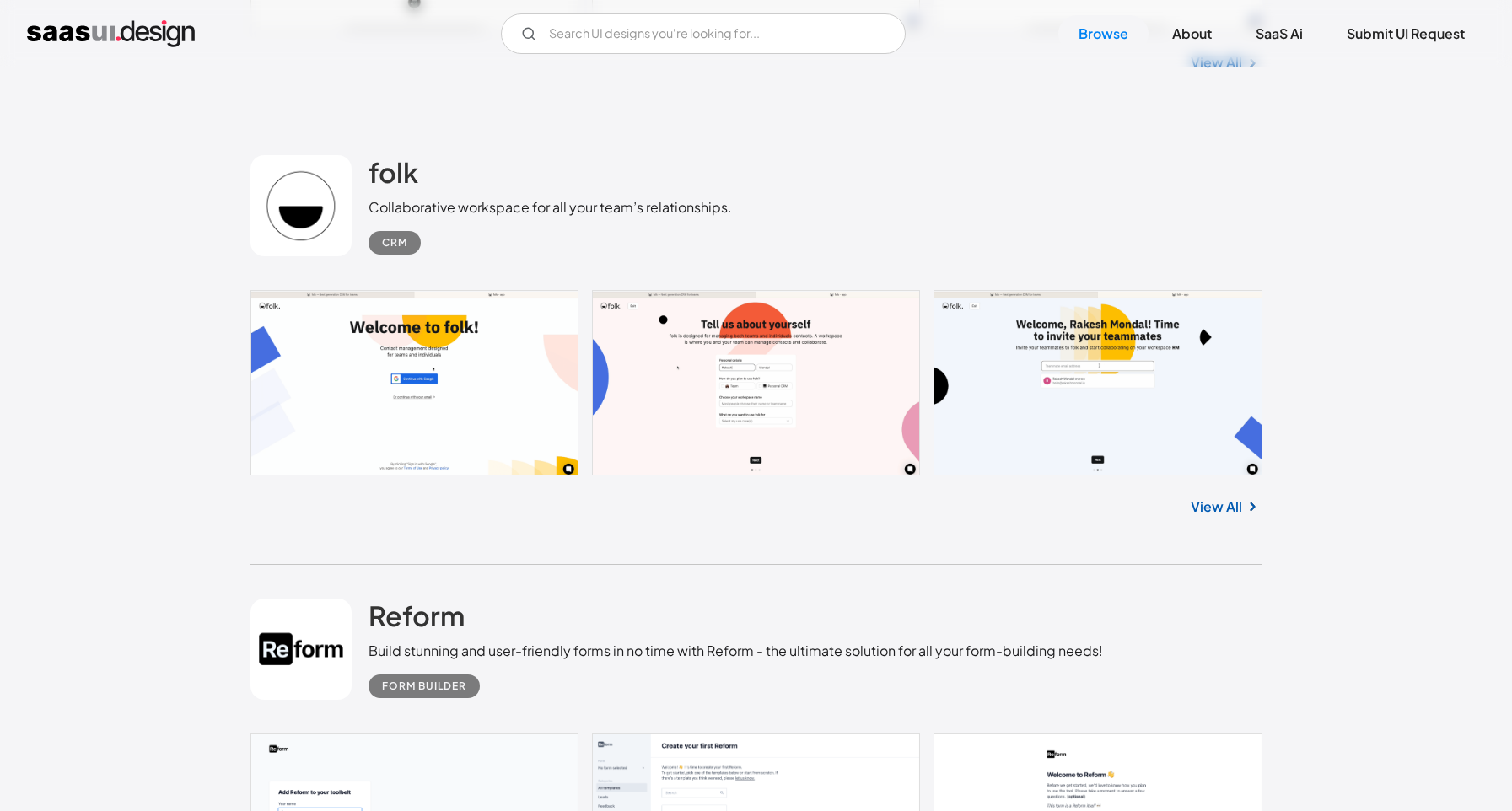
scroll to position [5572, 0]
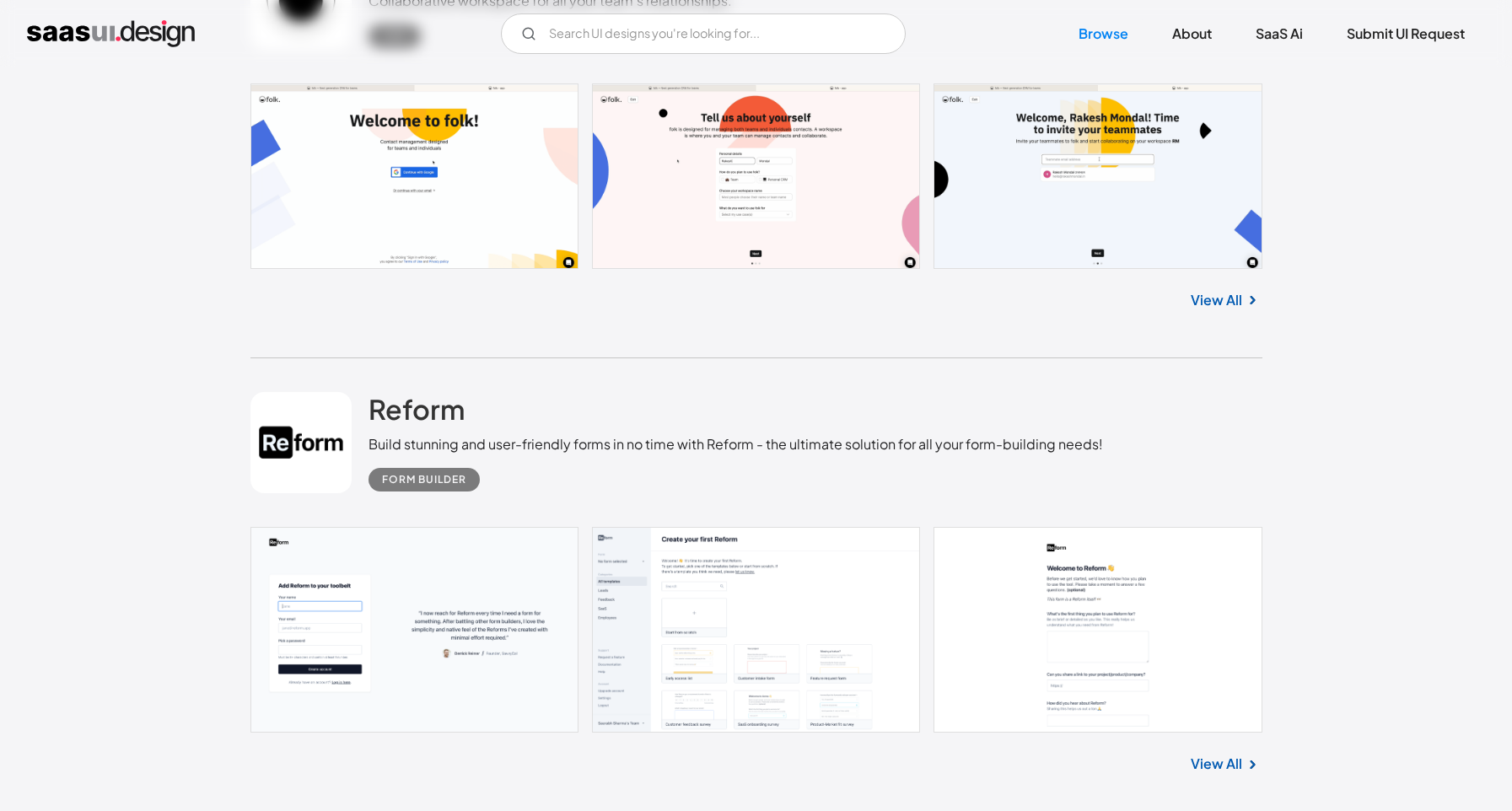
click at [775, 573] on link at bounding box center [757, 630] width 1013 height 205
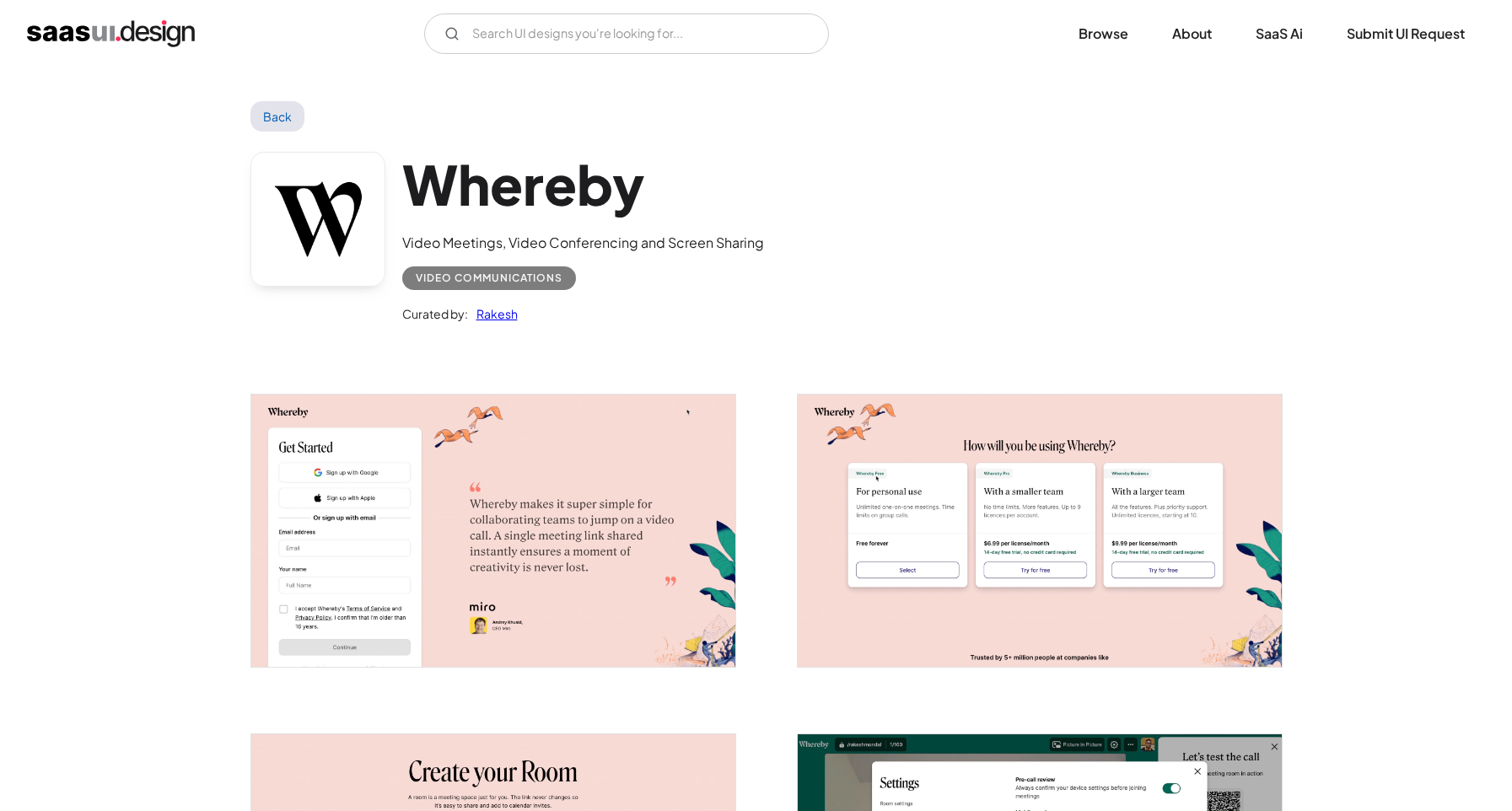
click at [999, 418] on img "open lightbox" at bounding box center [1040, 531] width 484 height 273
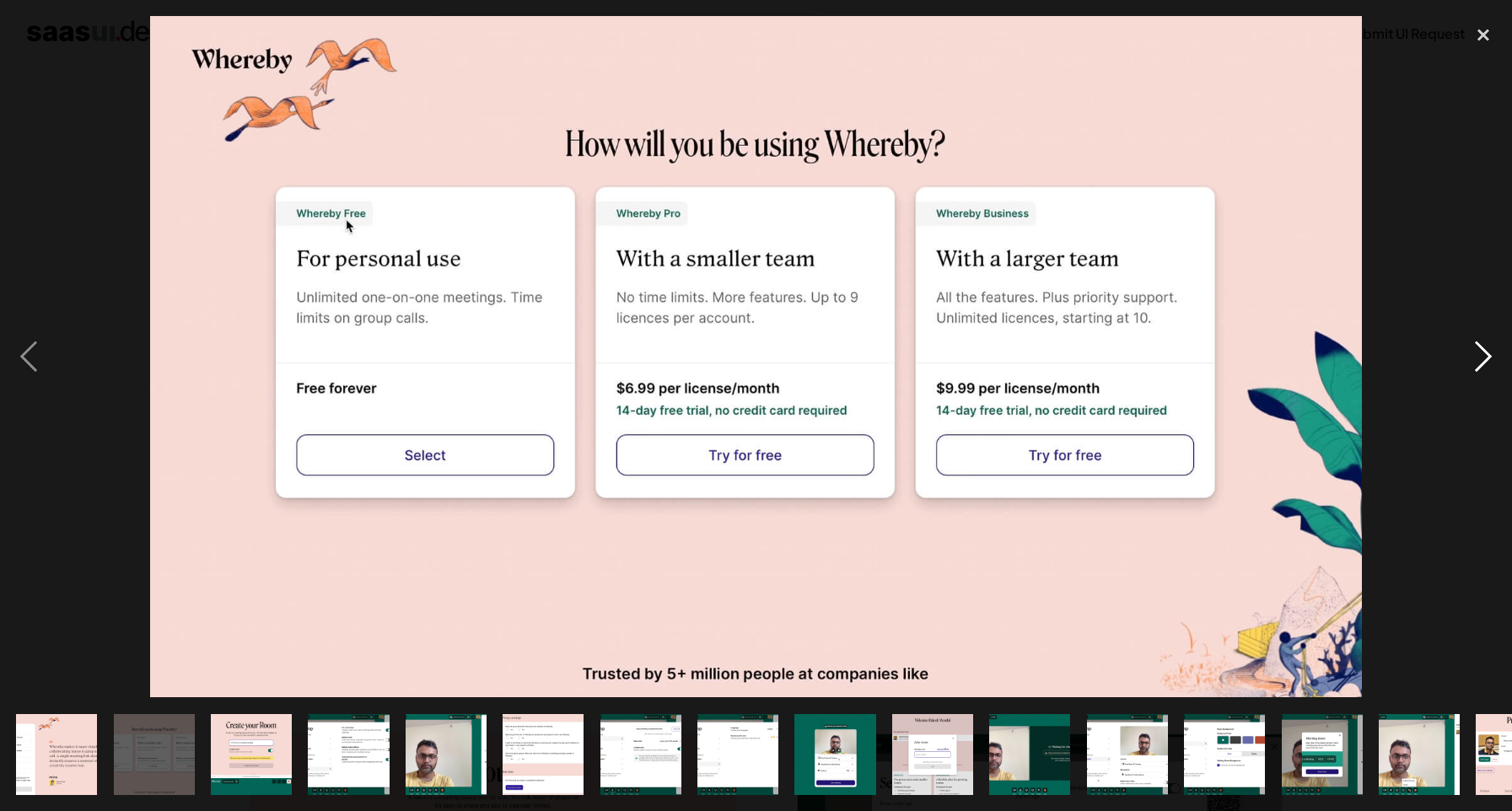
click at [1475, 372] on div "next image" at bounding box center [1483, 357] width 57 height 682
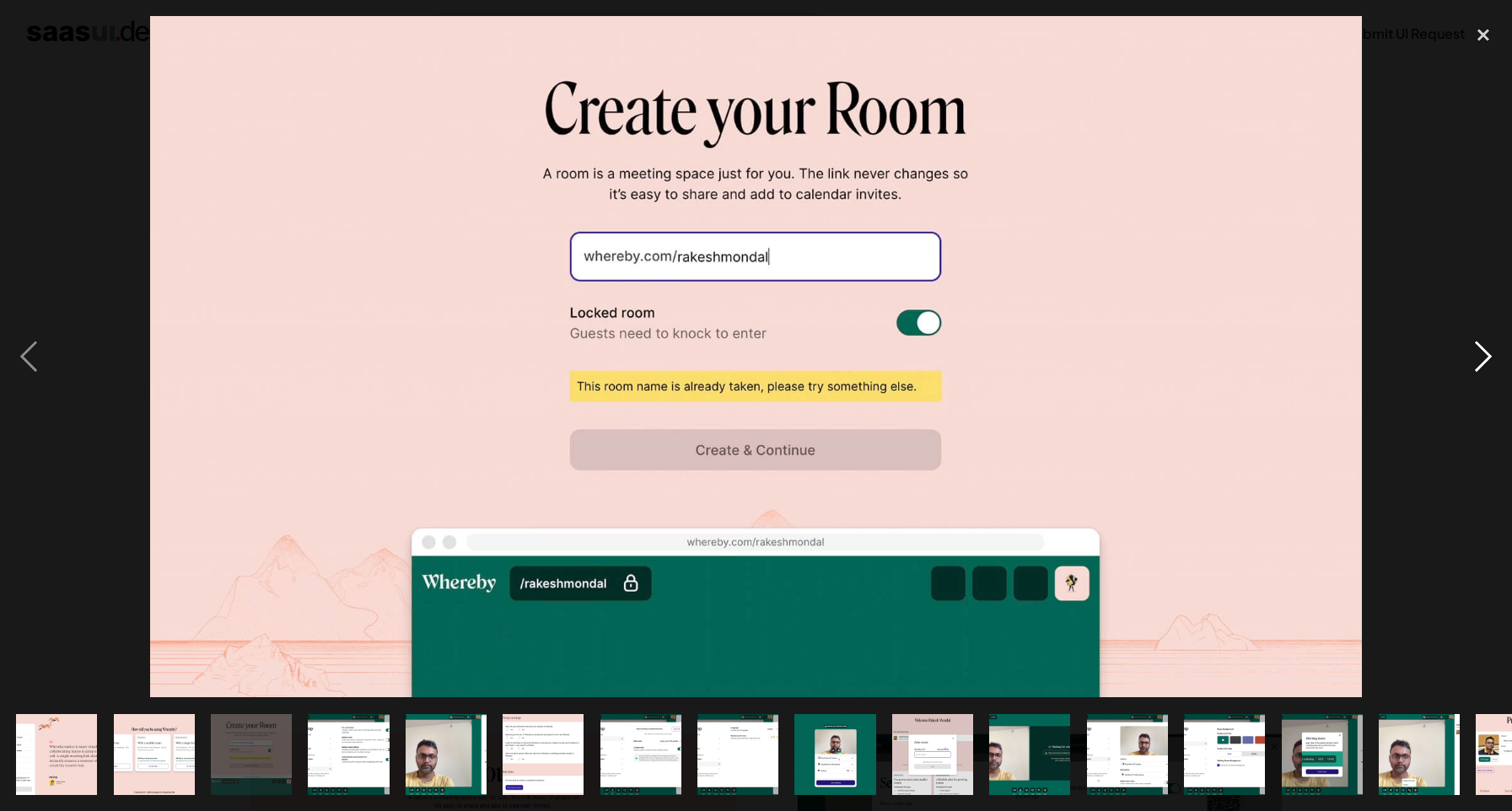
click at [1475, 372] on div "next image" at bounding box center [1483, 357] width 57 height 682
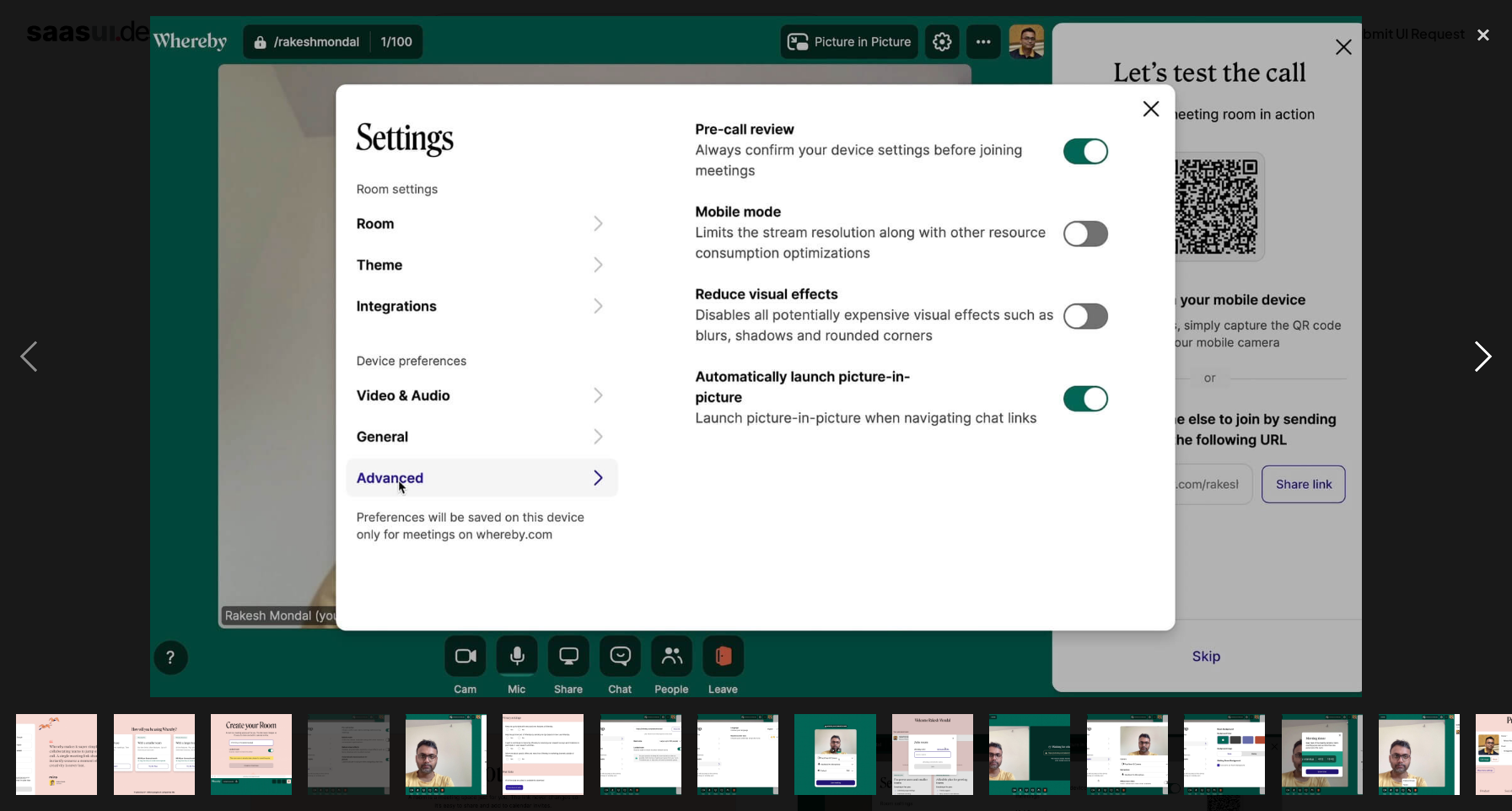
click at [1475, 372] on div "next image" at bounding box center [1483, 357] width 57 height 682
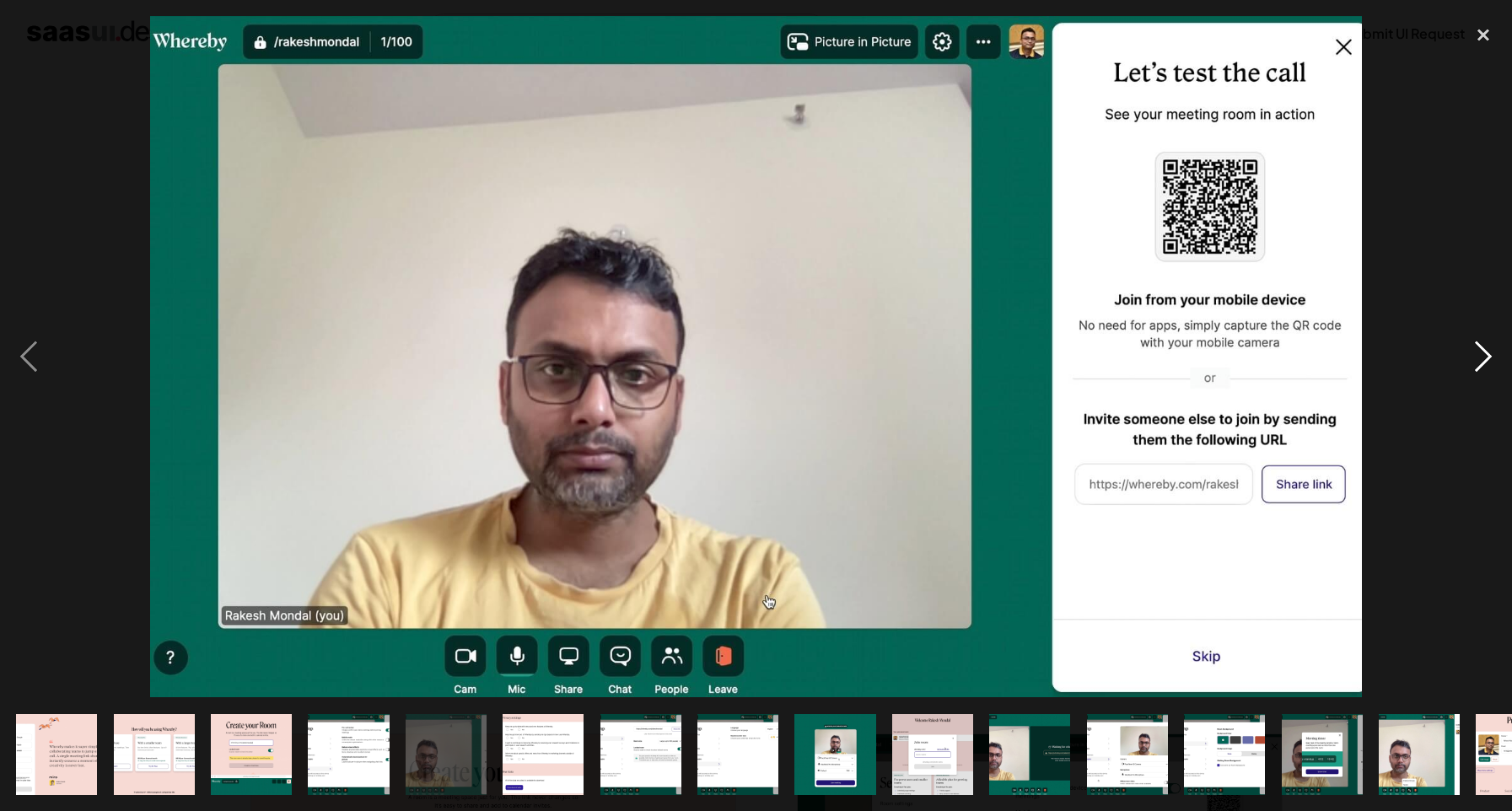
click at [1475, 372] on div "next image" at bounding box center [1483, 357] width 57 height 682
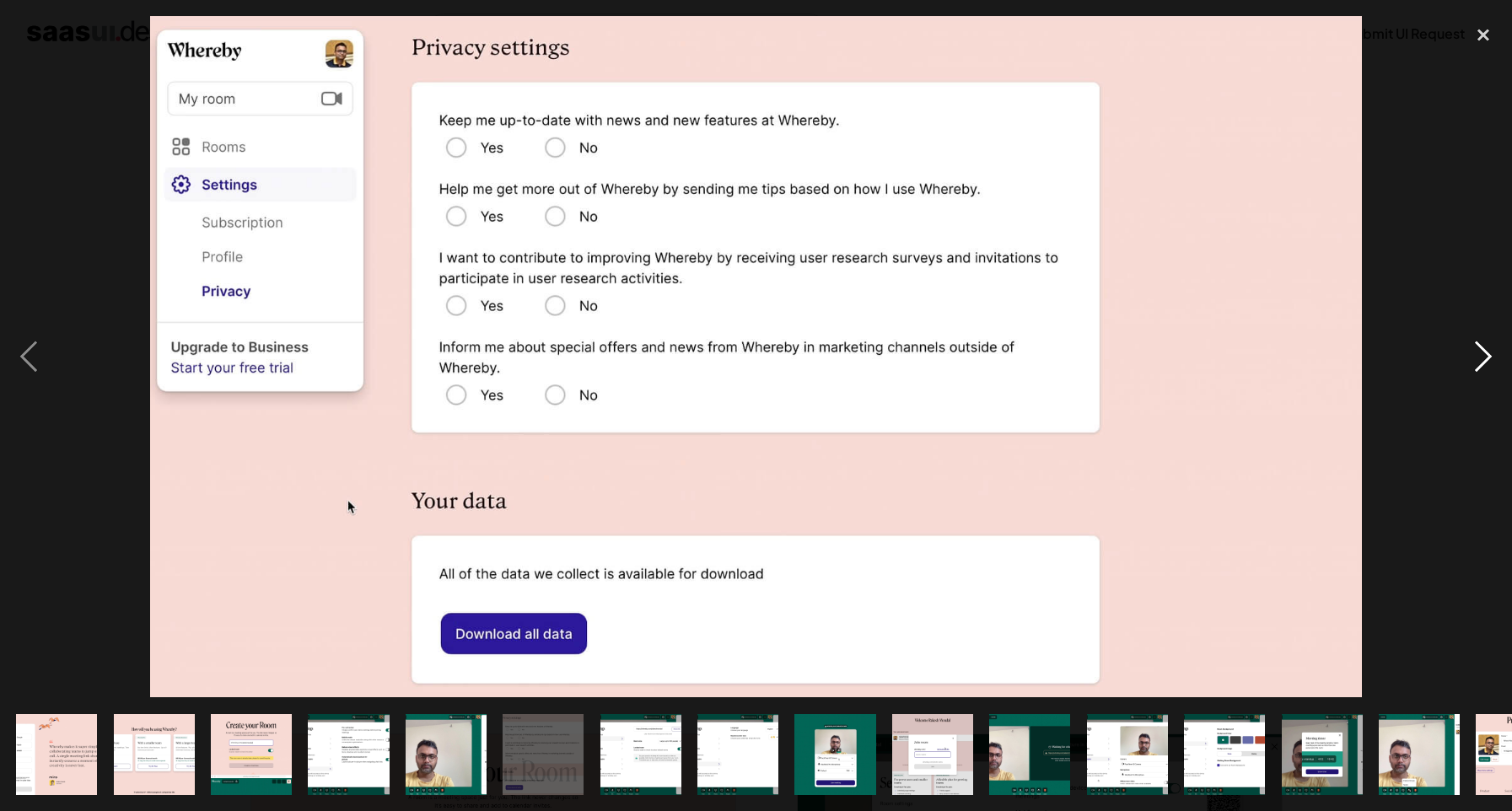
click at [1475, 372] on div "next image" at bounding box center [1483, 357] width 57 height 682
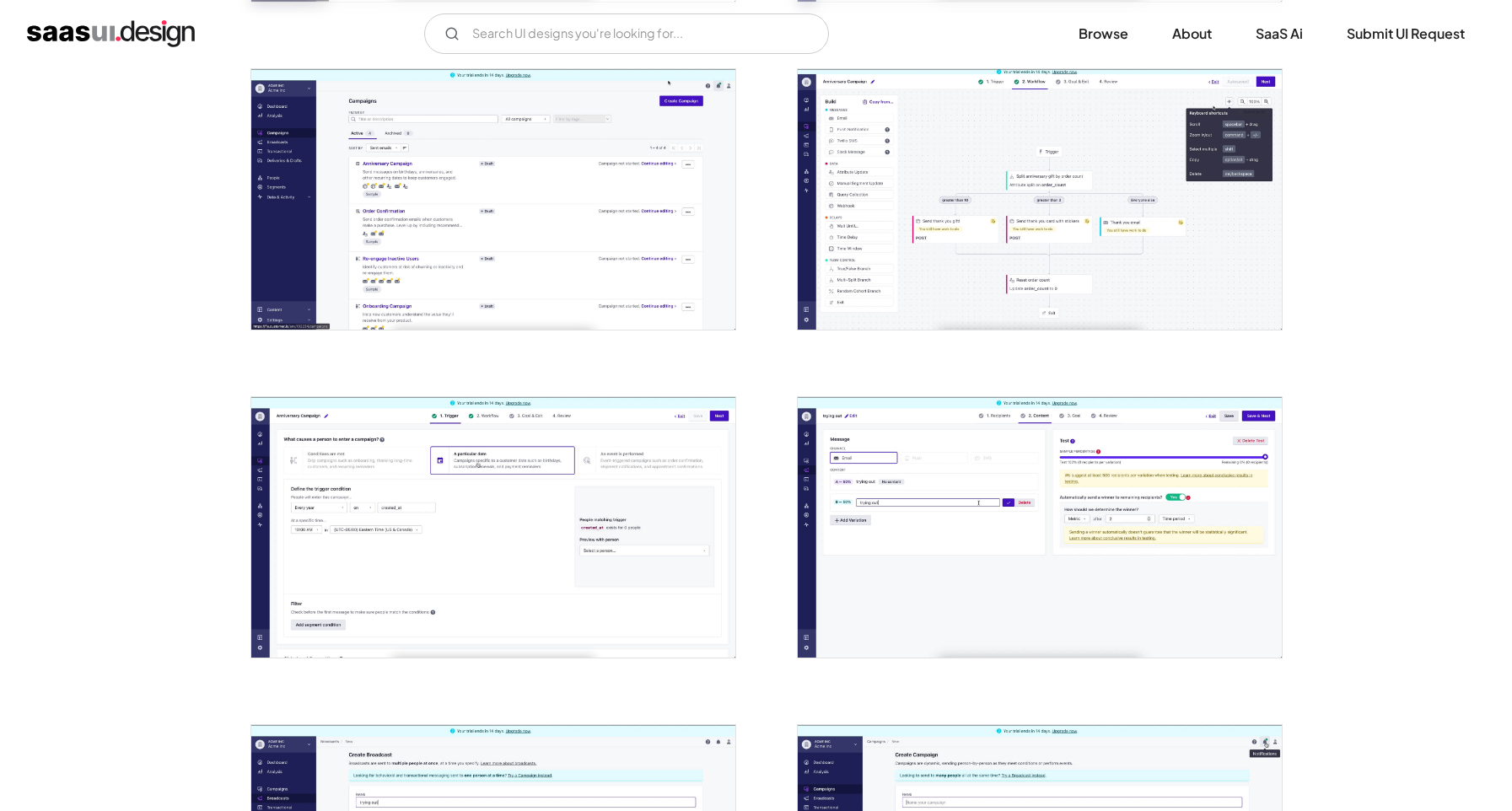
scroll to position [1789, 0]
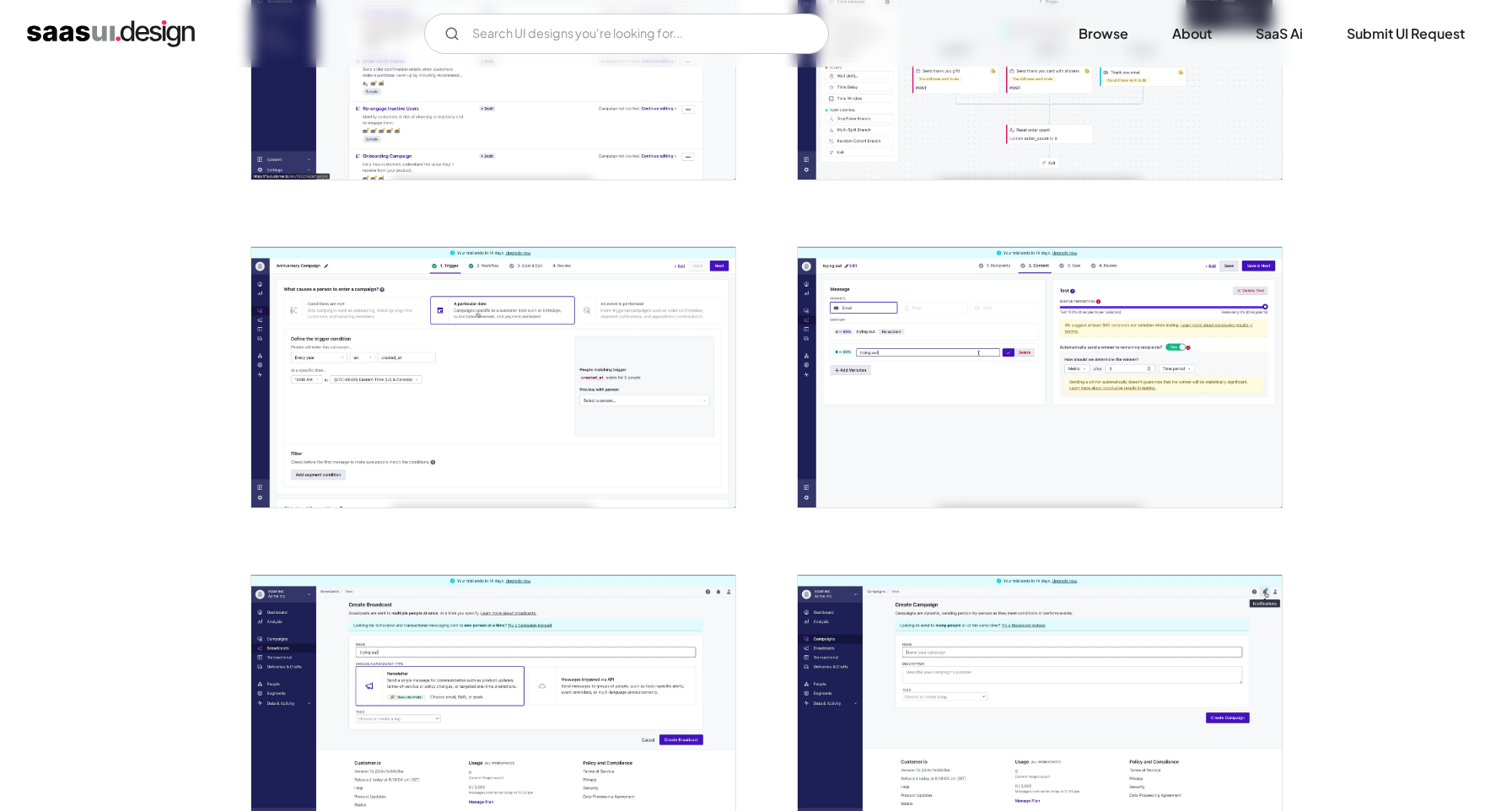
click at [597, 391] on img "open lightbox" at bounding box center [493, 377] width 484 height 261
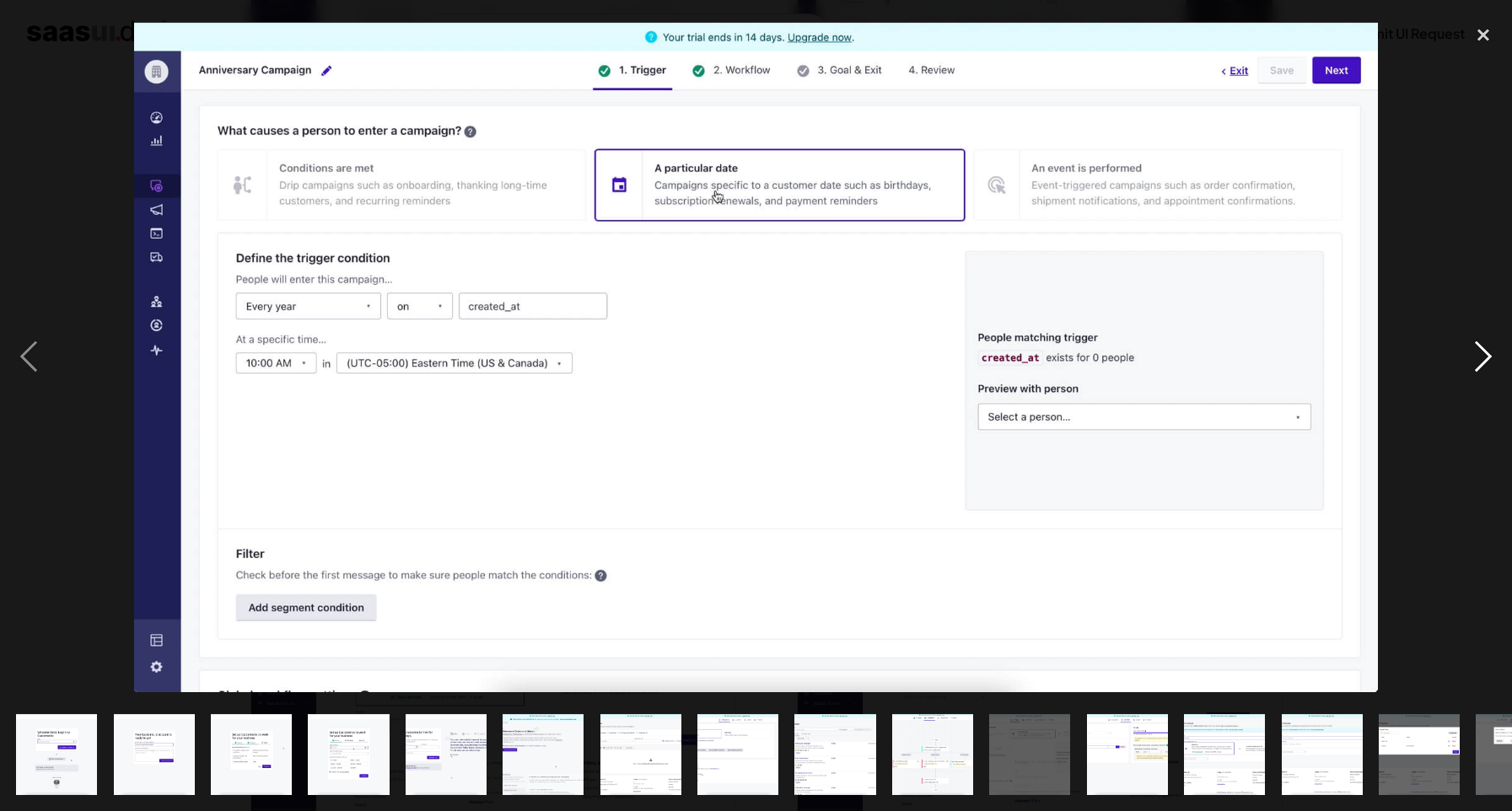
click at [1487, 355] on div "next image" at bounding box center [1483, 357] width 57 height 682
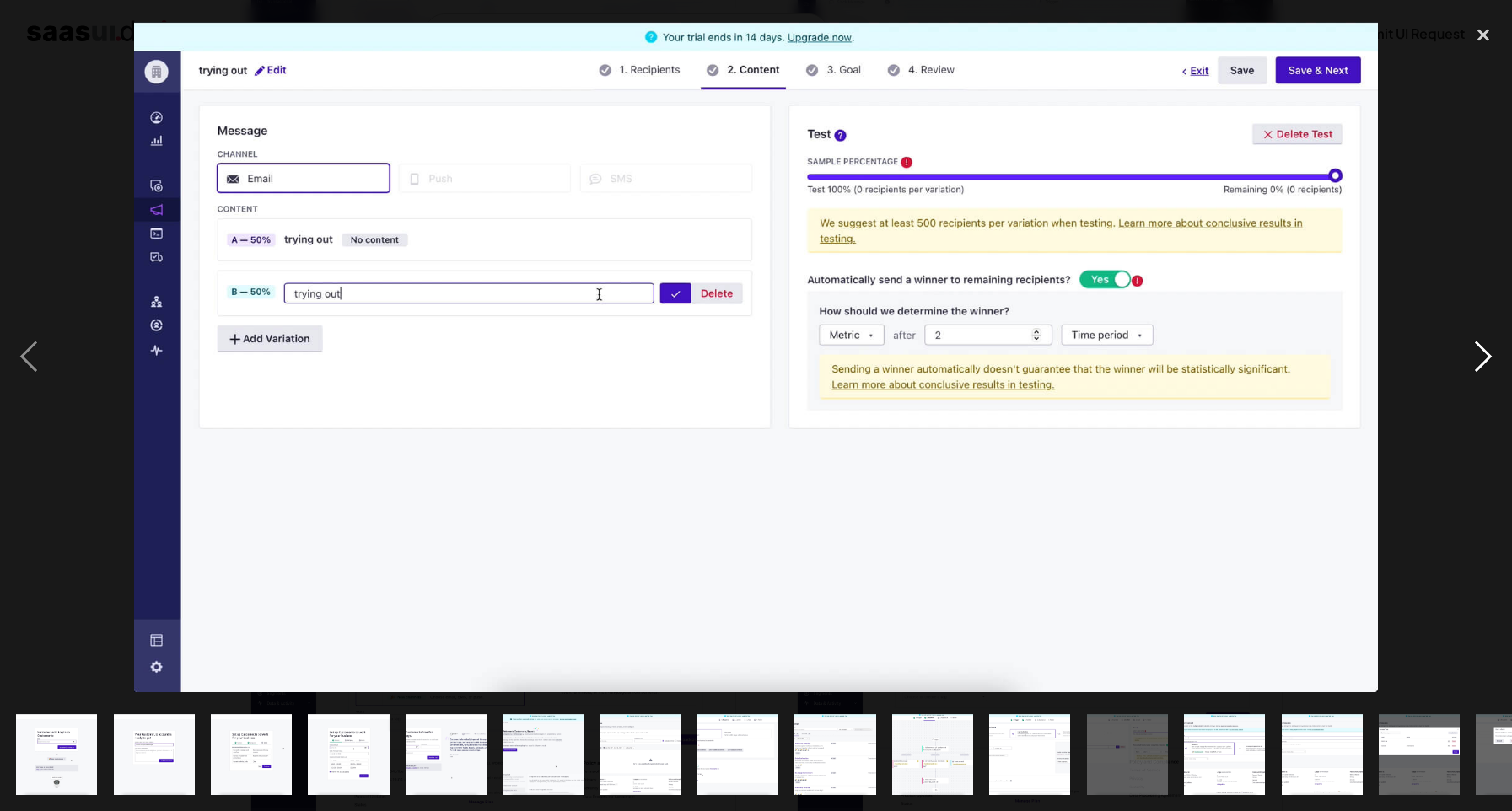
click at [1487, 355] on div "next image" at bounding box center [1483, 357] width 57 height 682
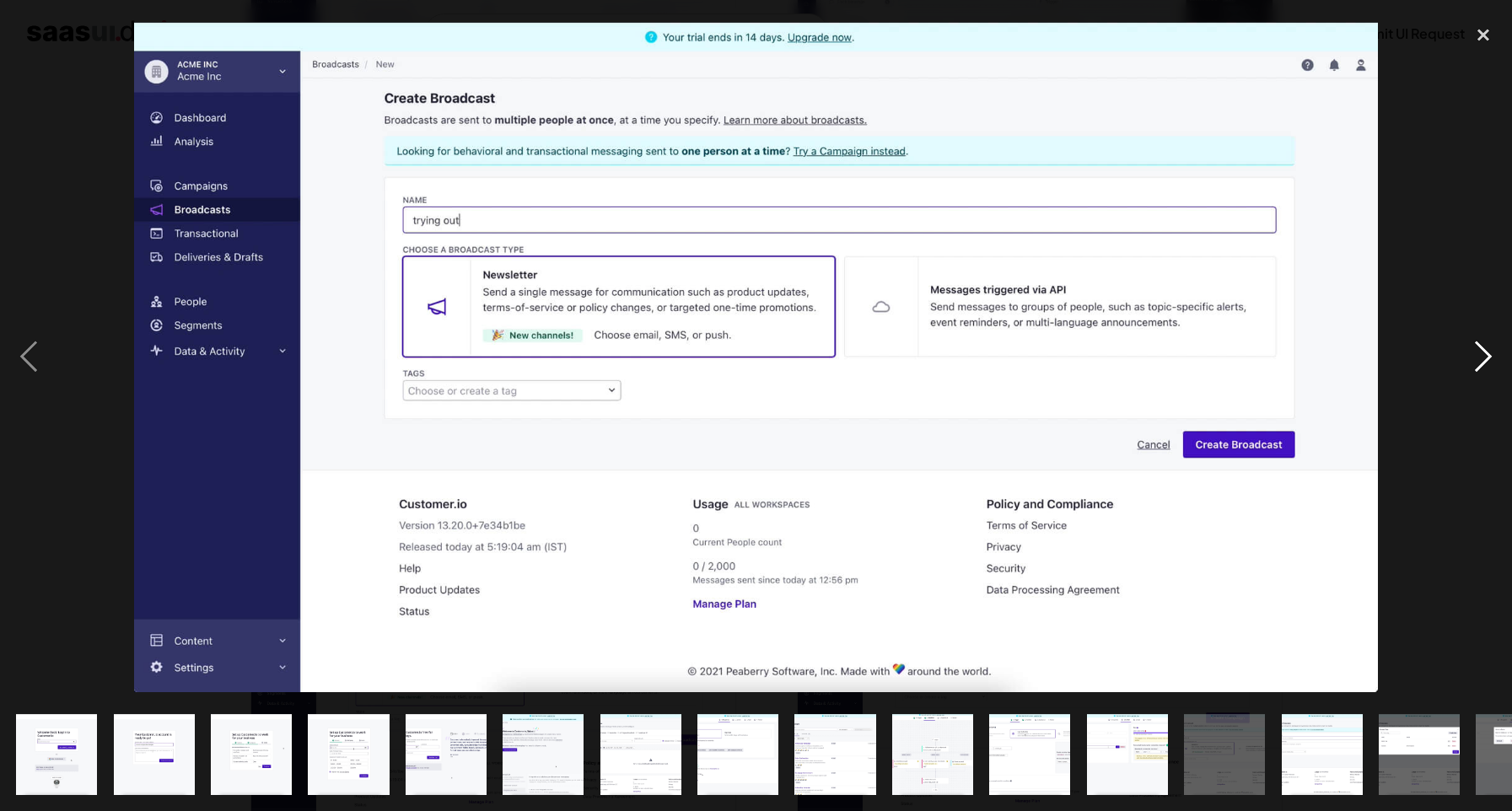
click at [1487, 355] on div "next image" at bounding box center [1483, 357] width 57 height 682
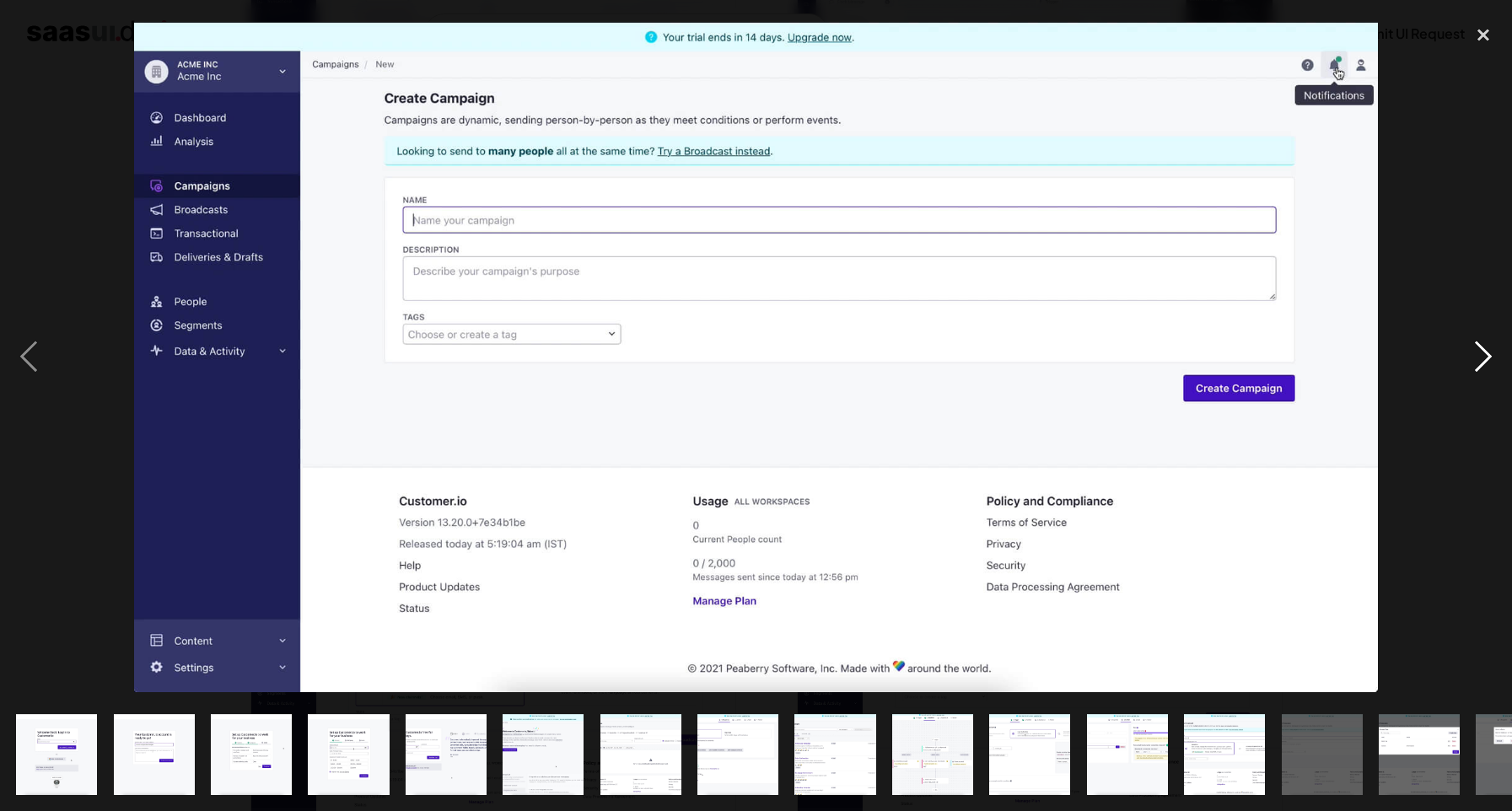
click at [1487, 355] on div "next image" at bounding box center [1483, 357] width 57 height 682
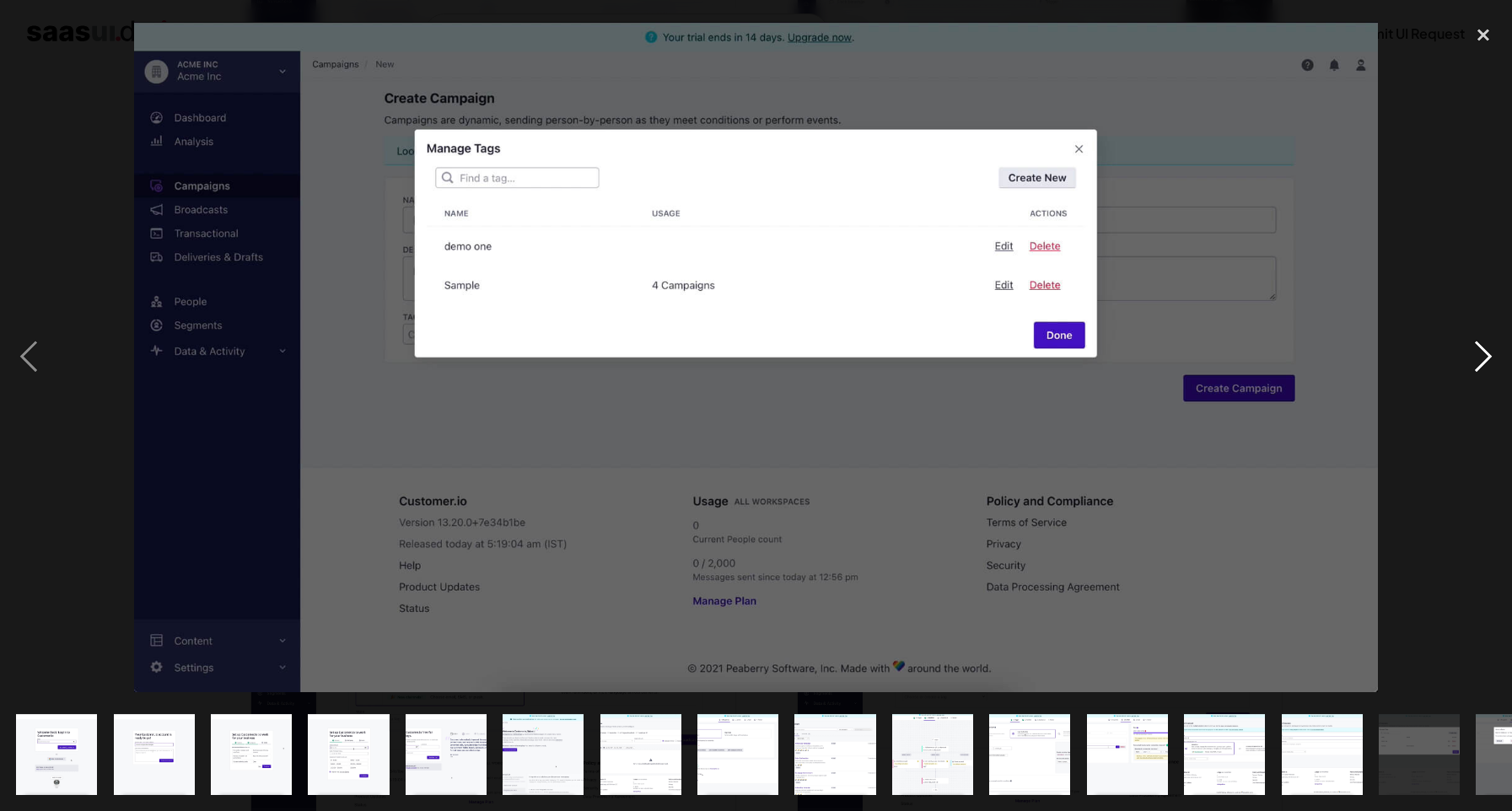
click at [1487, 355] on div "next image" at bounding box center [1483, 357] width 57 height 682
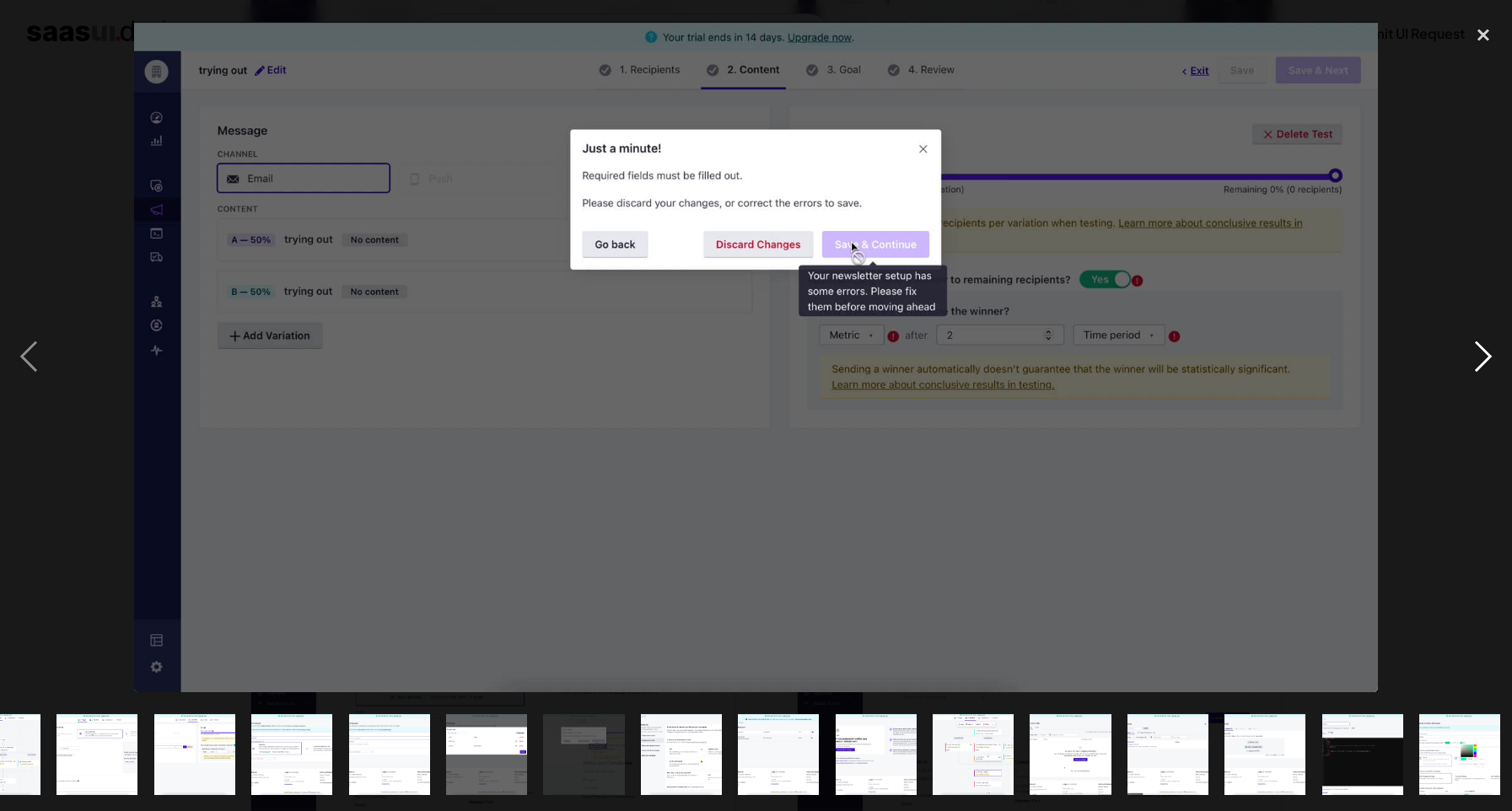
scroll to position [0, 938]
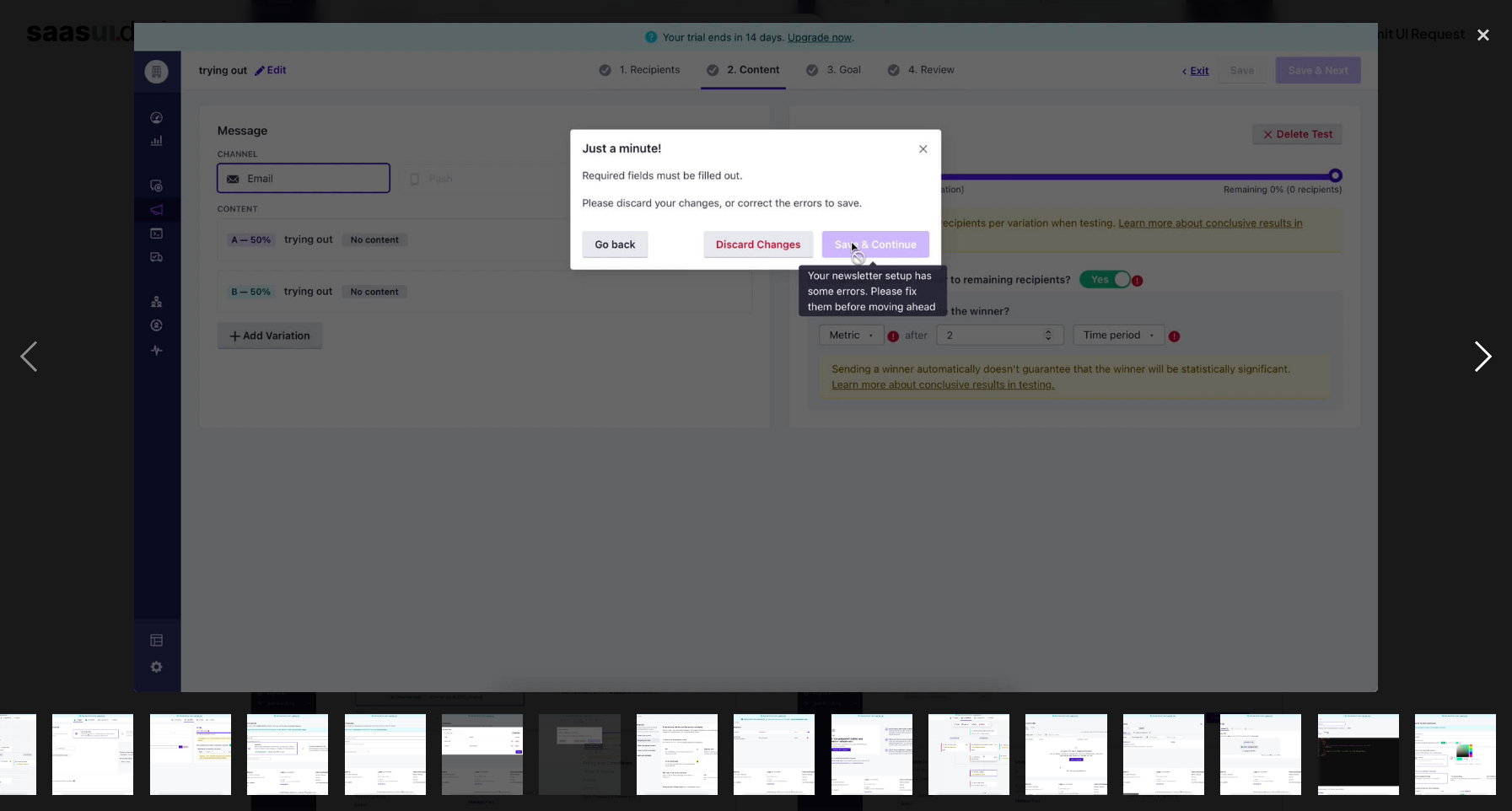
click at [1487, 355] on div "next image" at bounding box center [1483, 357] width 57 height 682
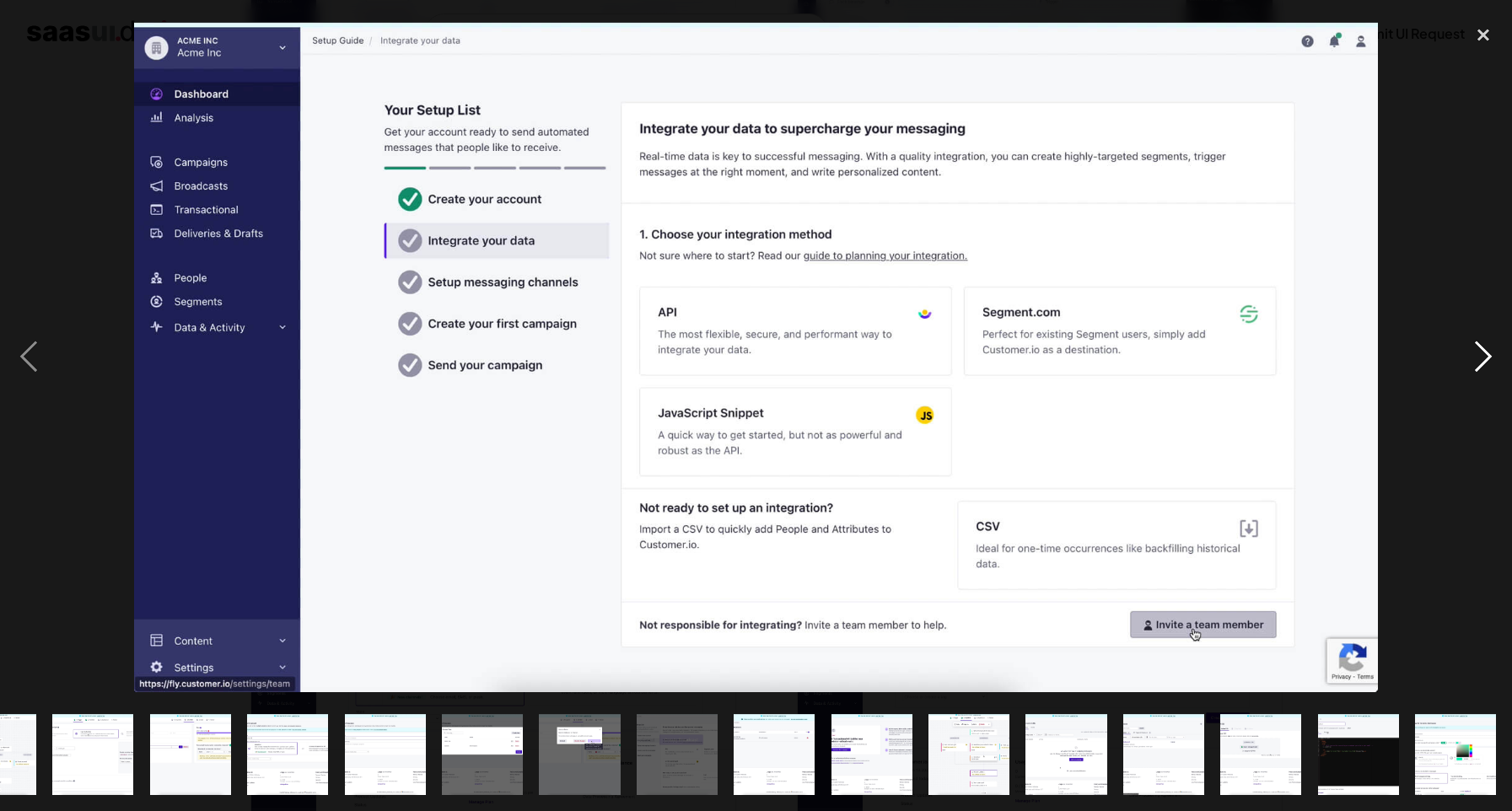
click at [1487, 355] on div "next image" at bounding box center [1483, 357] width 57 height 682
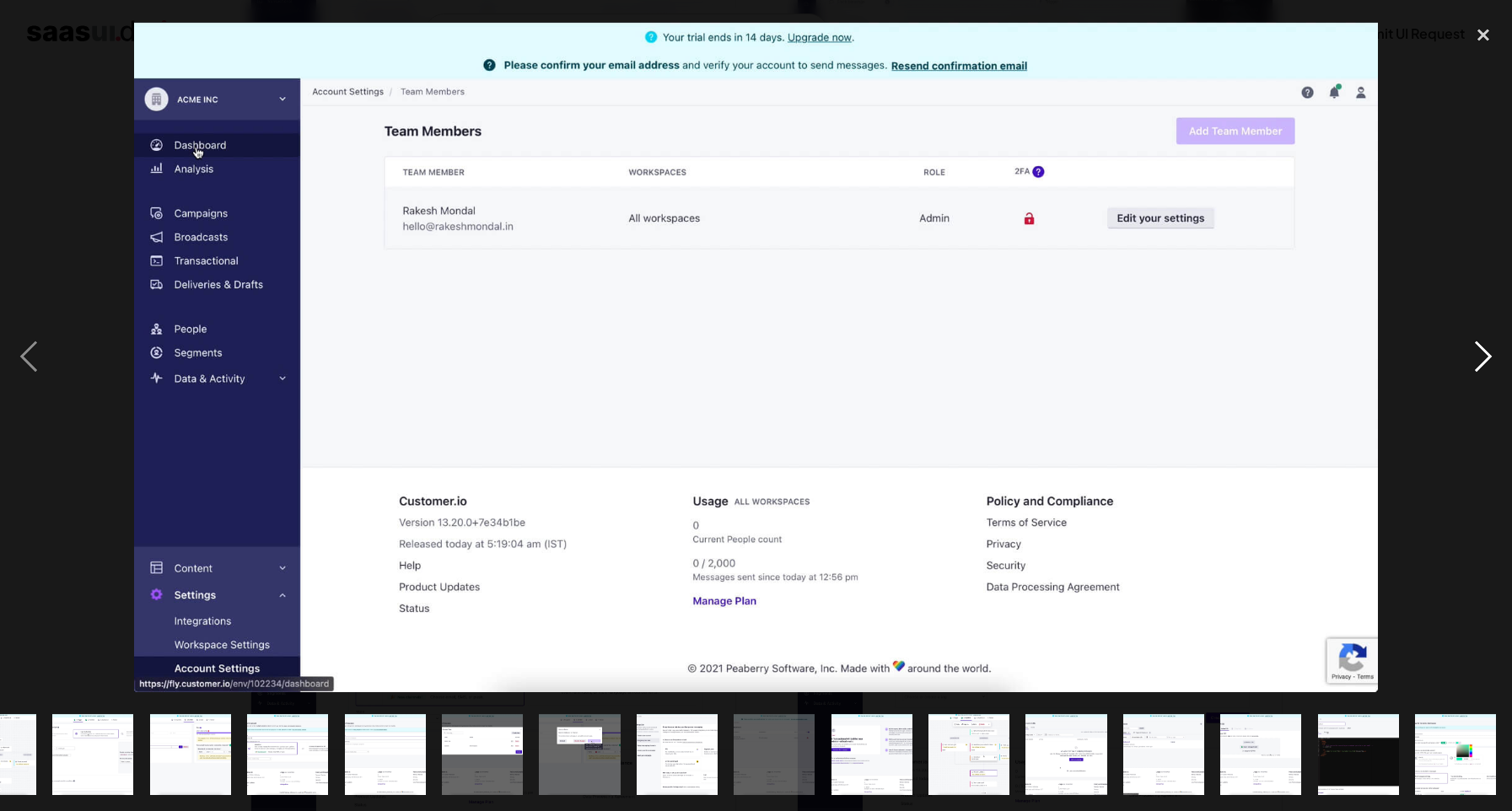
click at [1487, 355] on div "next image" at bounding box center [1483, 357] width 57 height 682
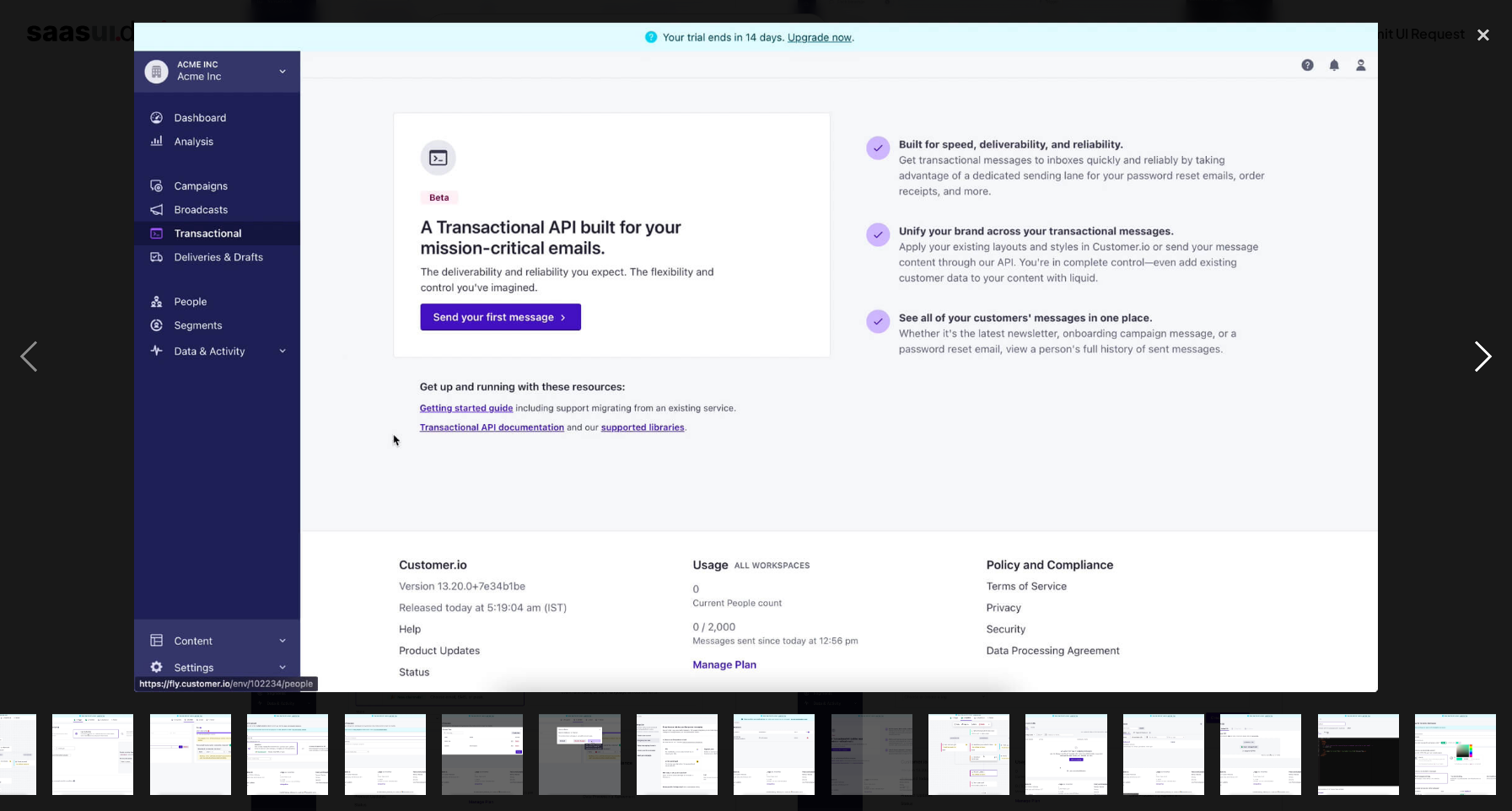
click at [1487, 355] on div "next image" at bounding box center [1483, 357] width 57 height 682
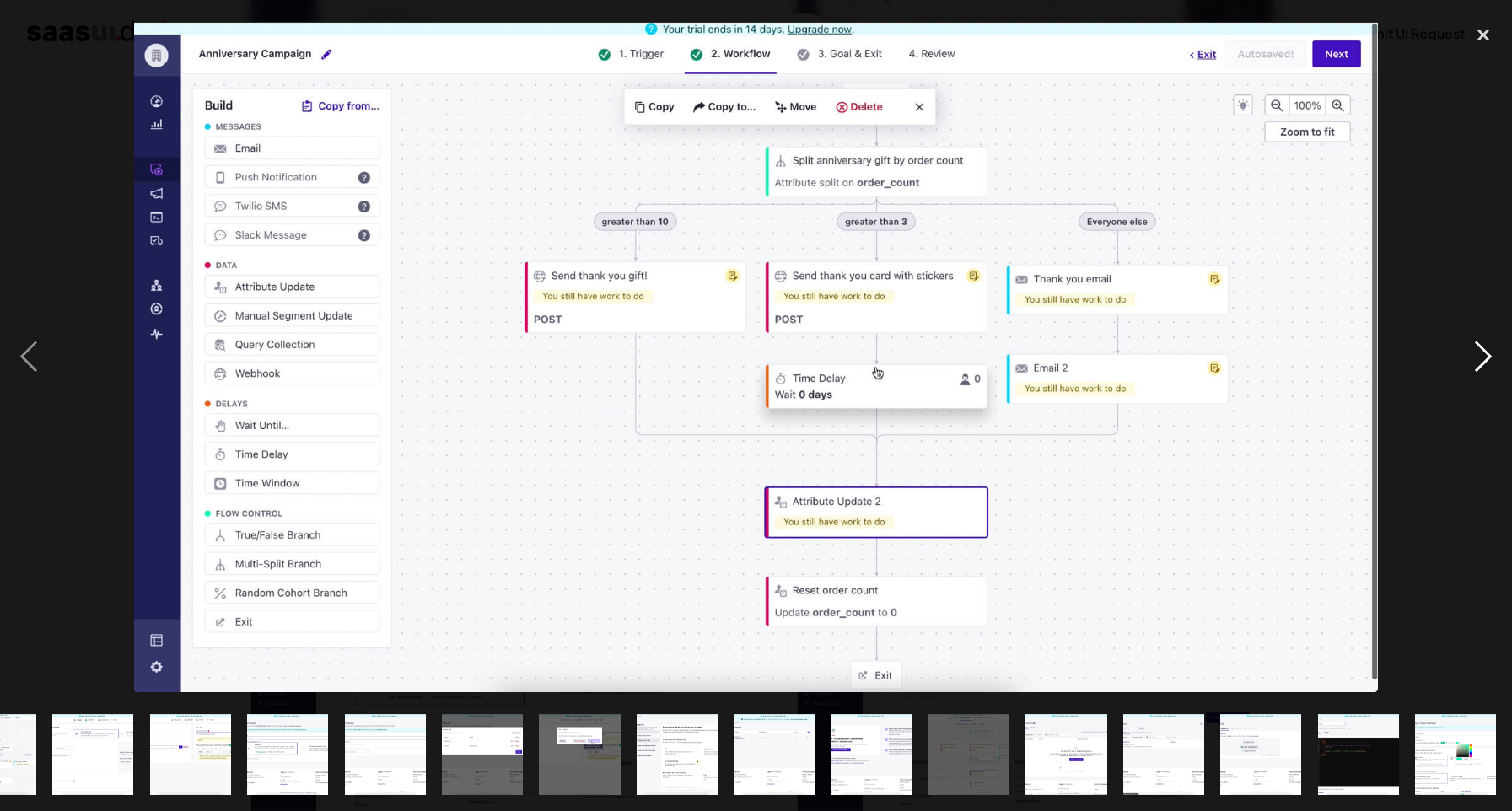
click at [1487, 355] on div "next image" at bounding box center [1483, 357] width 57 height 682
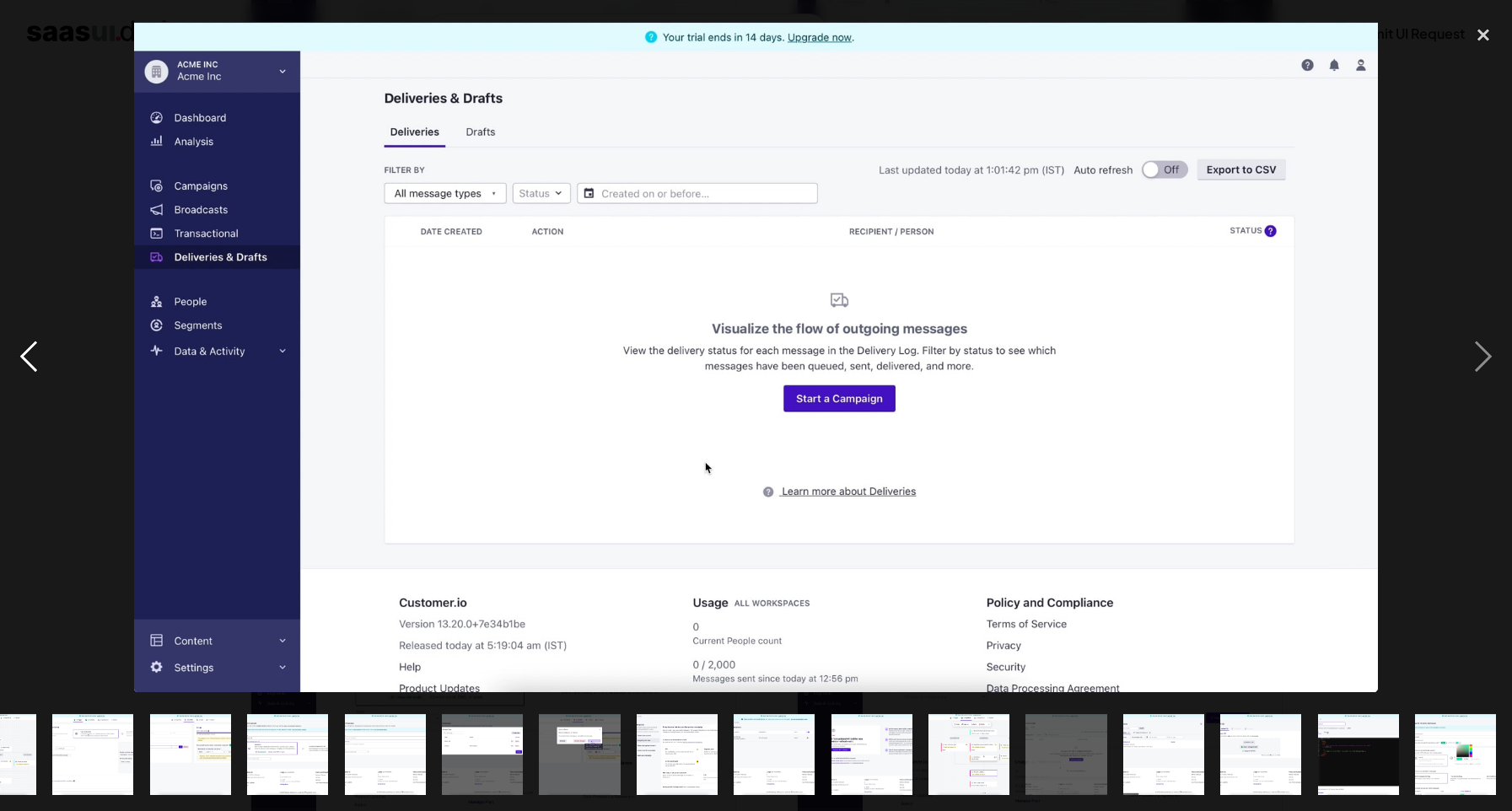
click at [42, 339] on div "previous image" at bounding box center [28, 357] width 57 height 682
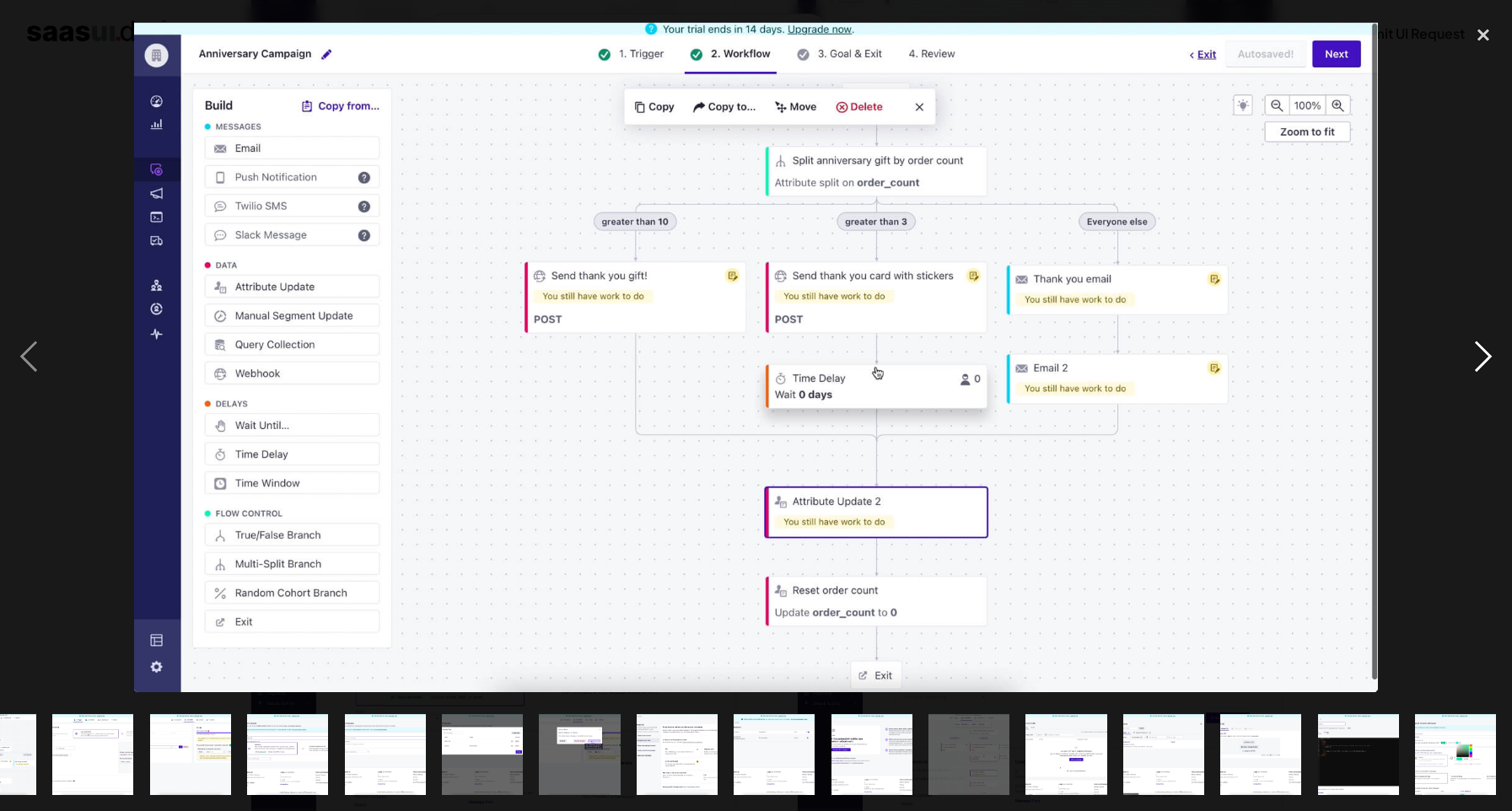
click at [1486, 363] on div "next image" at bounding box center [1483, 357] width 57 height 682
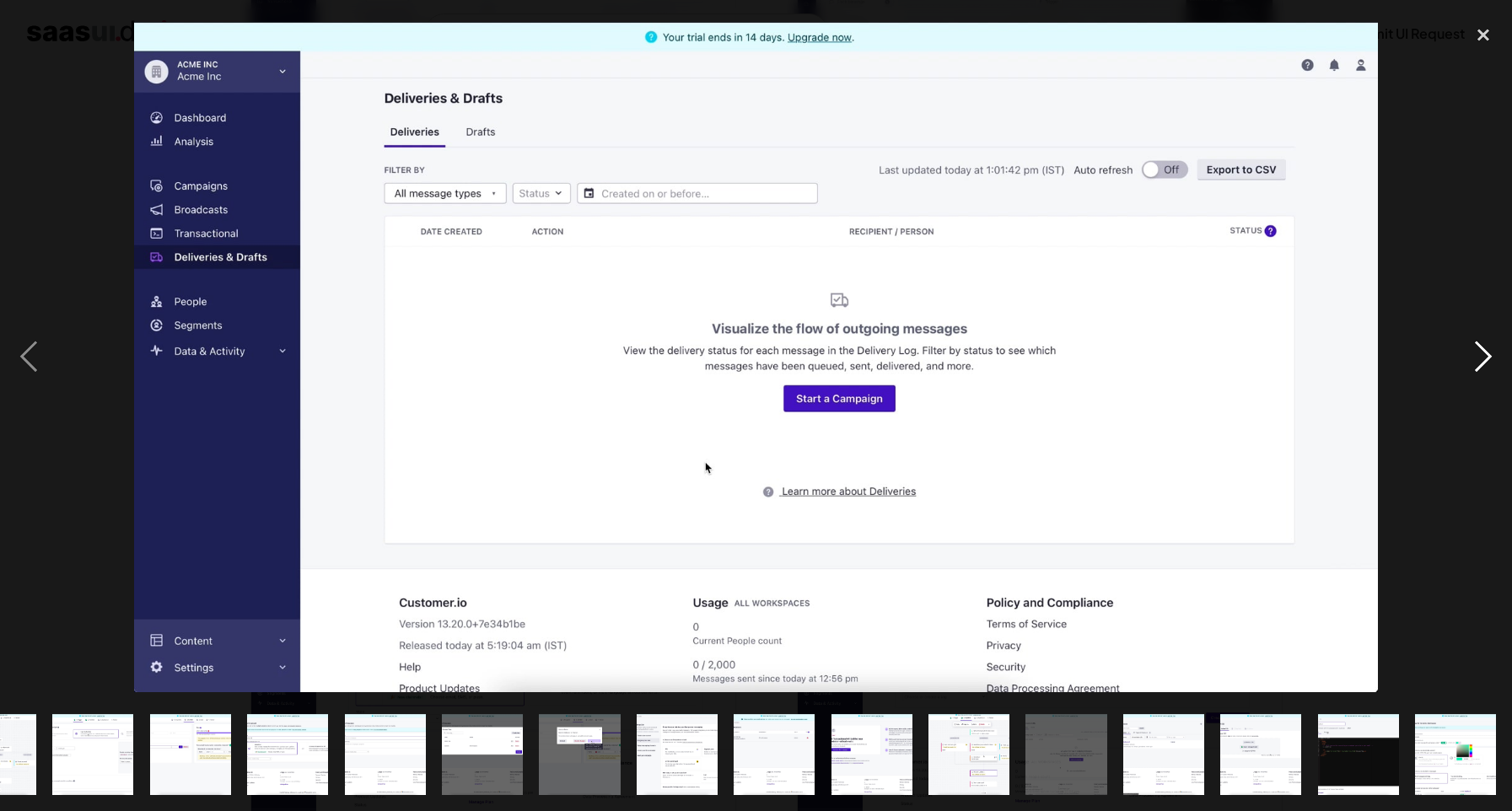
click at [1486, 363] on div "next image" at bounding box center [1483, 357] width 57 height 682
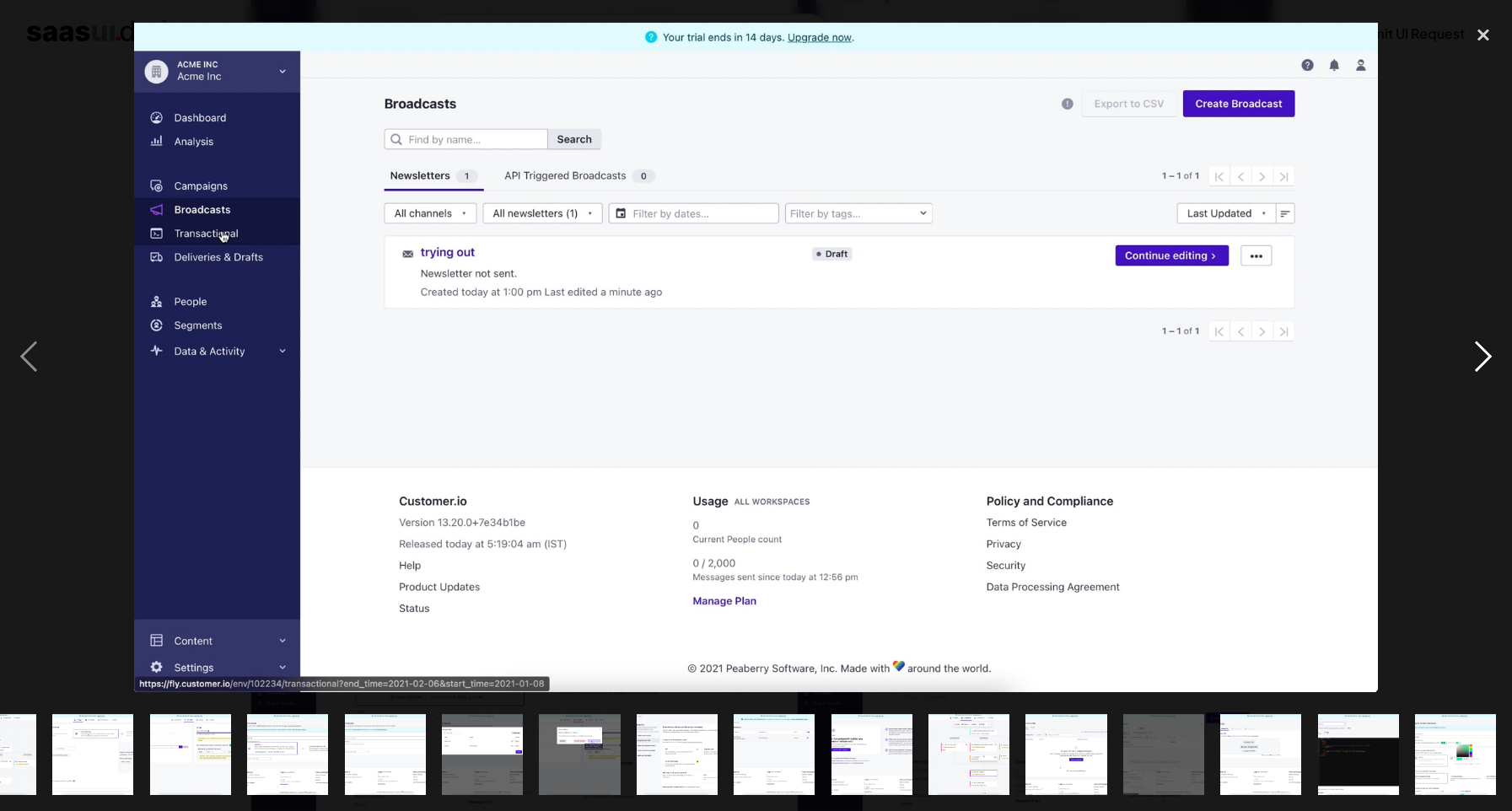
click at [1486, 363] on div "next image" at bounding box center [1483, 357] width 57 height 682
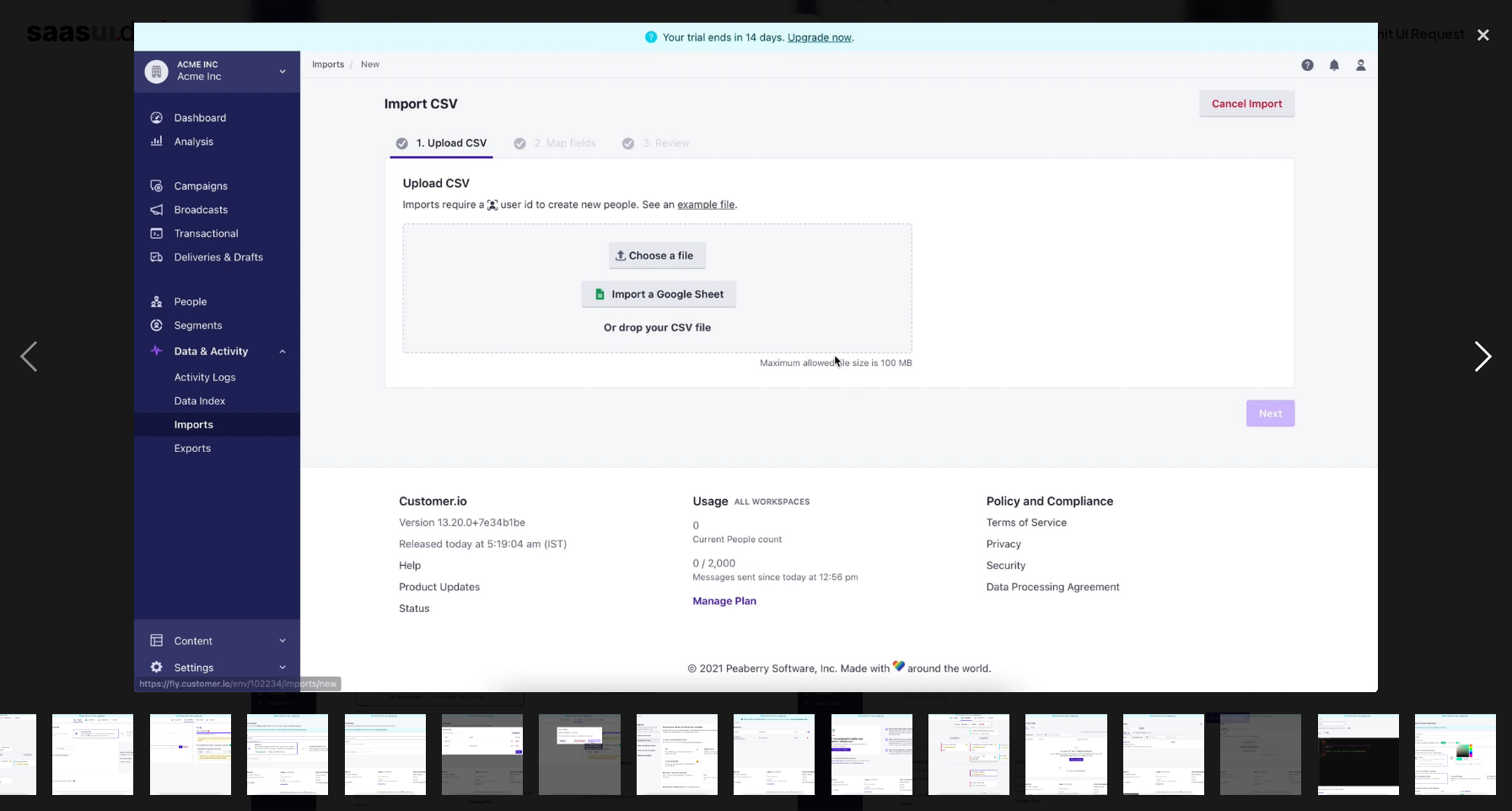
click at [1486, 363] on div "next image" at bounding box center [1483, 357] width 57 height 682
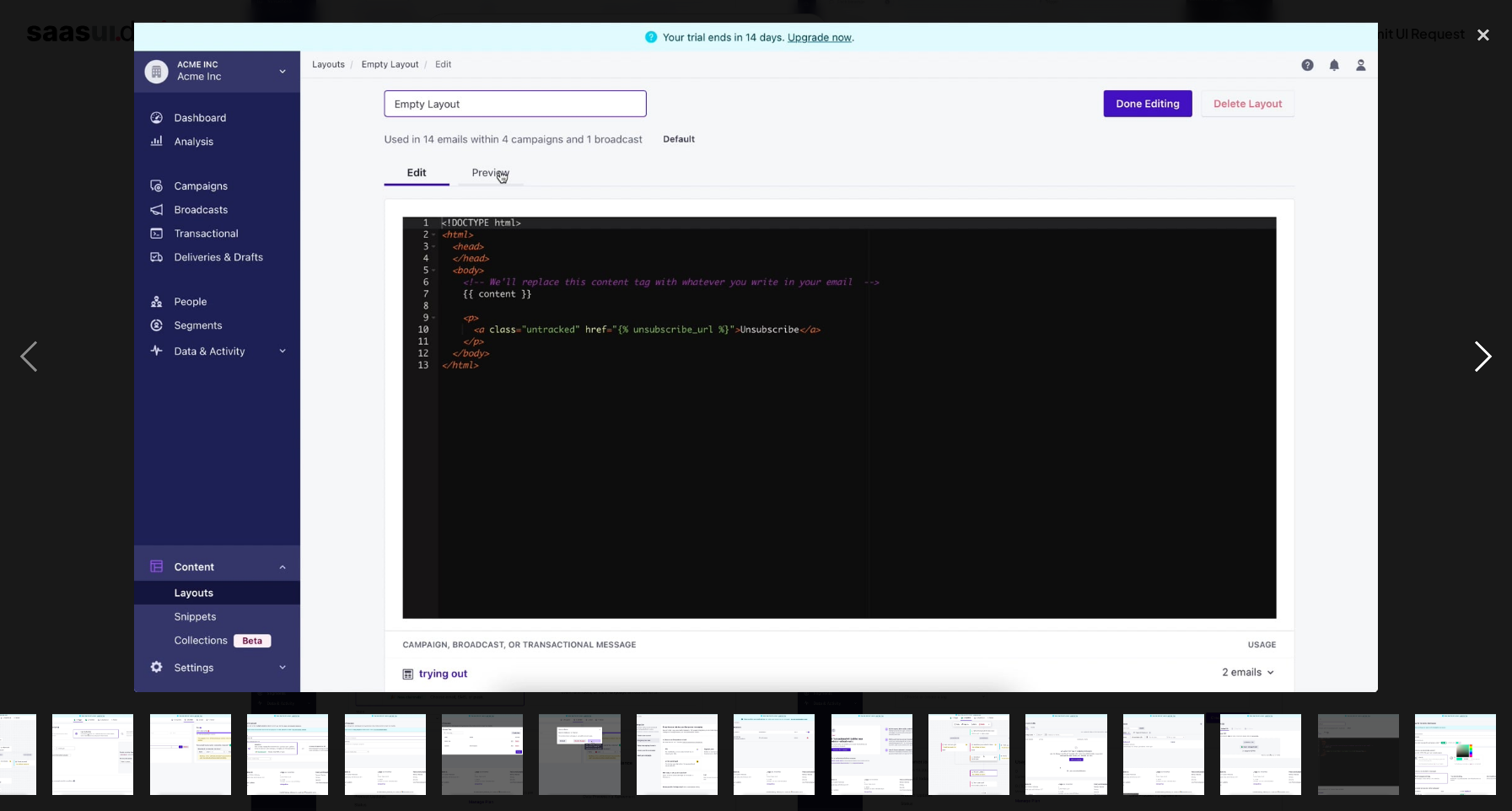
click at [1486, 363] on div "next image" at bounding box center [1483, 357] width 57 height 682
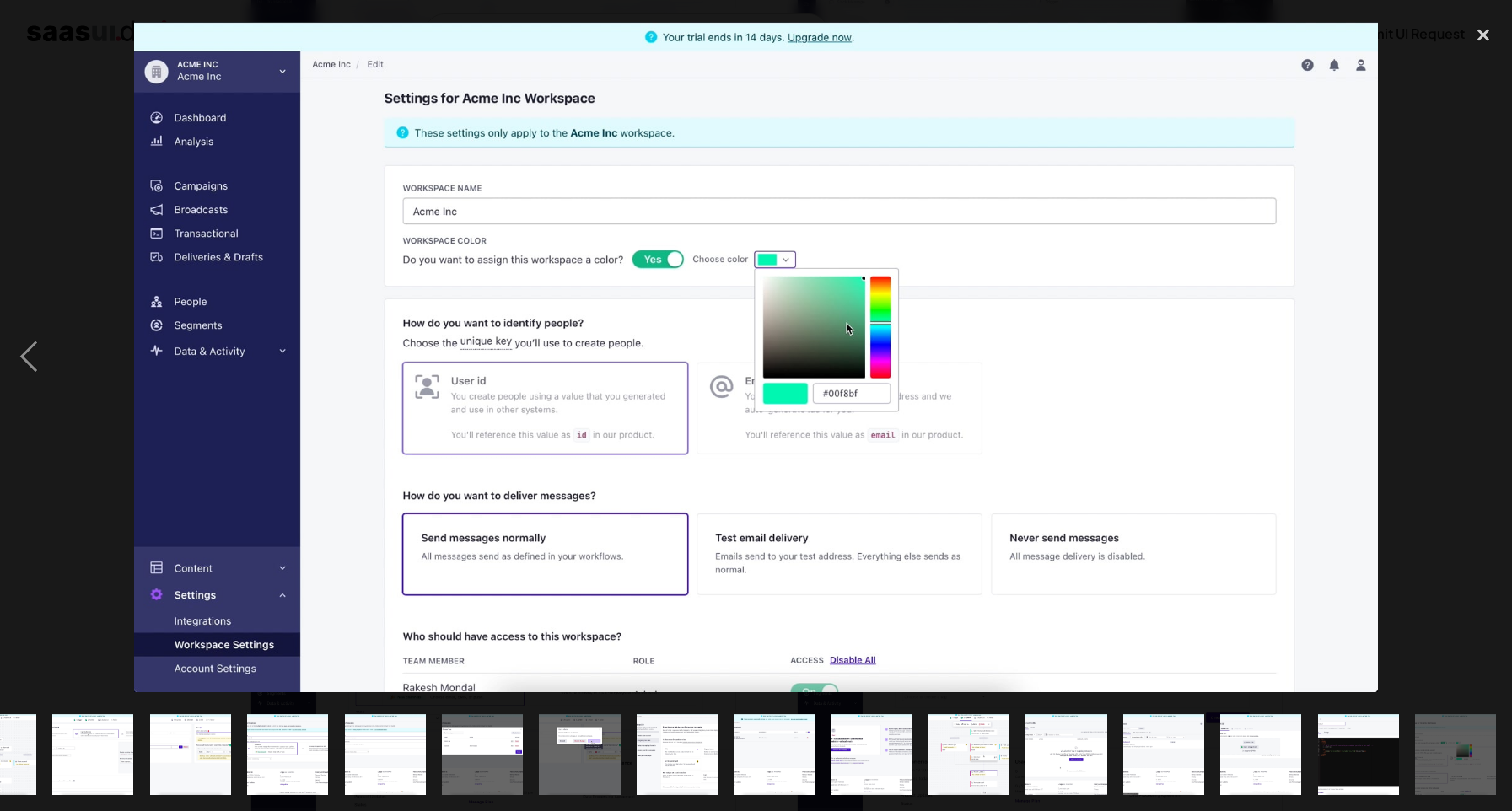
click at [1486, 363] on div "next image" at bounding box center [1483, 357] width 57 height 682
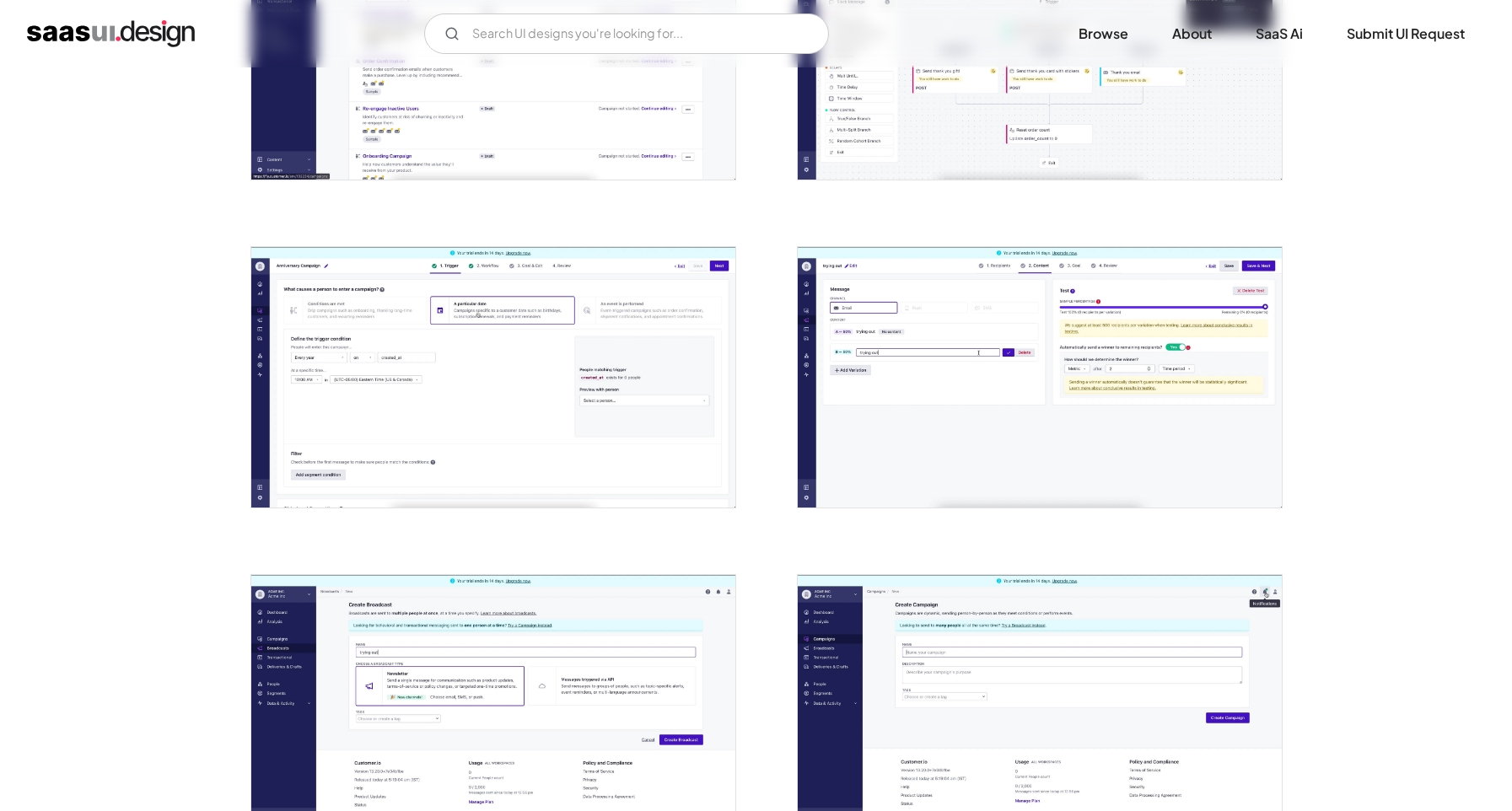
scroll to position [0, 0]
click at [607, 39] on input "Email Form" at bounding box center [626, 34] width 405 height 41
type input "envoy"
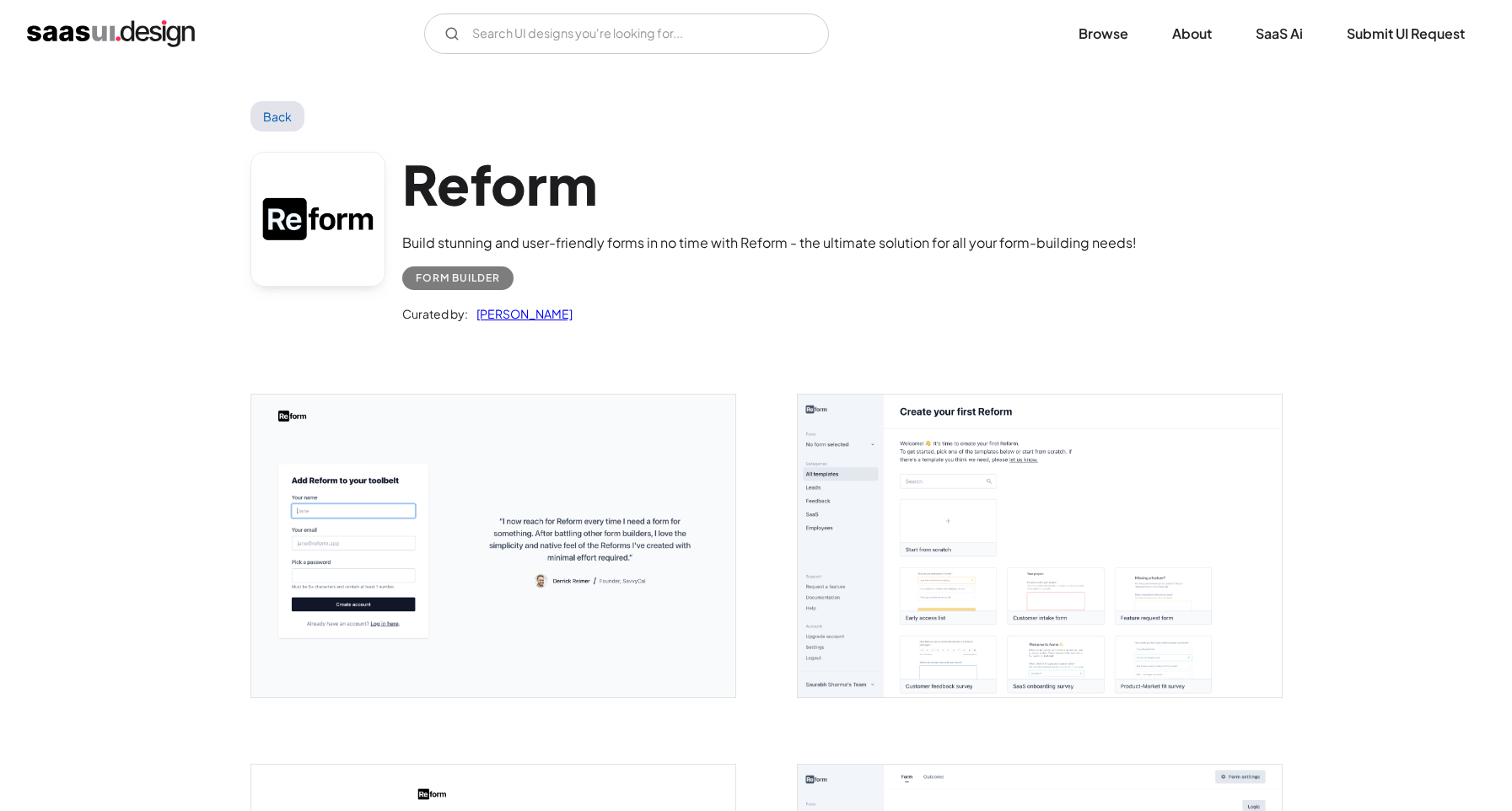
click at [1187, 499] on img "open lightbox" at bounding box center [1040, 545] width 484 height 302
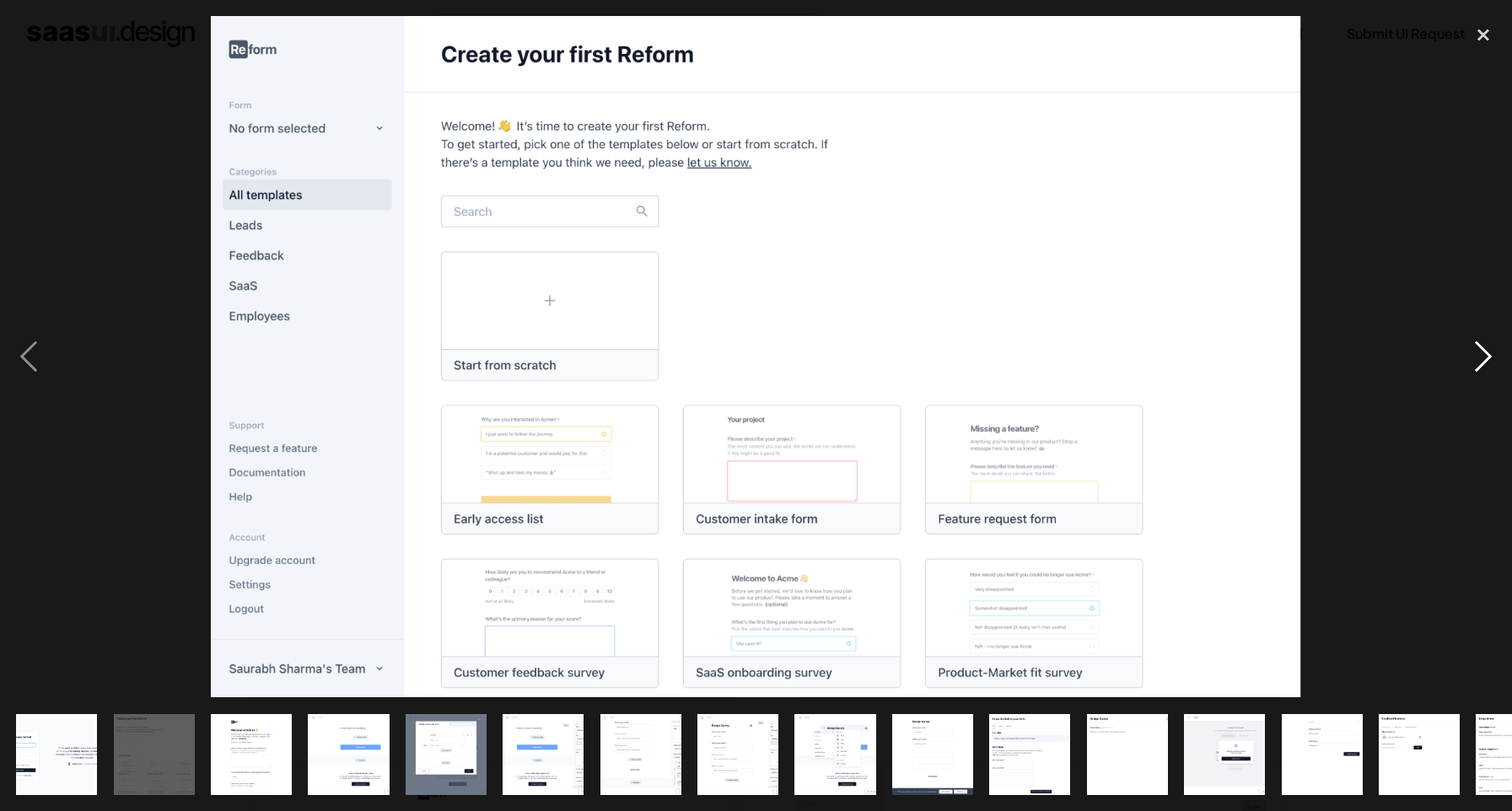
click at [1484, 360] on div "next image" at bounding box center [1483, 357] width 57 height 682
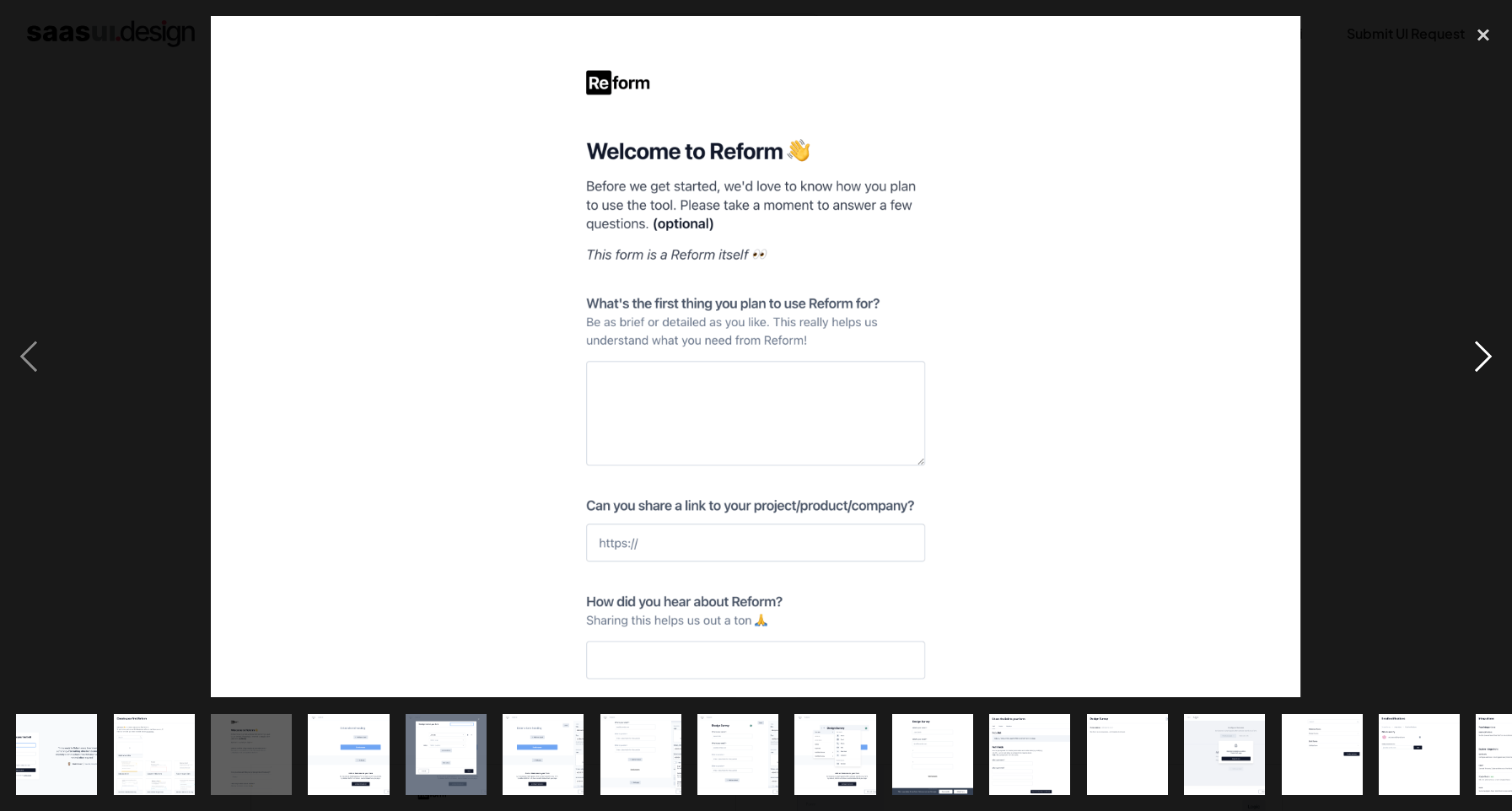
click at [1484, 360] on div "next image" at bounding box center [1483, 357] width 57 height 682
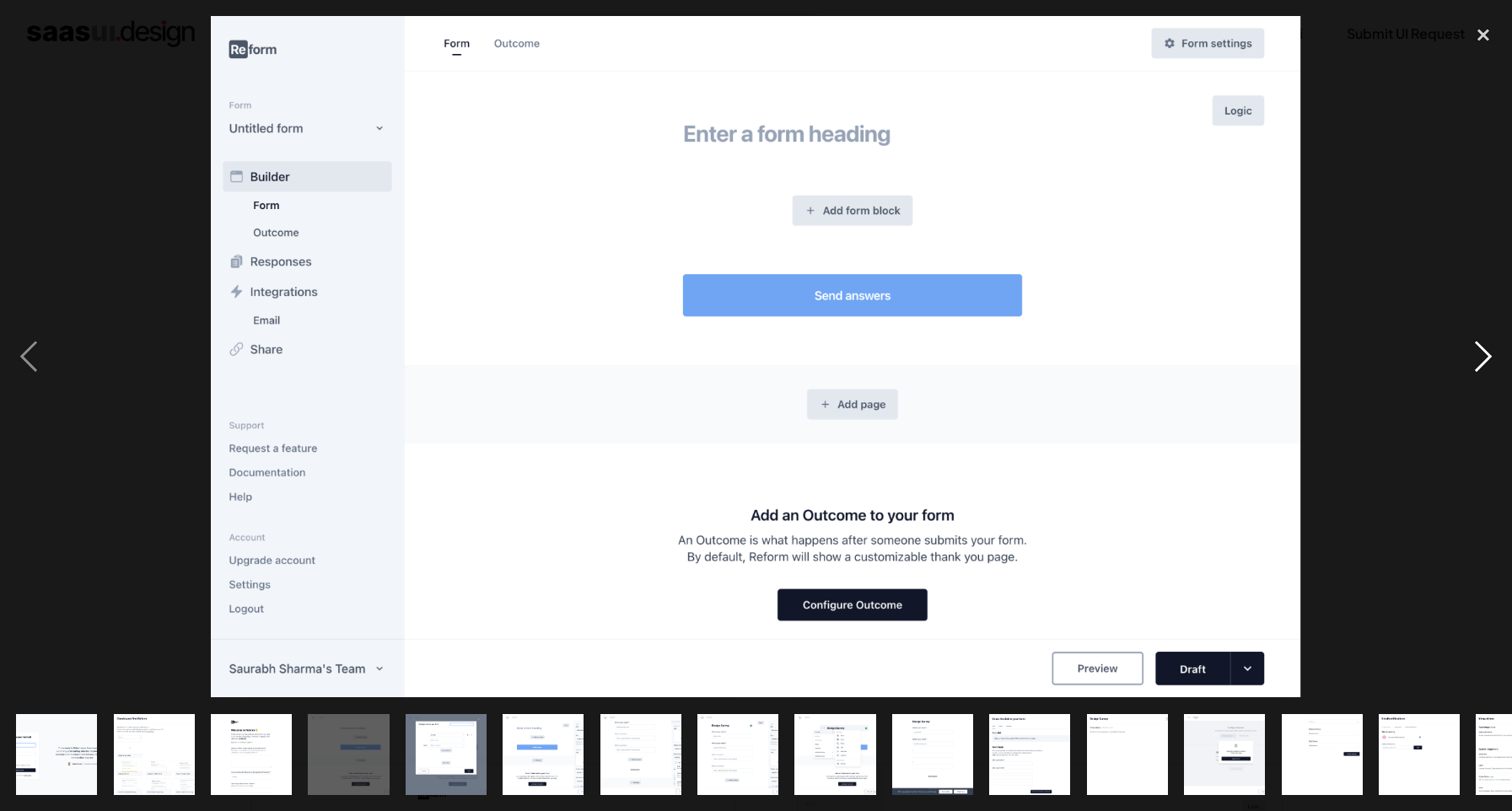
click at [1484, 360] on div "next image" at bounding box center [1483, 357] width 57 height 682
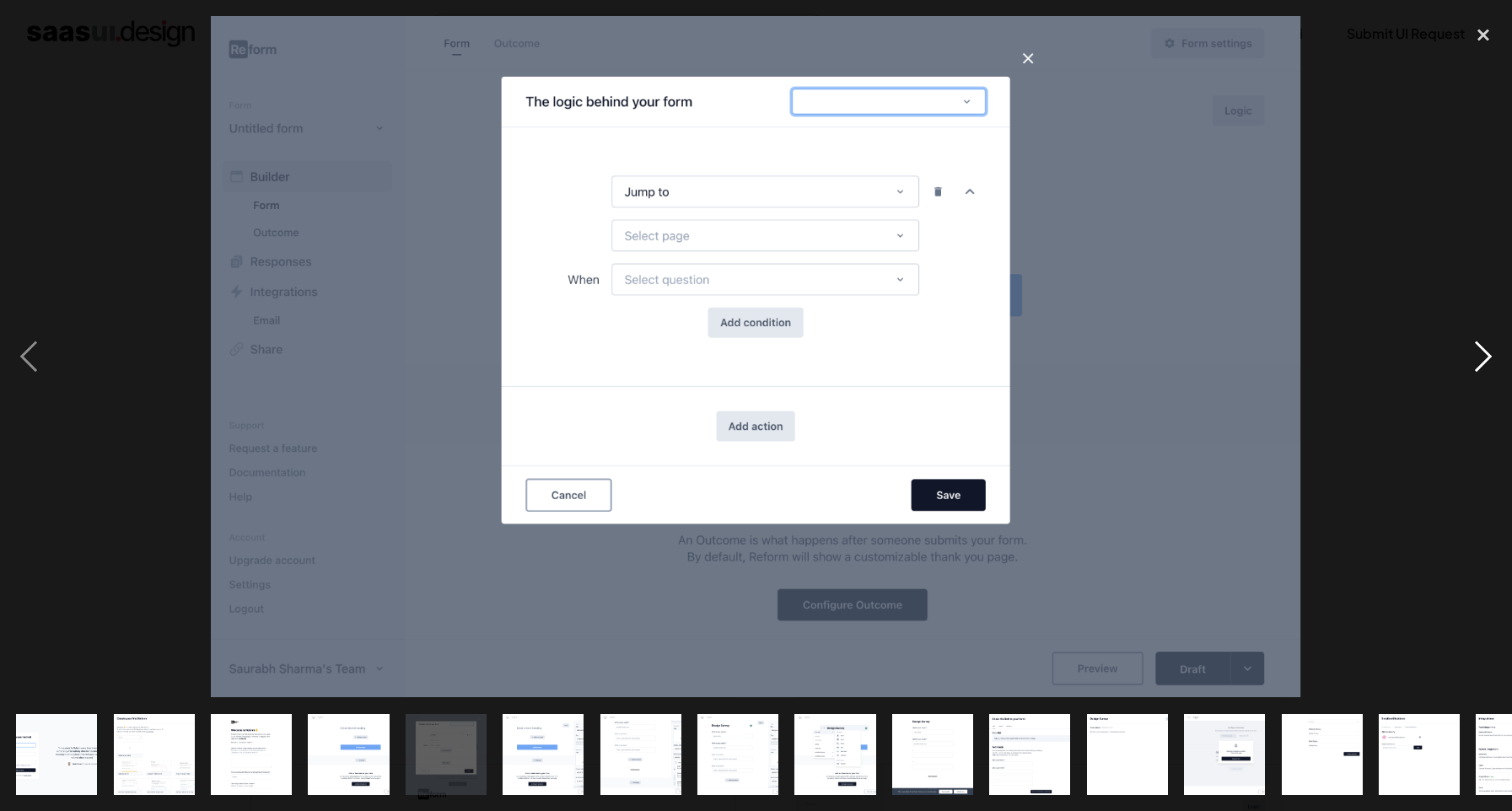
click at [1484, 360] on div "next image" at bounding box center [1483, 357] width 57 height 682
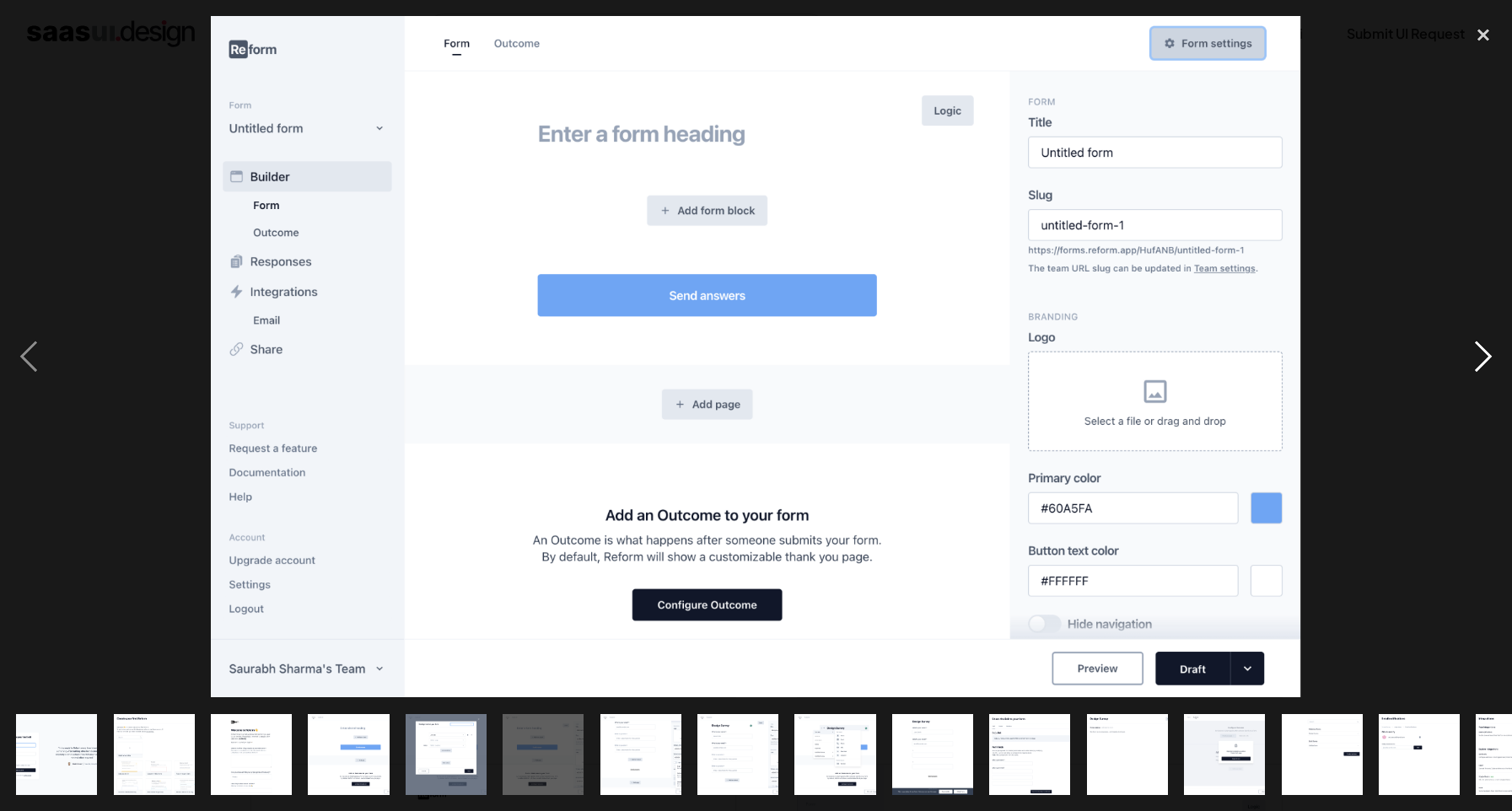
click at [1484, 360] on div "next image" at bounding box center [1483, 357] width 57 height 682
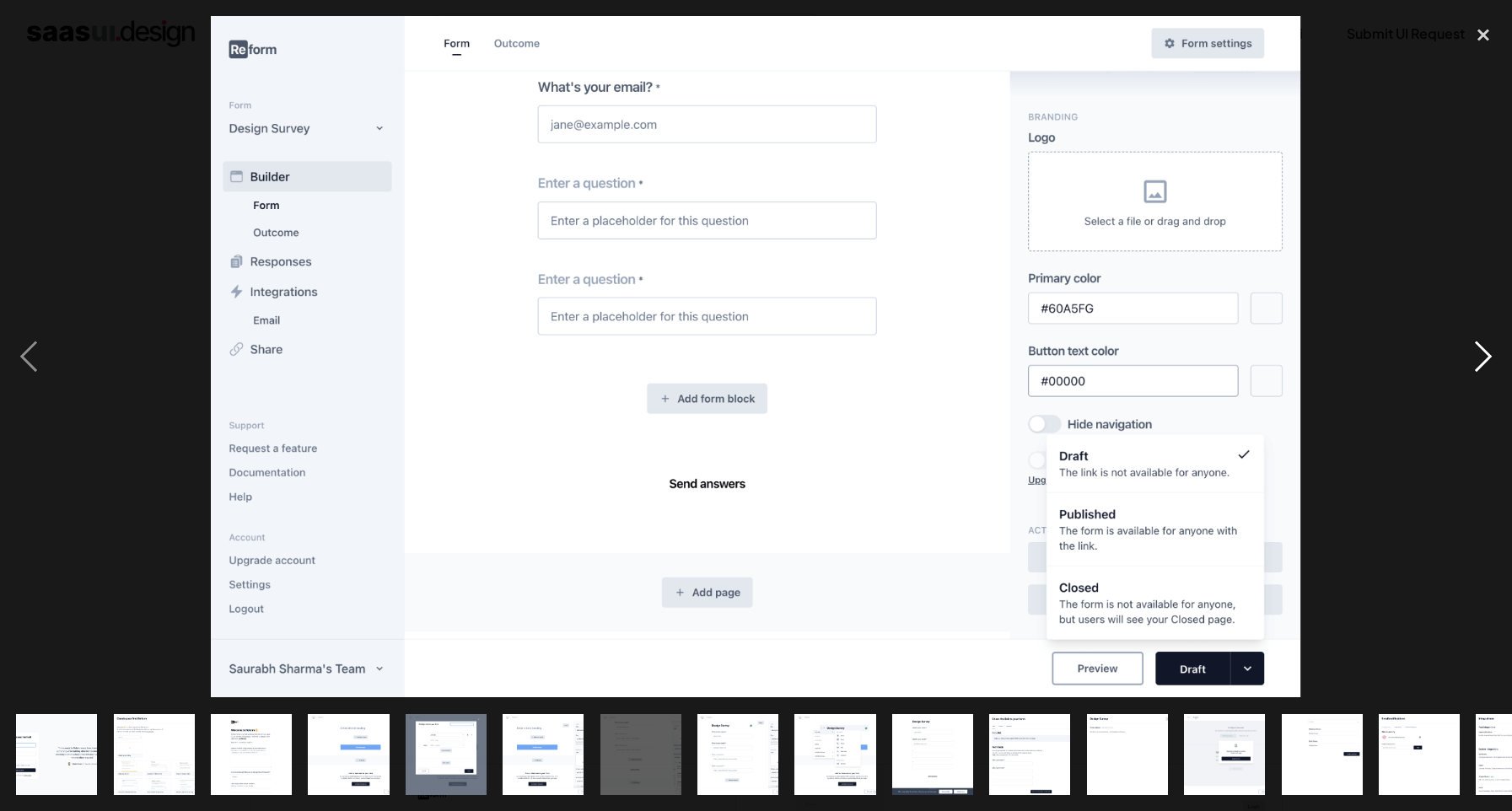
click at [1484, 360] on div "next image" at bounding box center [1483, 357] width 57 height 682
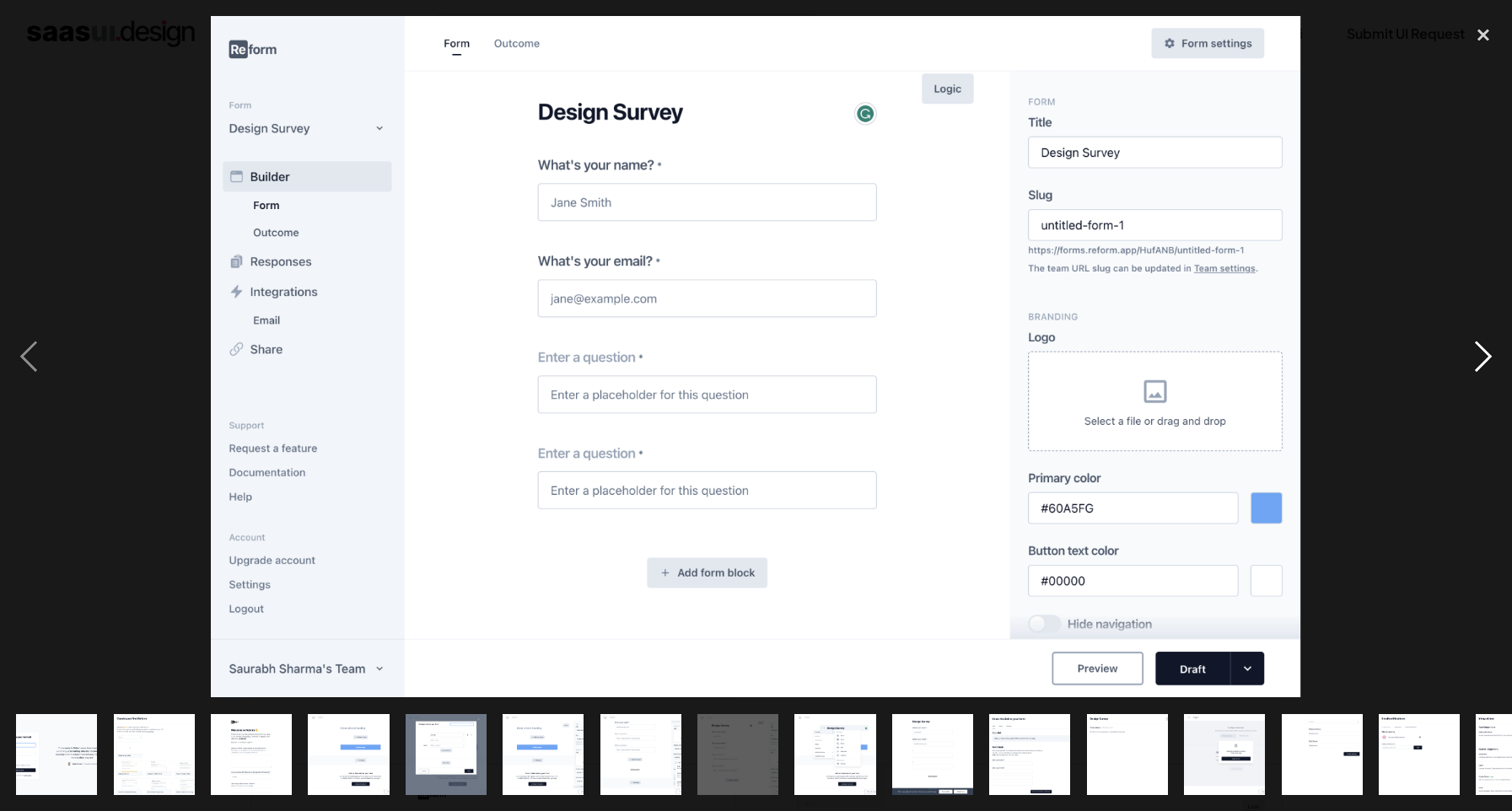
click at [1484, 360] on div "next image" at bounding box center [1483, 357] width 57 height 682
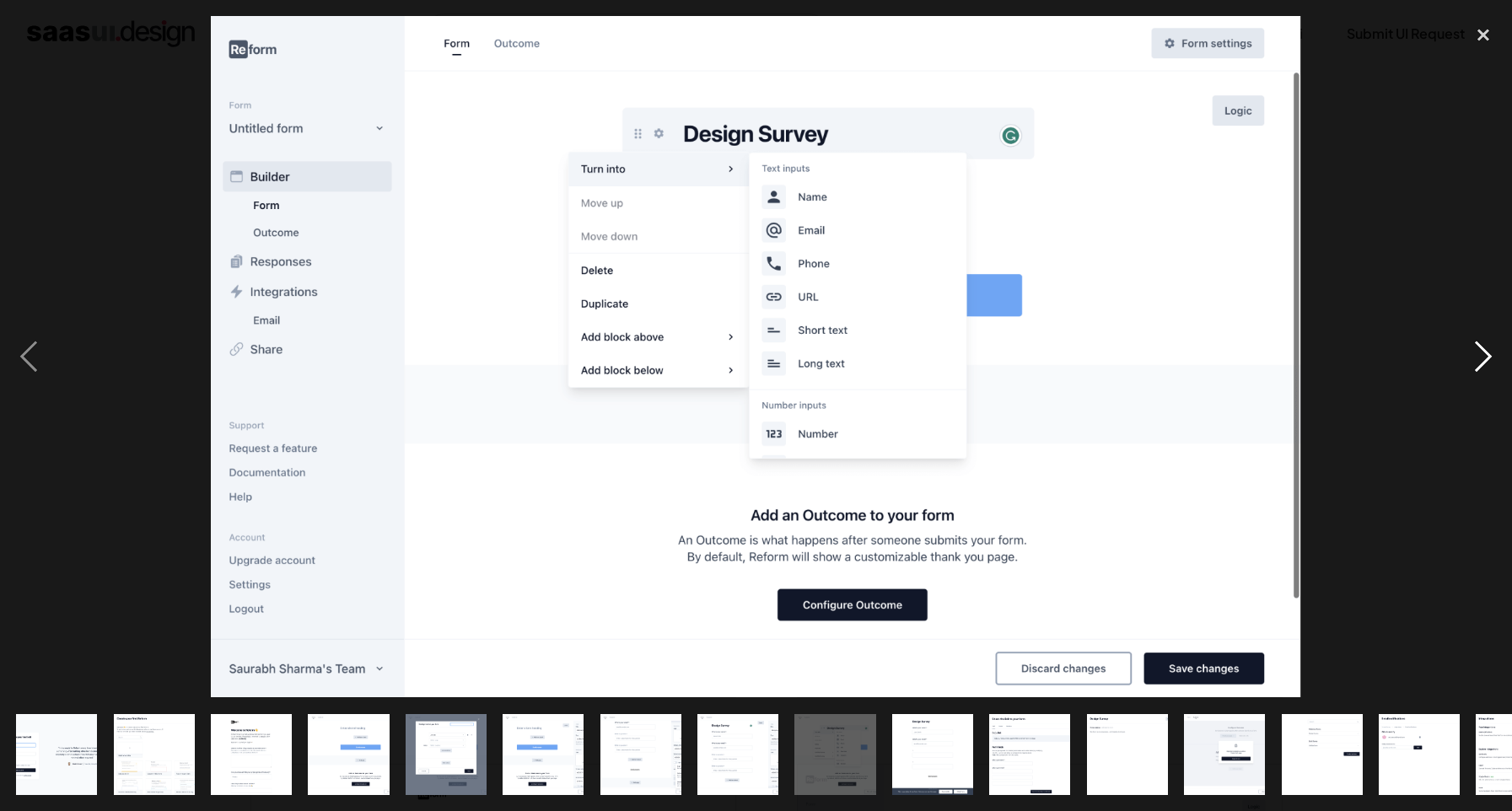
click at [1484, 360] on div "next image" at bounding box center [1483, 357] width 57 height 682
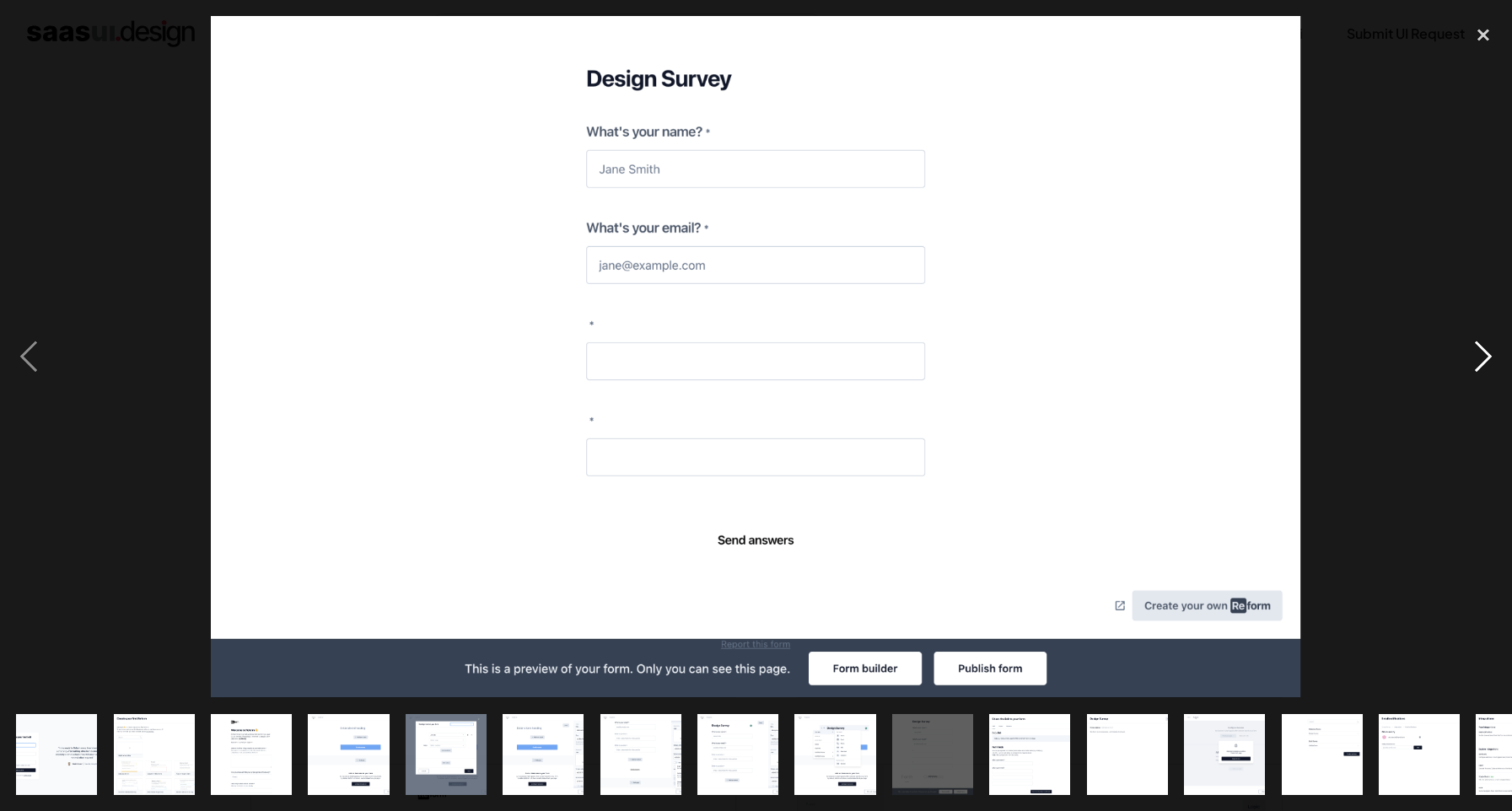
click at [1484, 360] on div "next image" at bounding box center [1483, 357] width 57 height 682
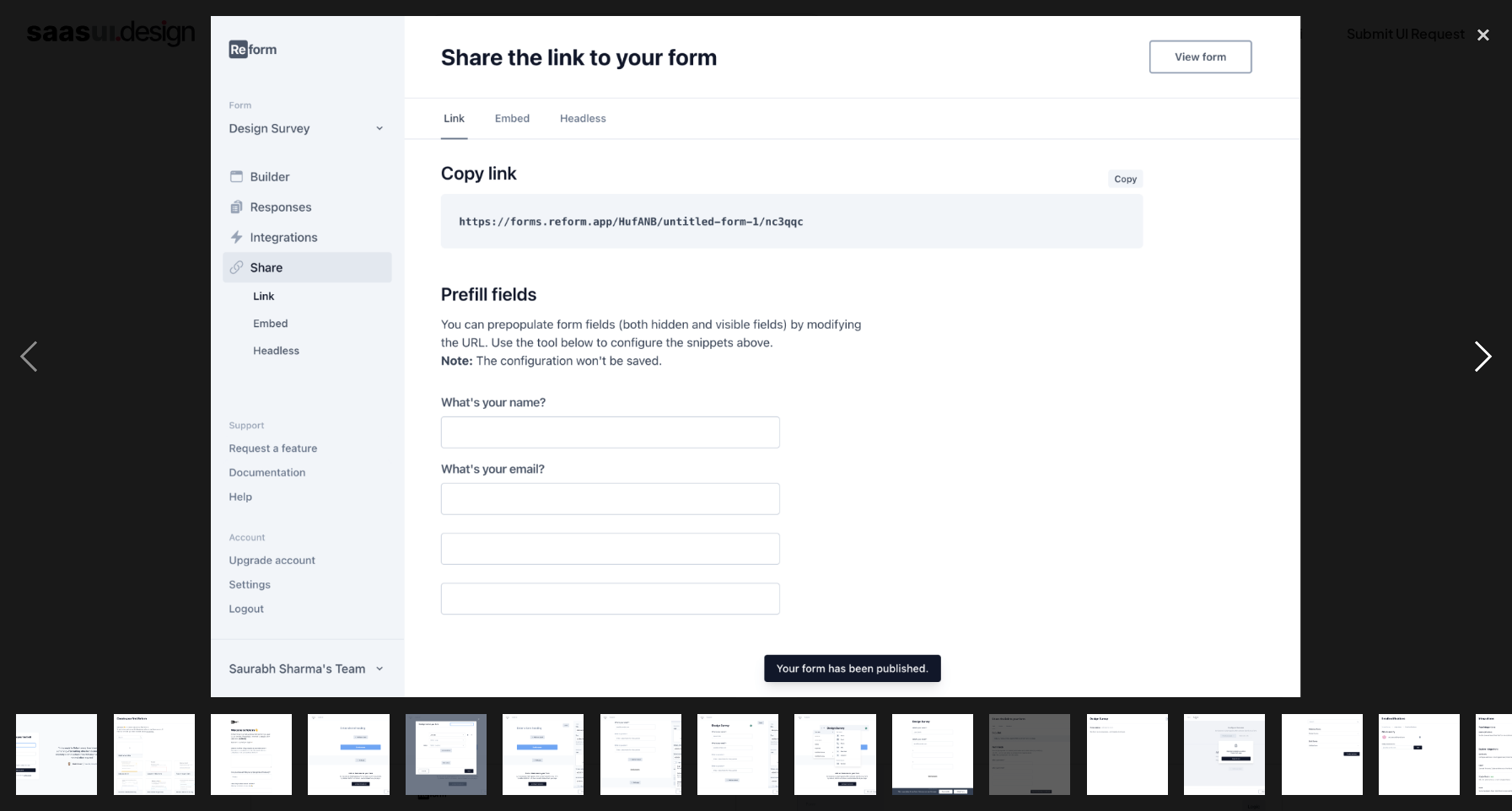
click at [1484, 360] on div "next image" at bounding box center [1483, 357] width 57 height 682
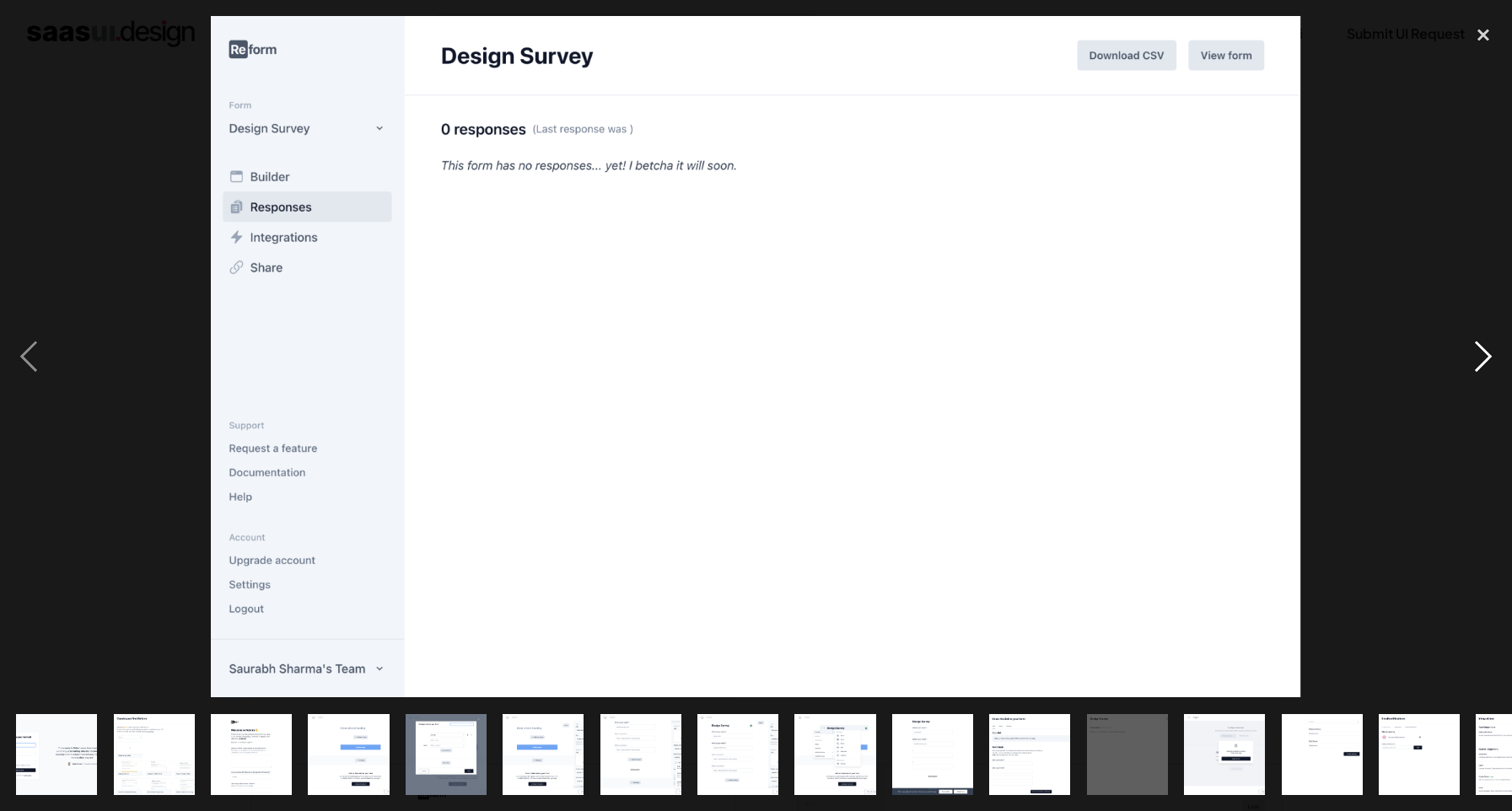
click at [1484, 360] on div "next image" at bounding box center [1483, 357] width 57 height 682
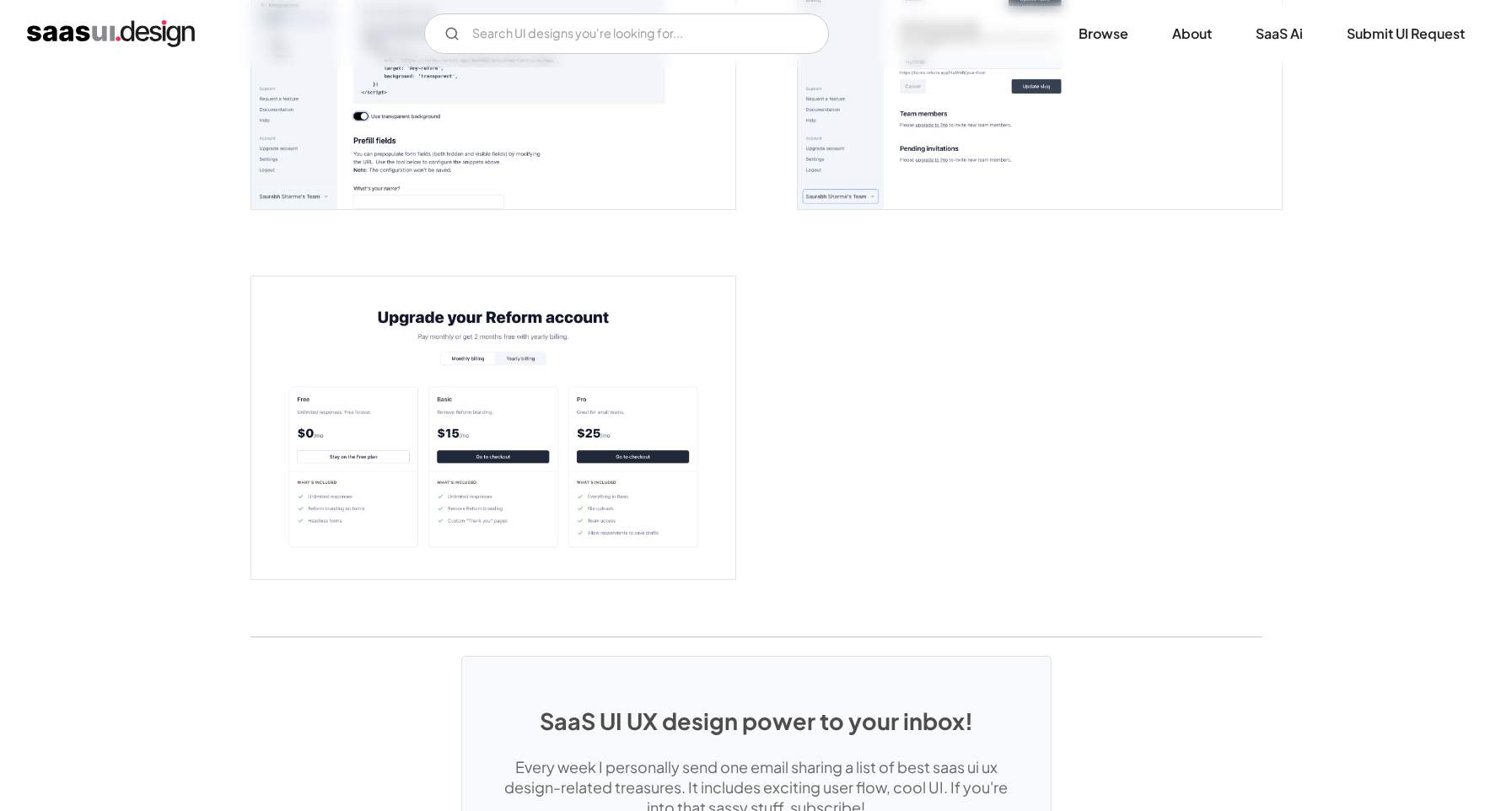
scroll to position [3822, 0]
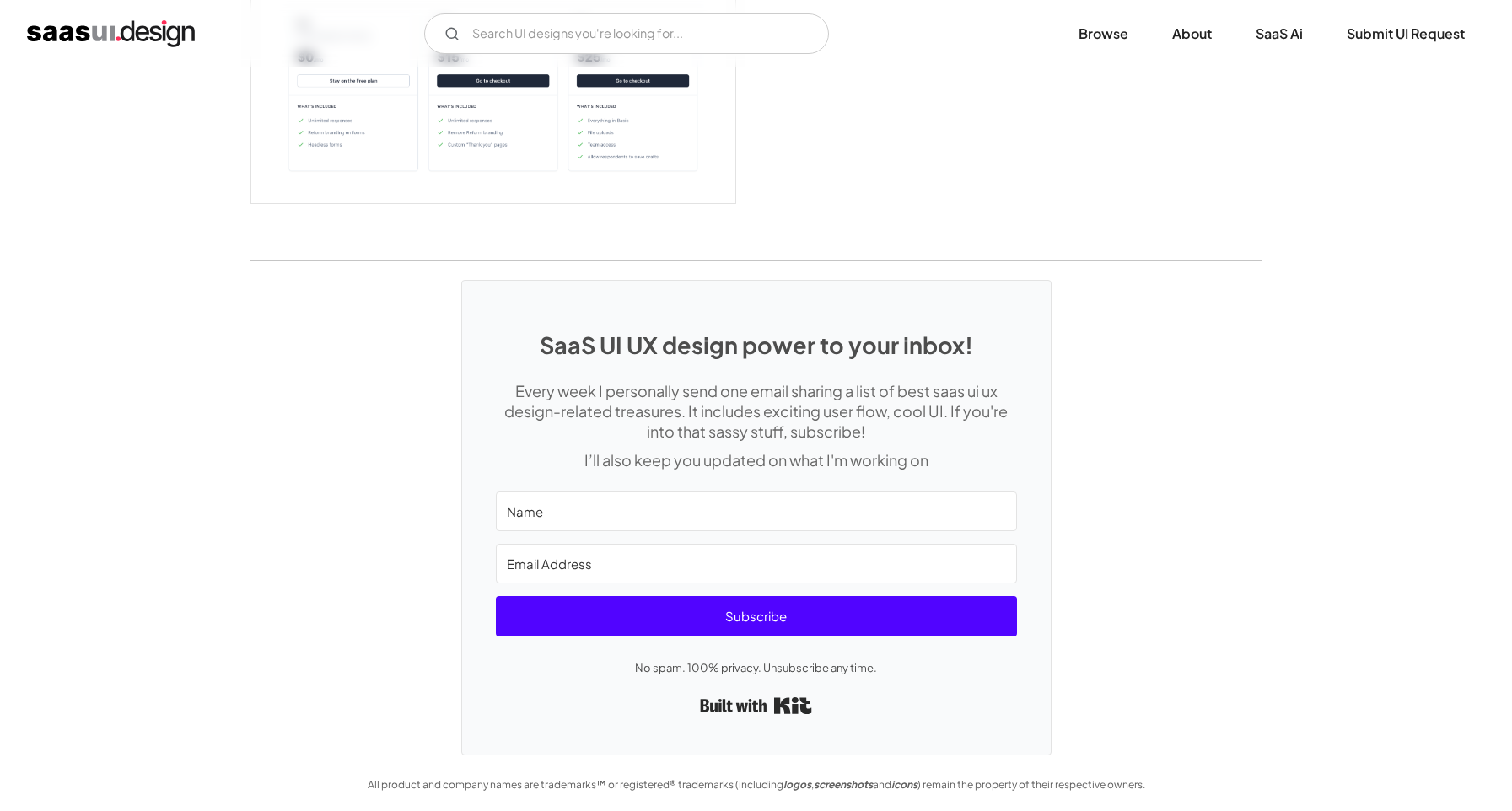
click at [157, 33] on img "home" at bounding box center [111, 34] width 168 height 27
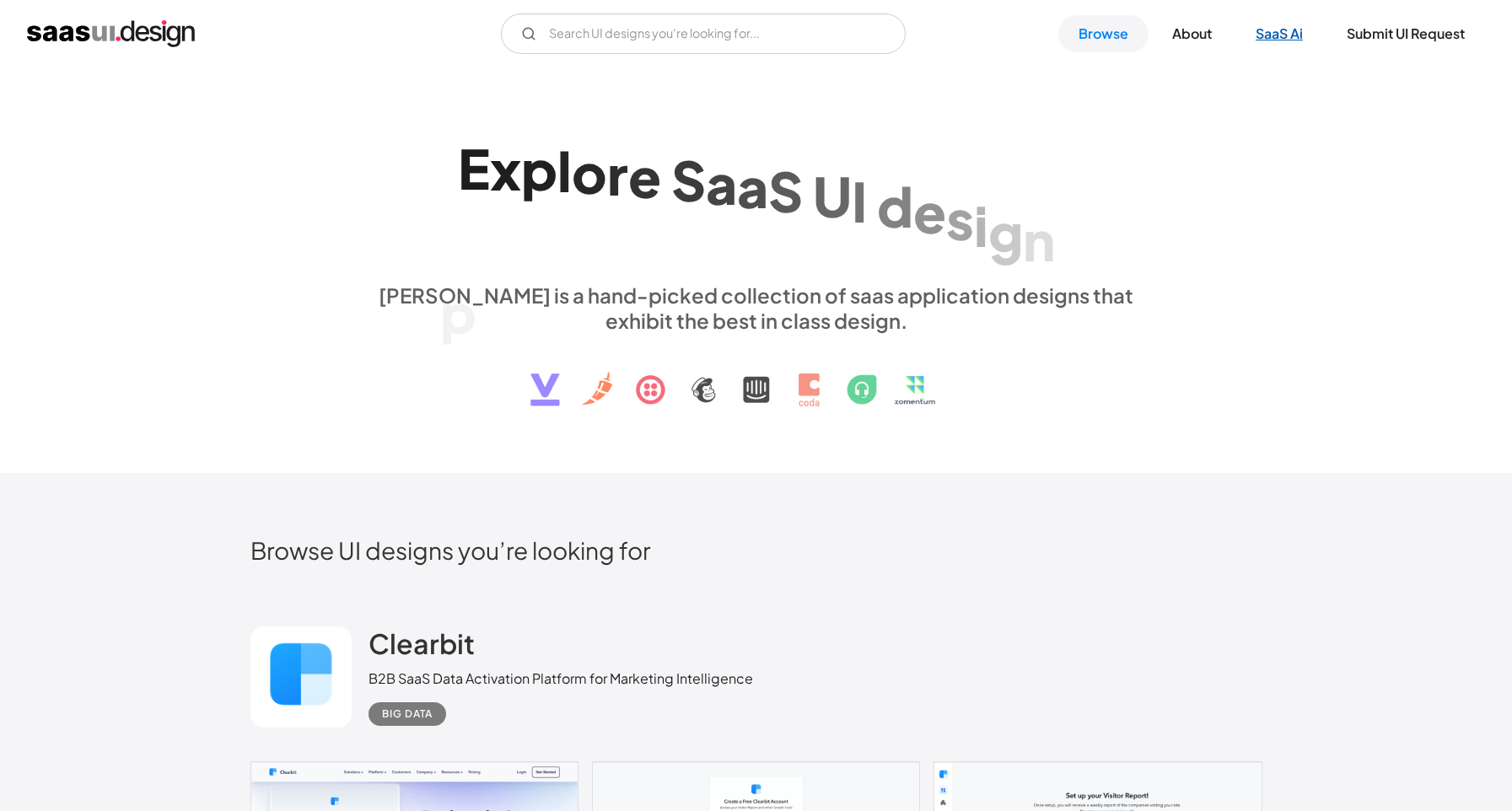
click at [1272, 30] on link "SaaS Ai" at bounding box center [1279, 34] width 88 height 37
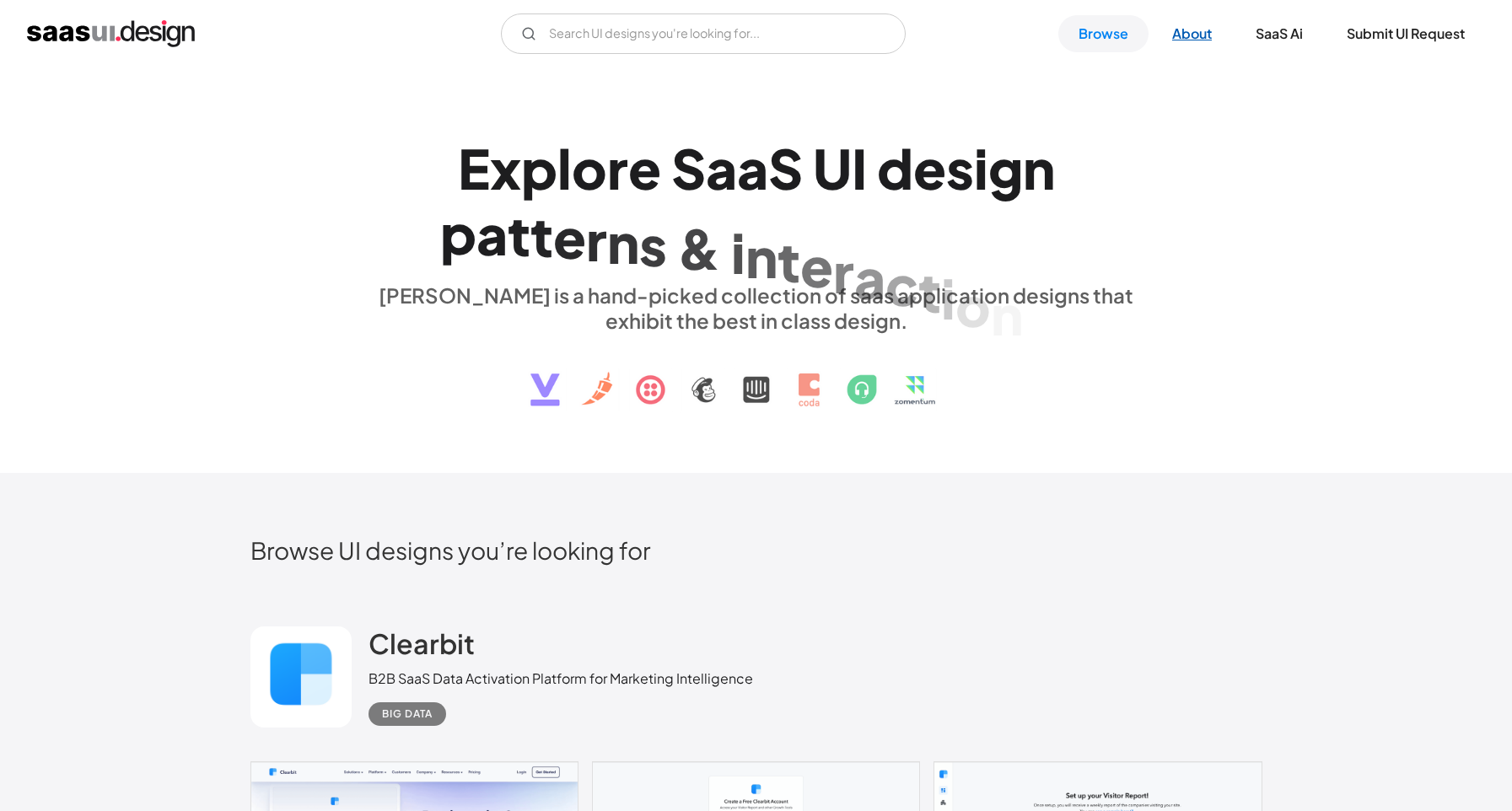
click at [1180, 26] on link "About" at bounding box center [1192, 34] width 80 height 37
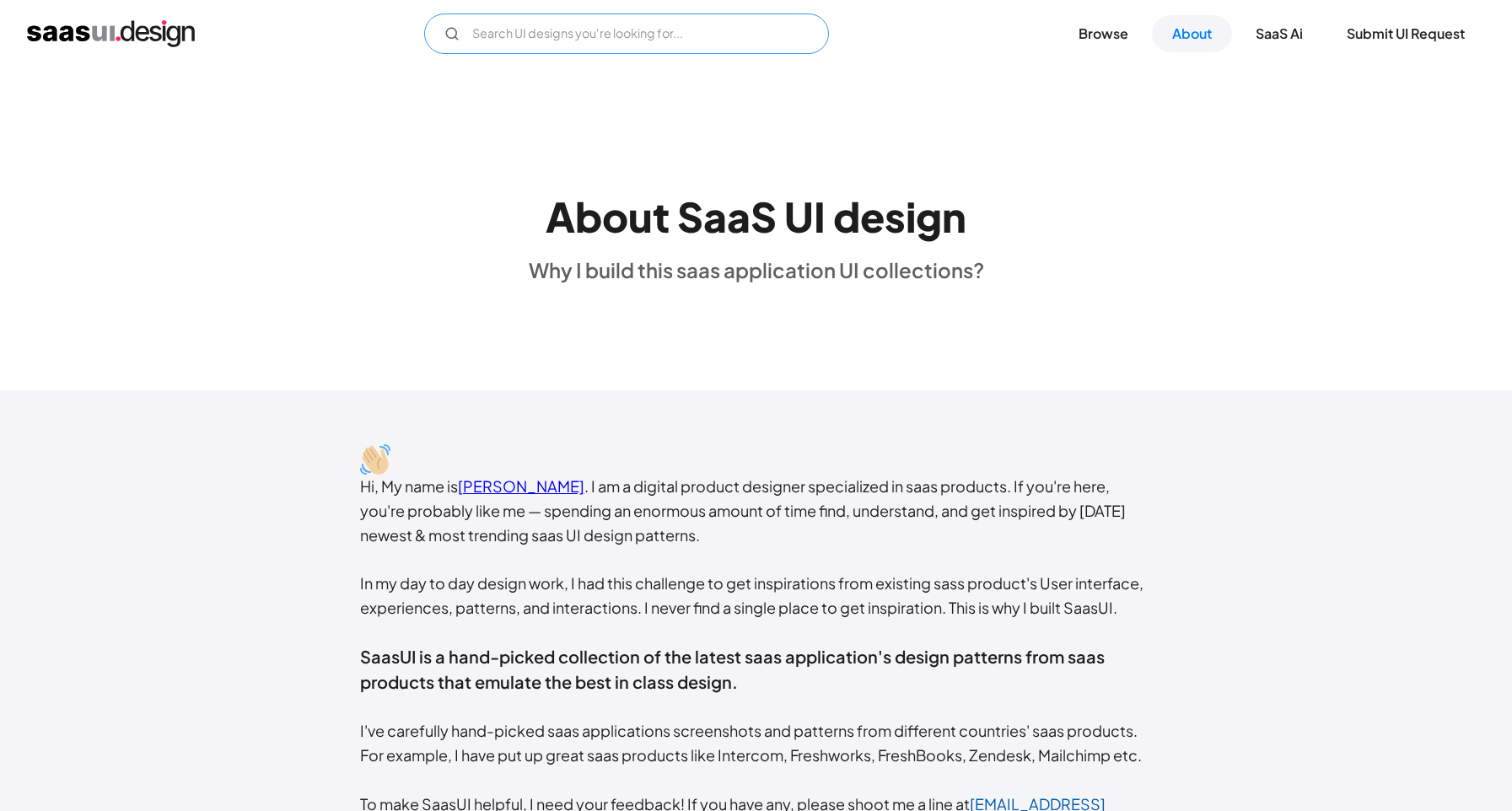
click at [770, 34] on input "Email Form" at bounding box center [626, 34] width 405 height 41
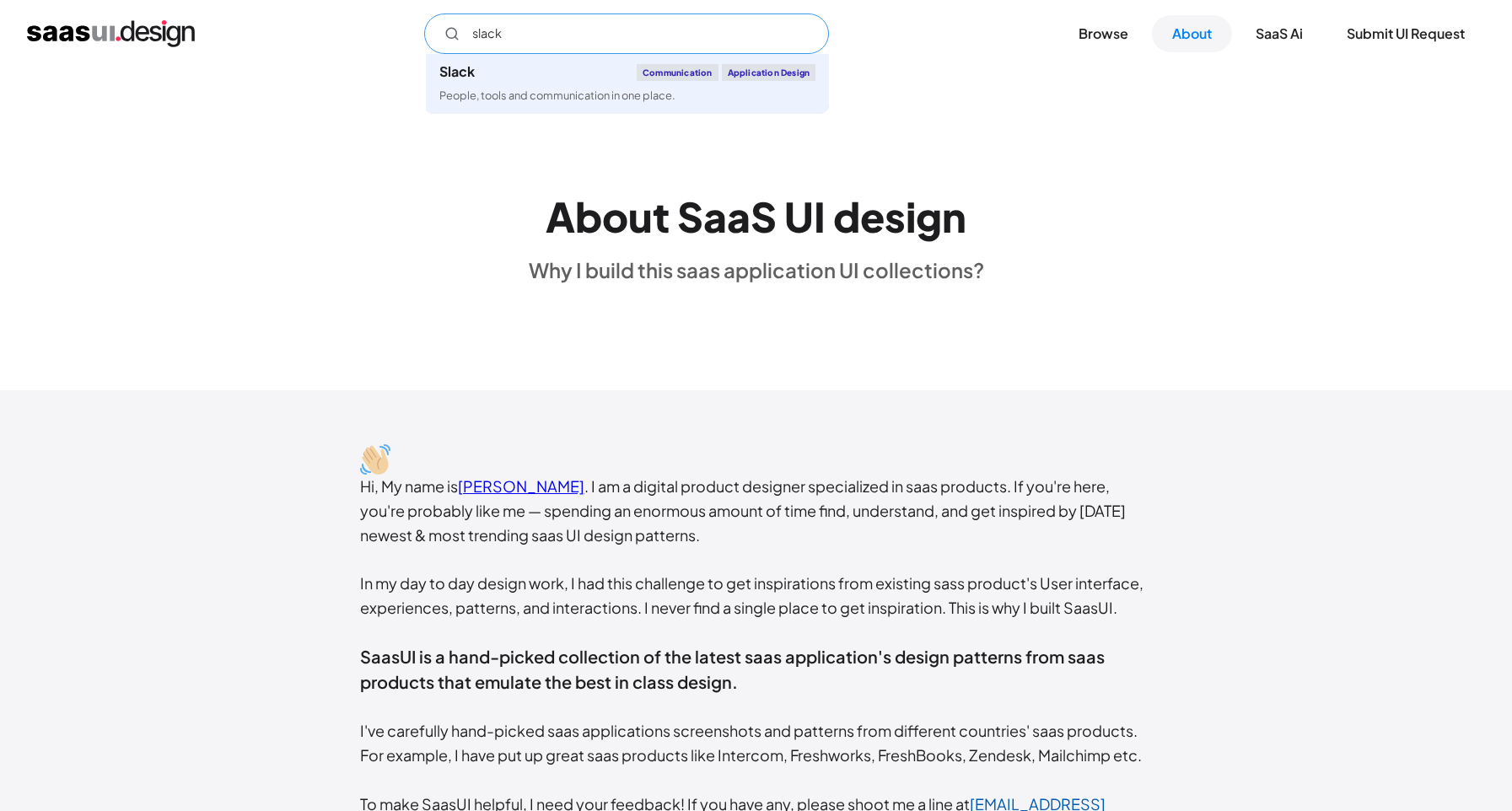
type input "slack"
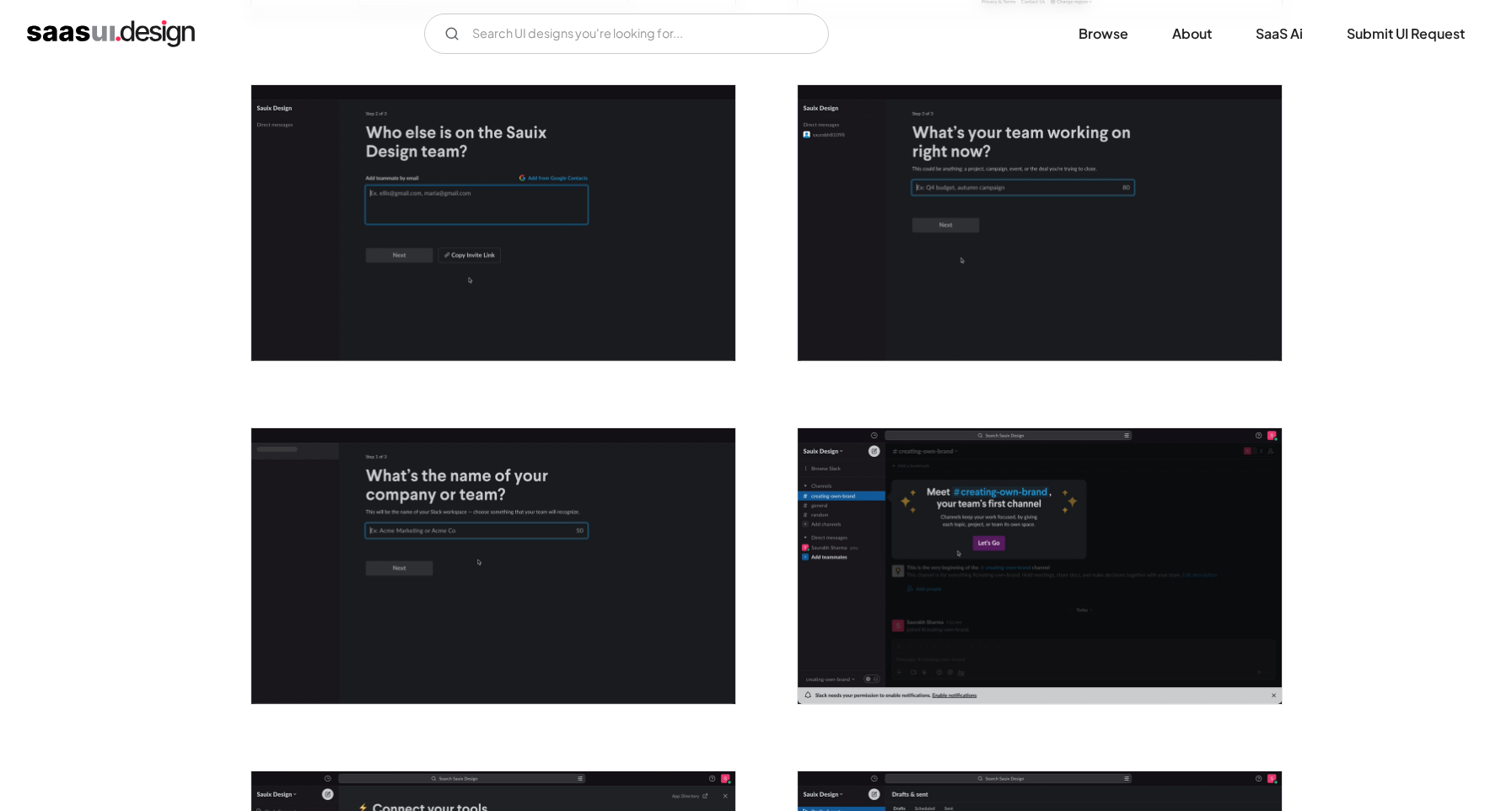
scroll to position [580, 0]
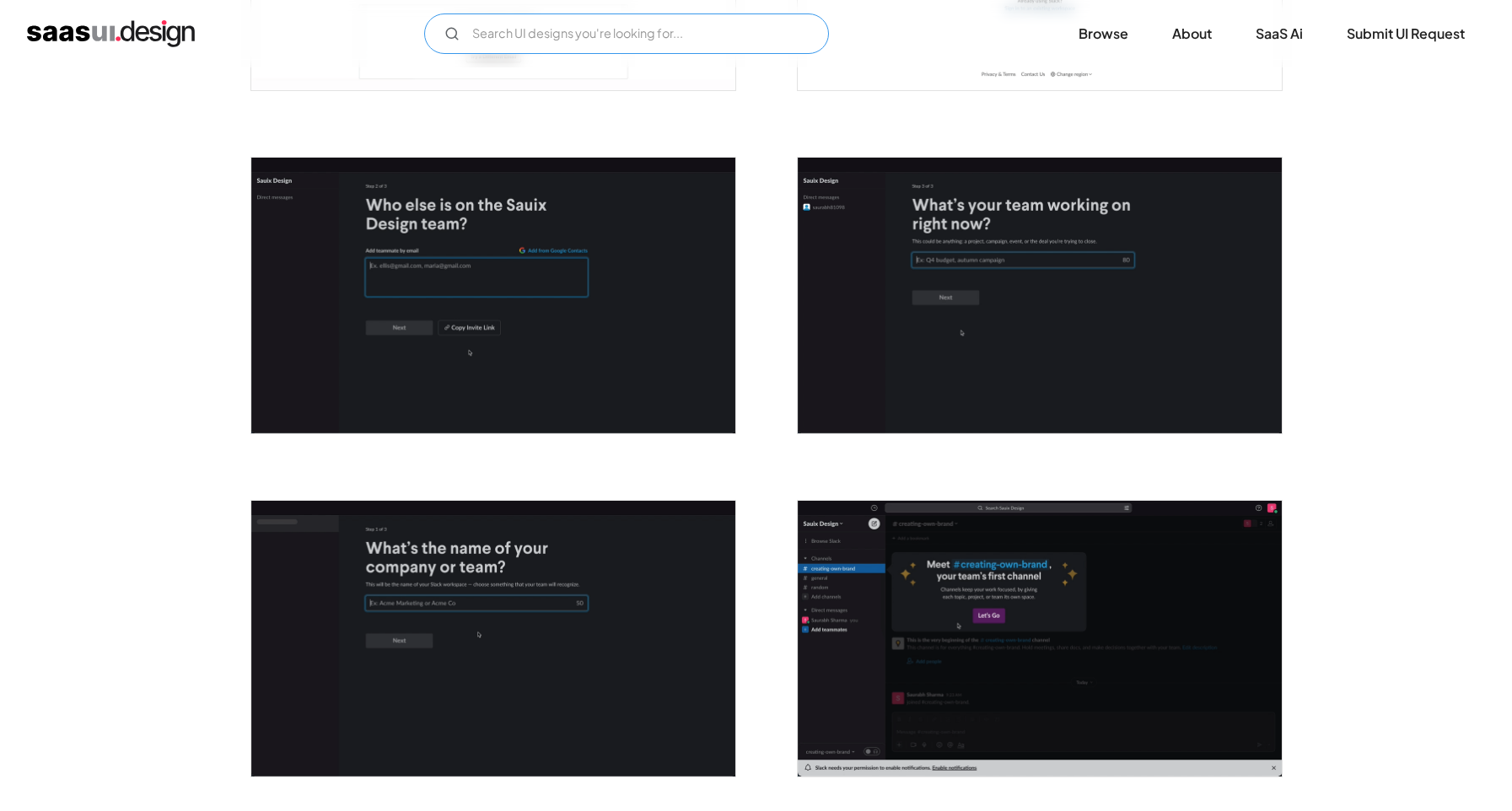
click at [599, 26] on input "Email Form" at bounding box center [626, 34] width 405 height 41
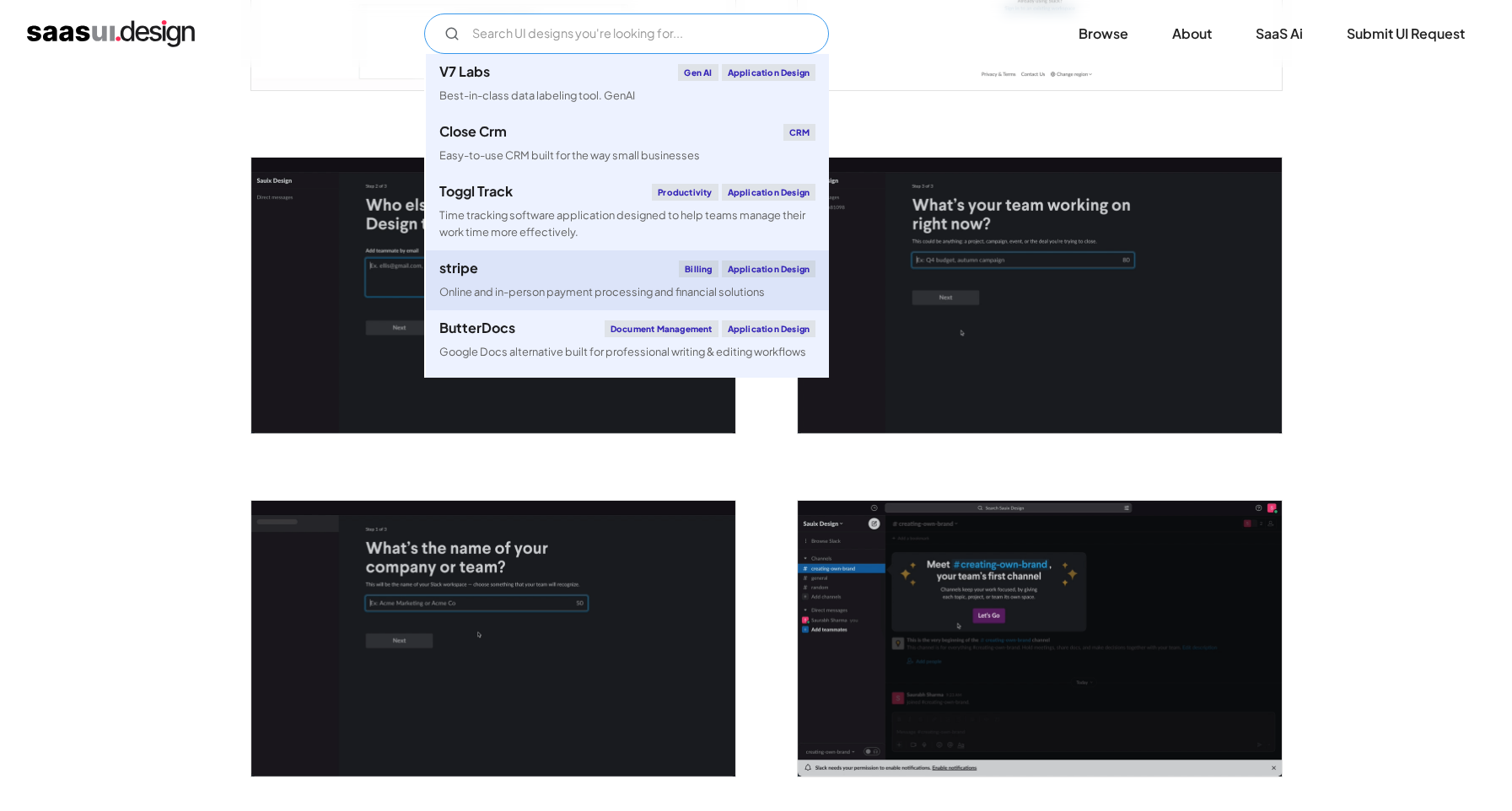
click at [546, 287] on div "Online and in-person payment processing and financial solutions" at bounding box center [603, 292] width 326 height 16
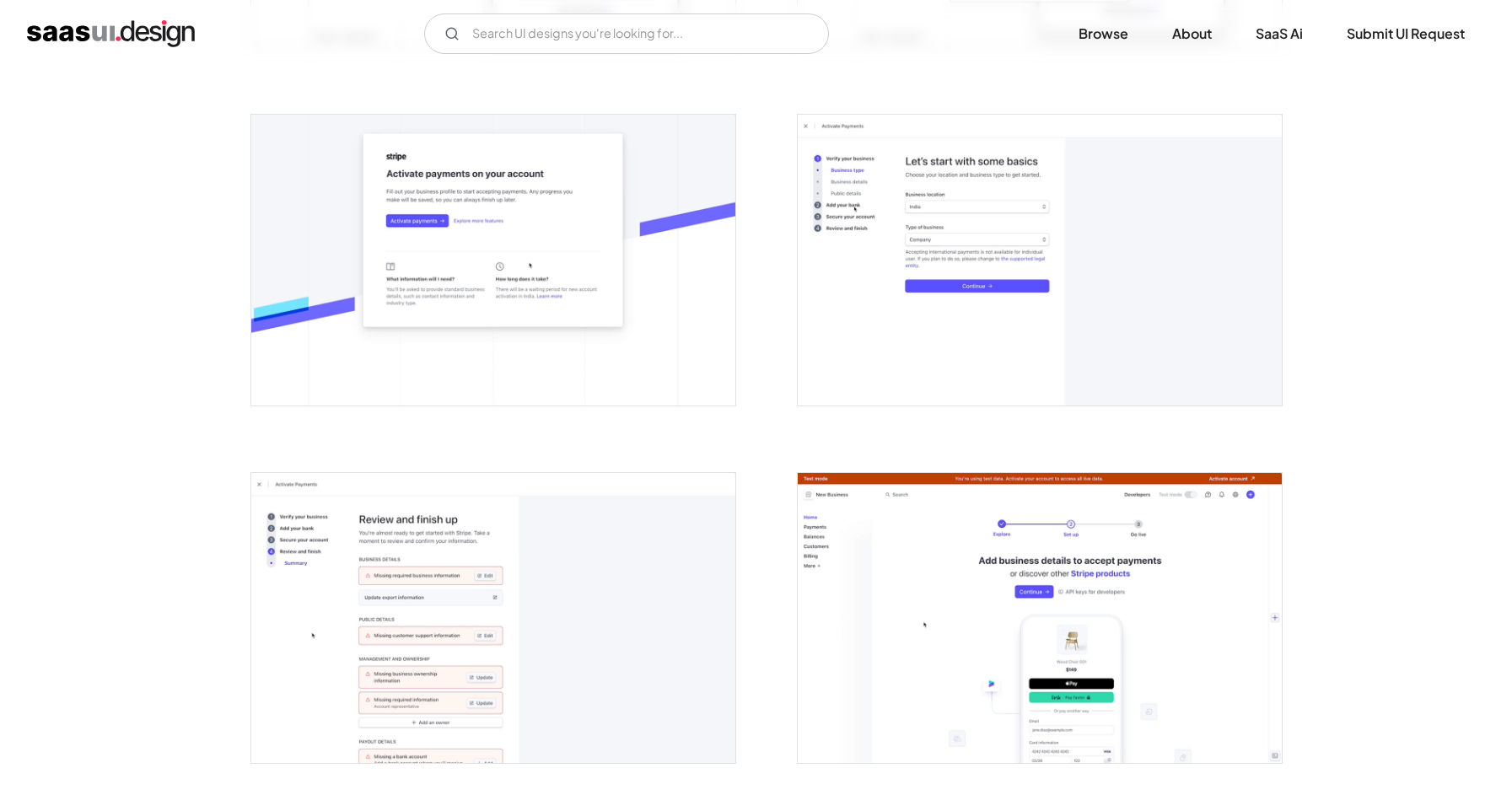
scroll to position [1211, 0]
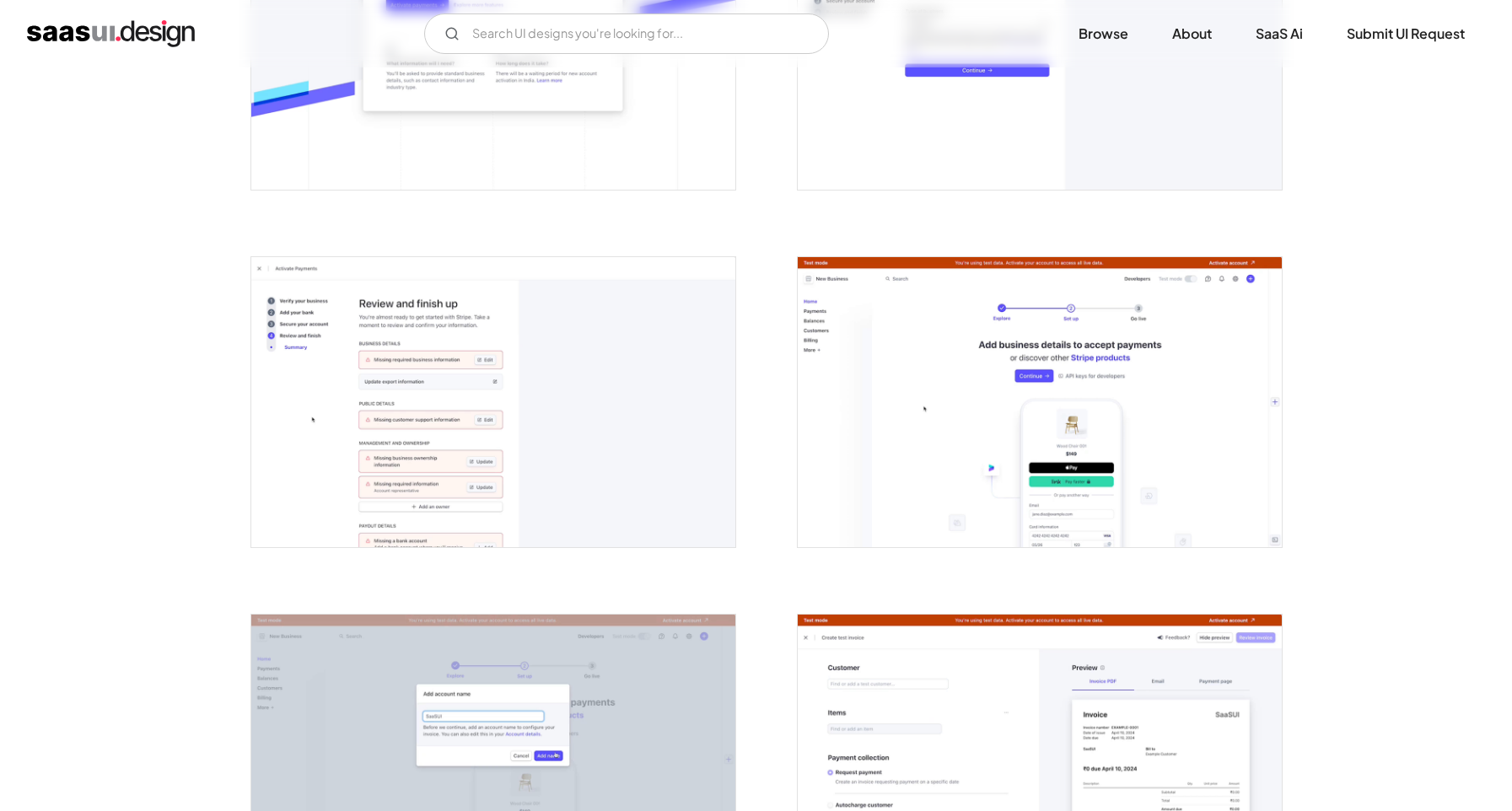
click at [622, 394] on img "open lightbox" at bounding box center [493, 402] width 484 height 290
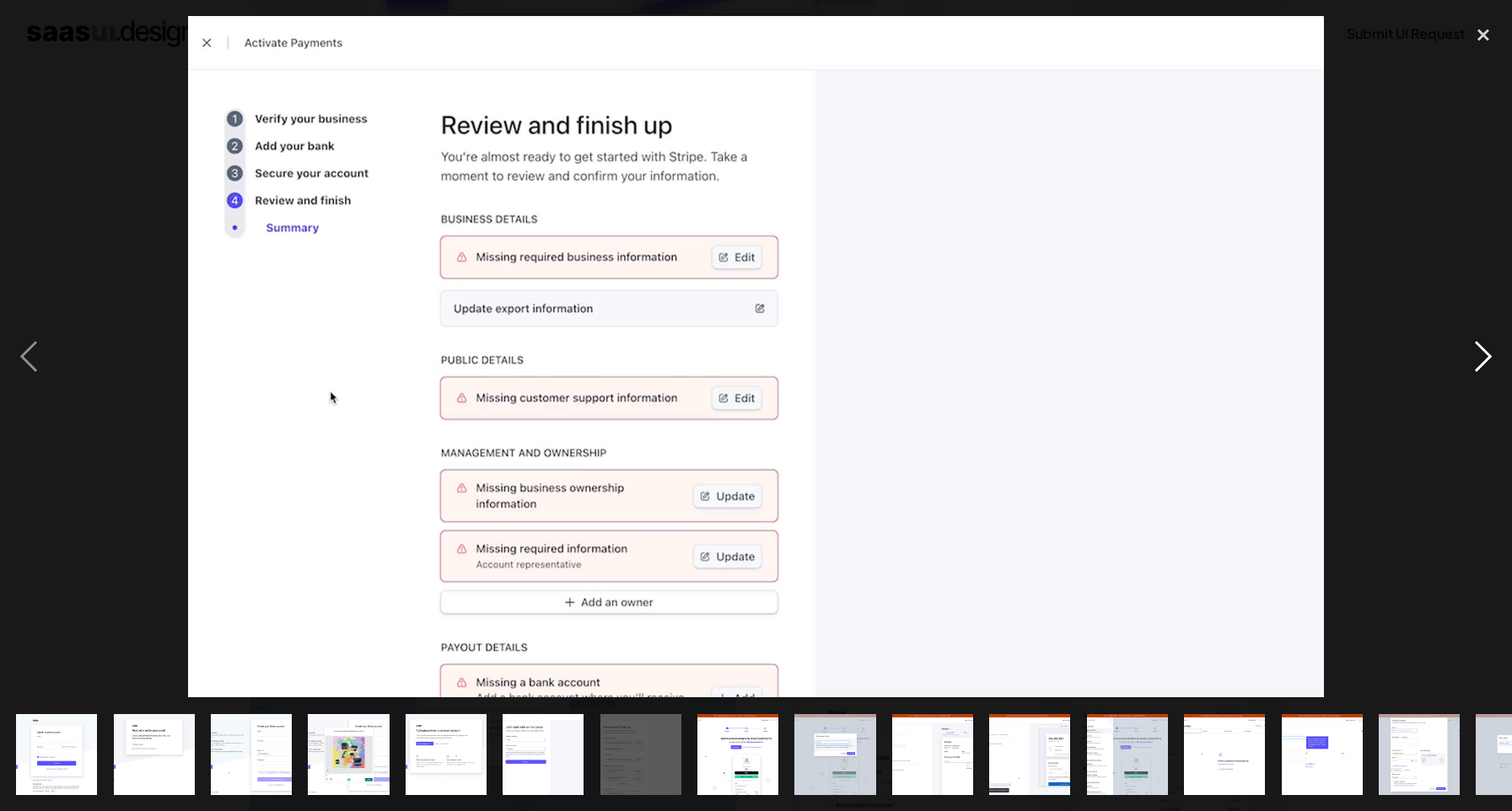
click at [1475, 362] on div "next image" at bounding box center [1483, 357] width 57 height 682
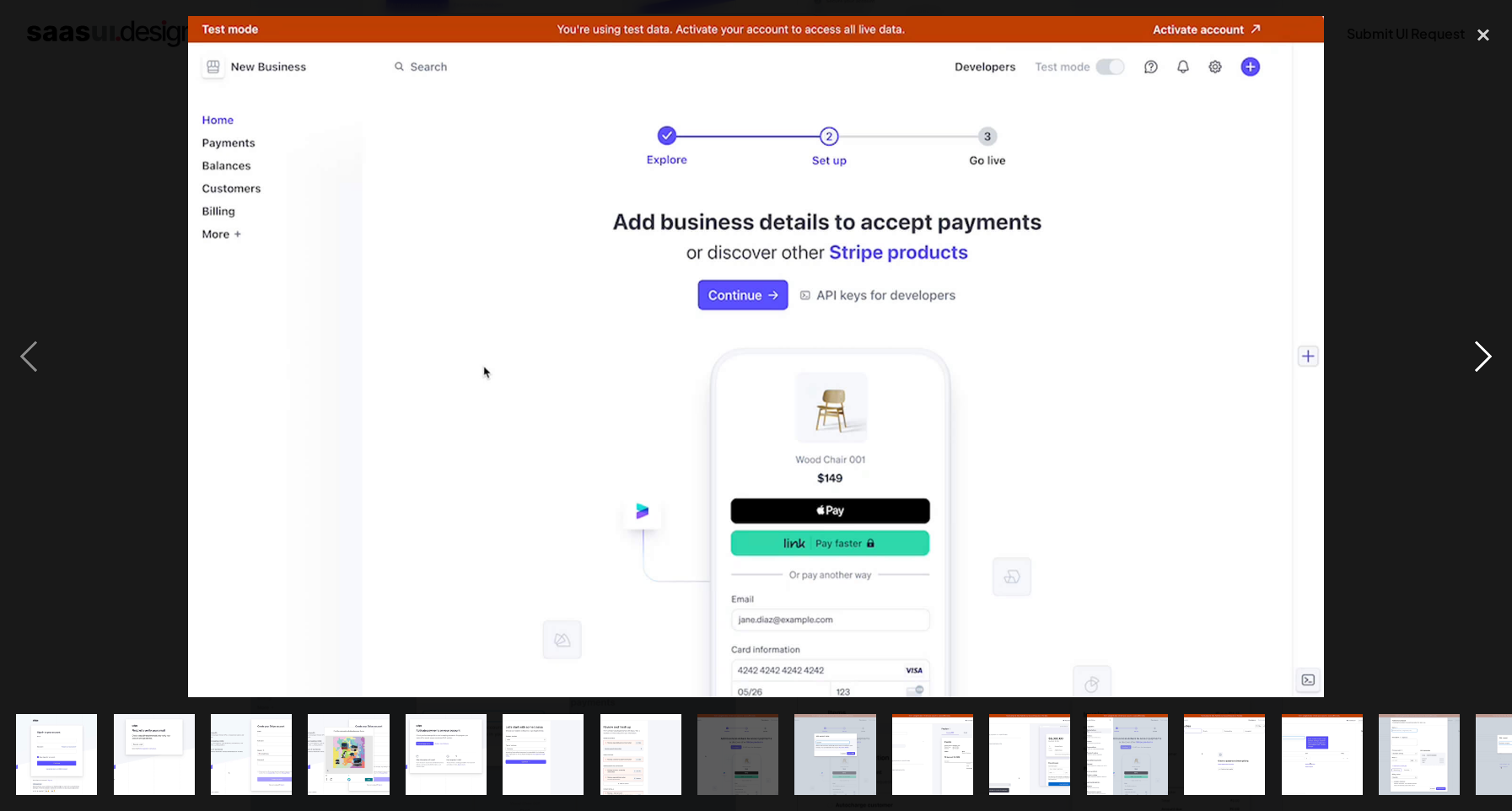
click at [1475, 362] on div "next image" at bounding box center [1483, 357] width 57 height 682
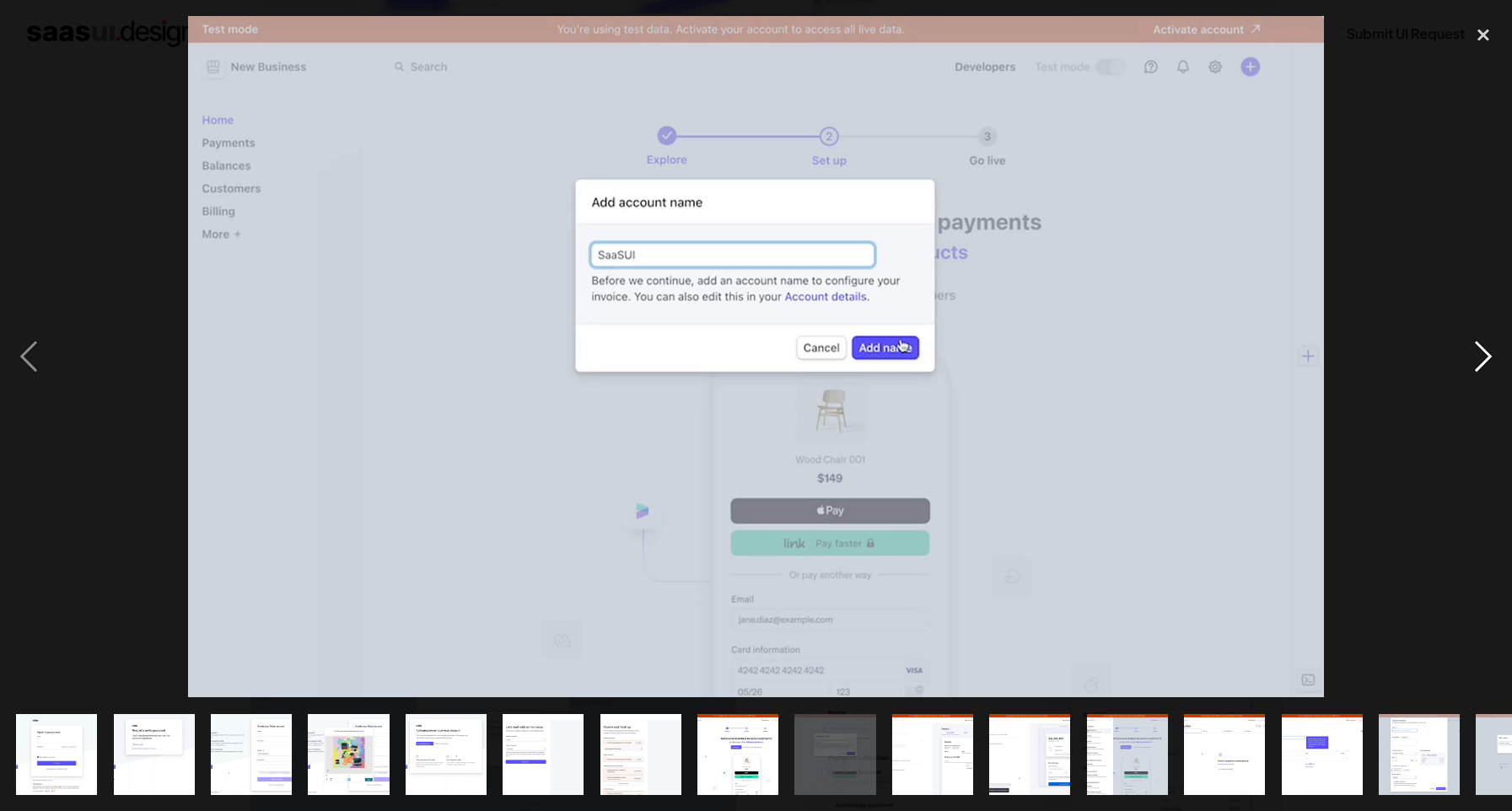
click at [1475, 362] on div "next image" at bounding box center [1483, 357] width 57 height 682
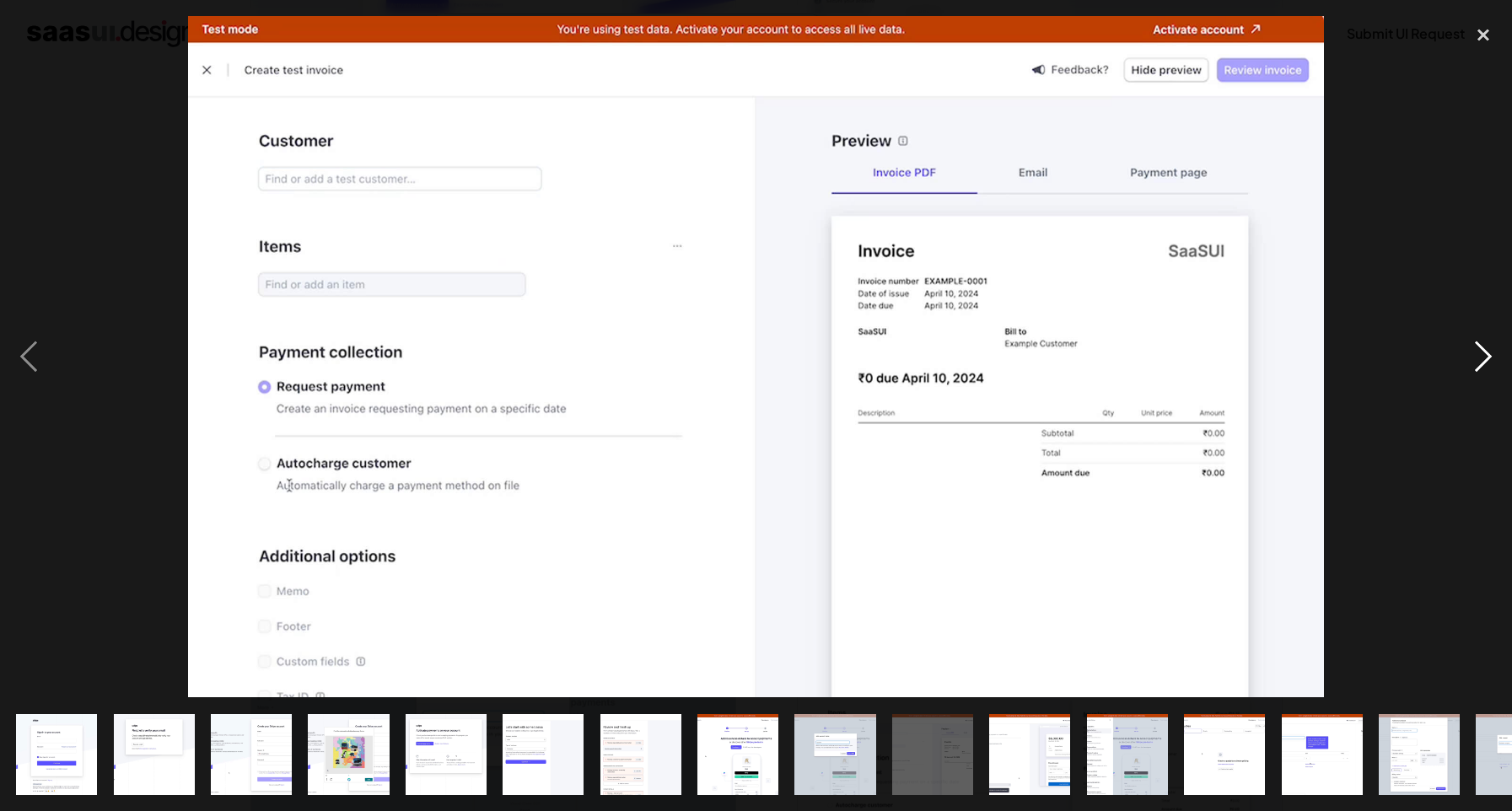
click at [1475, 362] on div "next image" at bounding box center [1483, 357] width 57 height 682
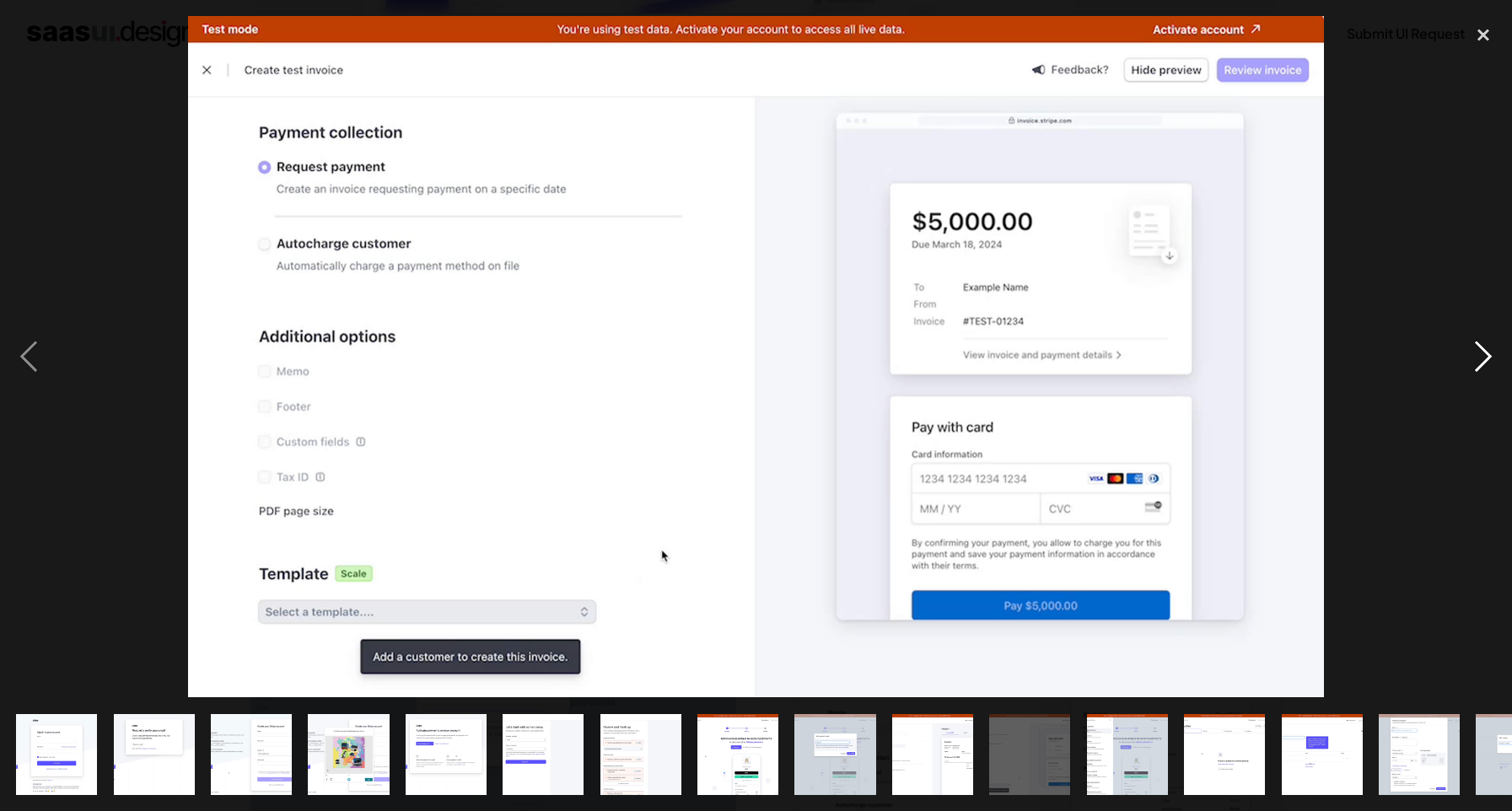
click at [1475, 362] on div "next image" at bounding box center [1483, 357] width 57 height 682
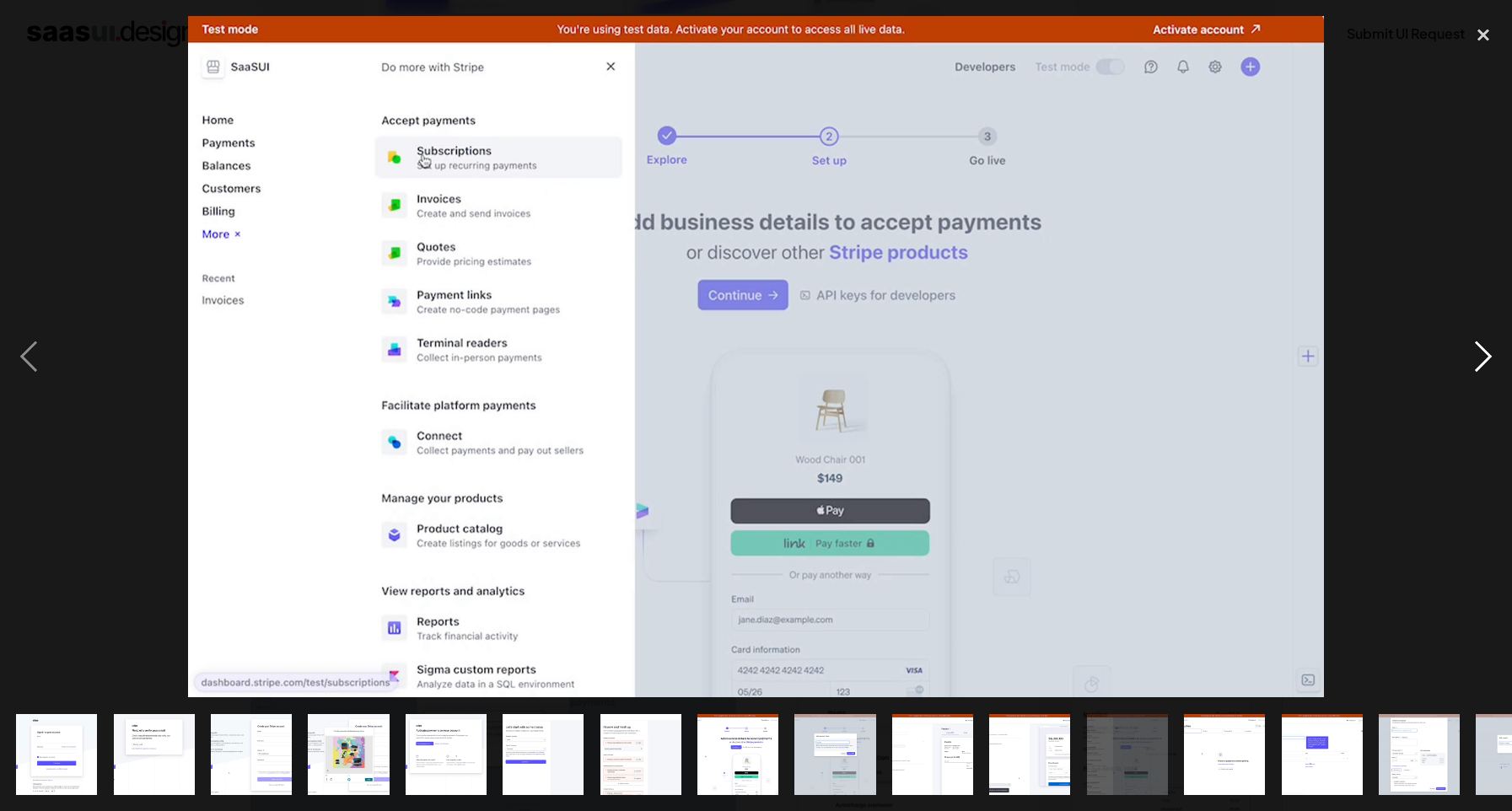
click at [1475, 362] on div "next image" at bounding box center [1483, 357] width 57 height 682
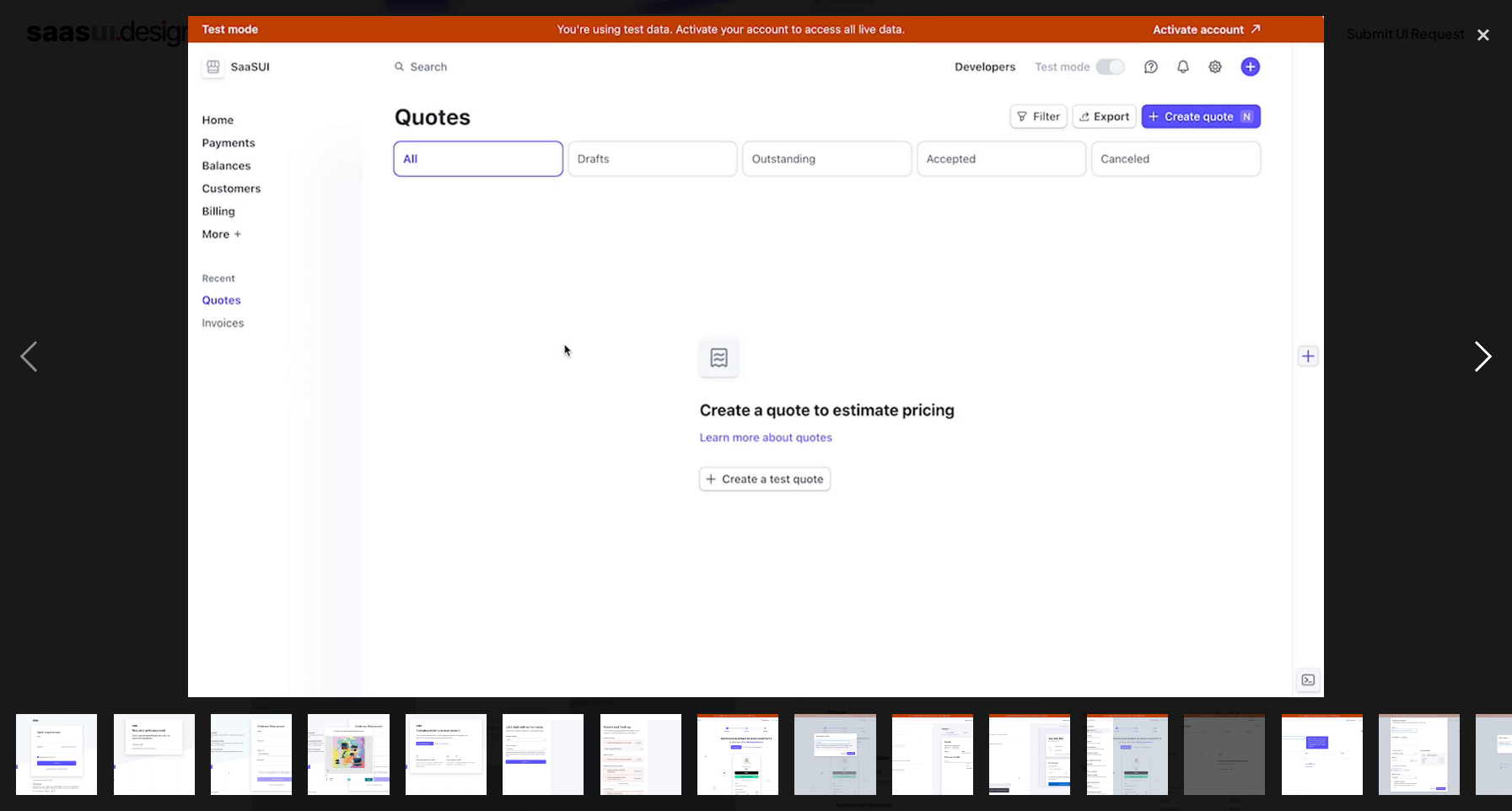
click at [1475, 362] on div "next image" at bounding box center [1483, 357] width 57 height 682
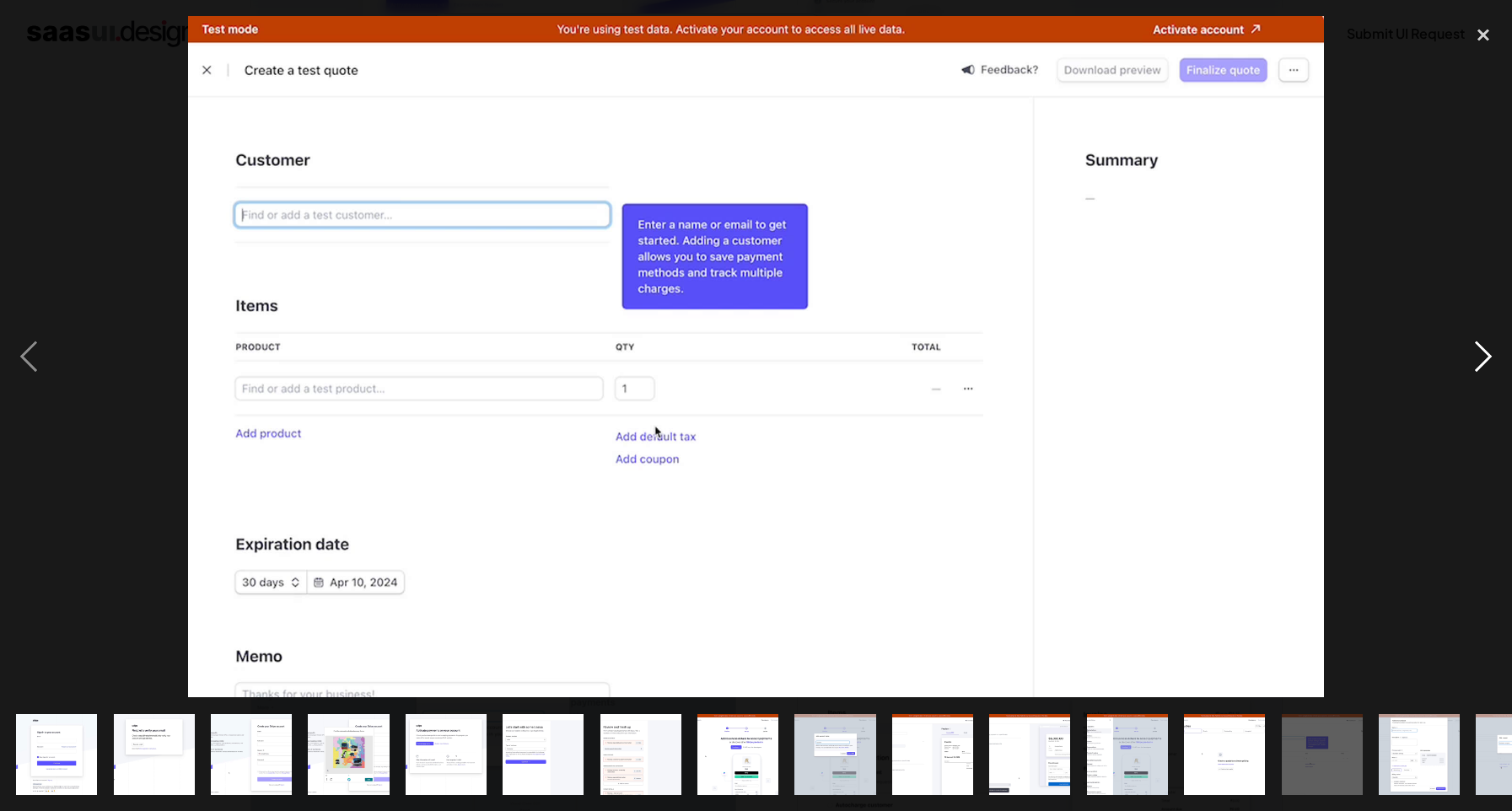
click at [1475, 362] on div "next image" at bounding box center [1483, 357] width 57 height 682
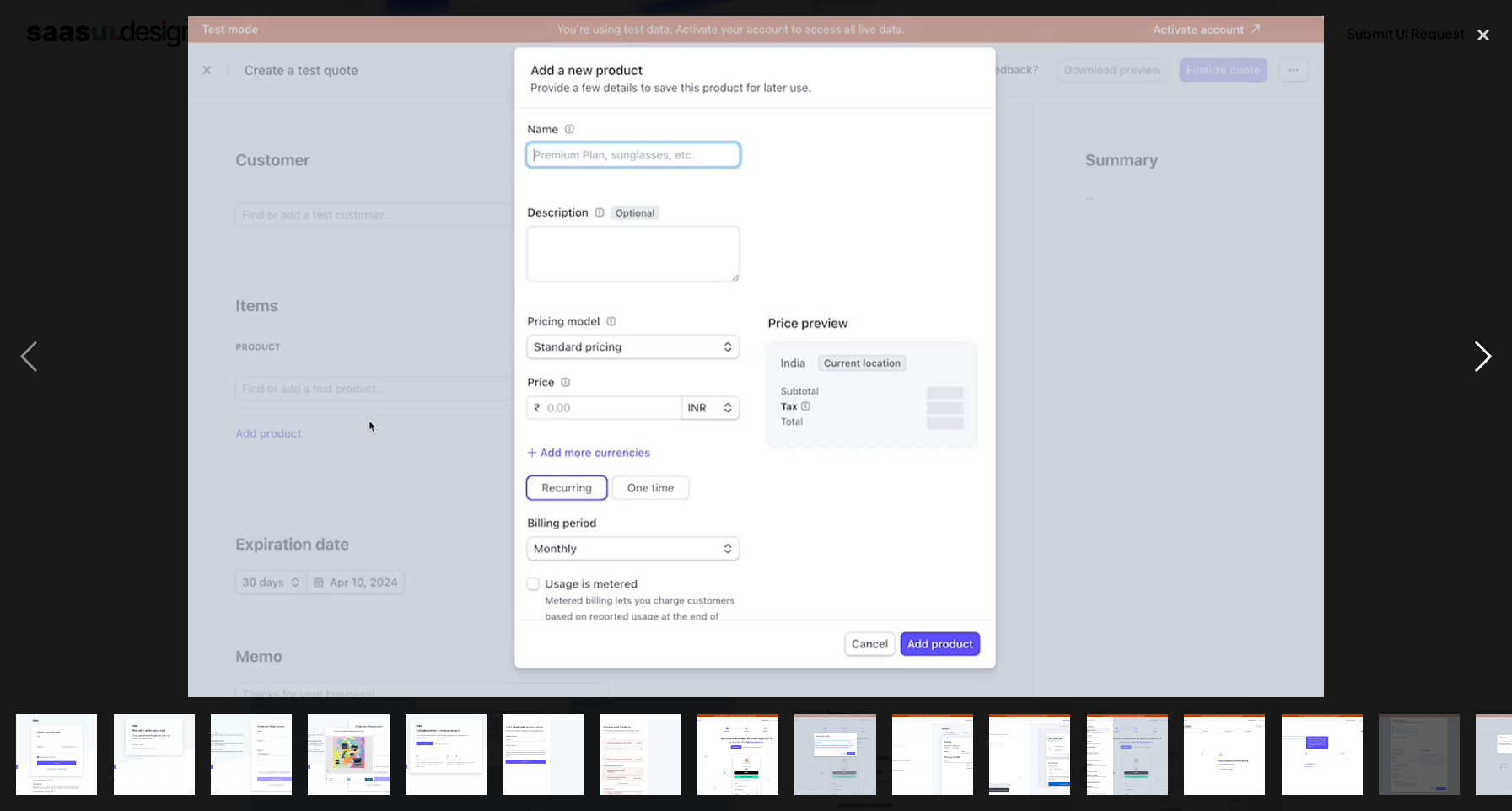
click at [1475, 362] on div "next image" at bounding box center [1483, 357] width 57 height 682
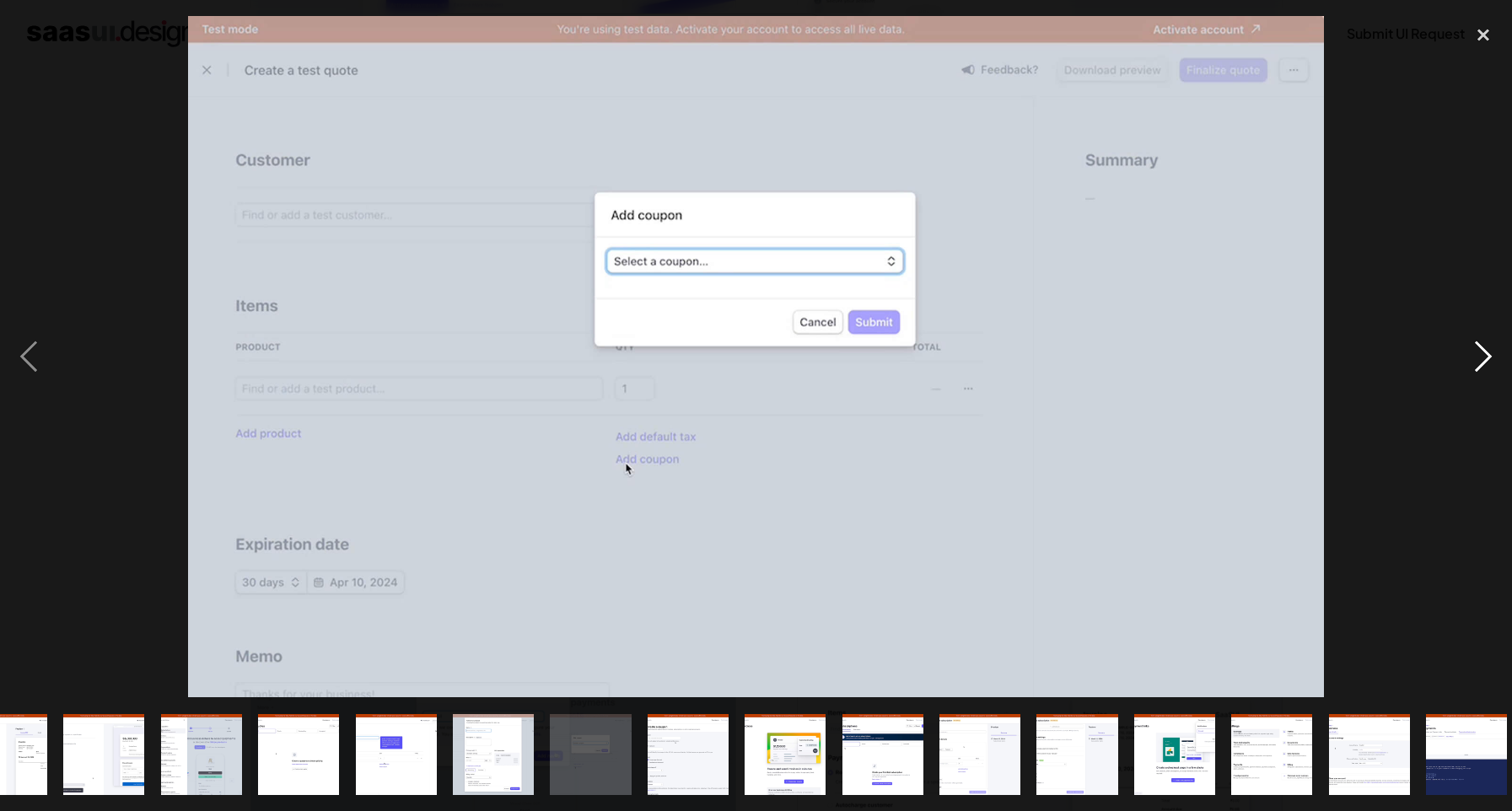
scroll to position [0, 938]
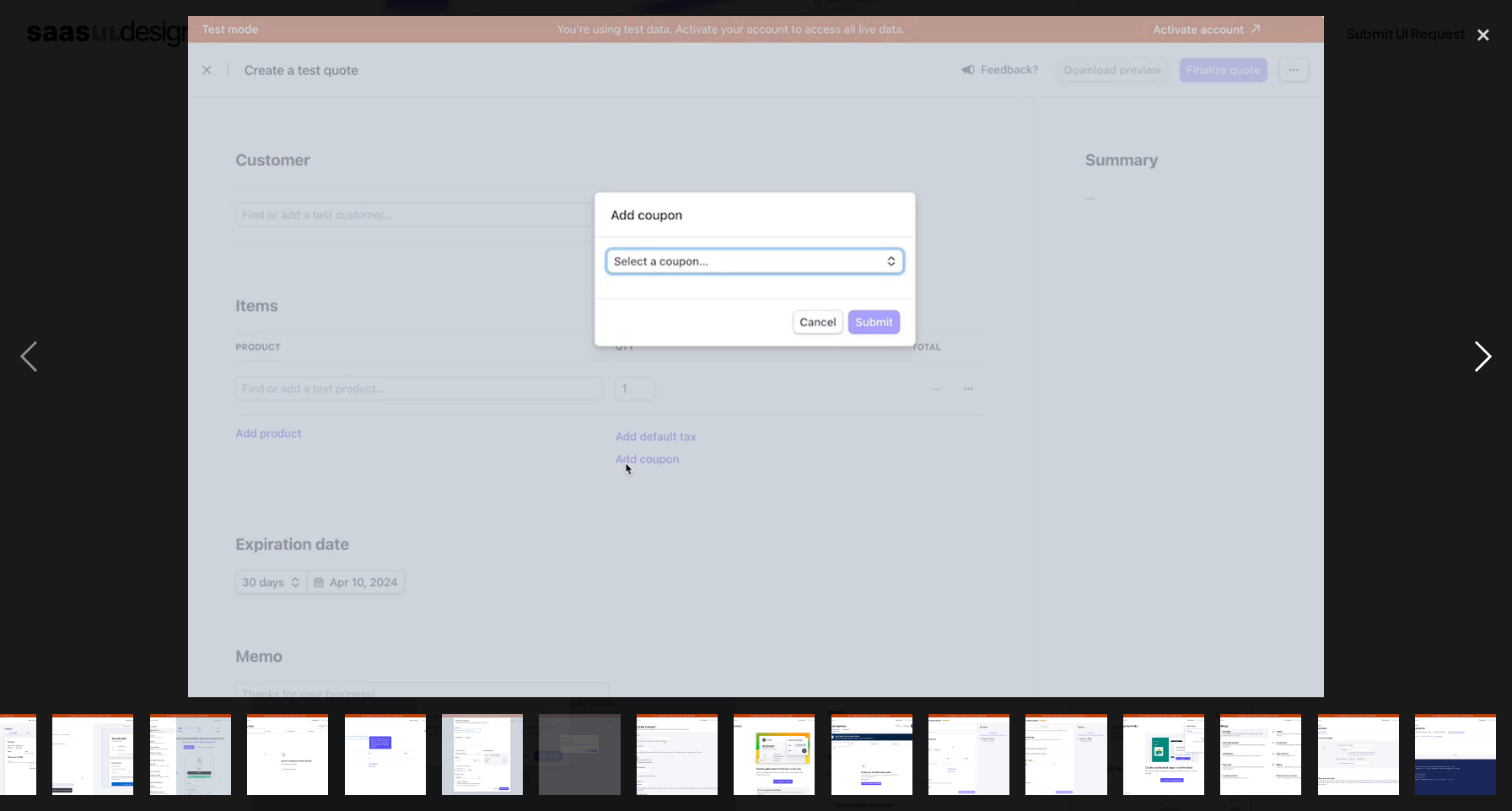
click at [1475, 362] on div "next image" at bounding box center [1483, 357] width 57 height 682
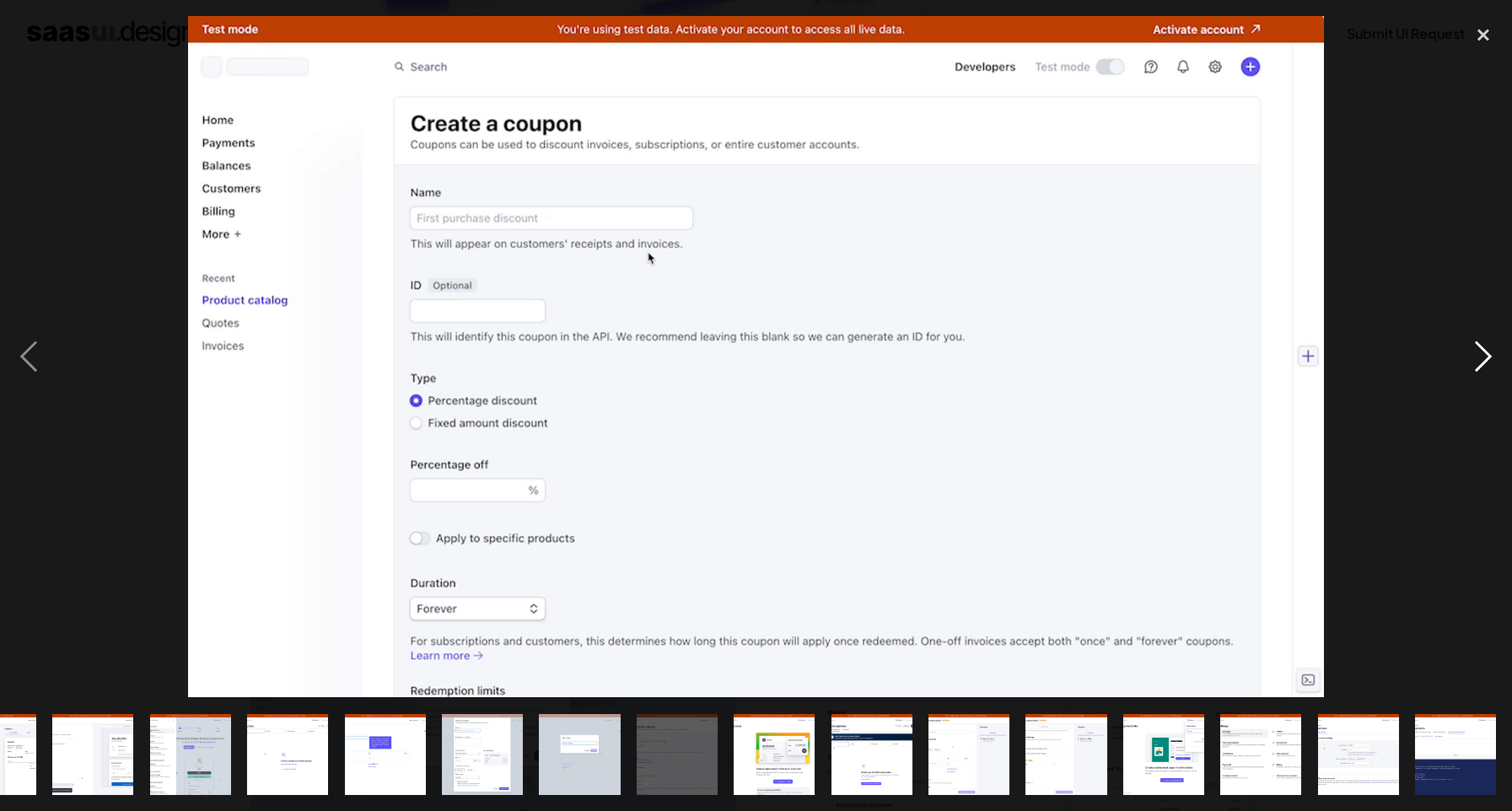
click at [1475, 362] on div "next image" at bounding box center [1483, 357] width 57 height 682
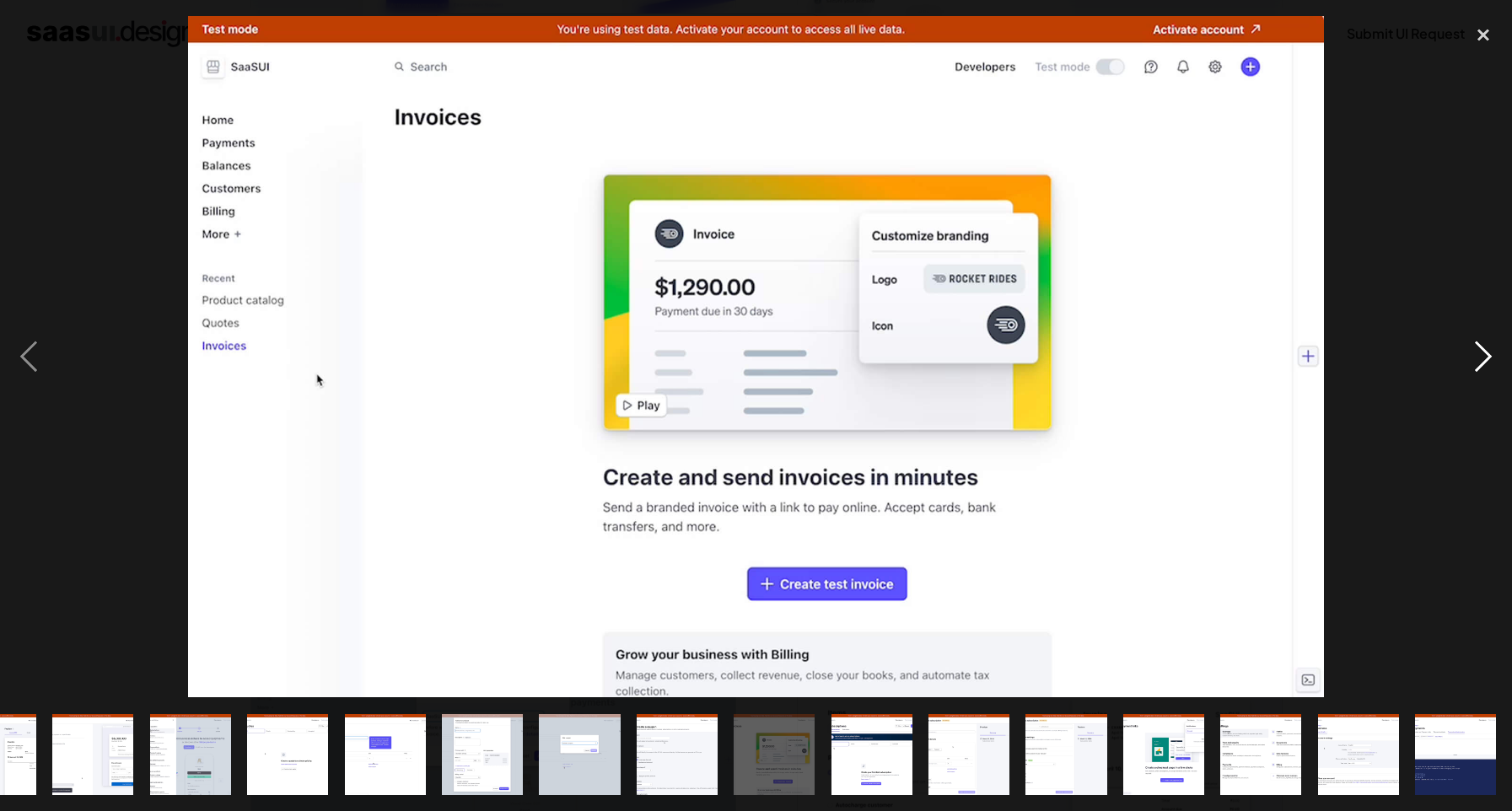
click at [1475, 362] on div "next image" at bounding box center [1483, 357] width 57 height 682
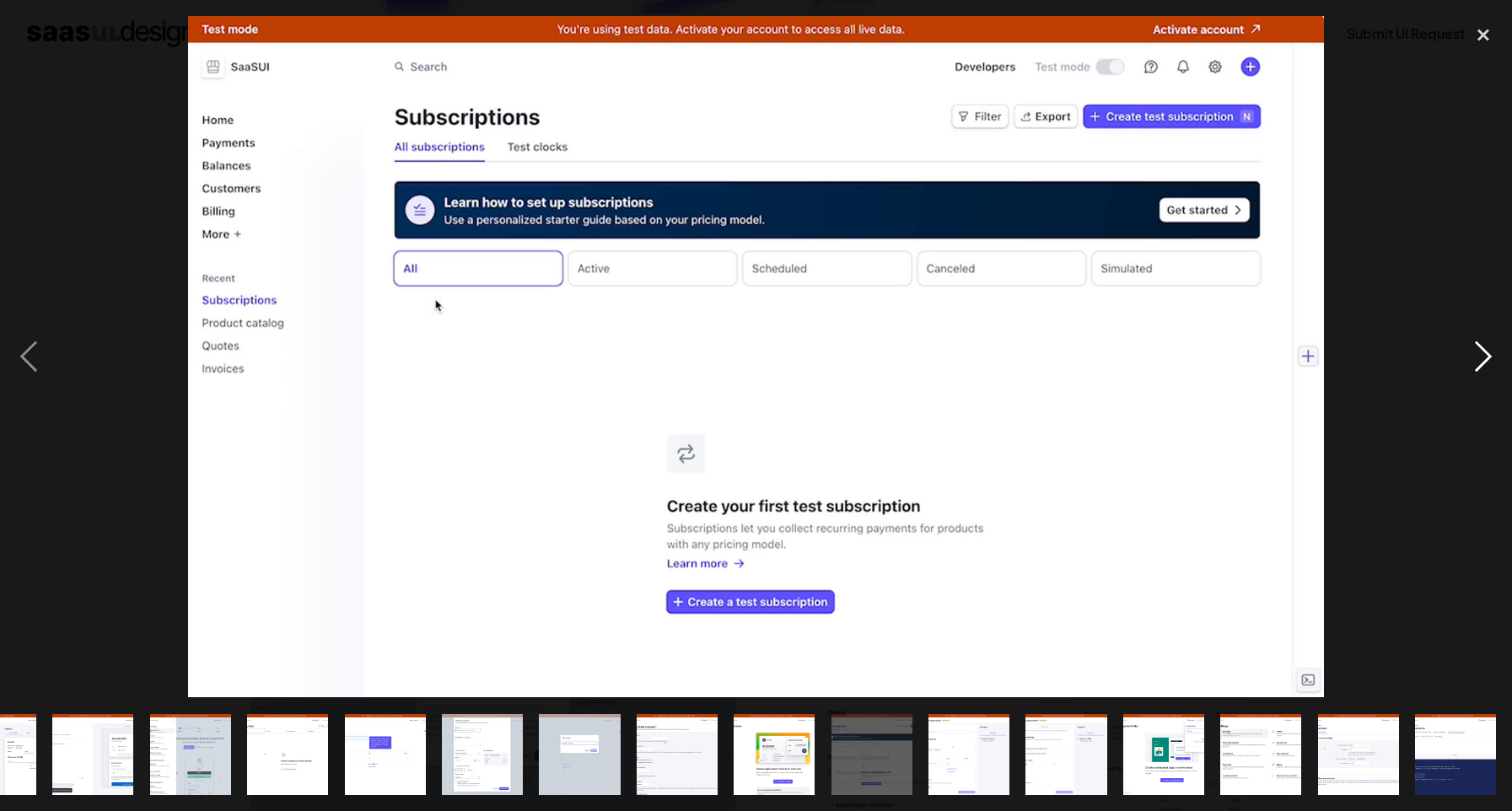
click at [1475, 362] on div "next image" at bounding box center [1483, 357] width 57 height 682
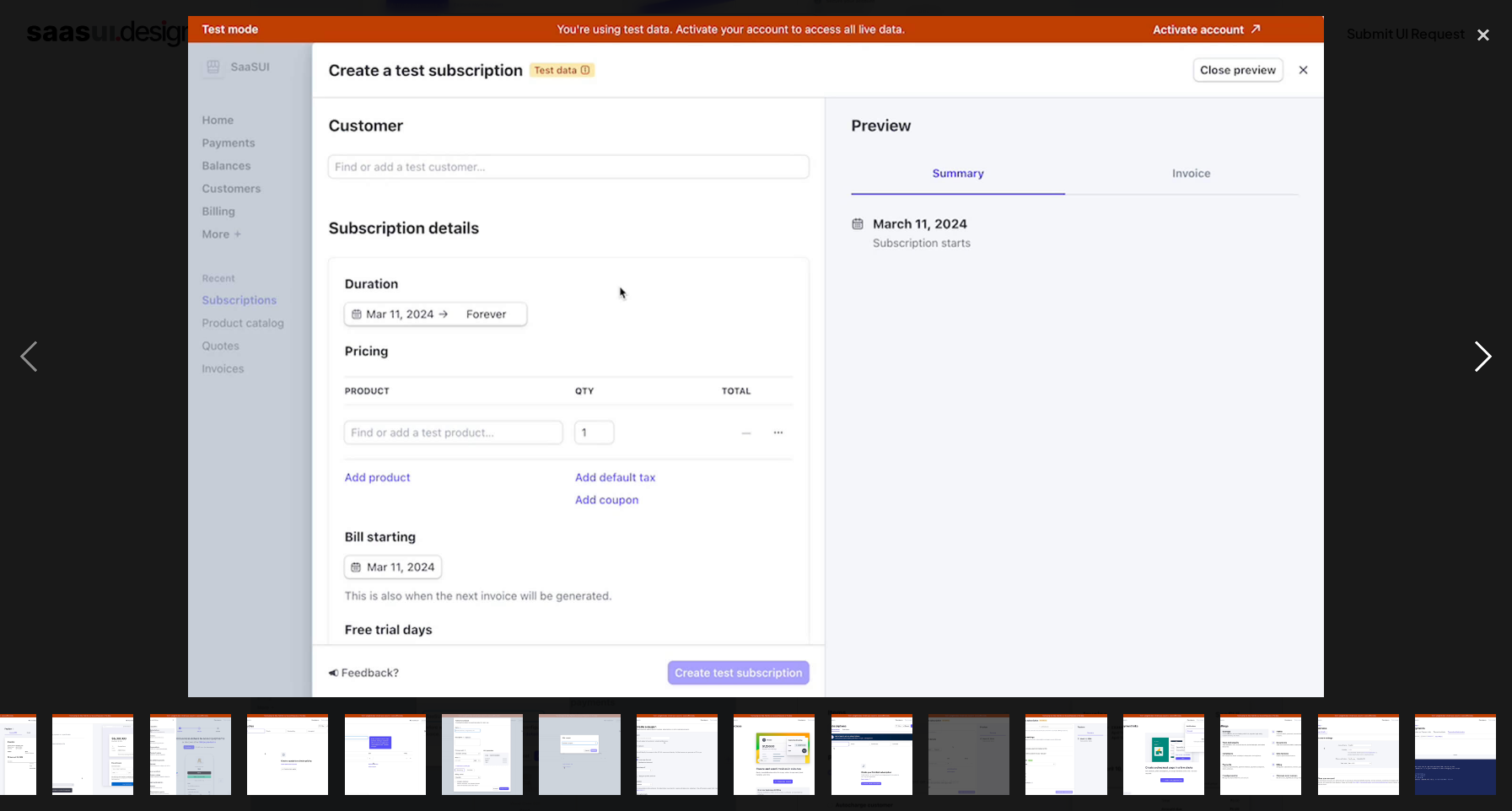
click at [1475, 362] on div "next image" at bounding box center [1483, 357] width 57 height 682
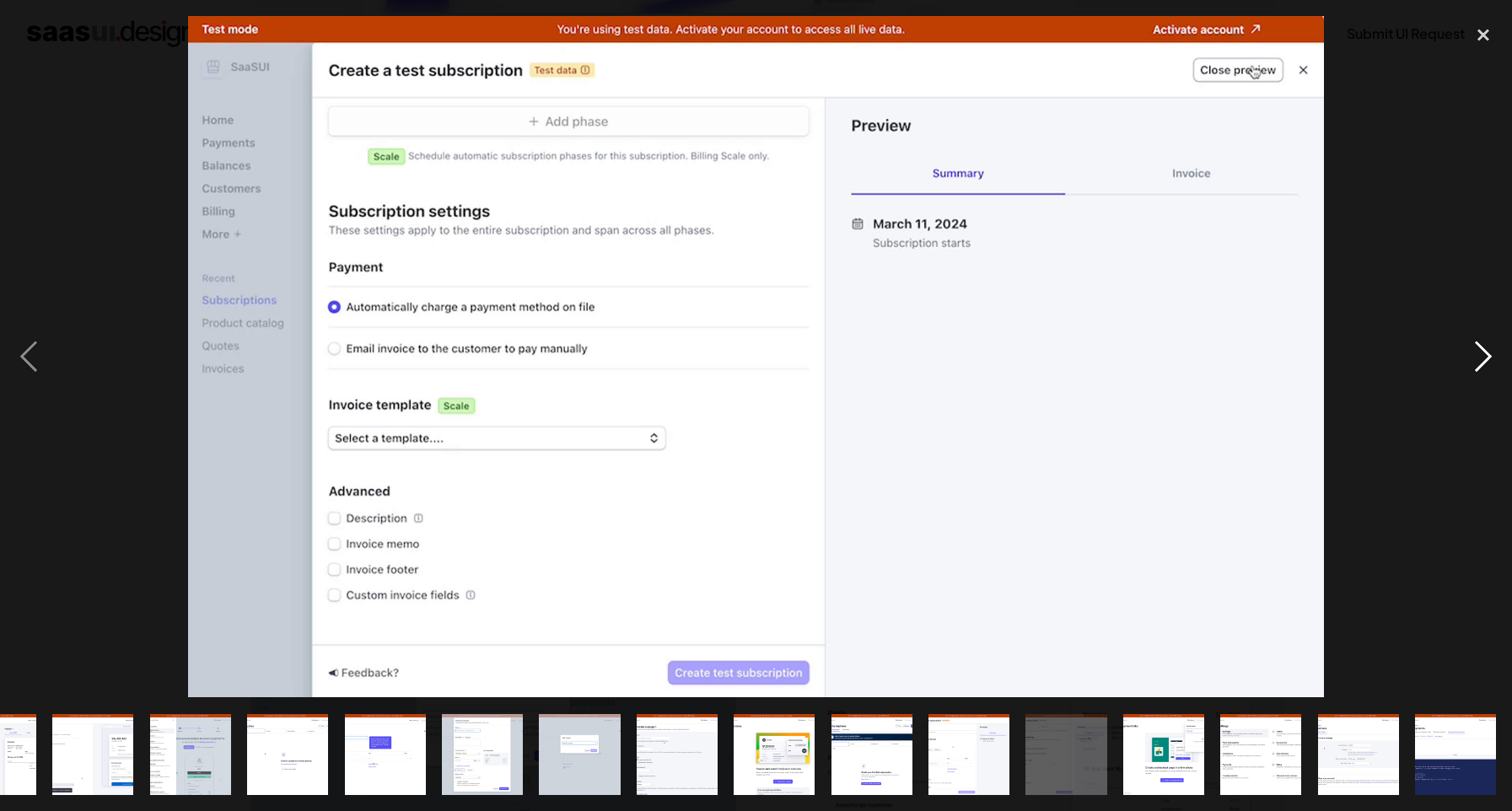
click at [1475, 362] on div "next image" at bounding box center [1483, 357] width 57 height 682
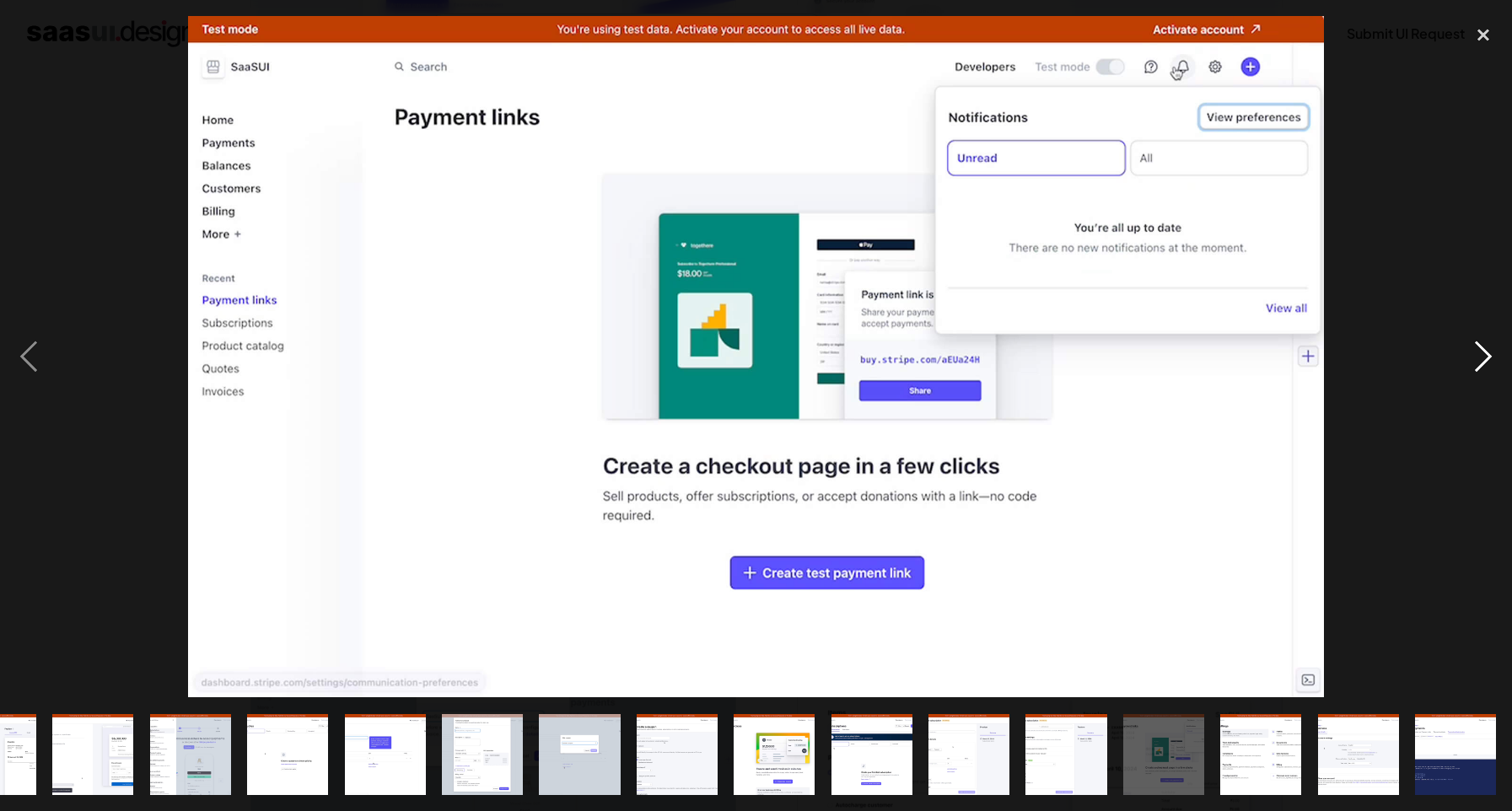
click at [1475, 362] on div "next image" at bounding box center [1483, 357] width 57 height 682
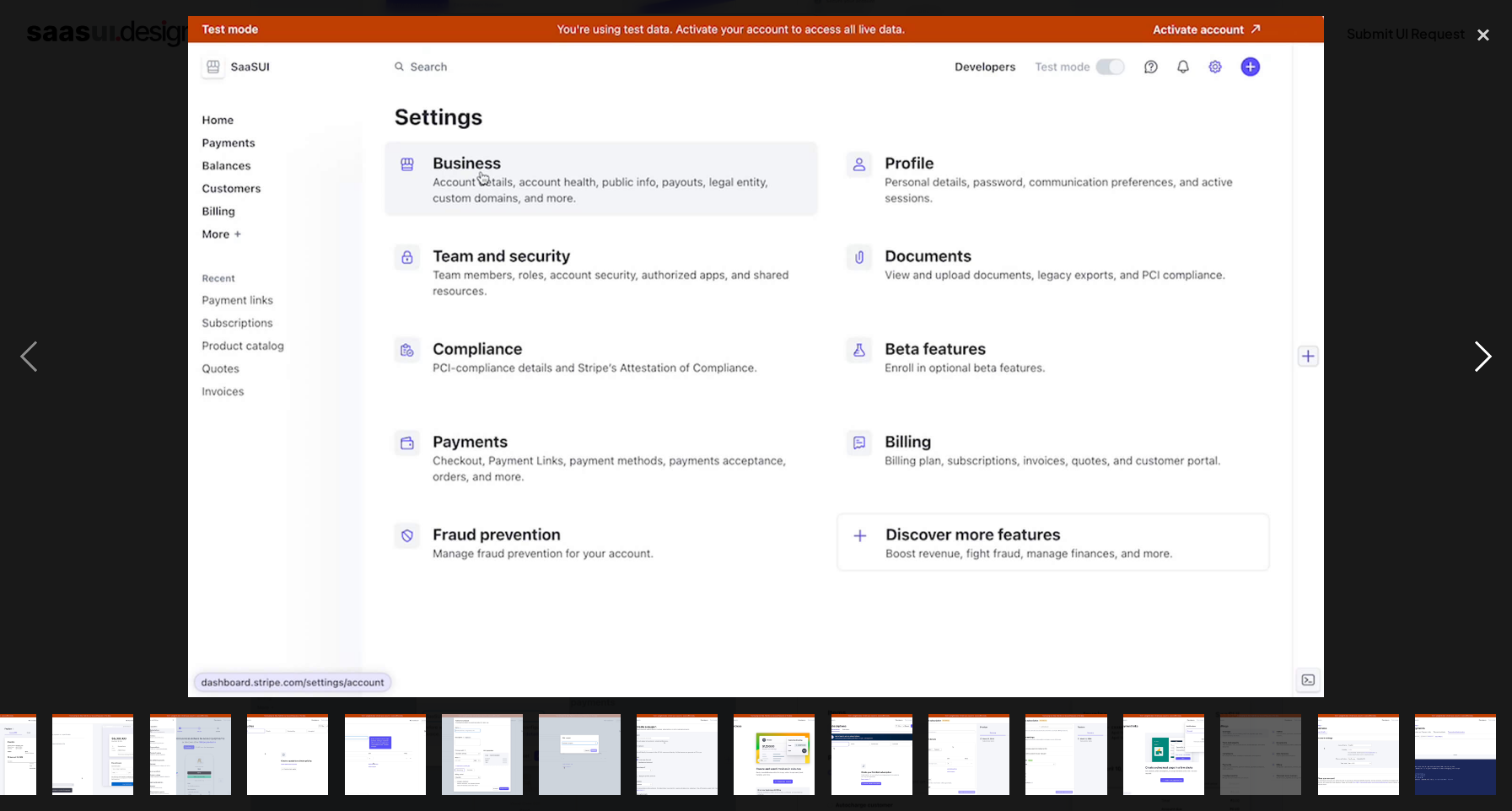
click at [1475, 362] on div "next image" at bounding box center [1483, 357] width 57 height 682
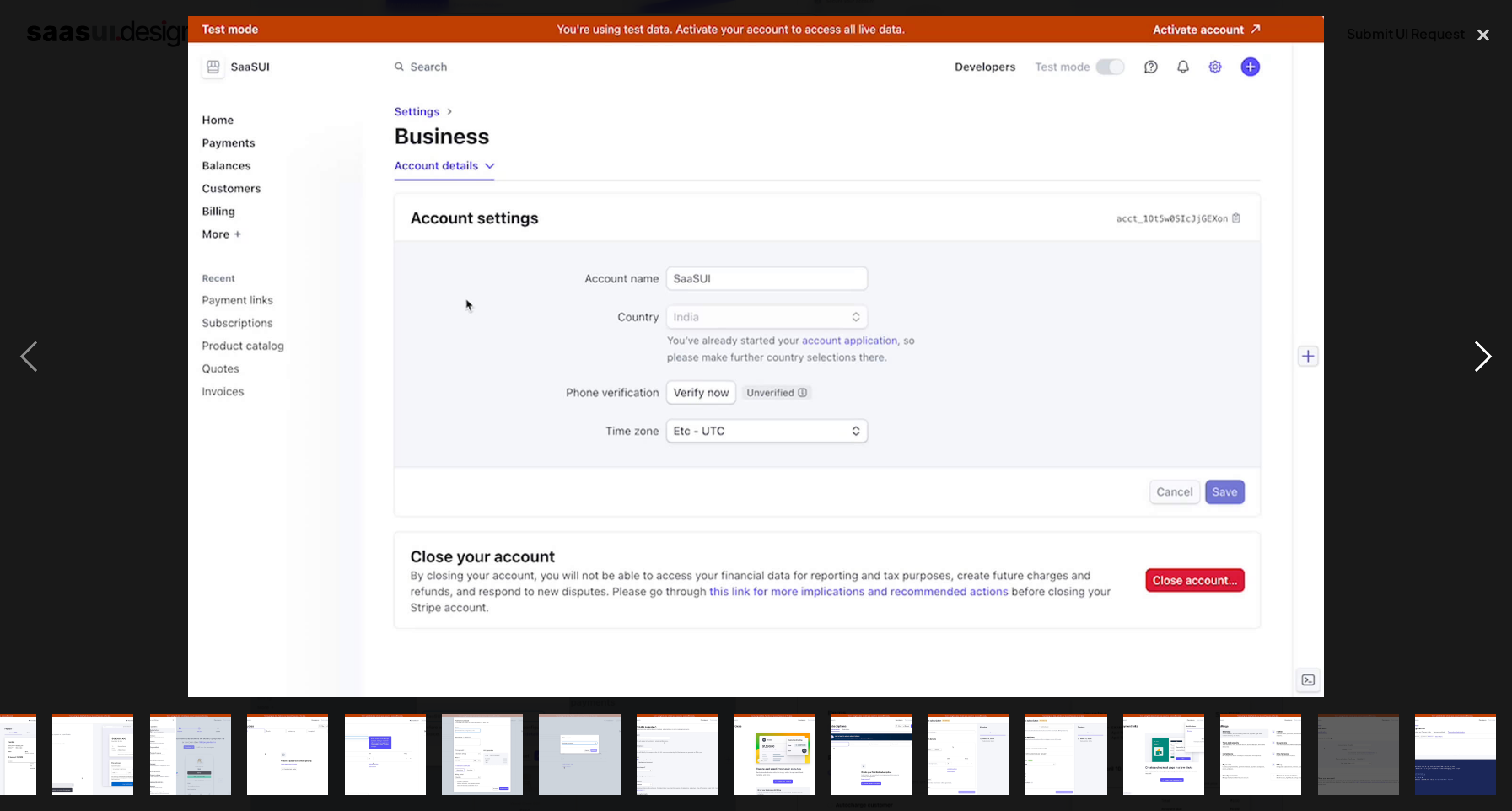
click at [1475, 362] on div "next image" at bounding box center [1483, 357] width 57 height 682
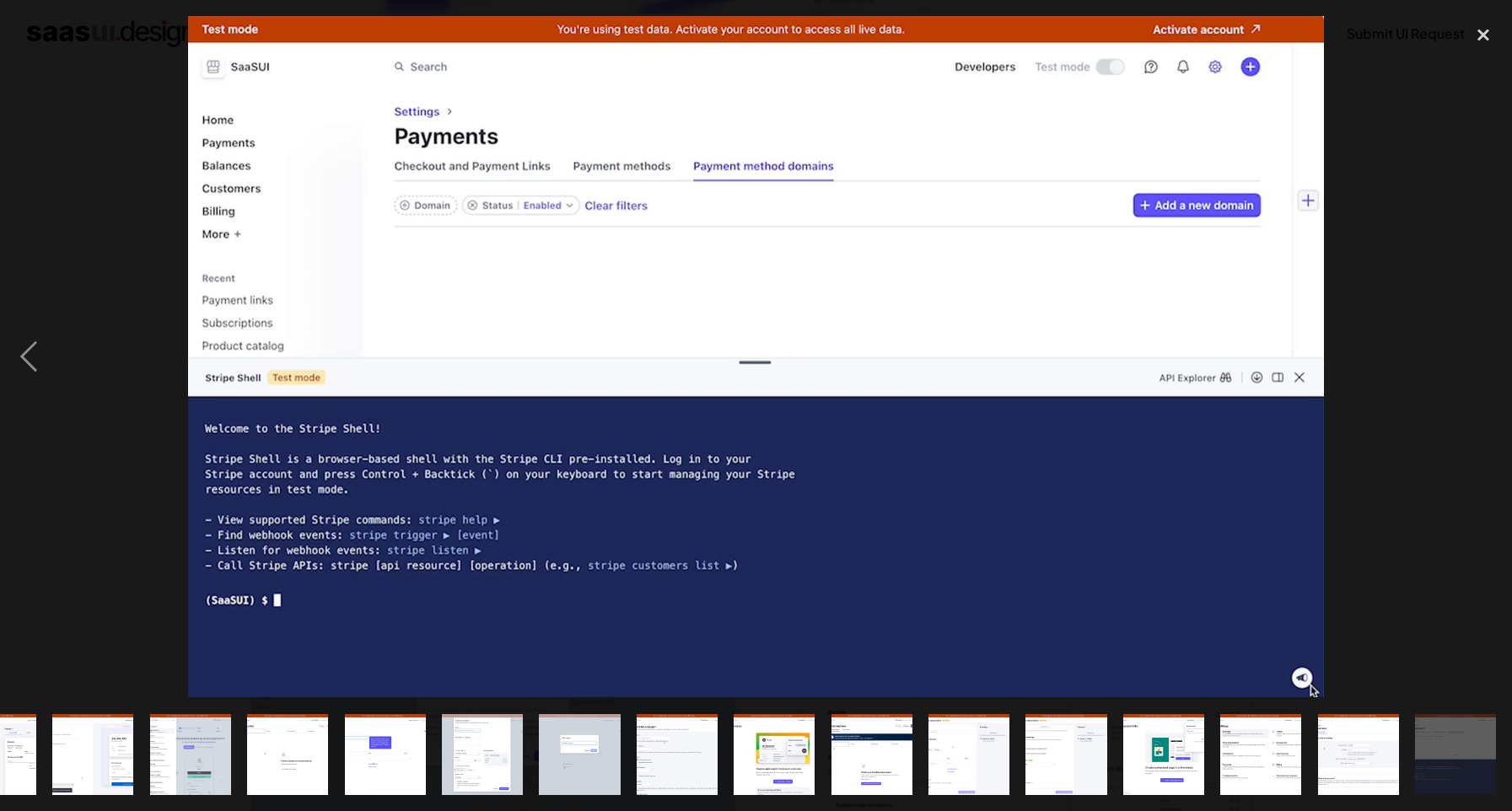
click at [1475, 362] on div "next image" at bounding box center [1483, 357] width 57 height 682
click at [1476, 38] on div "close lightbox" at bounding box center [1483, 35] width 57 height 37
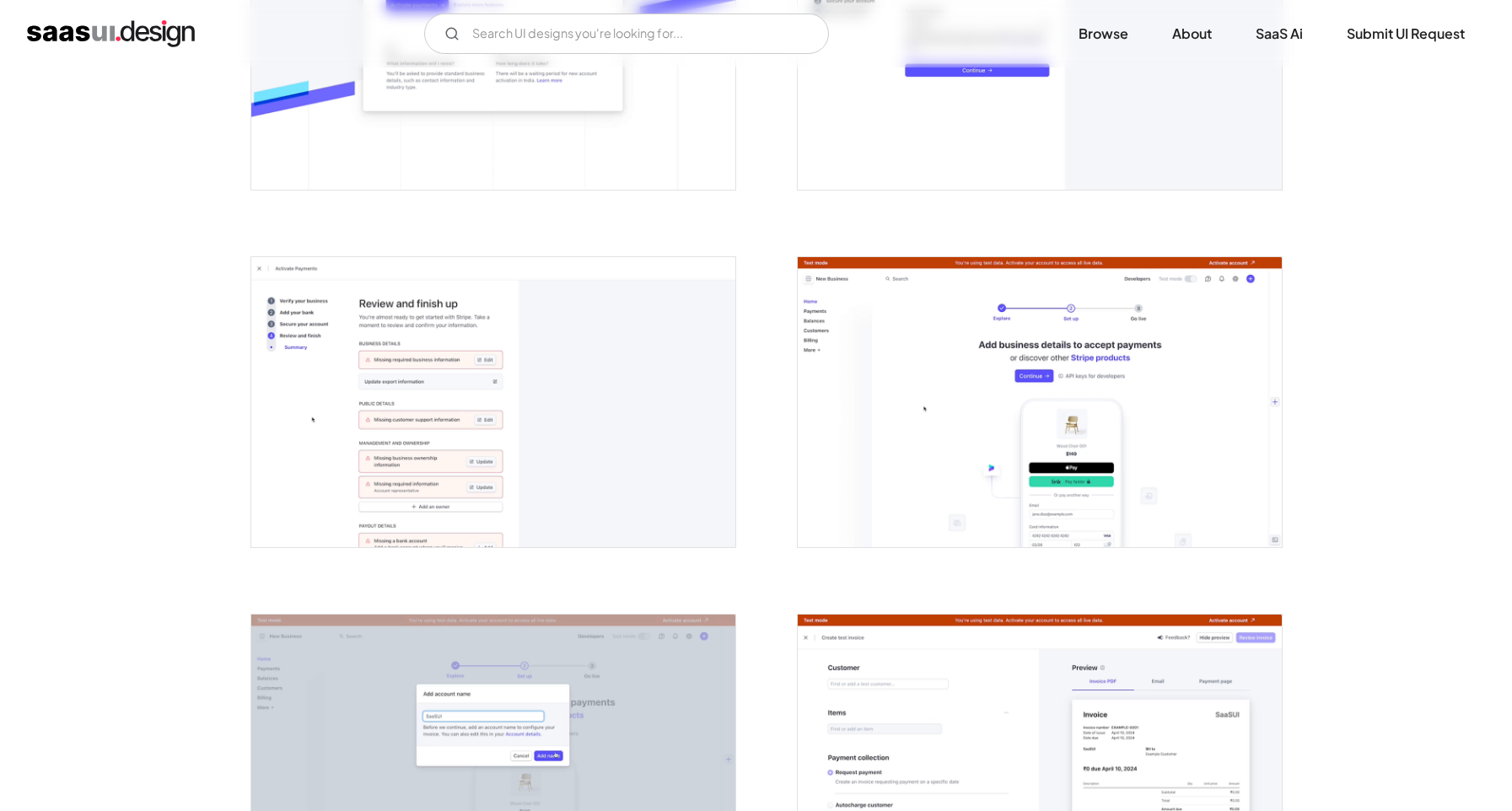
scroll to position [0, 0]
click at [668, 20] on input "Email Form" at bounding box center [626, 34] width 405 height 41
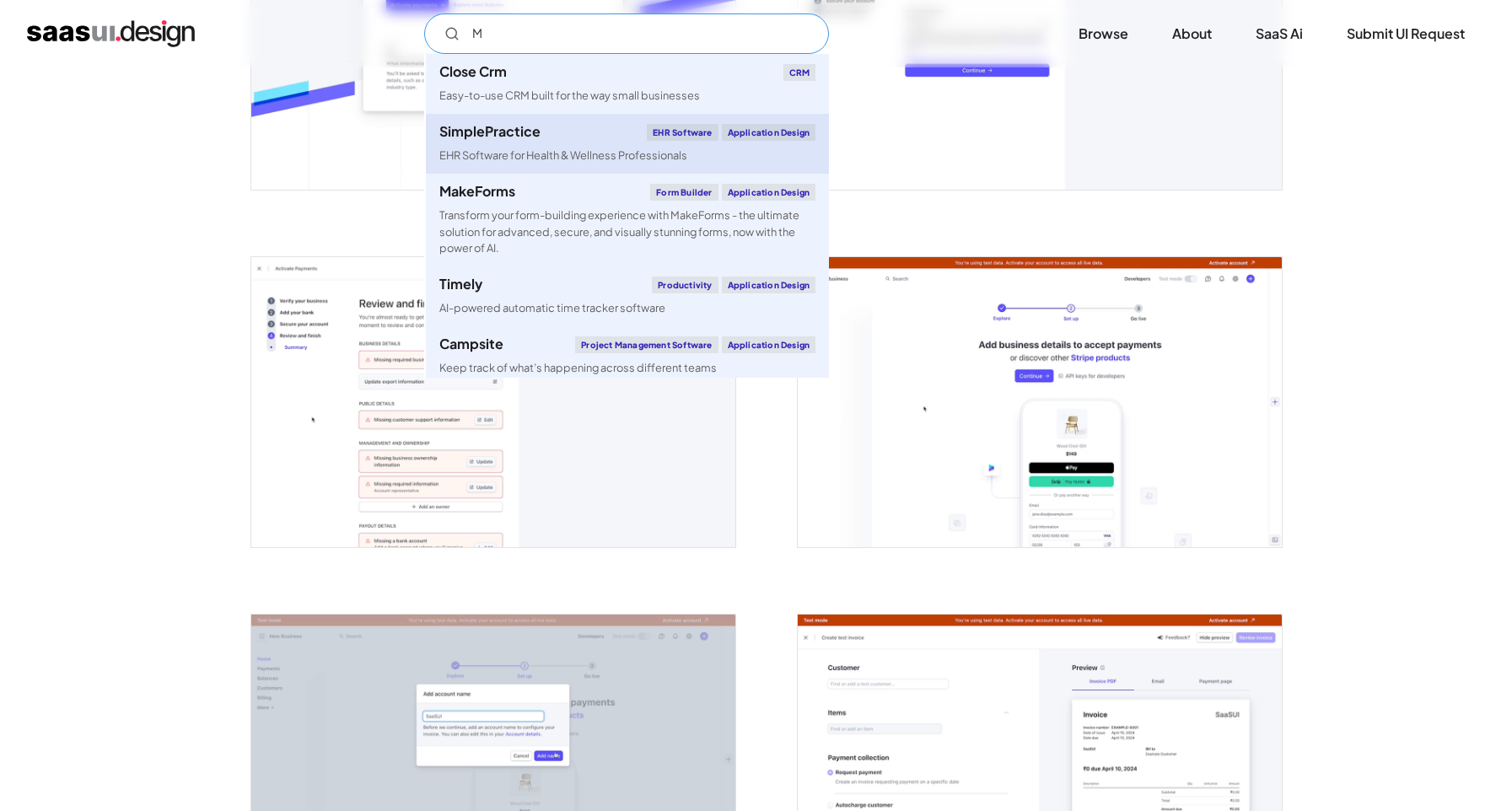
click at [530, 126] on div "SimplePractice" at bounding box center [490, 131] width 101 height 14
type input "M"
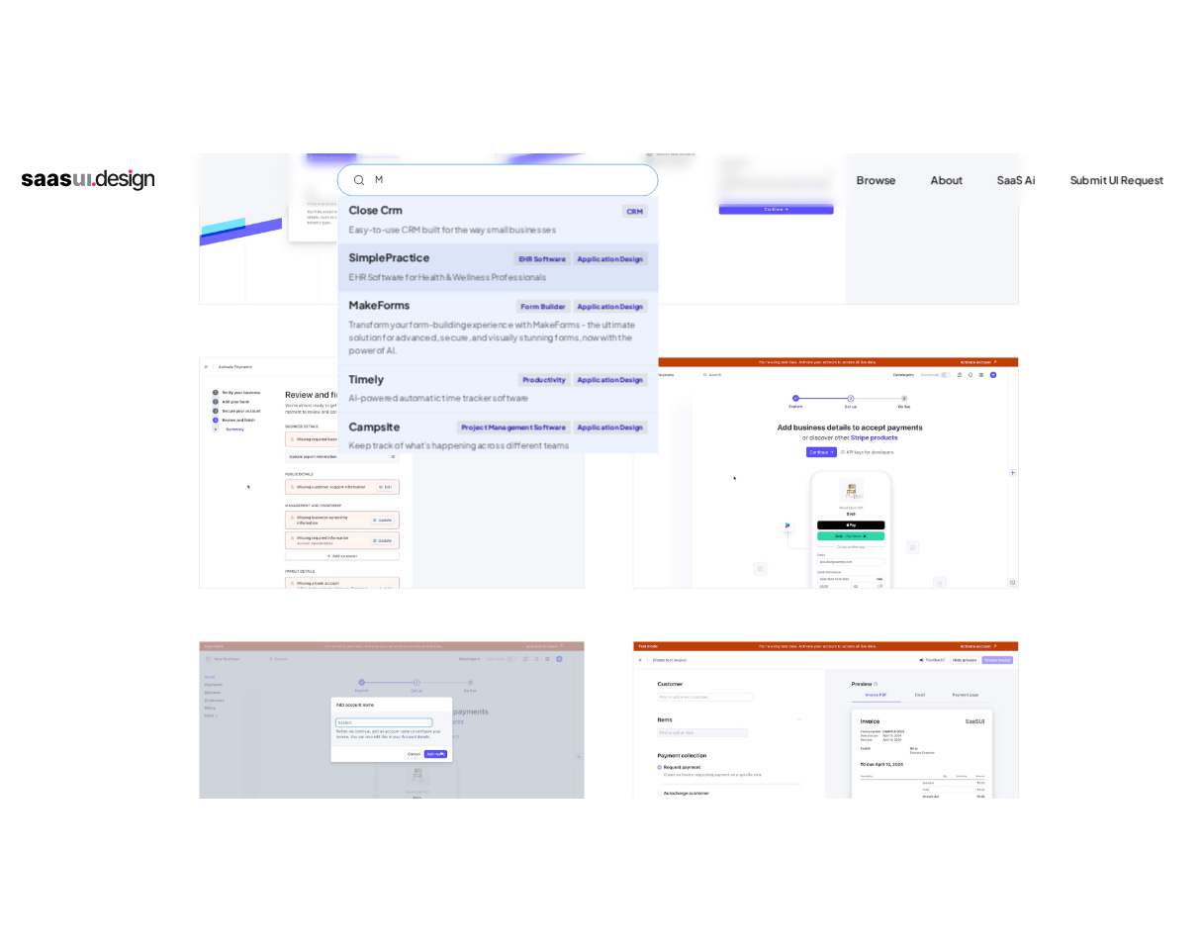
scroll to position [1371, 0]
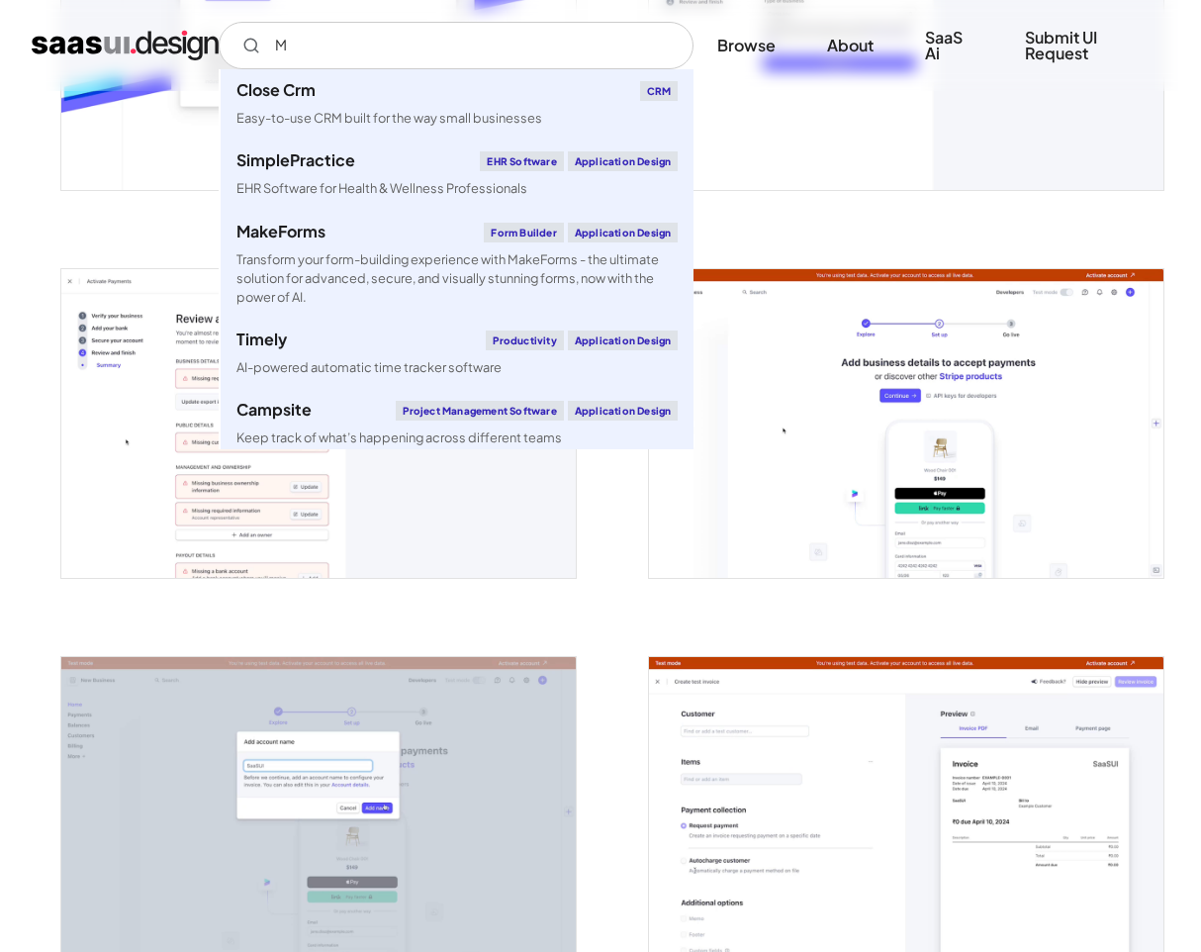
click at [960, 218] on div at bounding box center [894, 412] width 540 height 388
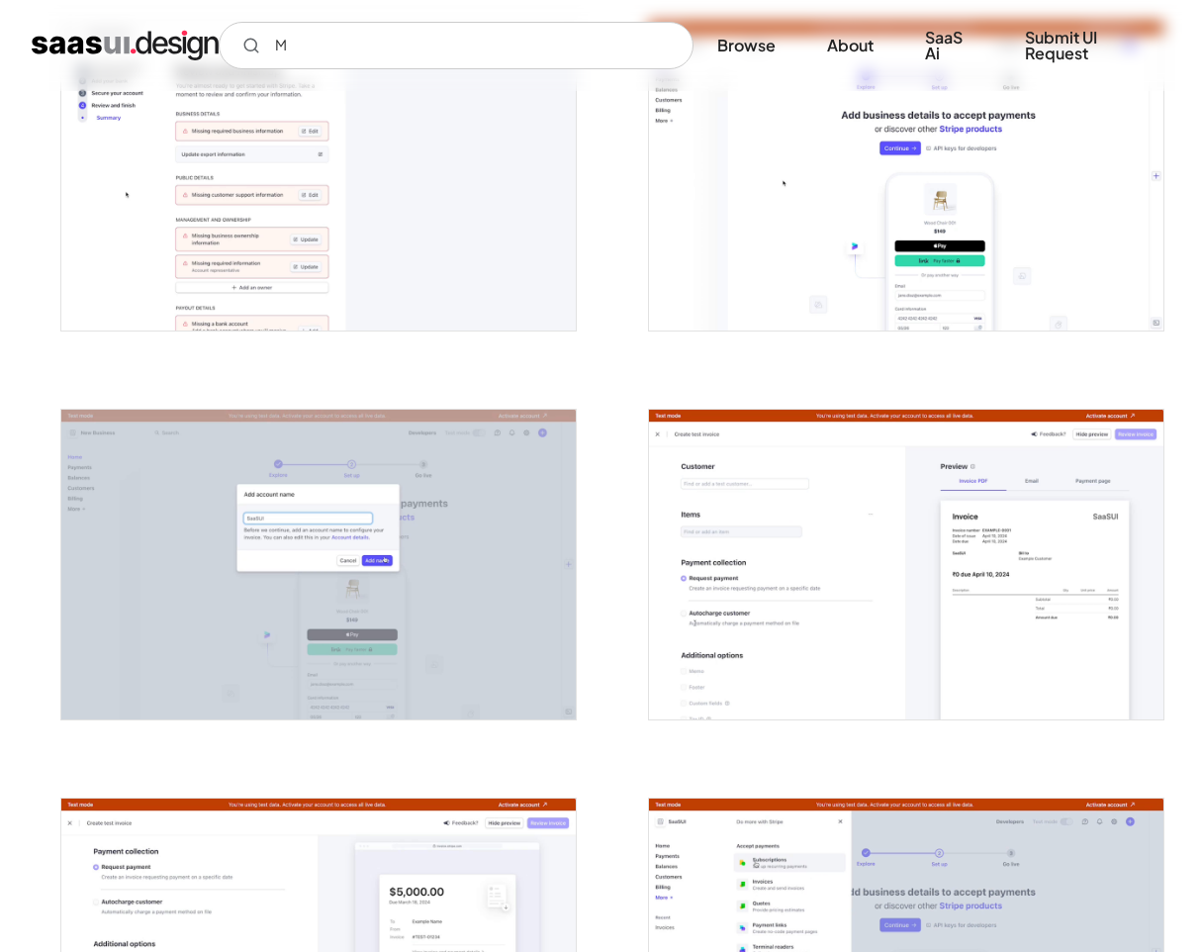
scroll to position [1239, 0]
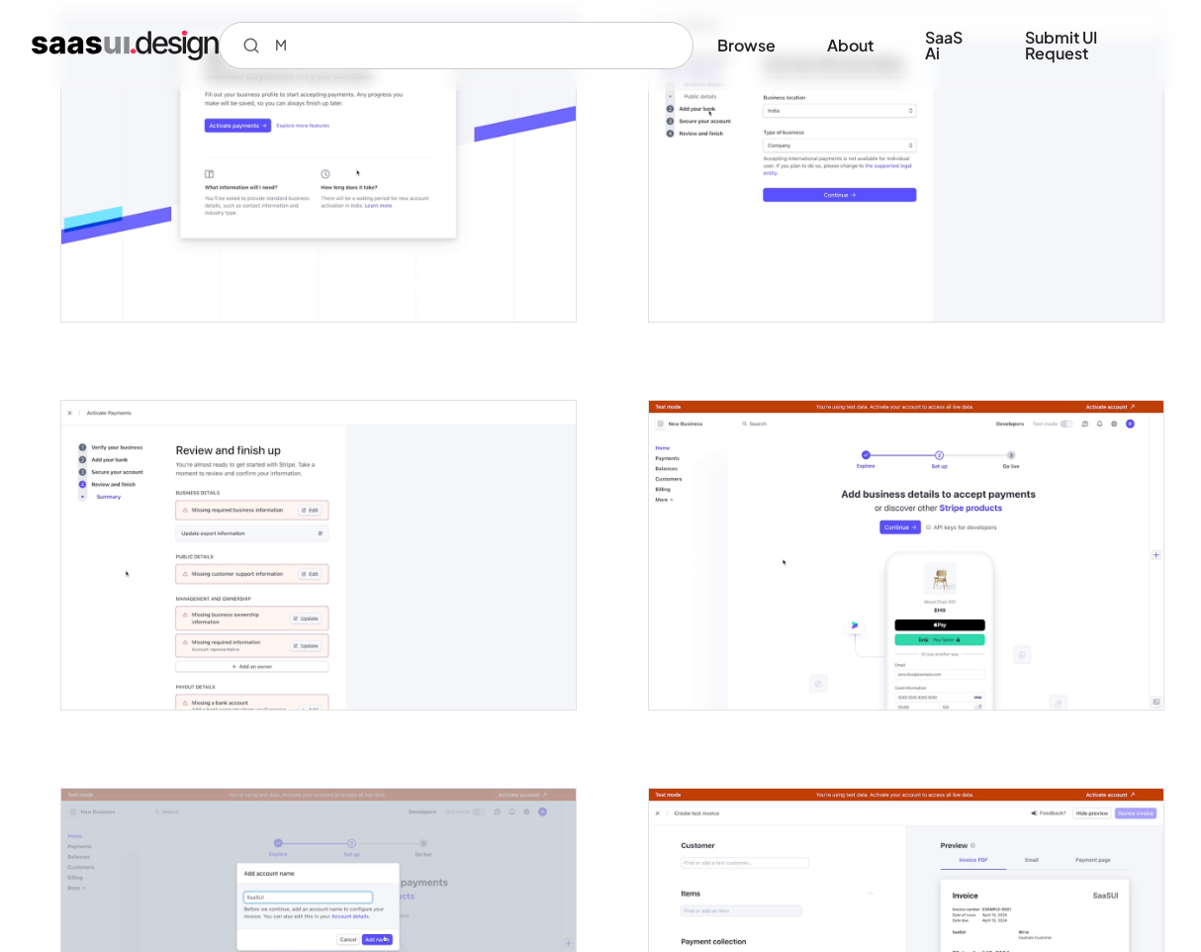
click at [413, 585] on img "open lightbox" at bounding box center [318, 555] width 515 height 309
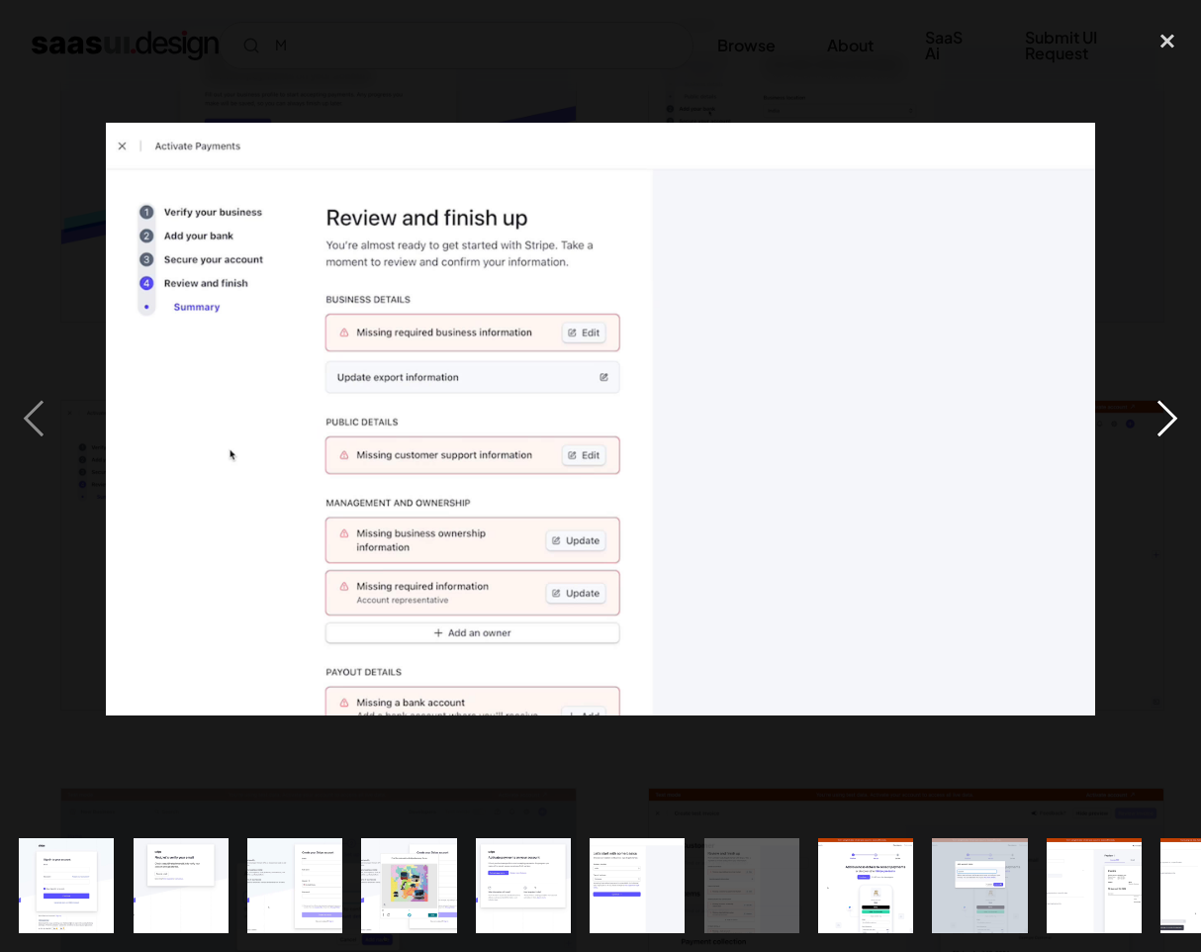
click at [1162, 187] on div "next image" at bounding box center [1167, 419] width 67 height 800
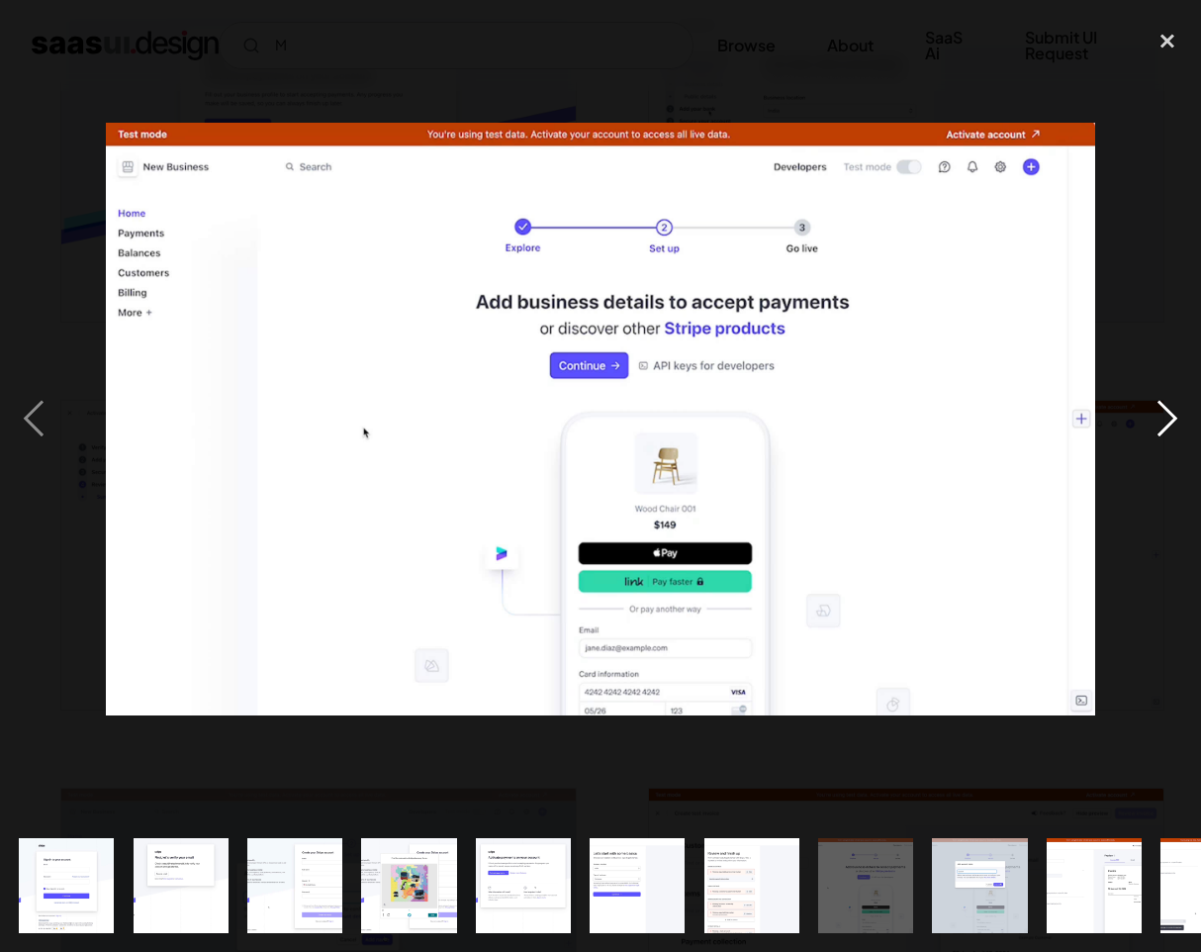
click at [1165, 418] on div "next image" at bounding box center [1167, 419] width 67 height 800
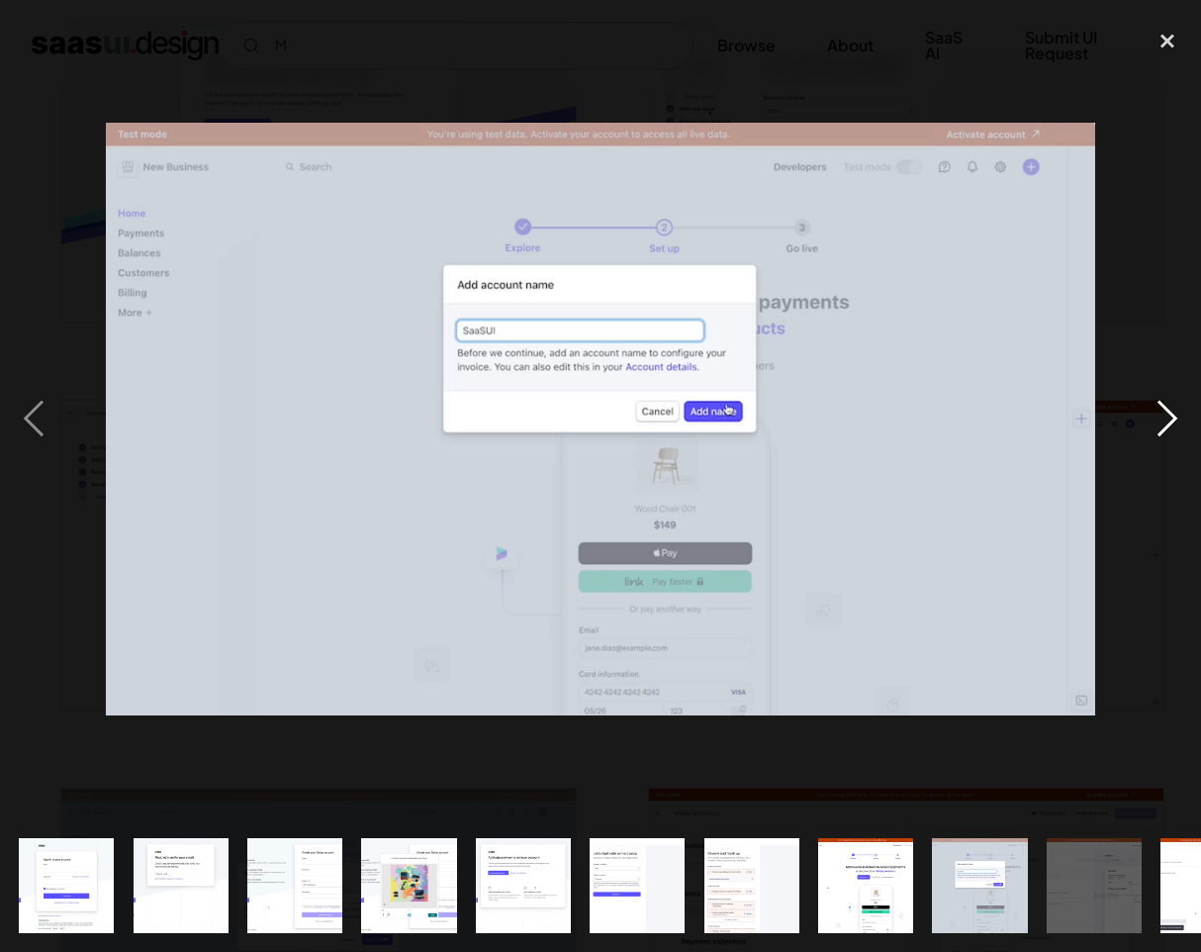
click at [1165, 418] on div "next image" at bounding box center [1167, 419] width 67 height 800
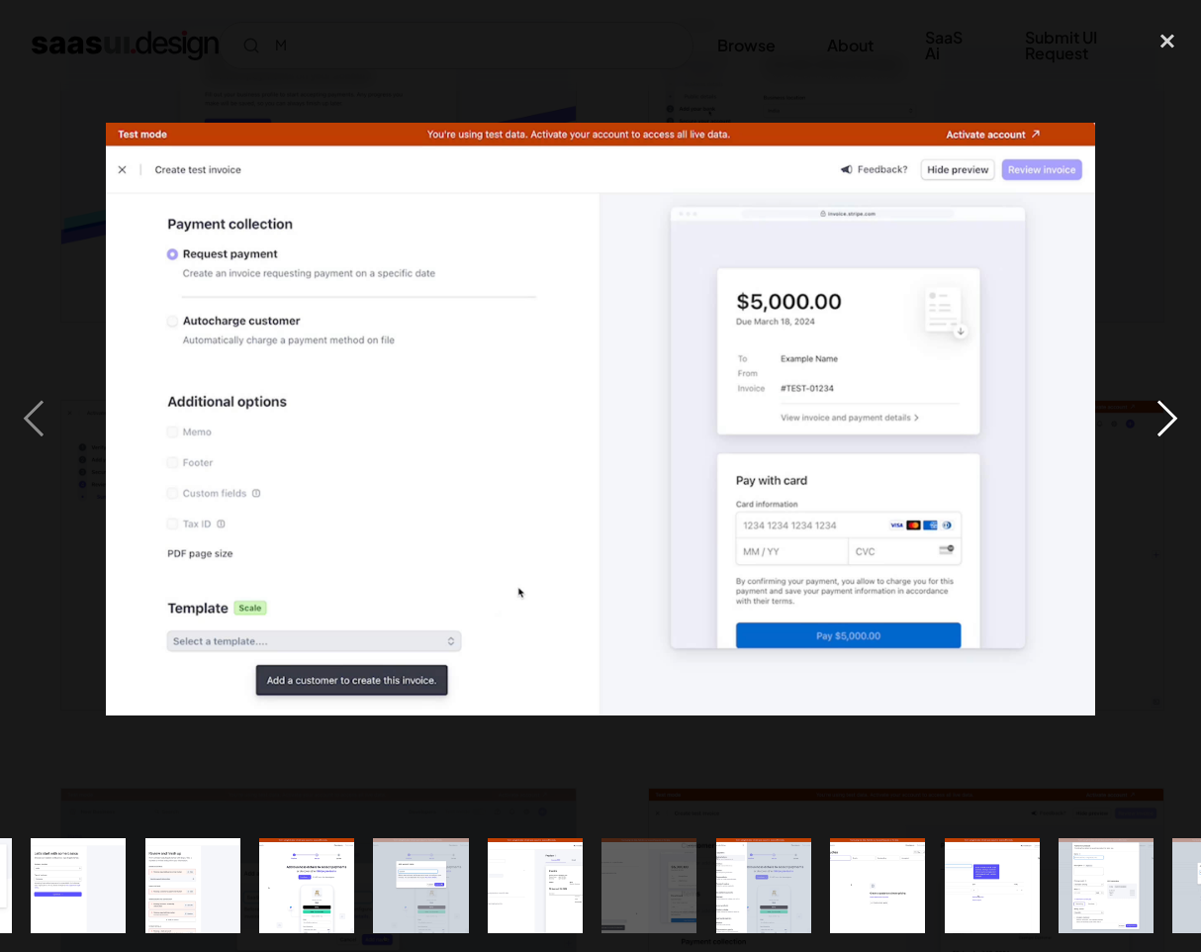
click at [1165, 418] on div "next image" at bounding box center [1167, 419] width 67 height 800
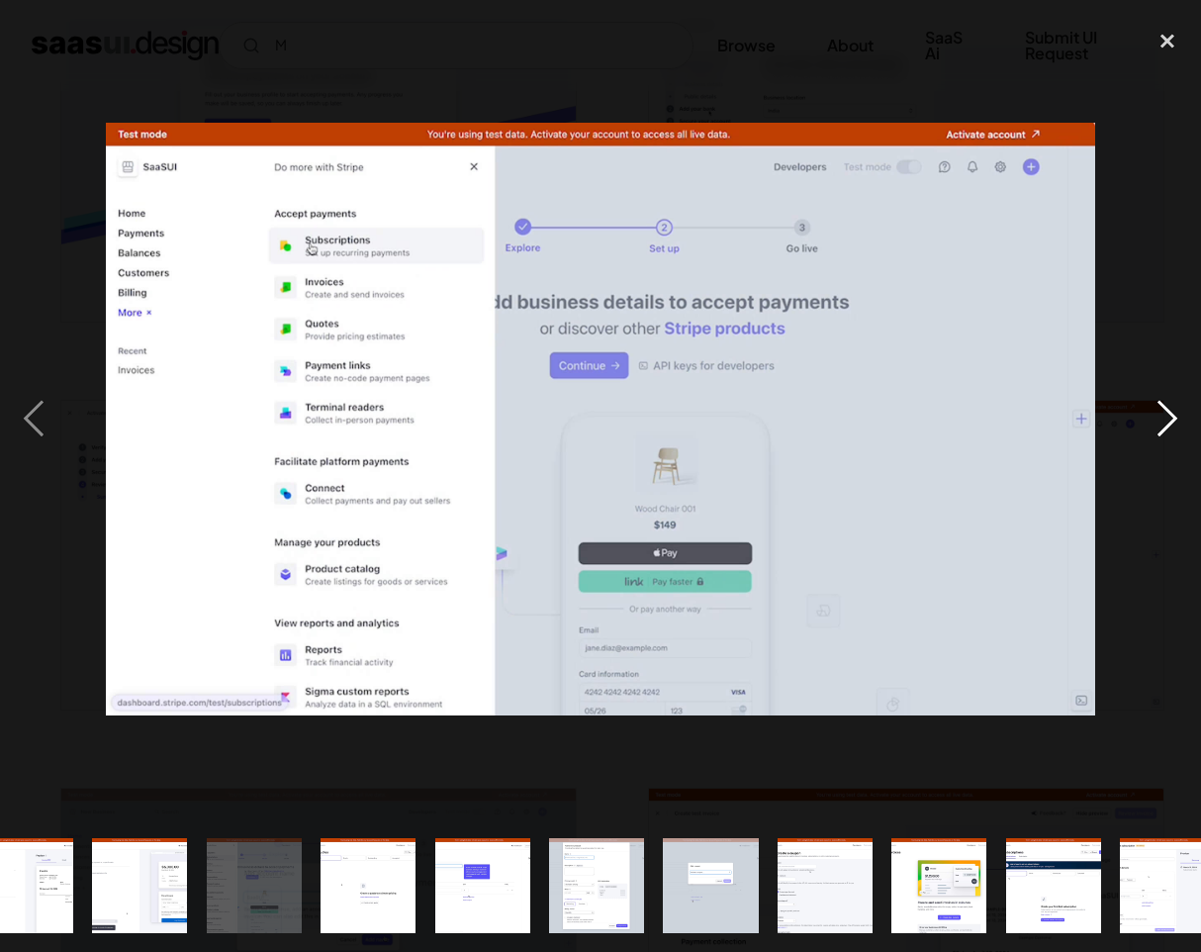
scroll to position [0, 1152]
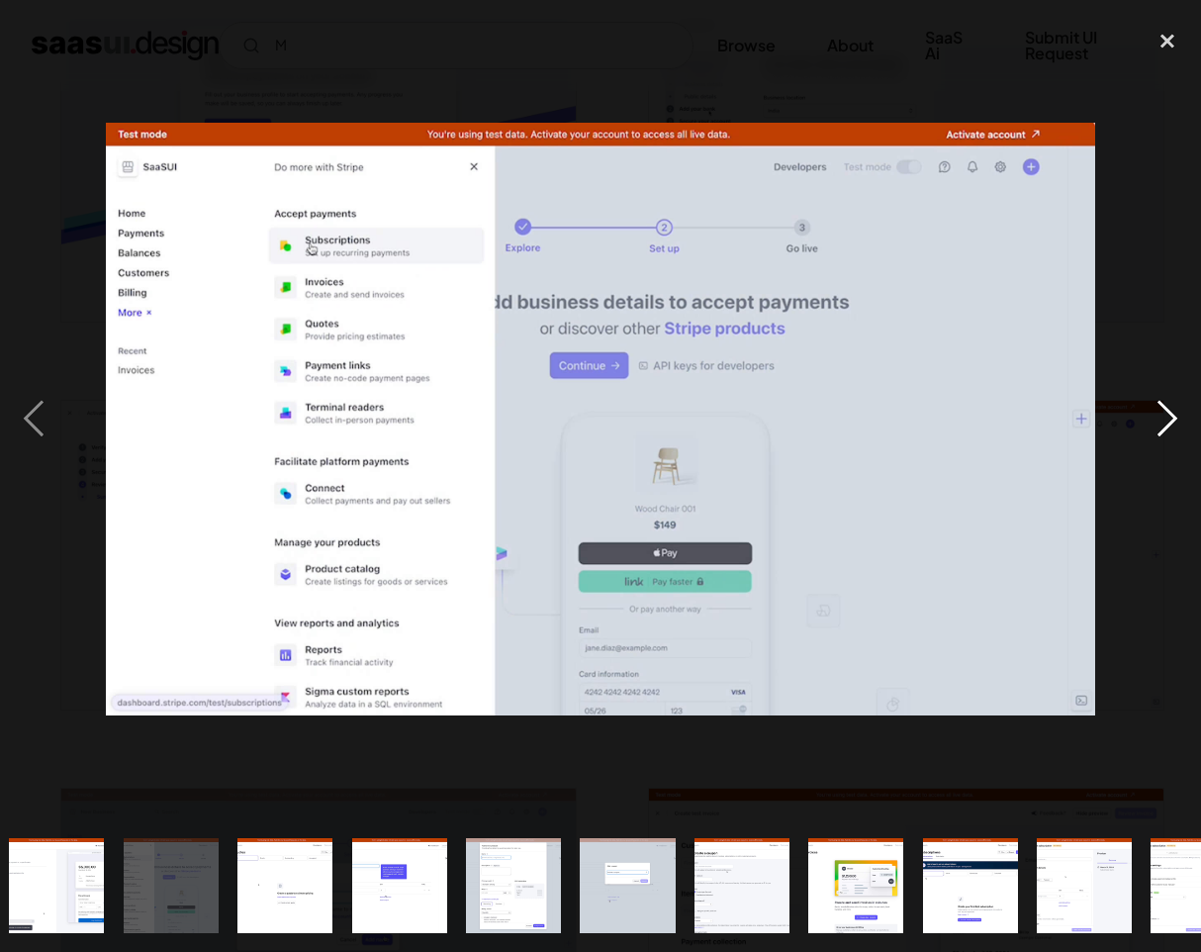
click at [1165, 418] on div "next image" at bounding box center [1167, 419] width 67 height 800
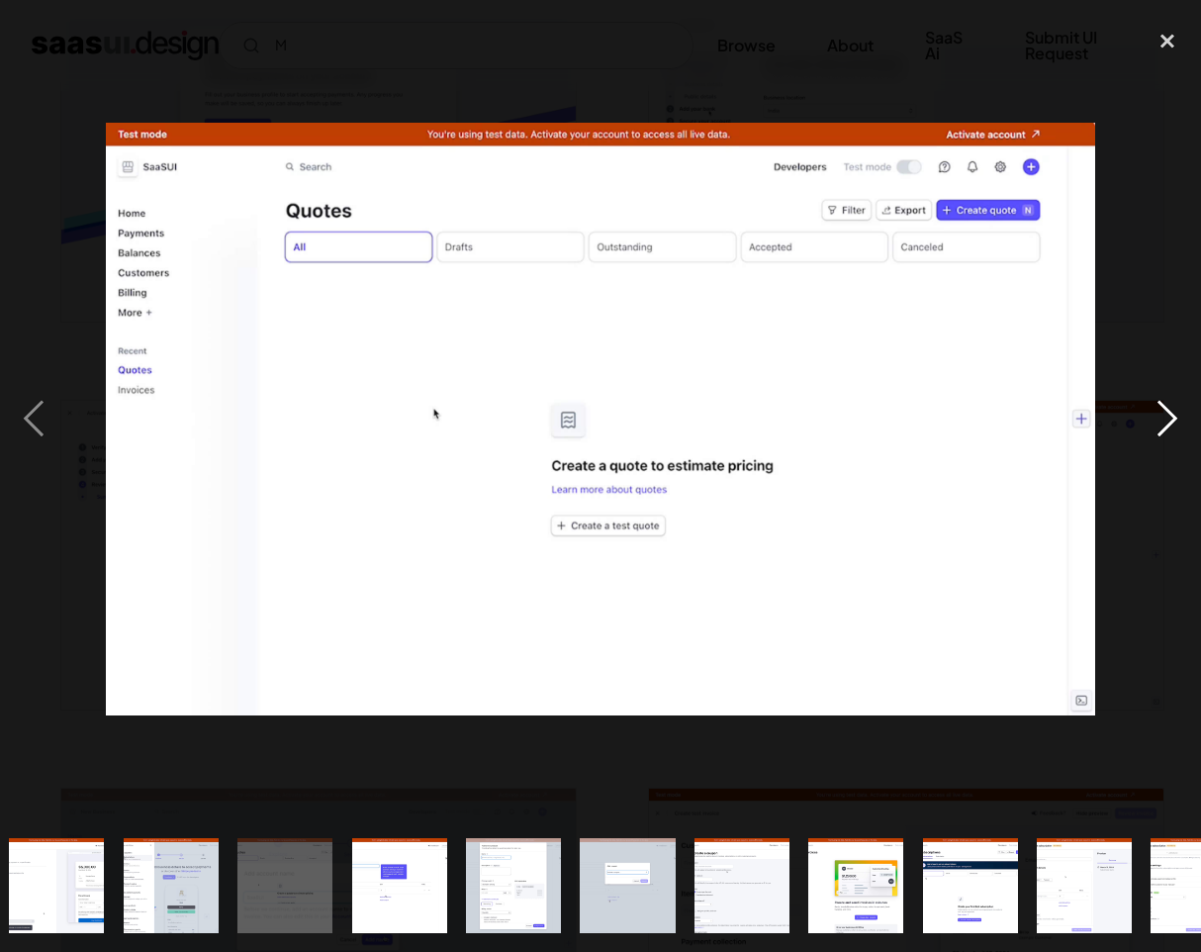
click at [1165, 418] on div "next image" at bounding box center [1167, 419] width 67 height 800
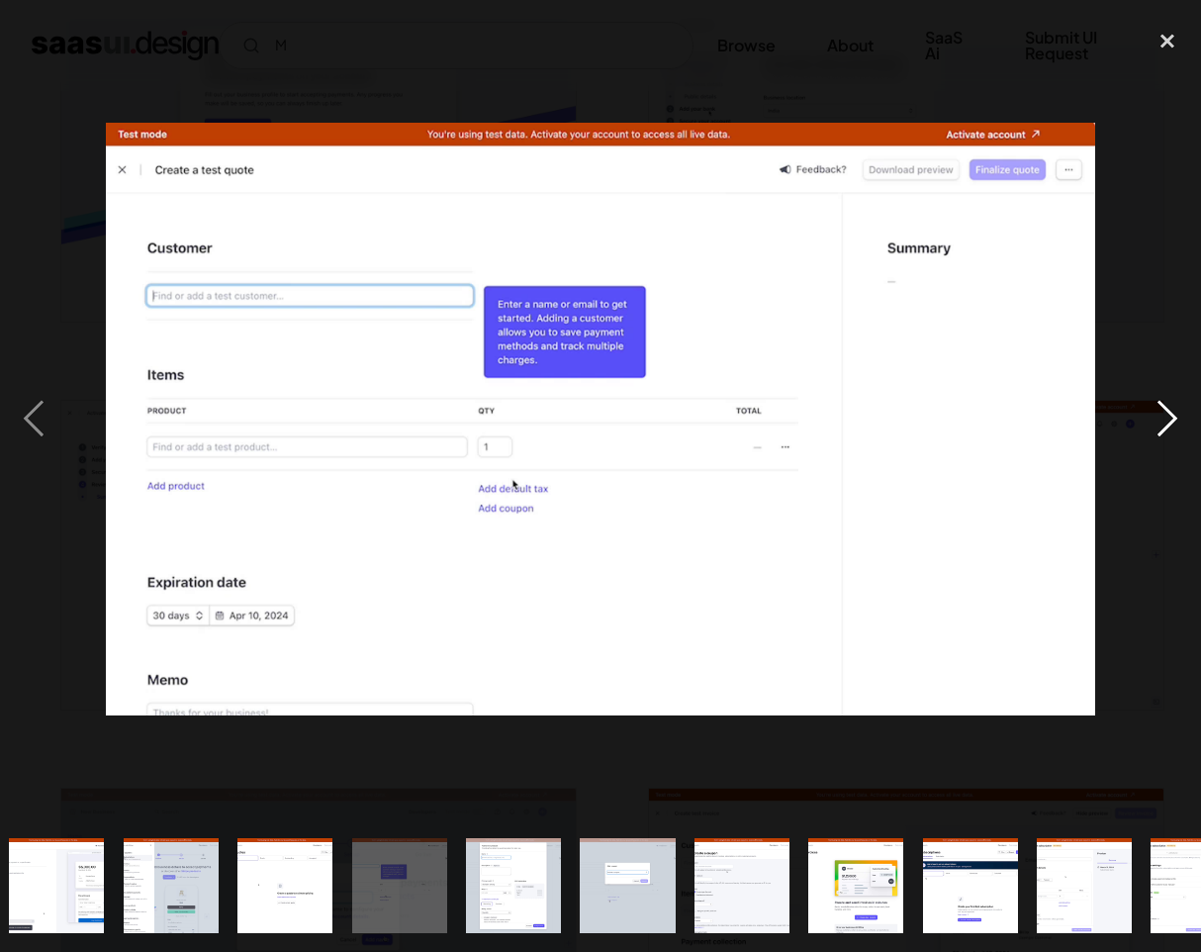
click at [1165, 418] on div "next image" at bounding box center [1167, 419] width 67 height 800
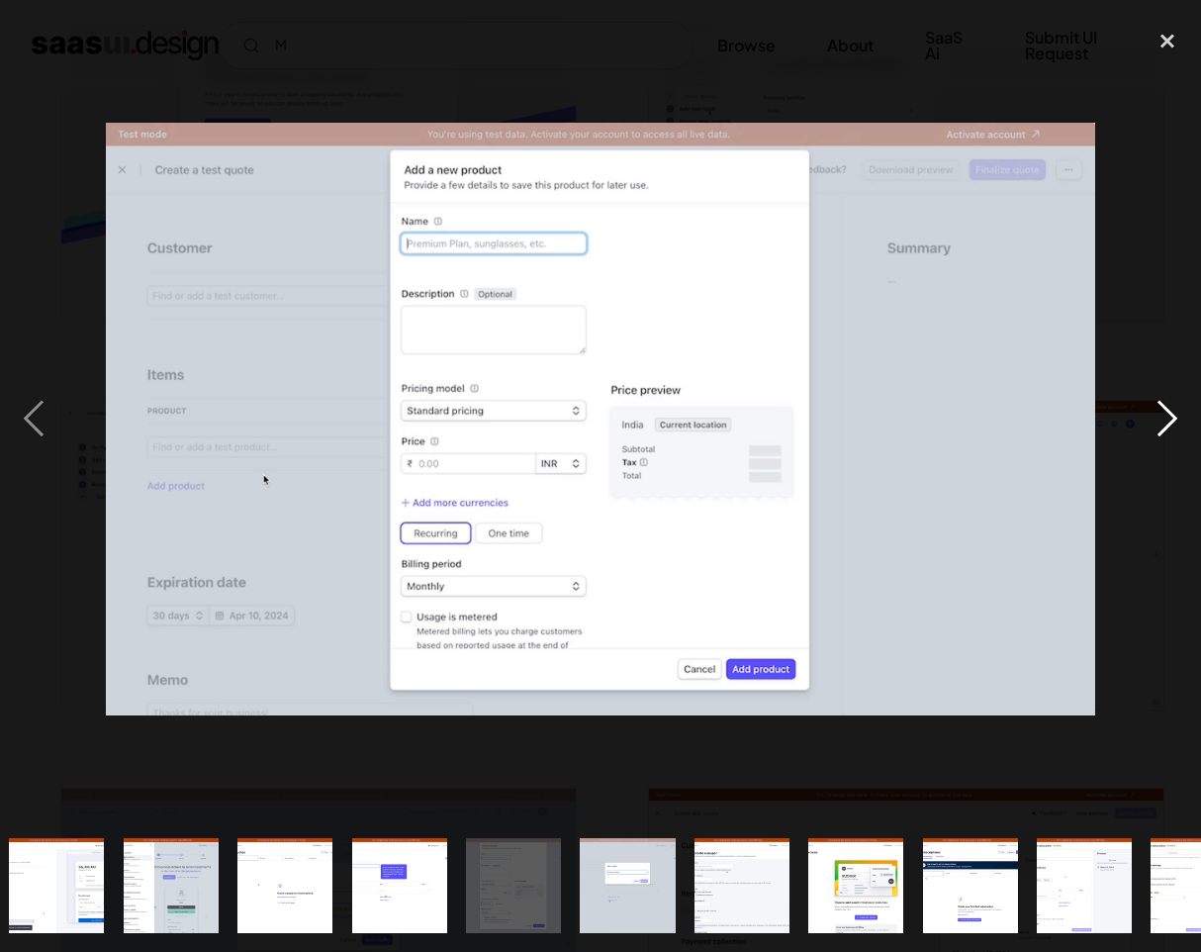
click at [1165, 418] on div "next image" at bounding box center [1167, 419] width 67 height 800
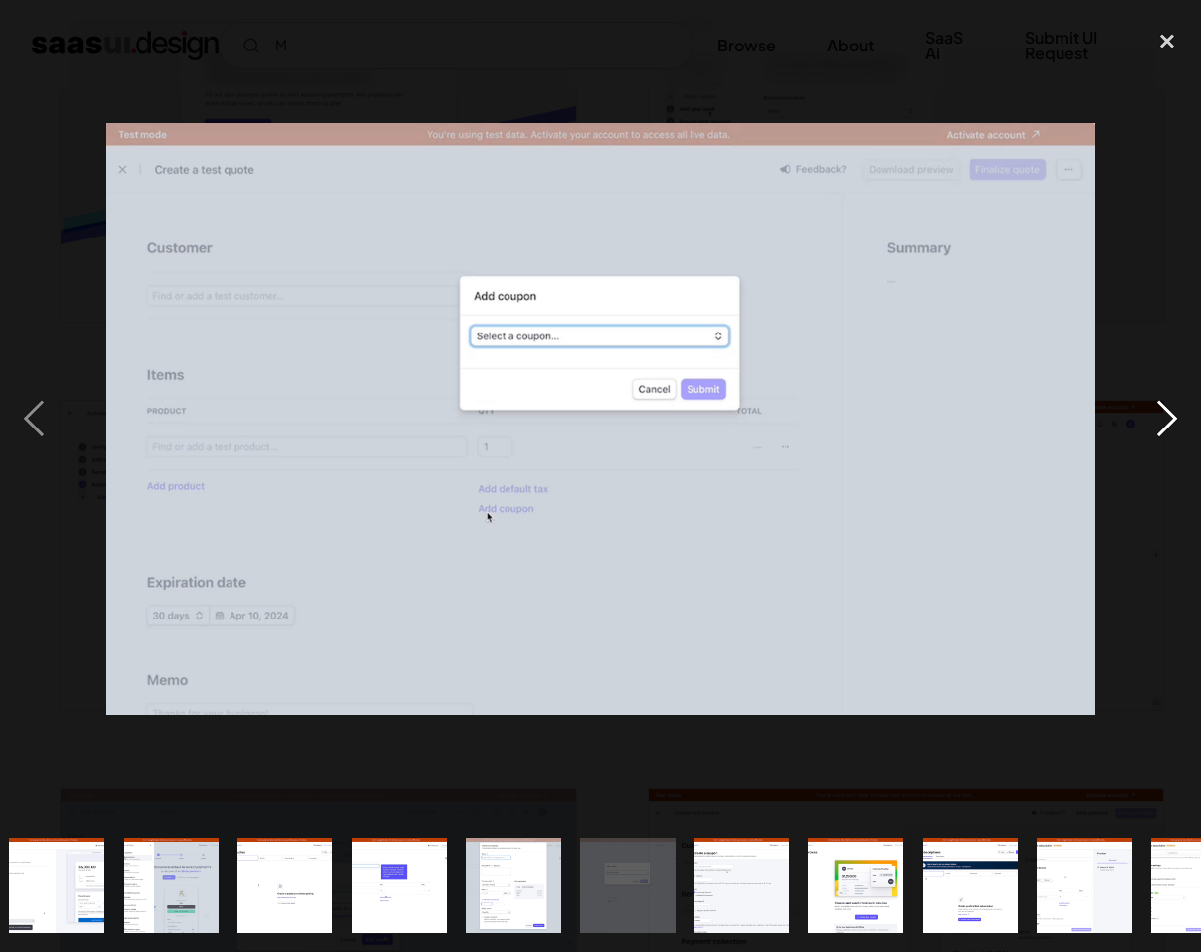
click at [1165, 418] on div "next image" at bounding box center [1167, 419] width 67 height 800
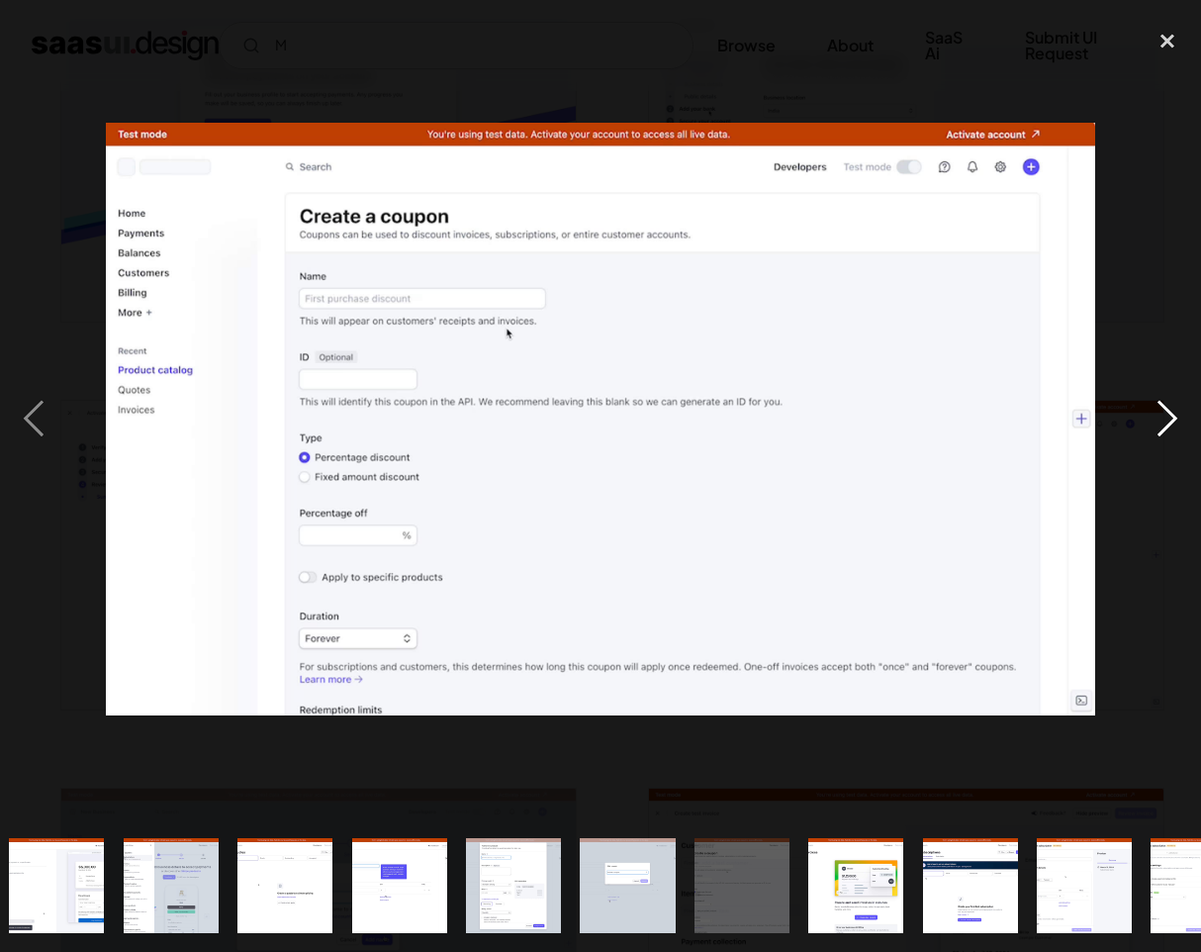
click at [1165, 418] on div "next image" at bounding box center [1167, 419] width 67 height 800
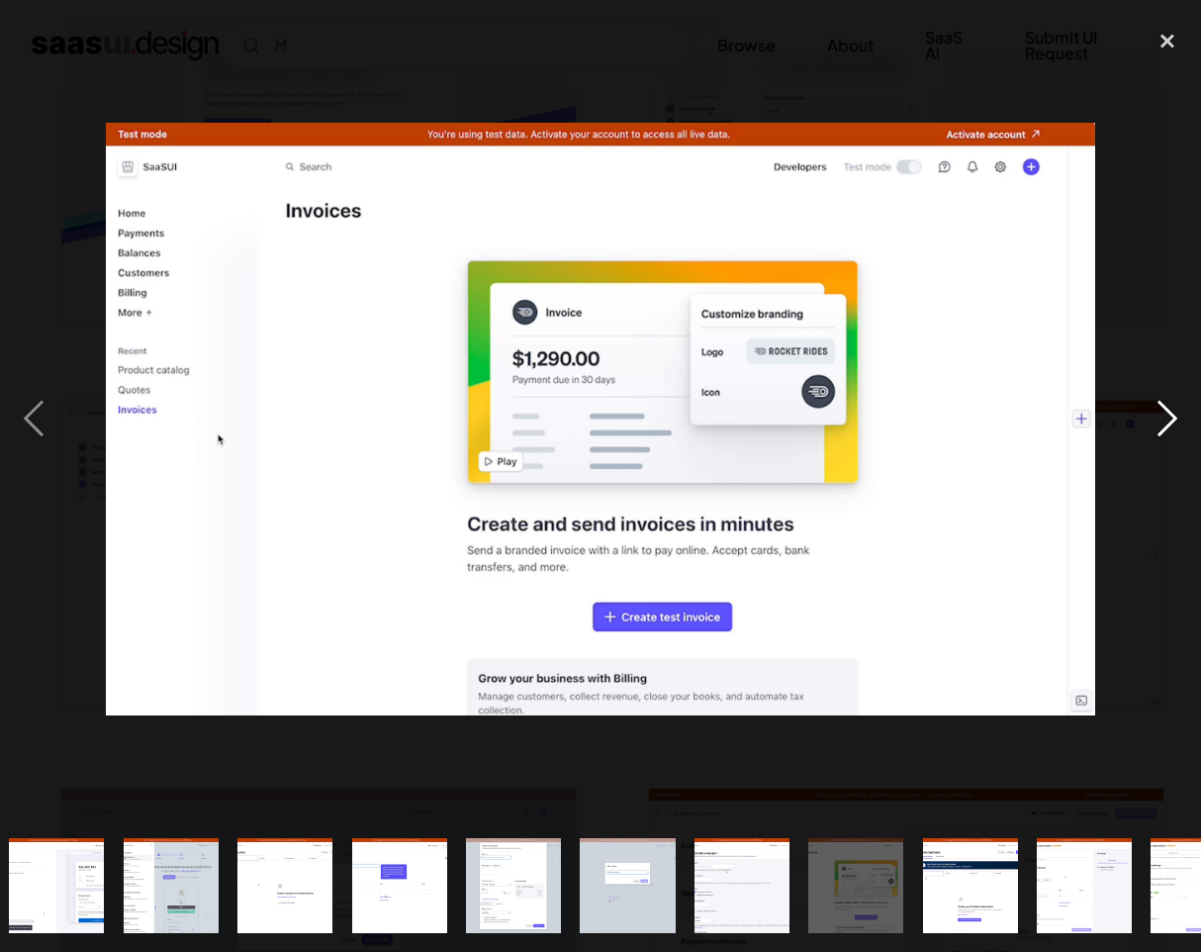
click at [1165, 418] on div "next image" at bounding box center [1167, 419] width 67 height 800
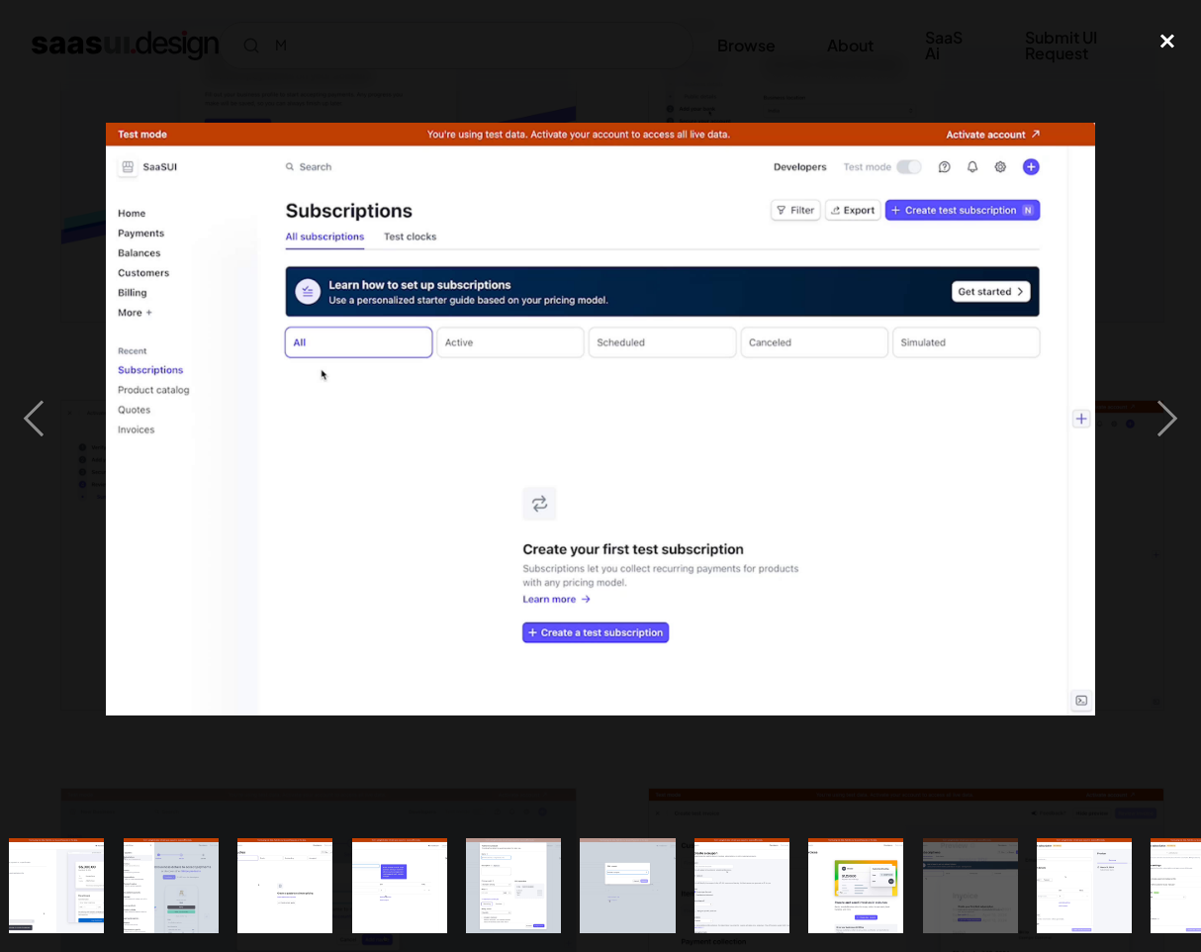
click at [1157, 31] on div "close lightbox" at bounding box center [1167, 41] width 67 height 44
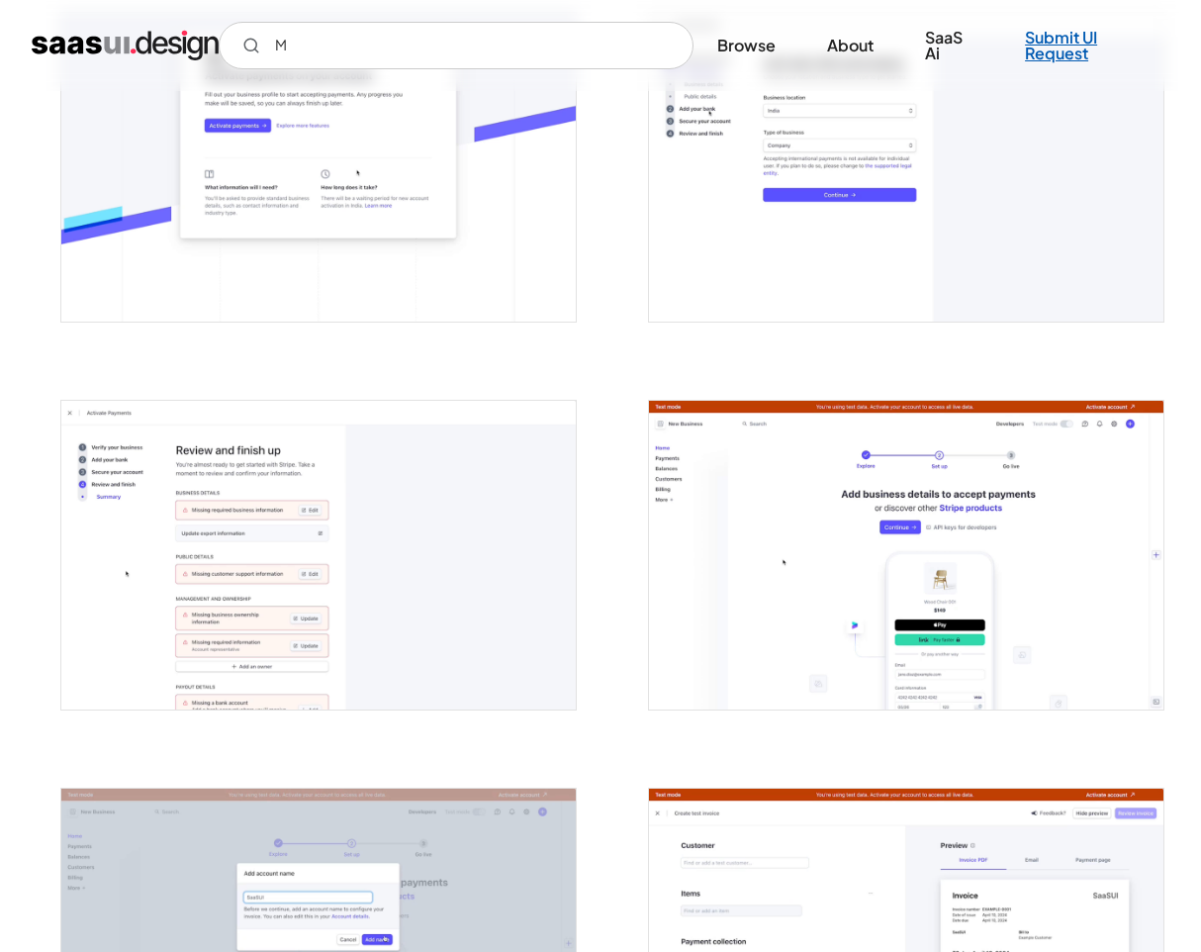
scroll to position [0, 0]
click at [515, 22] on input "M" at bounding box center [456, 46] width 475 height 48
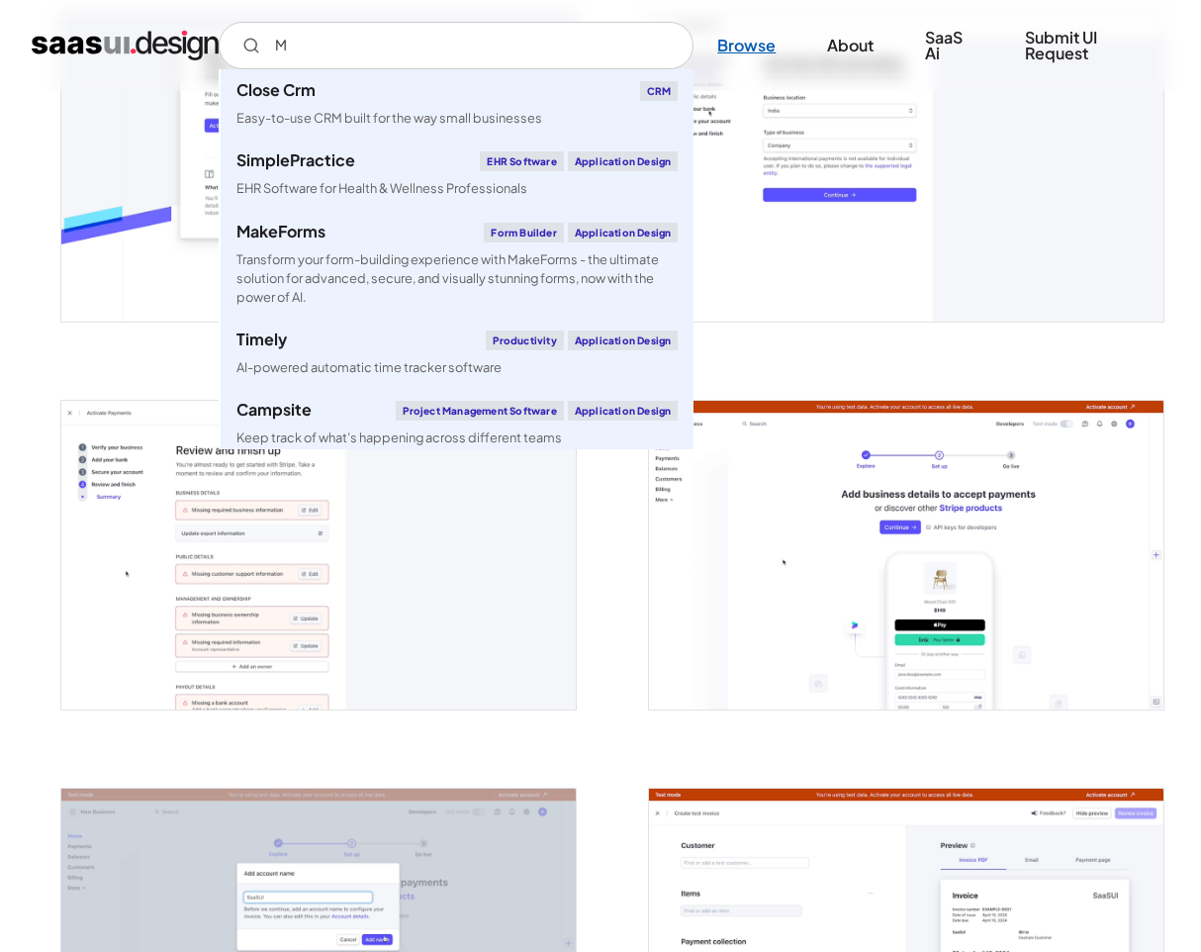
click at [763, 48] on link "Browse" at bounding box center [747, 46] width 106 height 44
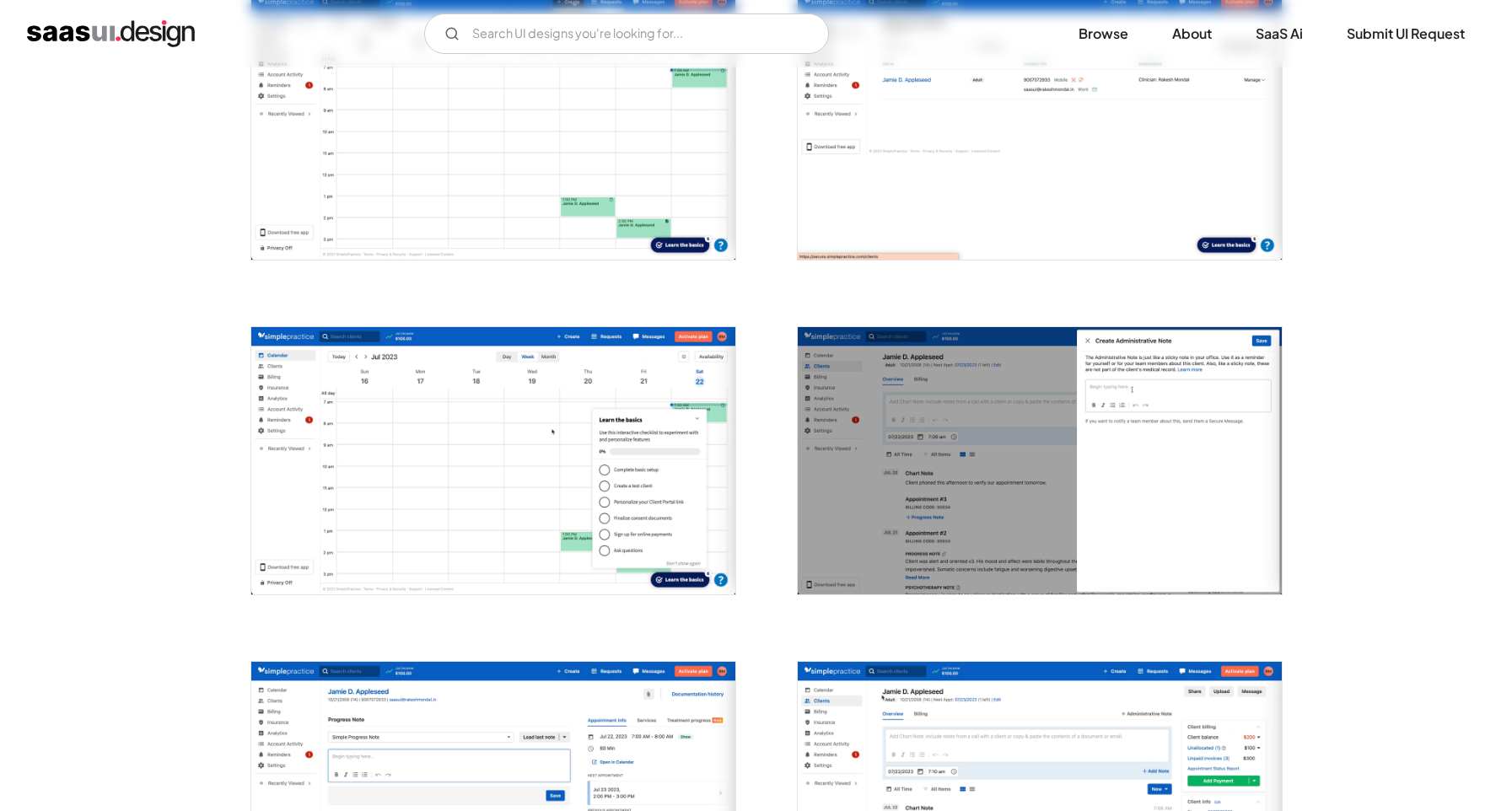
scroll to position [883, 0]
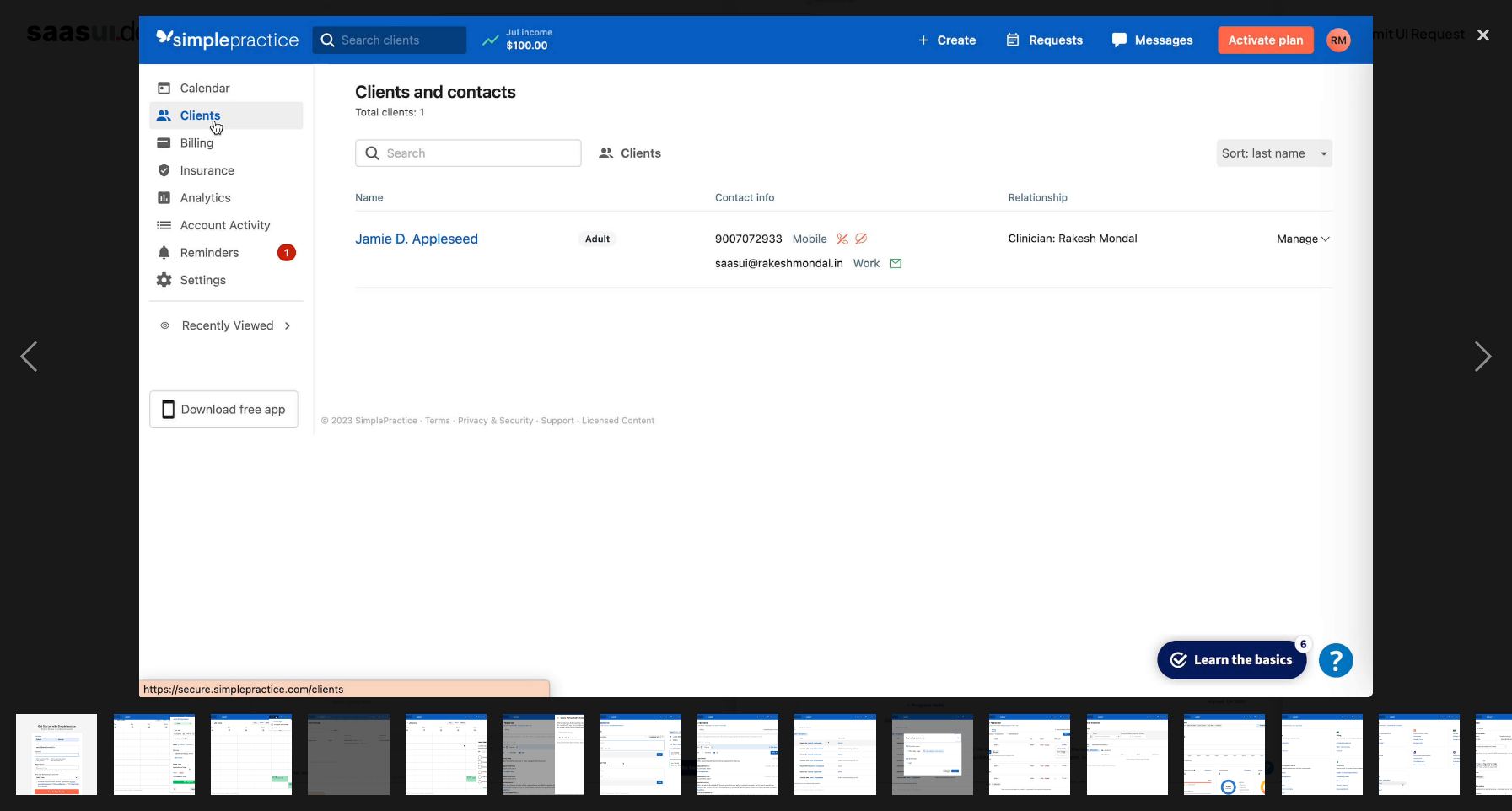
click at [987, 78] on img at bounding box center [756, 357] width 1235 height 682
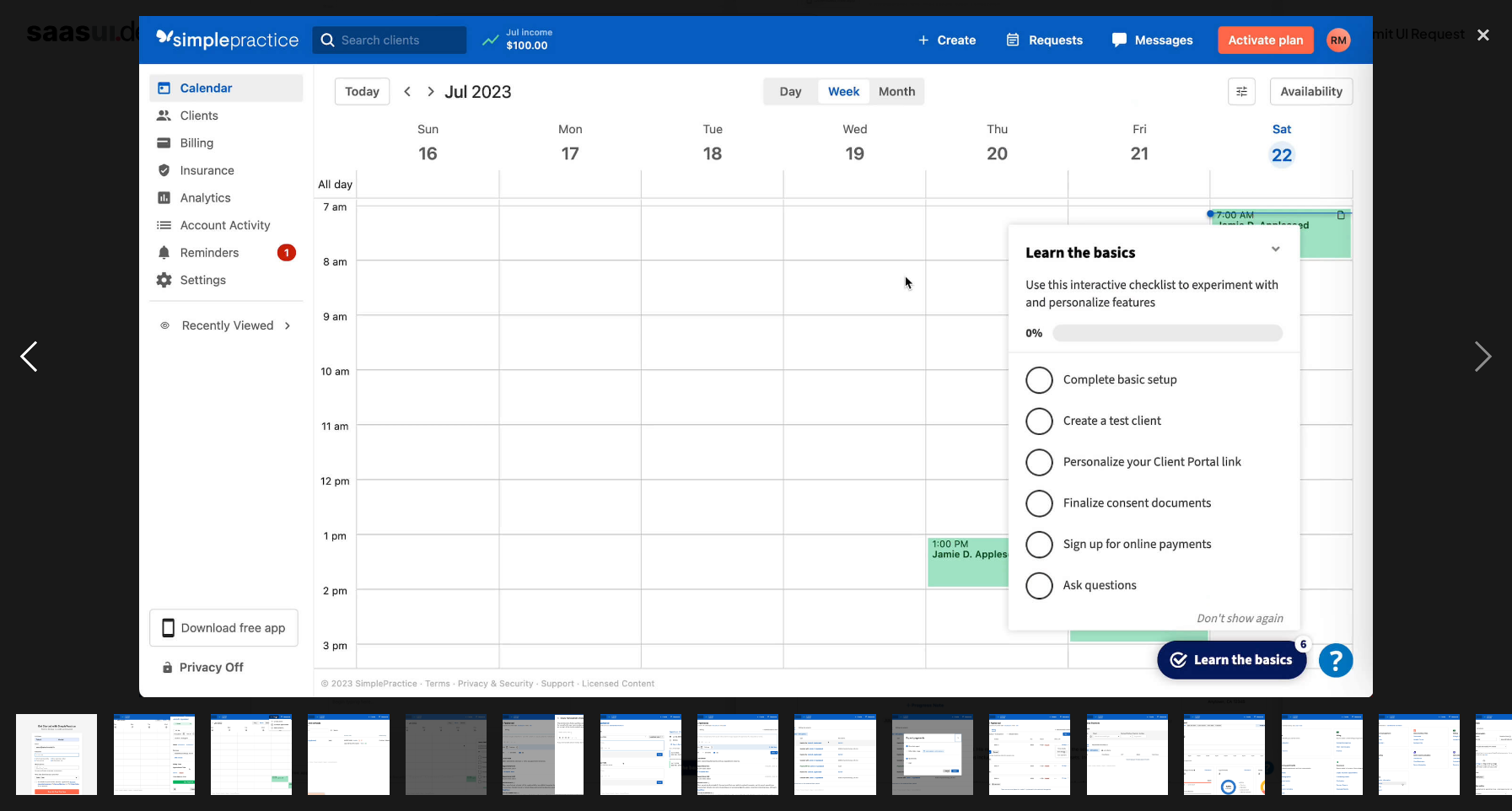
click at [37, 366] on div "previous image" at bounding box center [28, 357] width 57 height 682
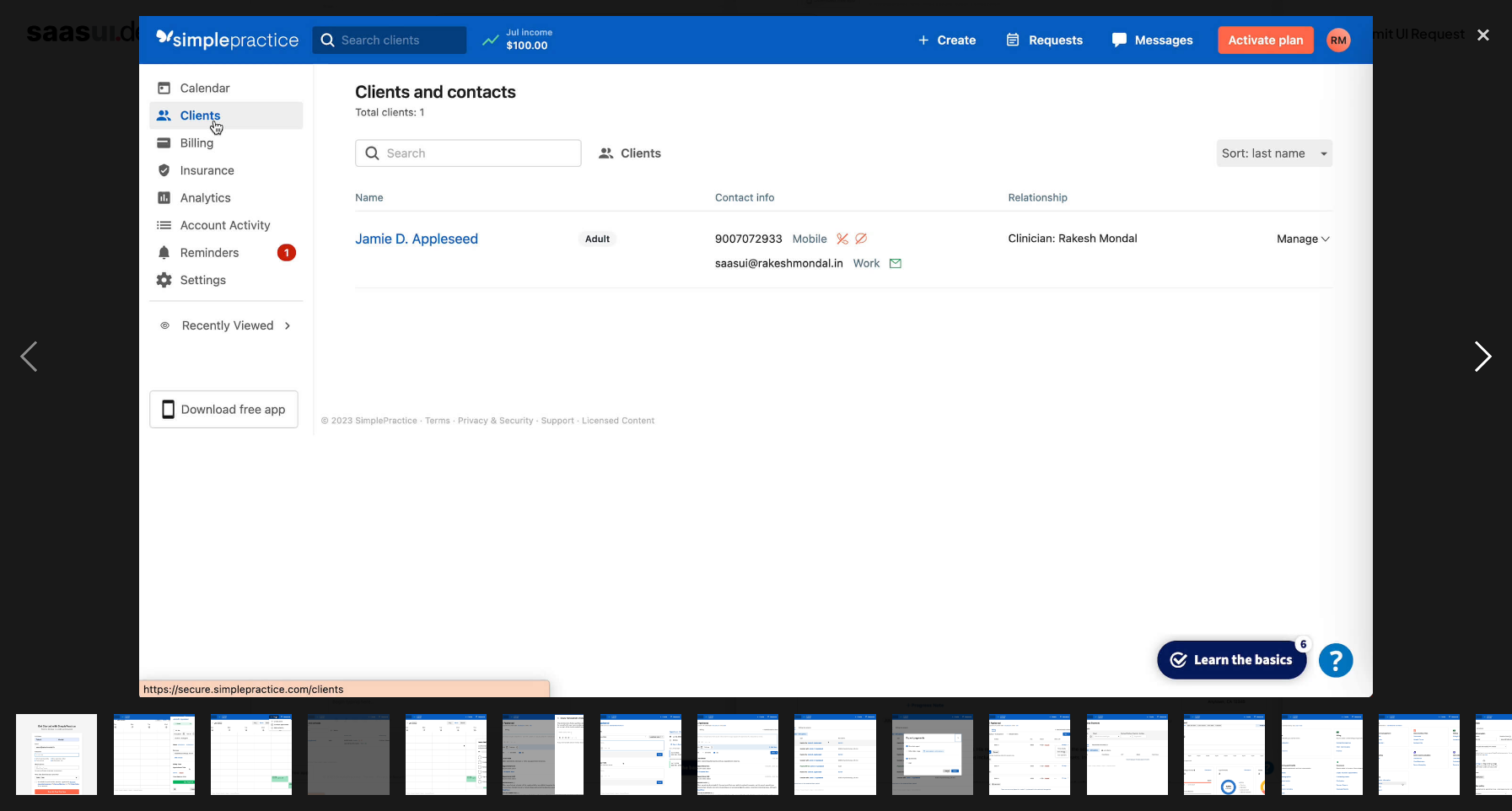
click at [1475, 362] on div "next image" at bounding box center [1483, 357] width 57 height 682
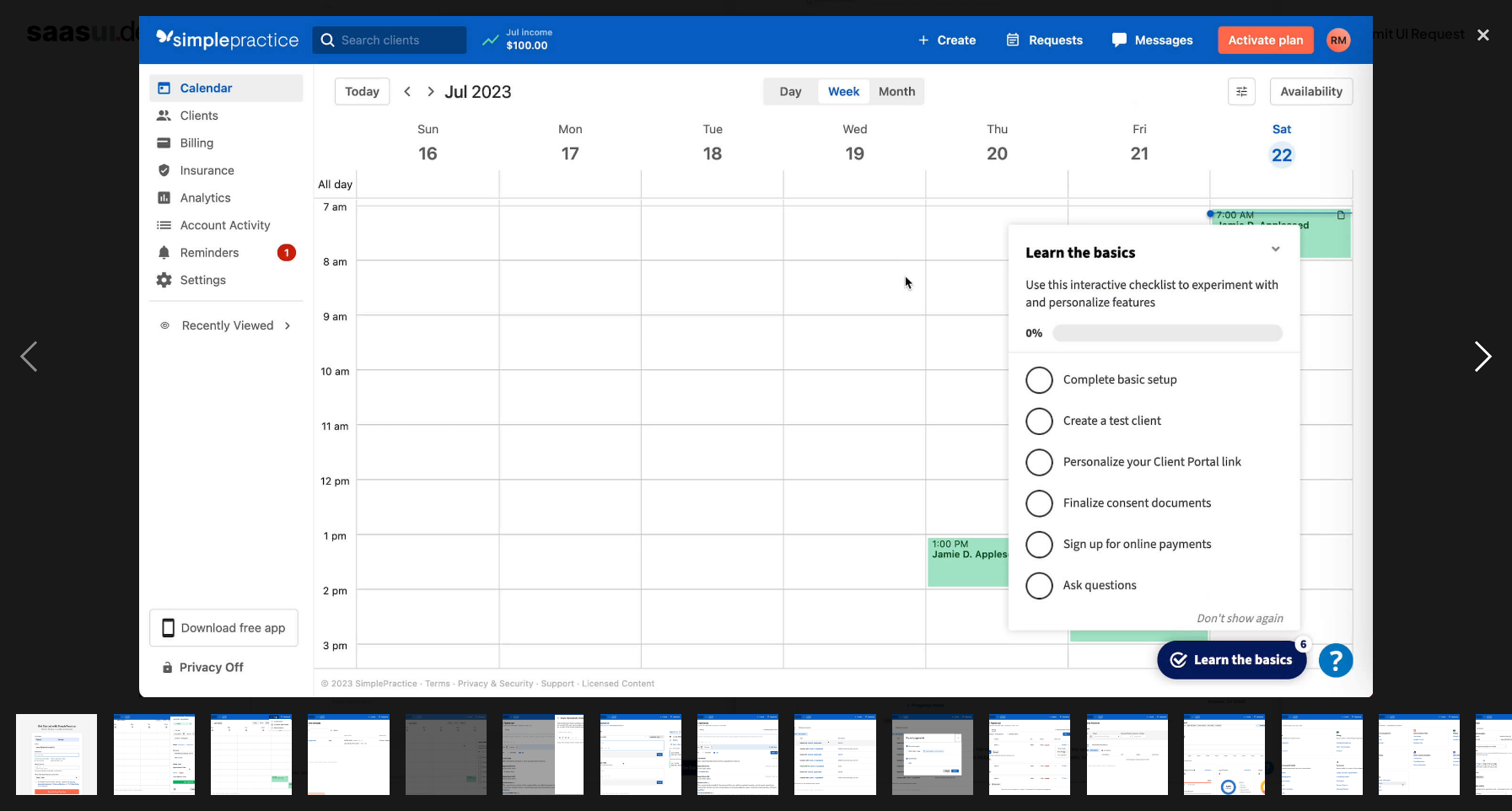
click at [1475, 362] on div "next image" at bounding box center [1483, 357] width 57 height 682
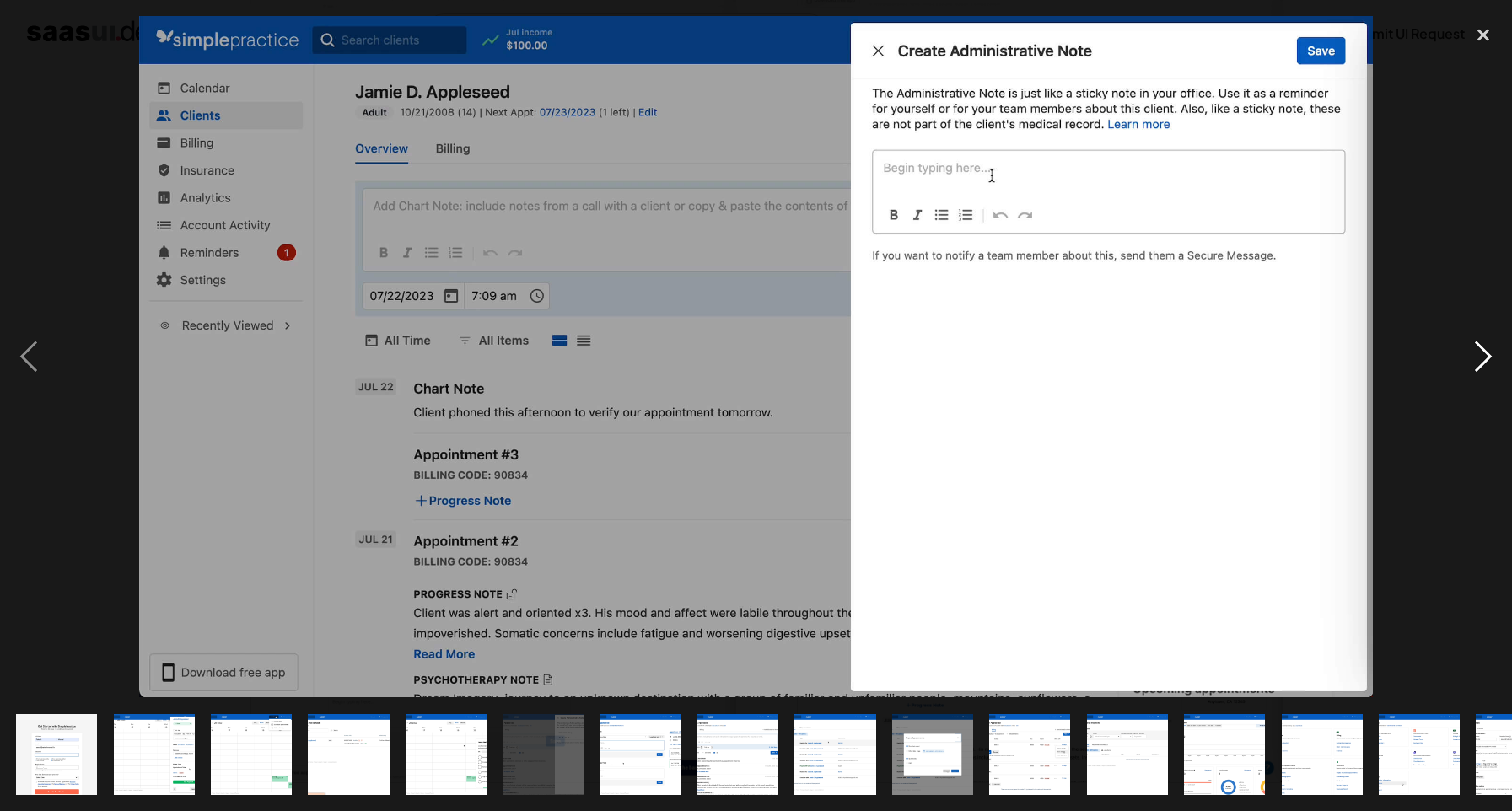
click at [1475, 362] on div "next image" at bounding box center [1483, 357] width 57 height 682
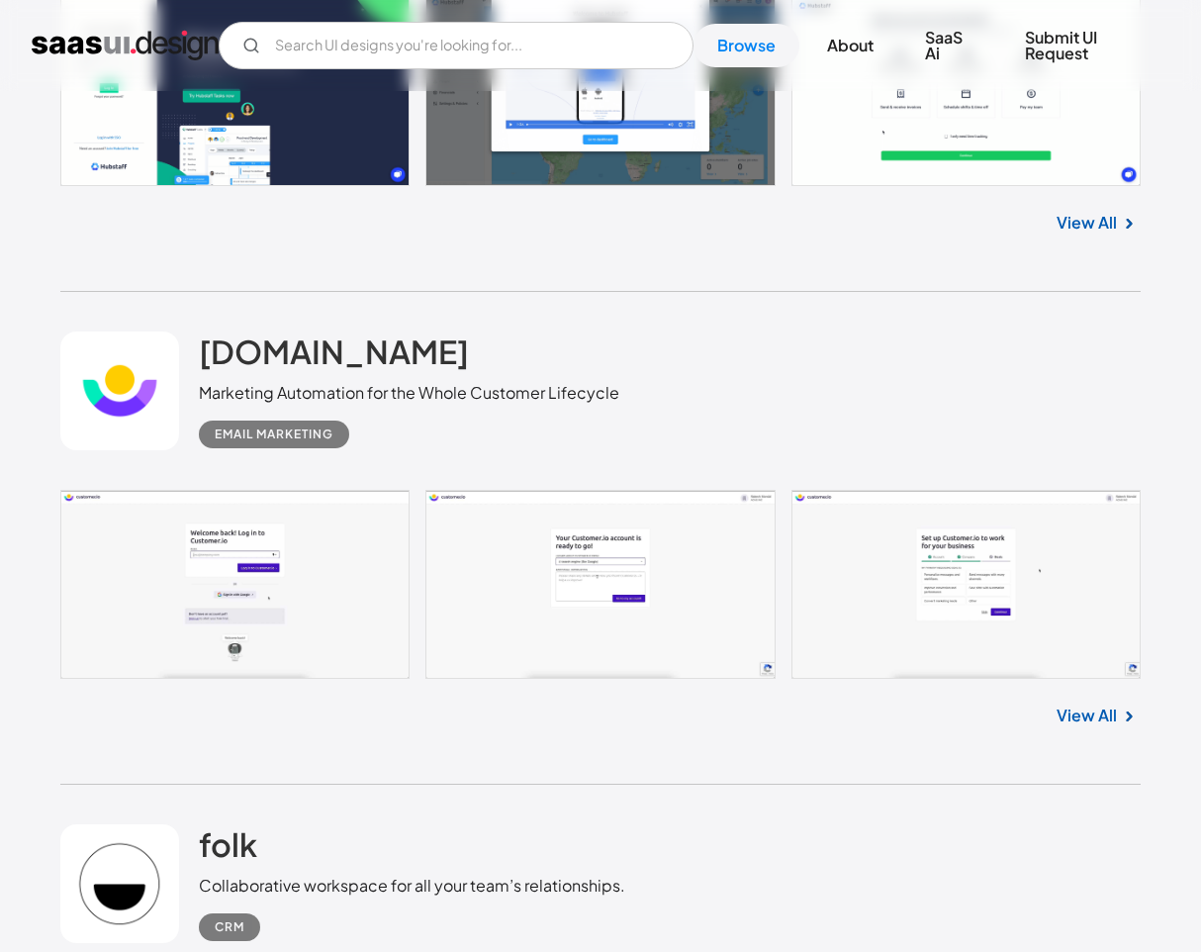
scroll to position [5468, 0]
click at [1100, 727] on link "View All" at bounding box center [1087, 717] width 60 height 24
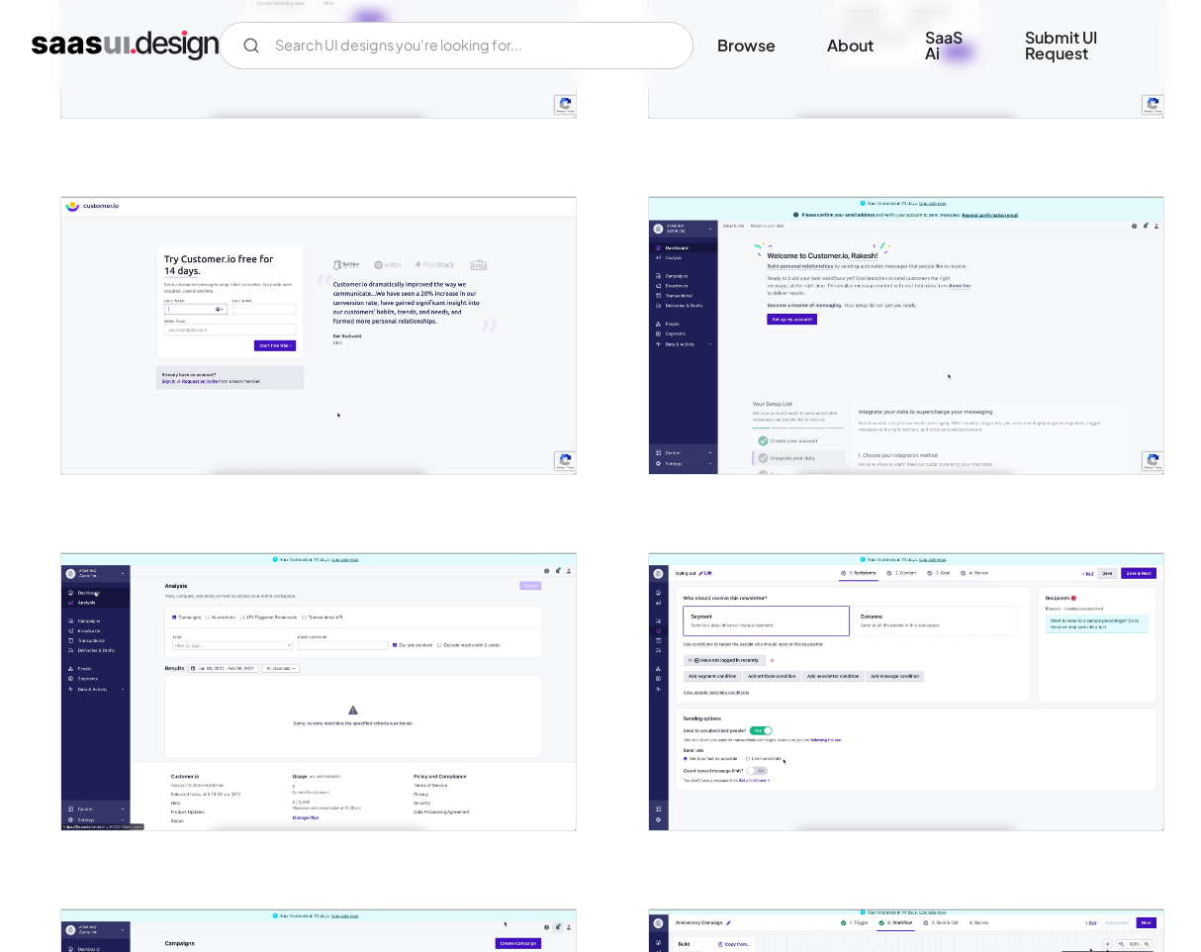
scroll to position [1032, 0]
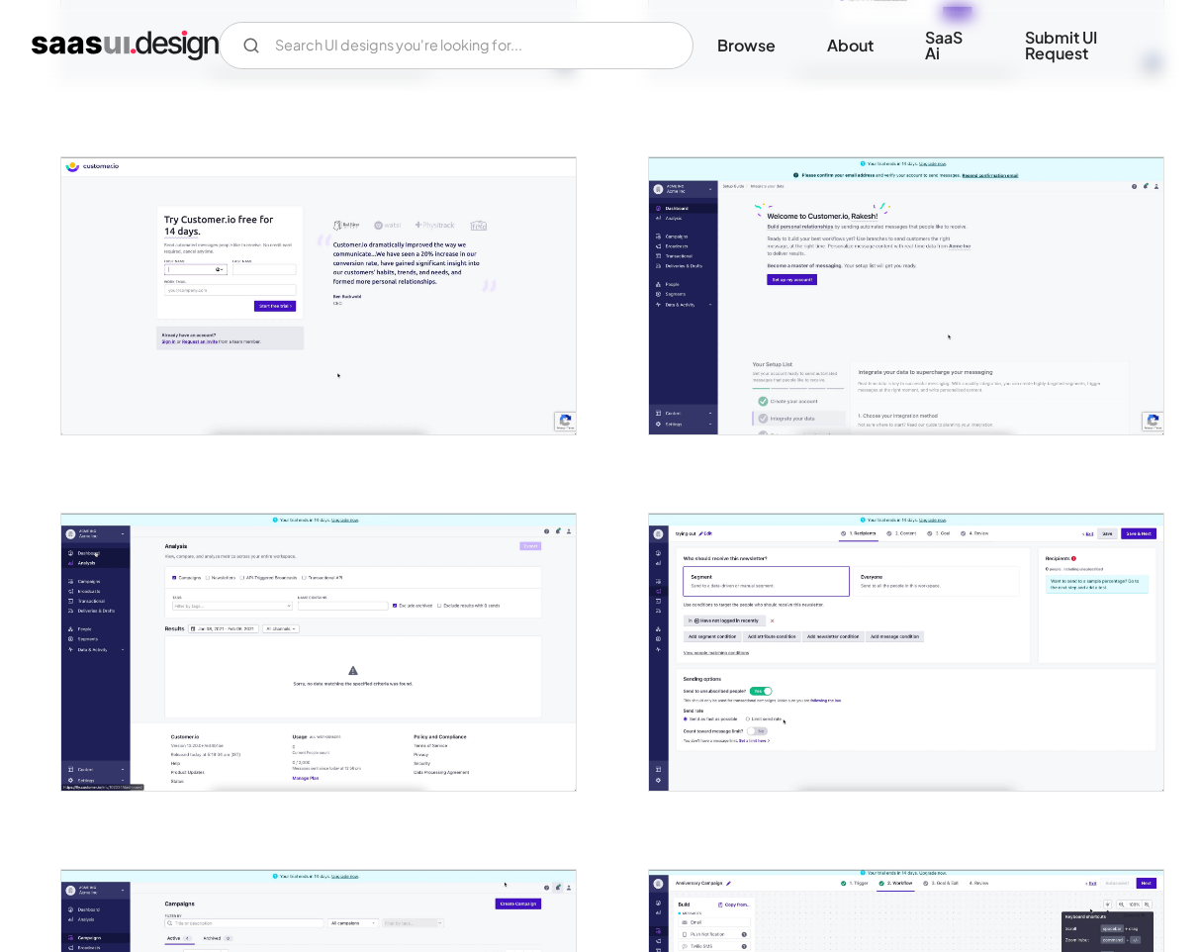
click at [861, 621] on img "open lightbox" at bounding box center [906, 652] width 515 height 277
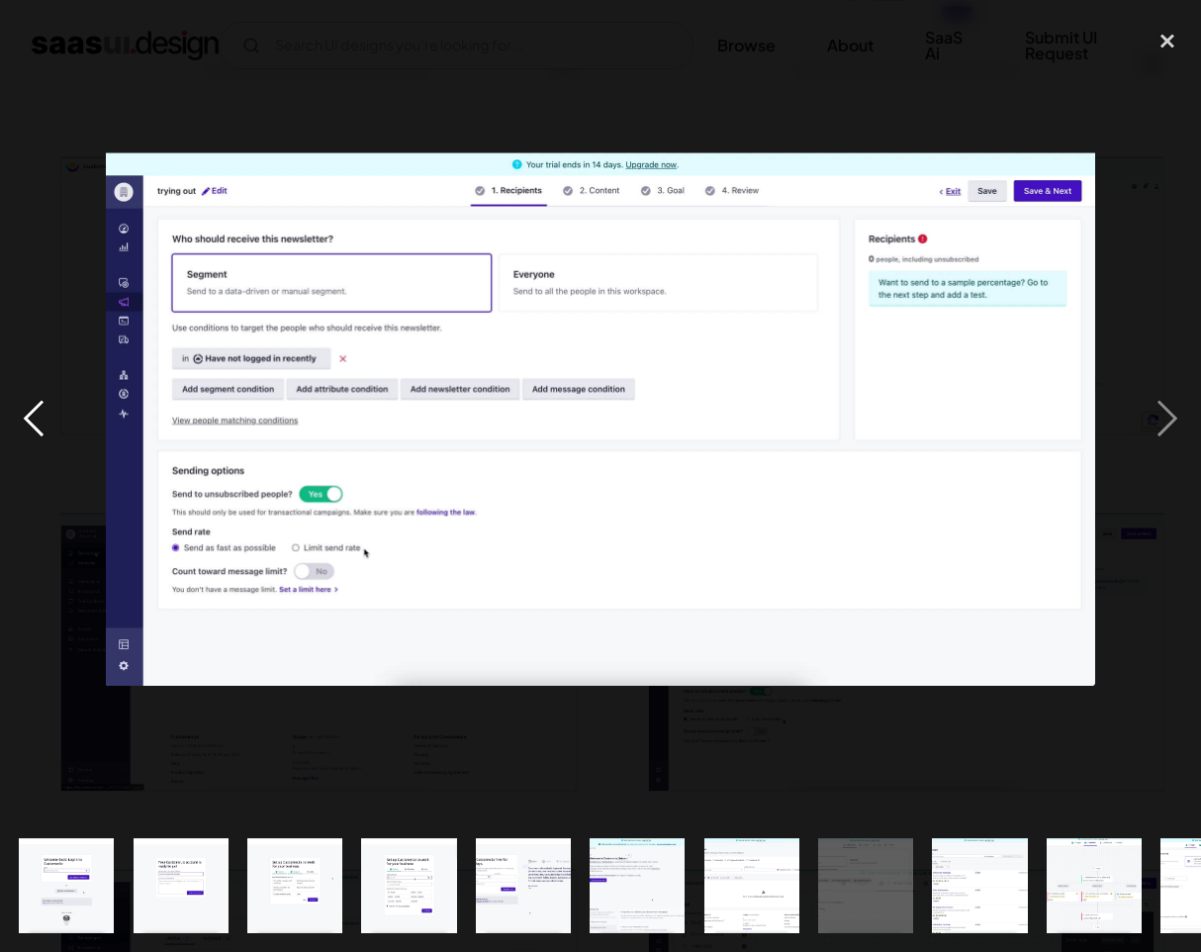
click at [37, 428] on div "previous image" at bounding box center [33, 419] width 67 height 800
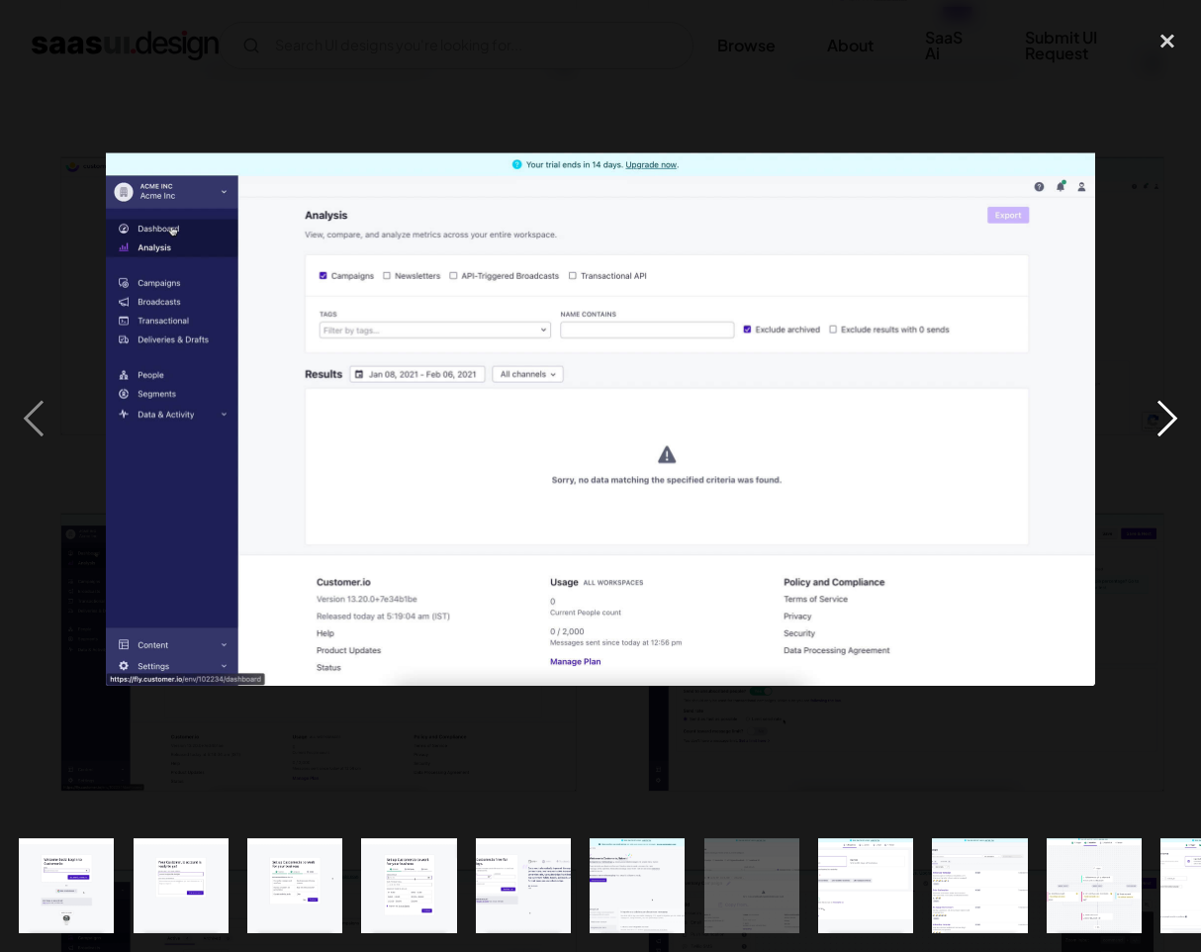
click at [1139, 410] on div "next image" at bounding box center [1167, 419] width 67 height 800
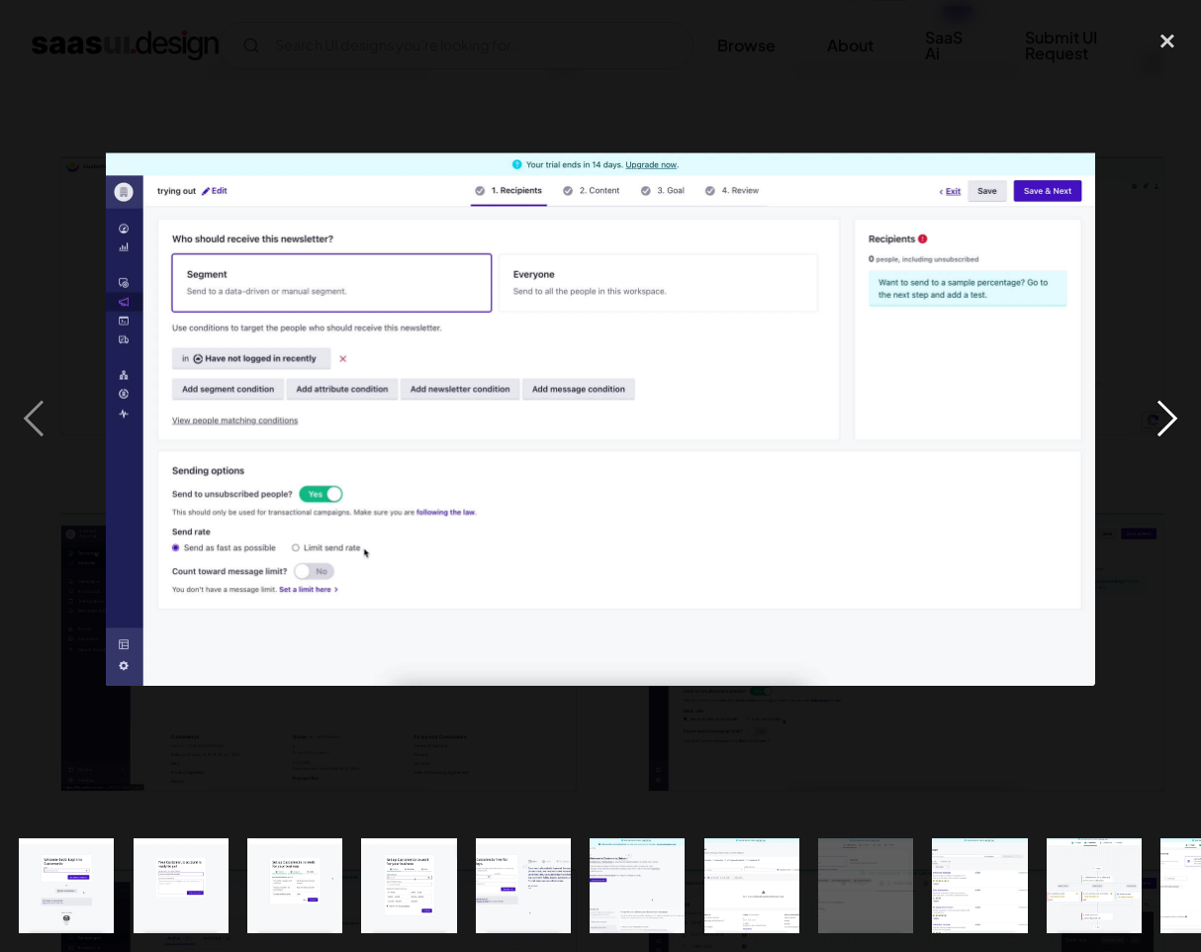
click at [1139, 410] on div "next image" at bounding box center [1167, 419] width 67 height 800
